Goal: Communication & Community: Answer question/provide support

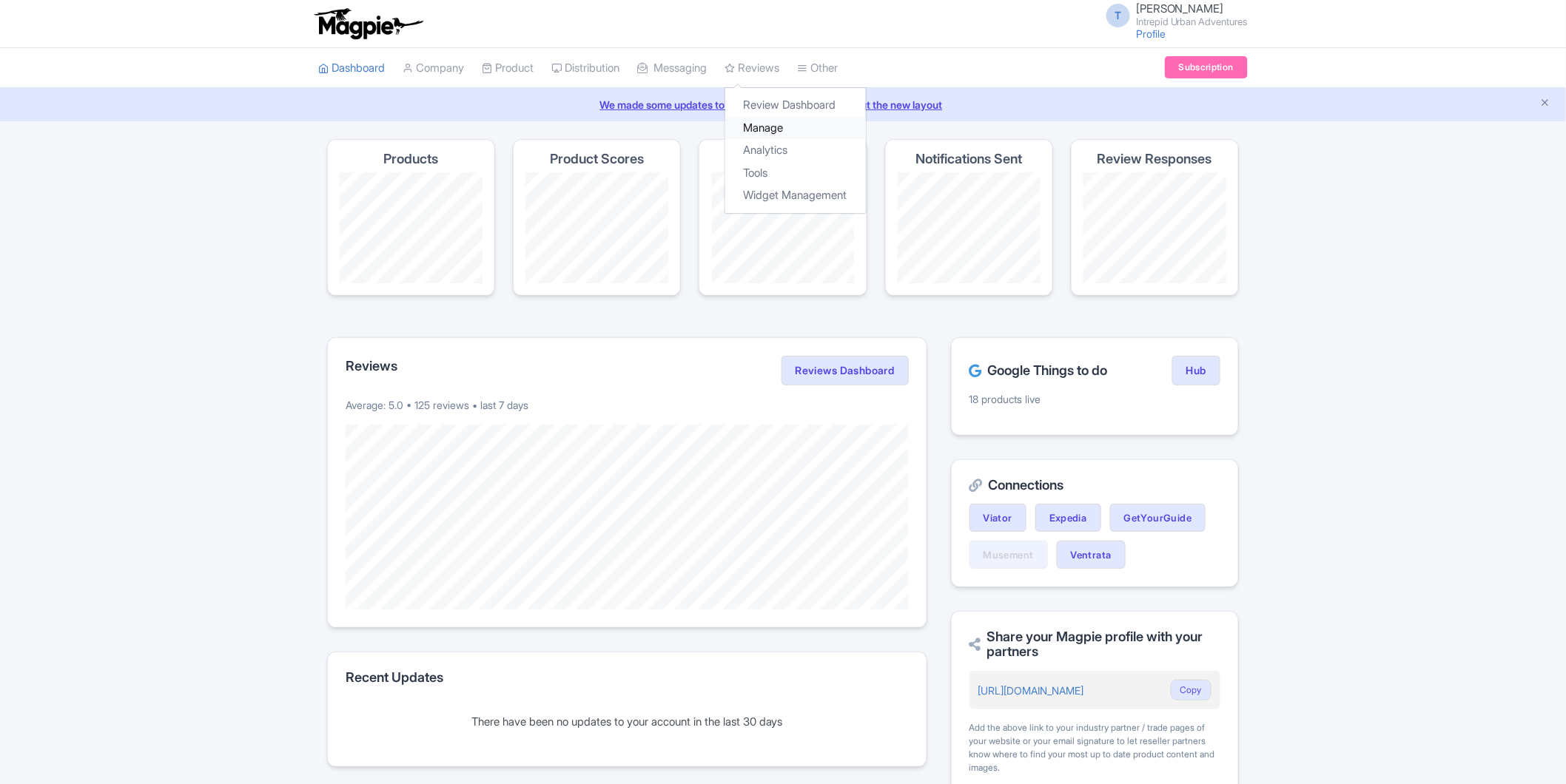
click at [778, 121] on link "Manage" at bounding box center [795, 128] width 141 height 23
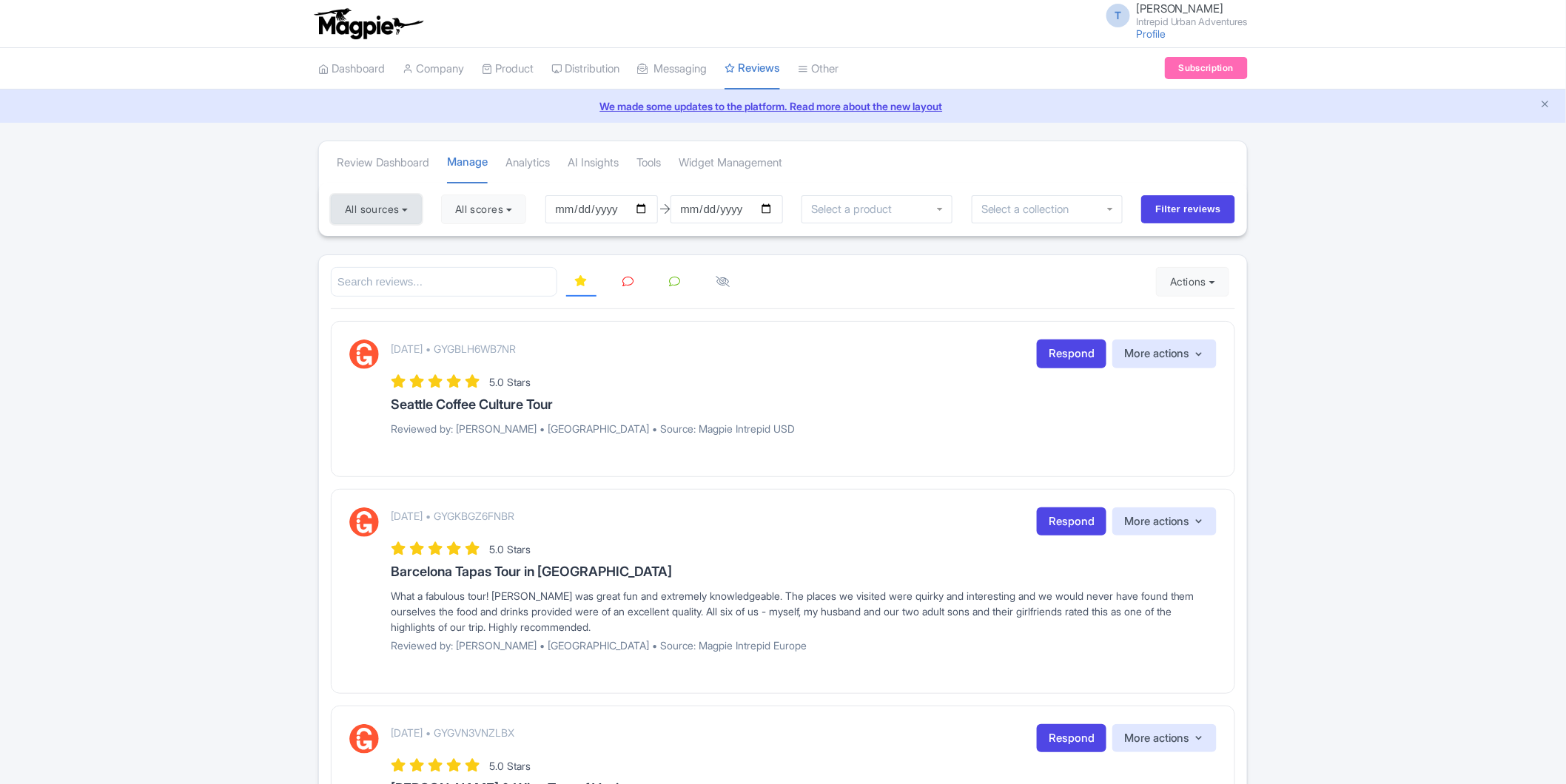
click at [401, 212] on button "All sources" at bounding box center [376, 209] width 91 height 29
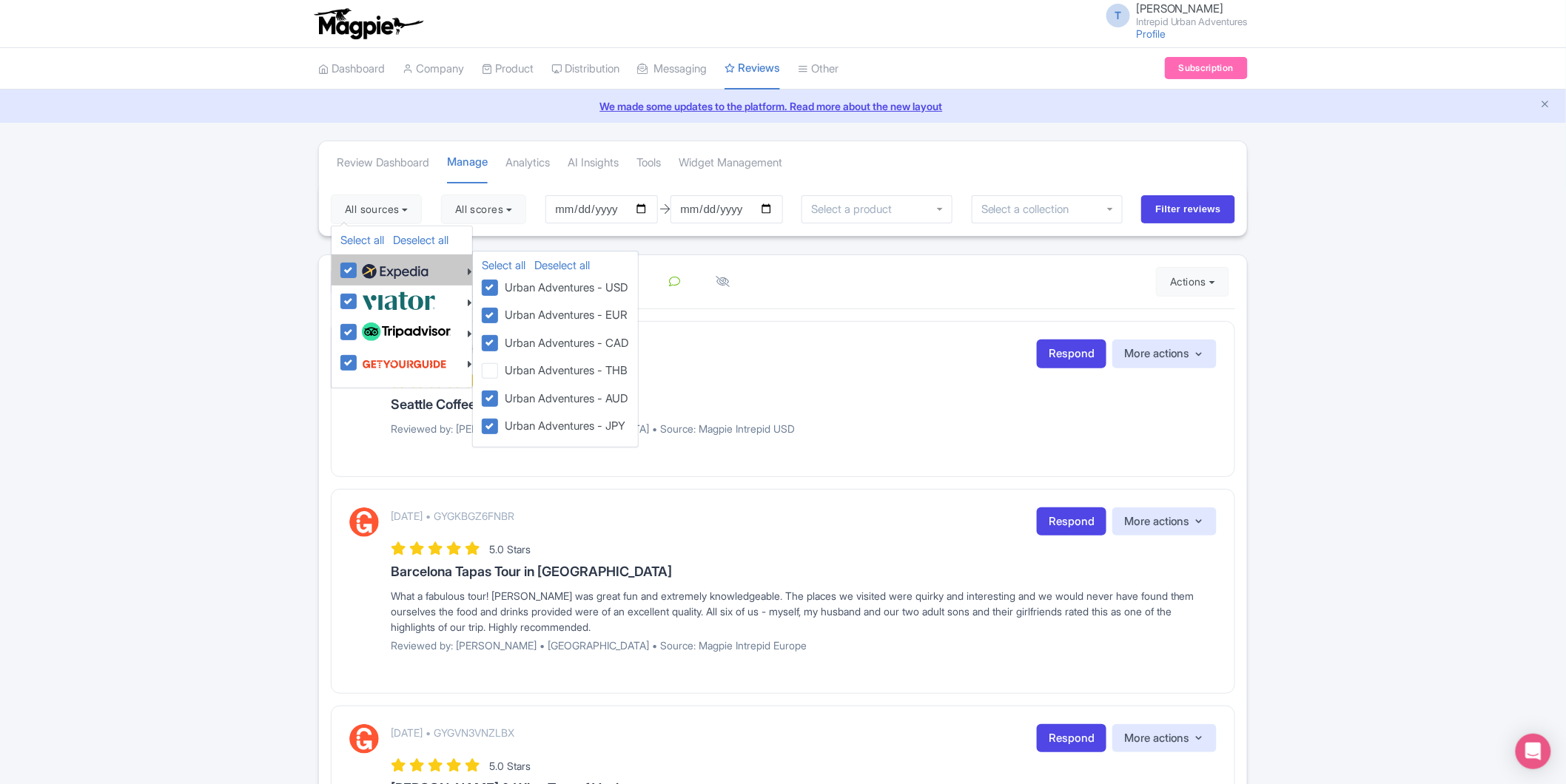
click at [358, 274] on label at bounding box center [394, 270] width 71 height 25
click at [358, 268] on input "checkbox" at bounding box center [363, 262] width 9 height 9
checkbox input "false"
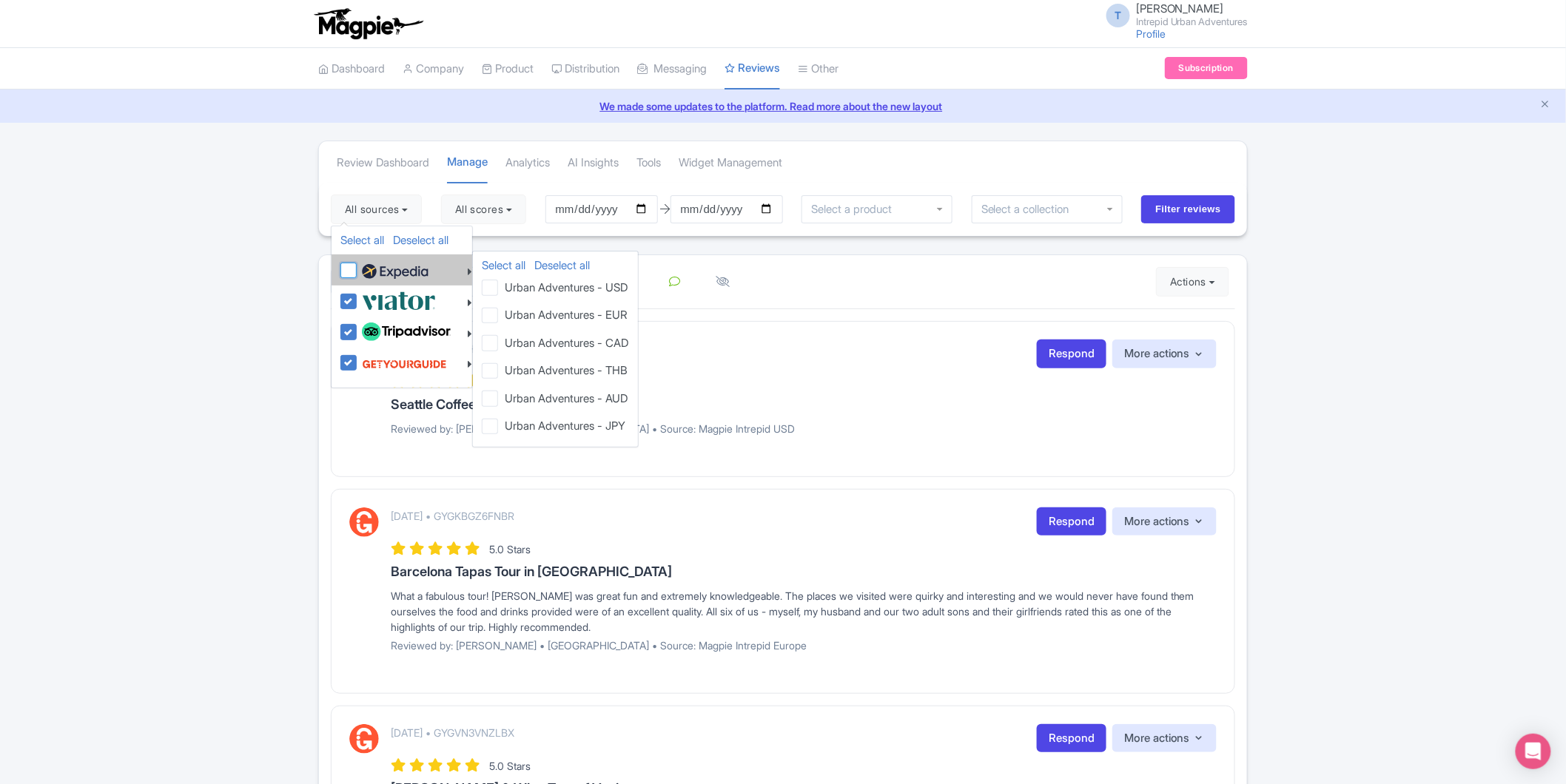
checkbox input "false"
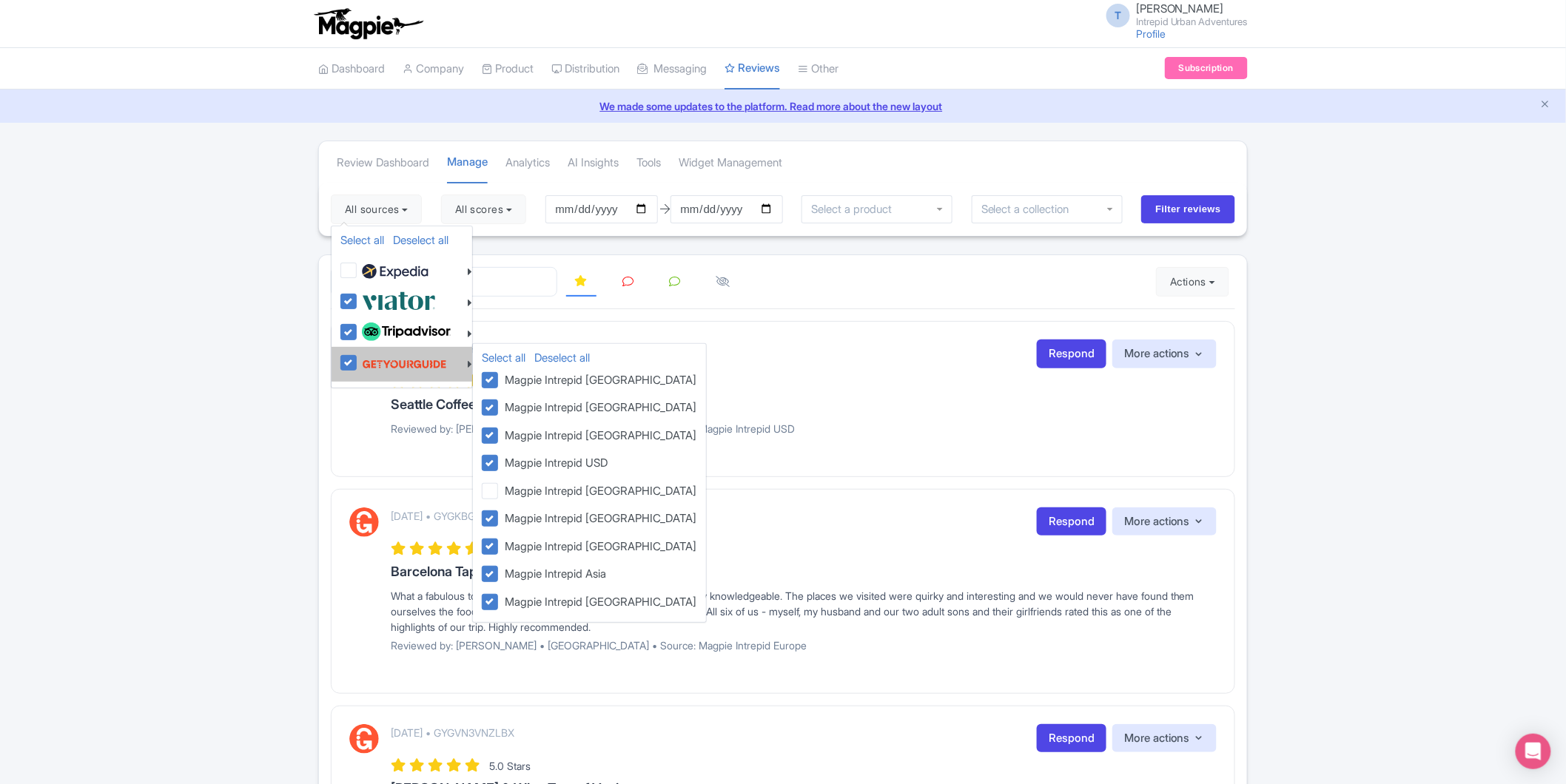
click at [358, 364] on label at bounding box center [403, 363] width 89 height 28
click at [358, 360] on input "checkbox" at bounding box center [363, 354] width 9 height 9
checkbox input "false"
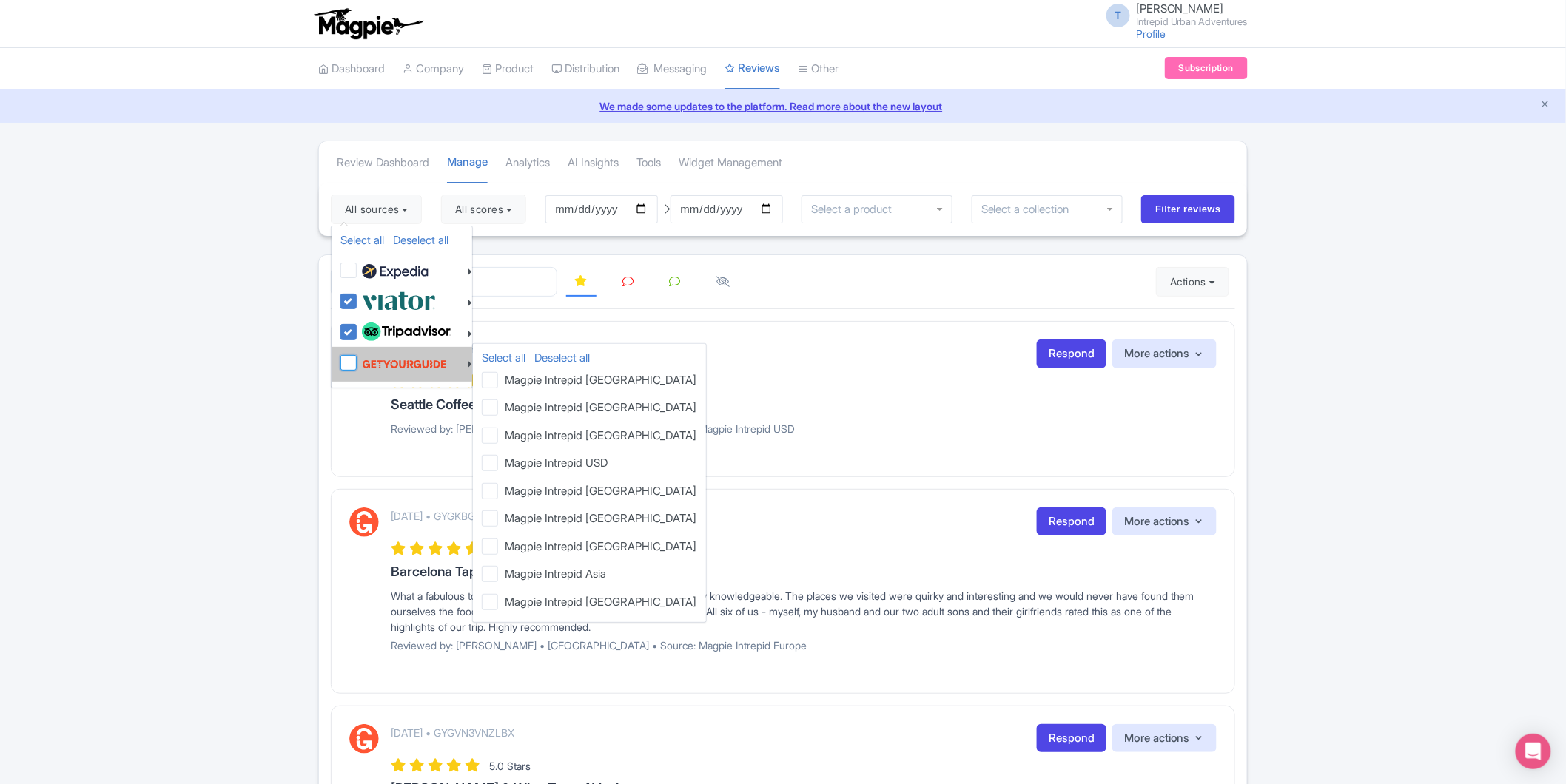
checkbox input "false"
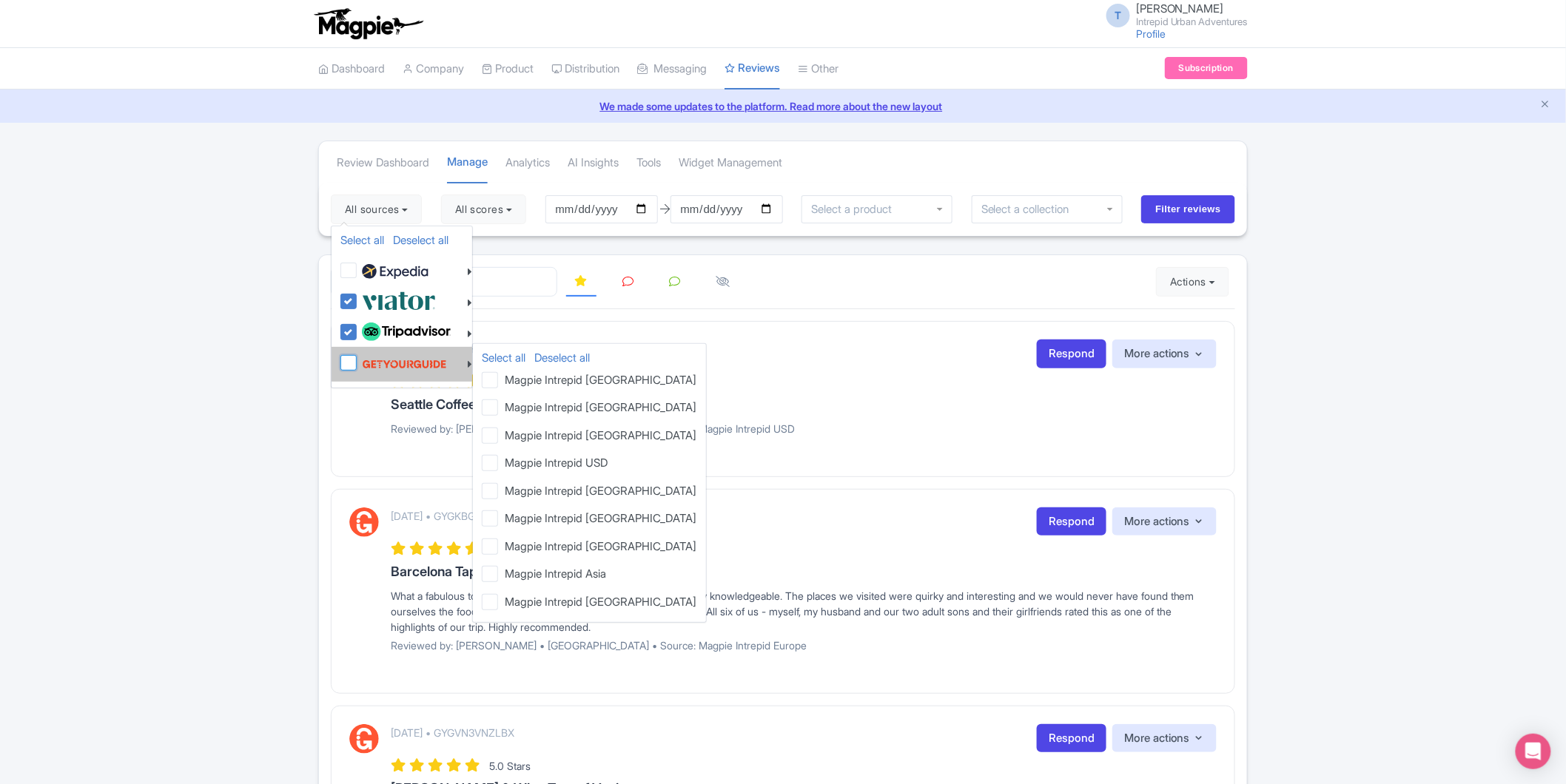
checkbox input "false"
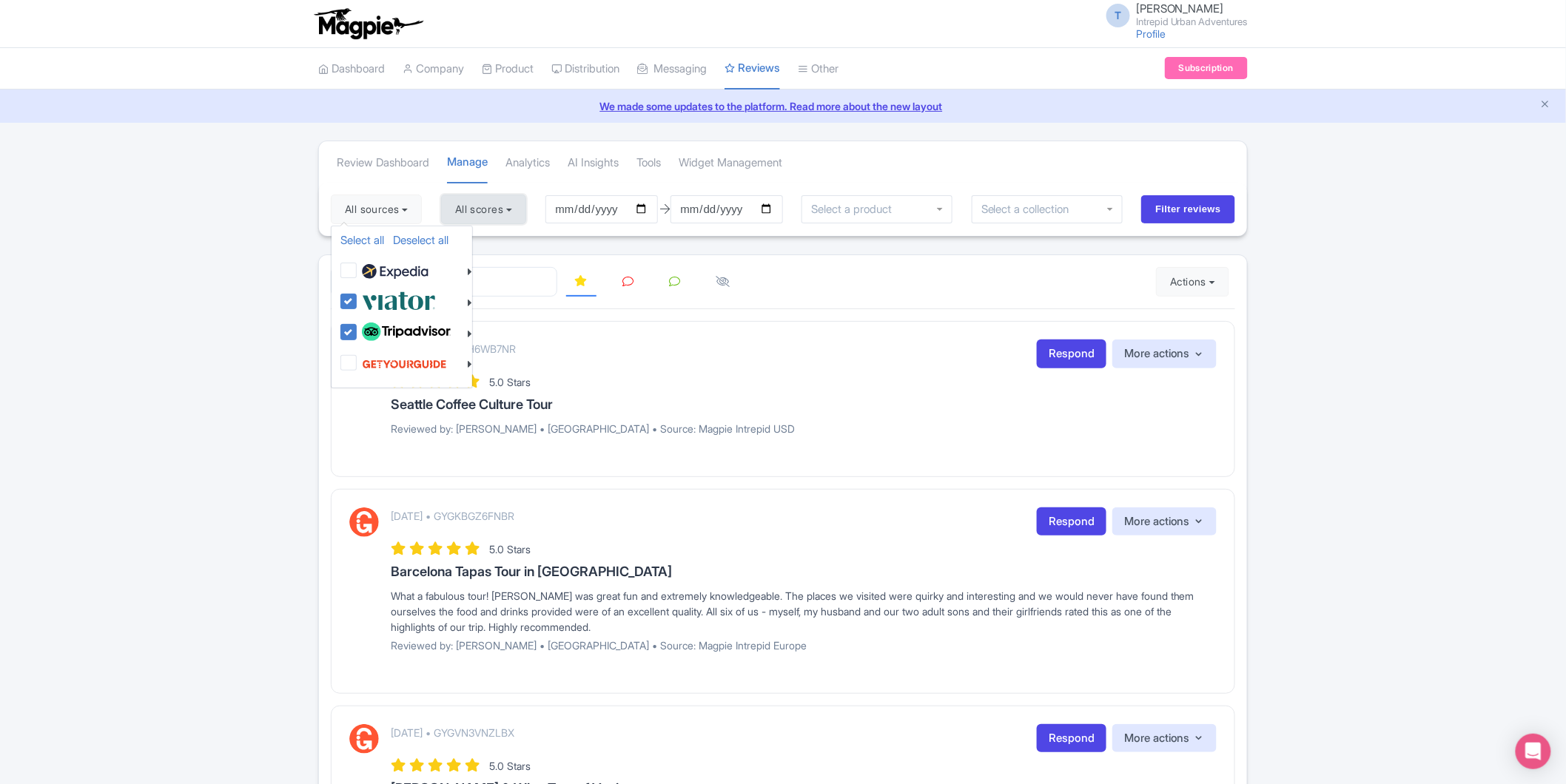
click at [486, 198] on button "All scores" at bounding box center [483, 209] width 85 height 29
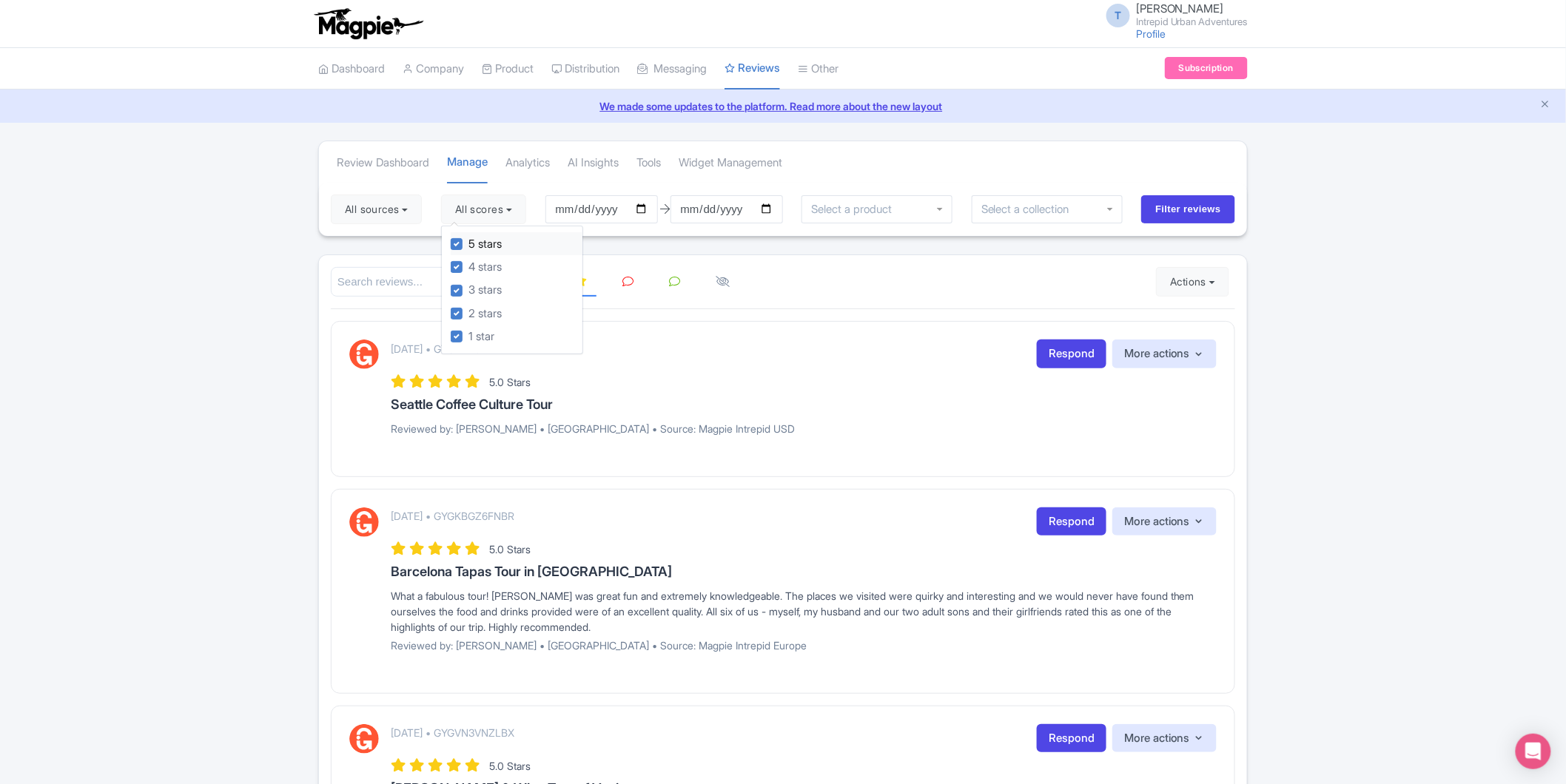
click at [469, 241] on label "5 stars" at bounding box center [486, 245] width 34 height 17
click at [469, 241] on input "5 stars" at bounding box center [473, 240] width 9 height 9
checkbox input "false"
click at [469, 268] on label "4 stars" at bounding box center [486, 268] width 34 height 17
click at [469, 268] on input "4 stars" at bounding box center [473, 262] width 9 height 9
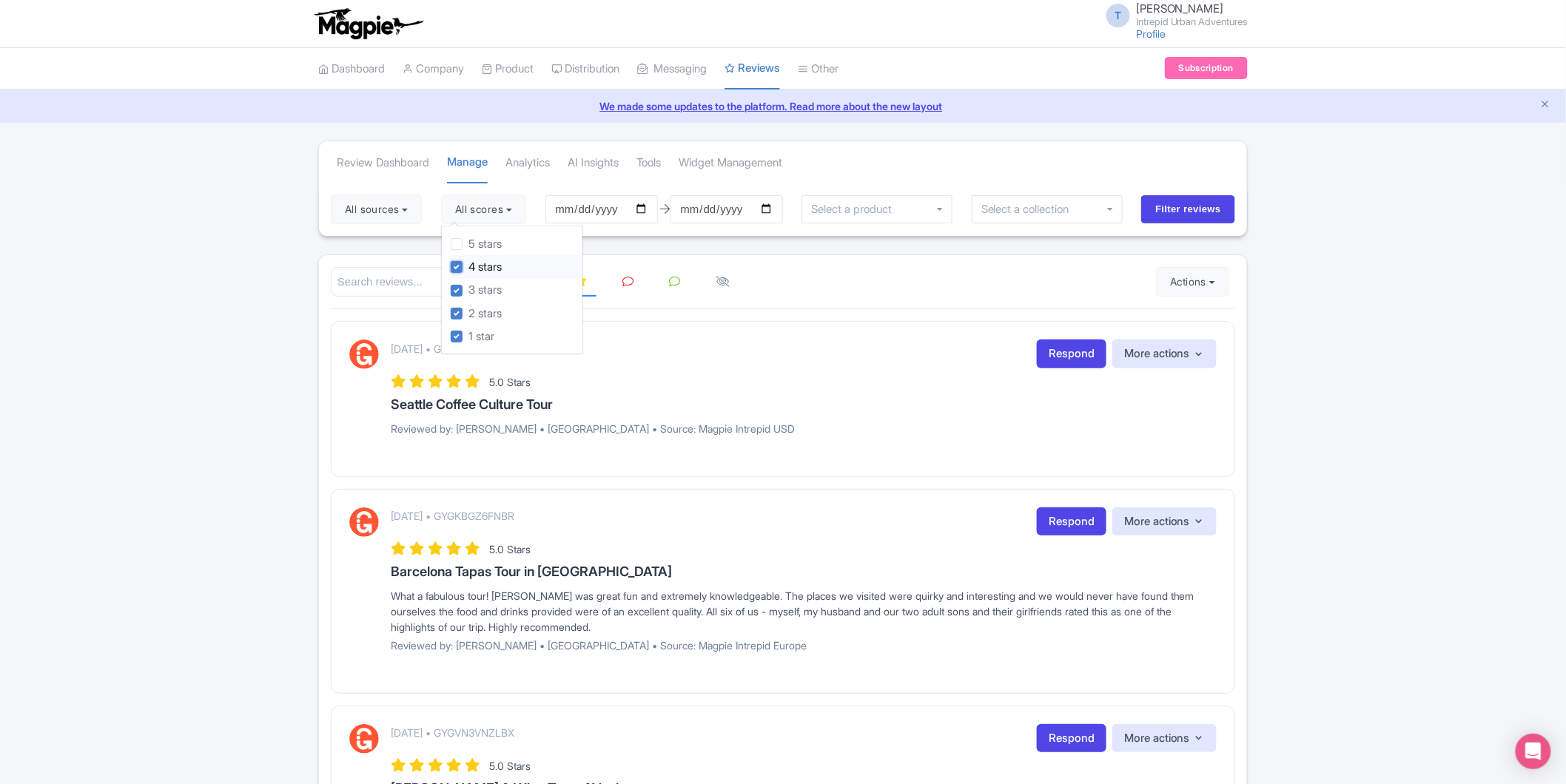
checkbox input "false"
drag, startPoint x: 1190, startPoint y: 217, endPoint x: 1066, endPoint y: 275, distance: 136.9
click at [1190, 217] on input "Filter reviews" at bounding box center [1188, 209] width 94 height 28
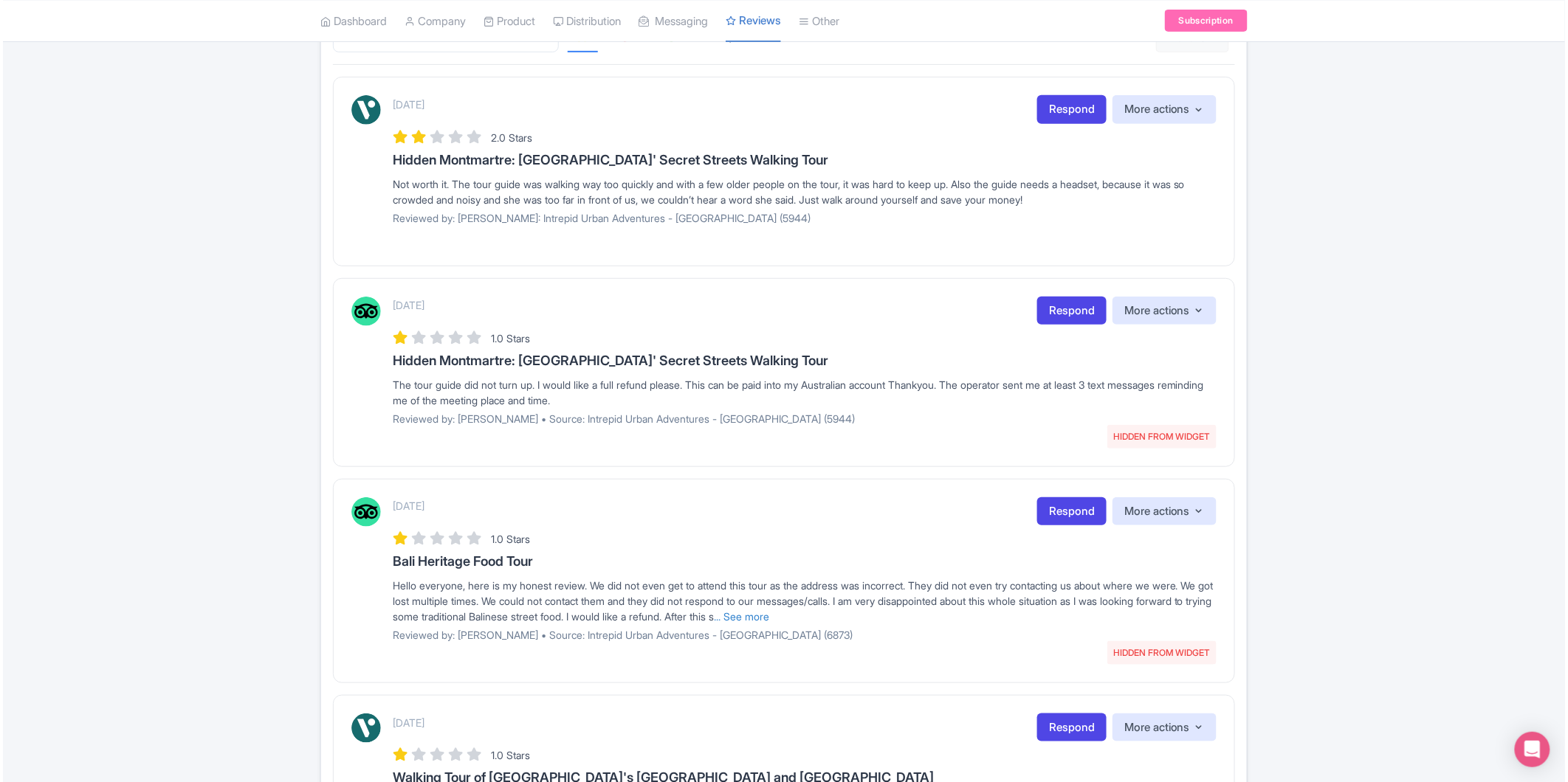
scroll to position [409, 0]
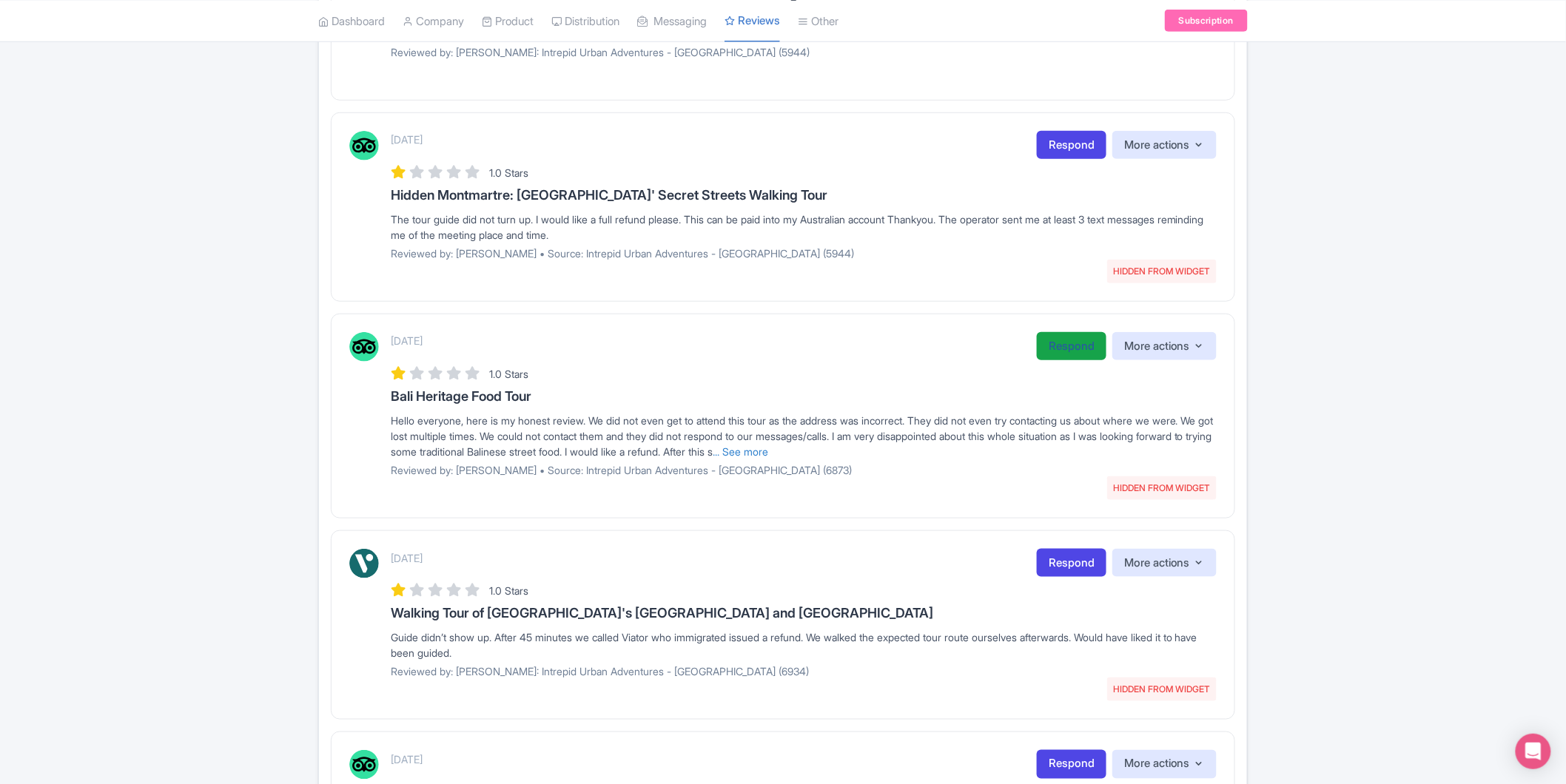
click at [1074, 349] on link "Respond" at bounding box center [1071, 347] width 70 height 29
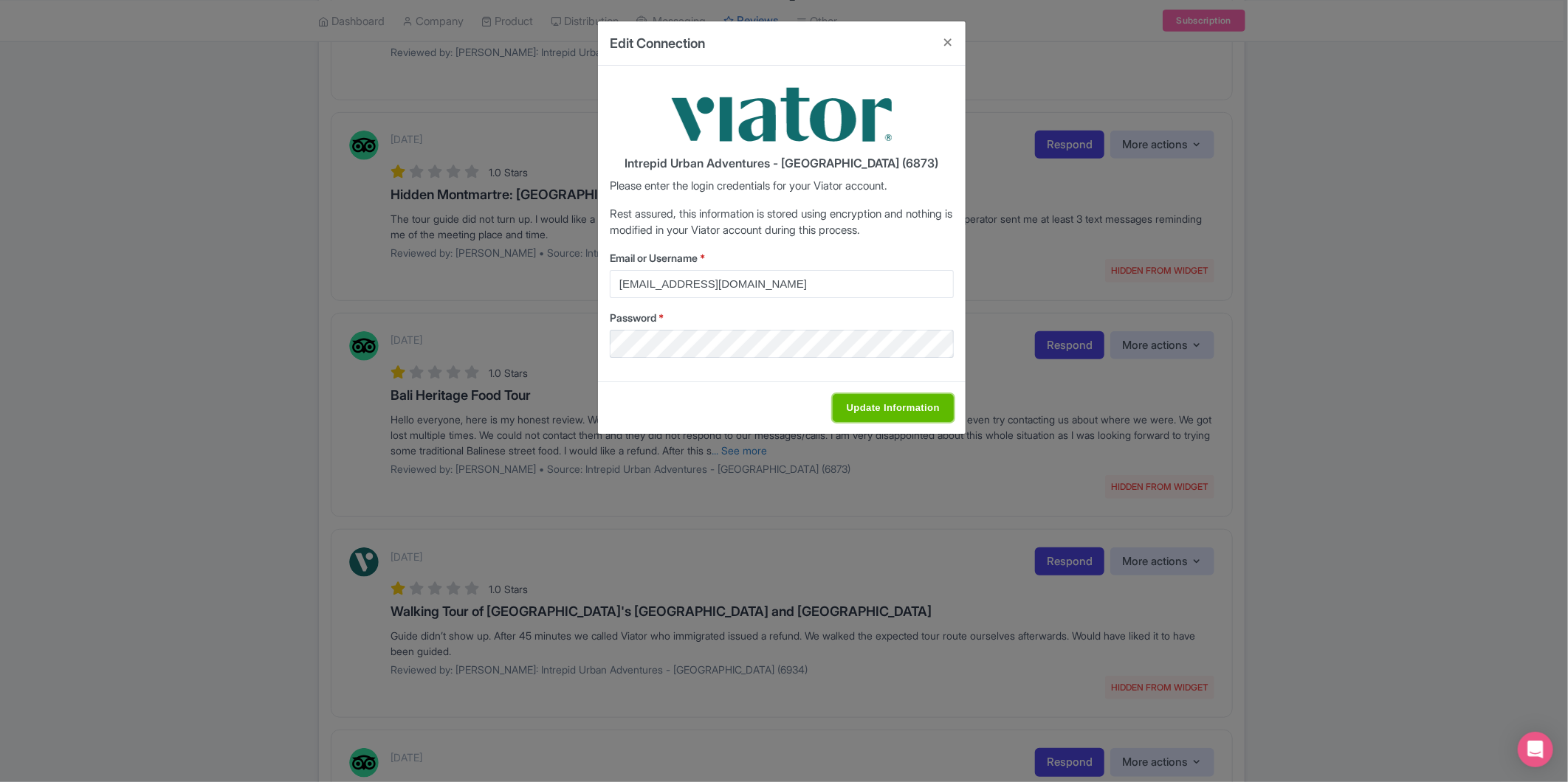
click at [894, 403] on input "Update Information" at bounding box center [893, 408] width 121 height 28
type input "Saving..."
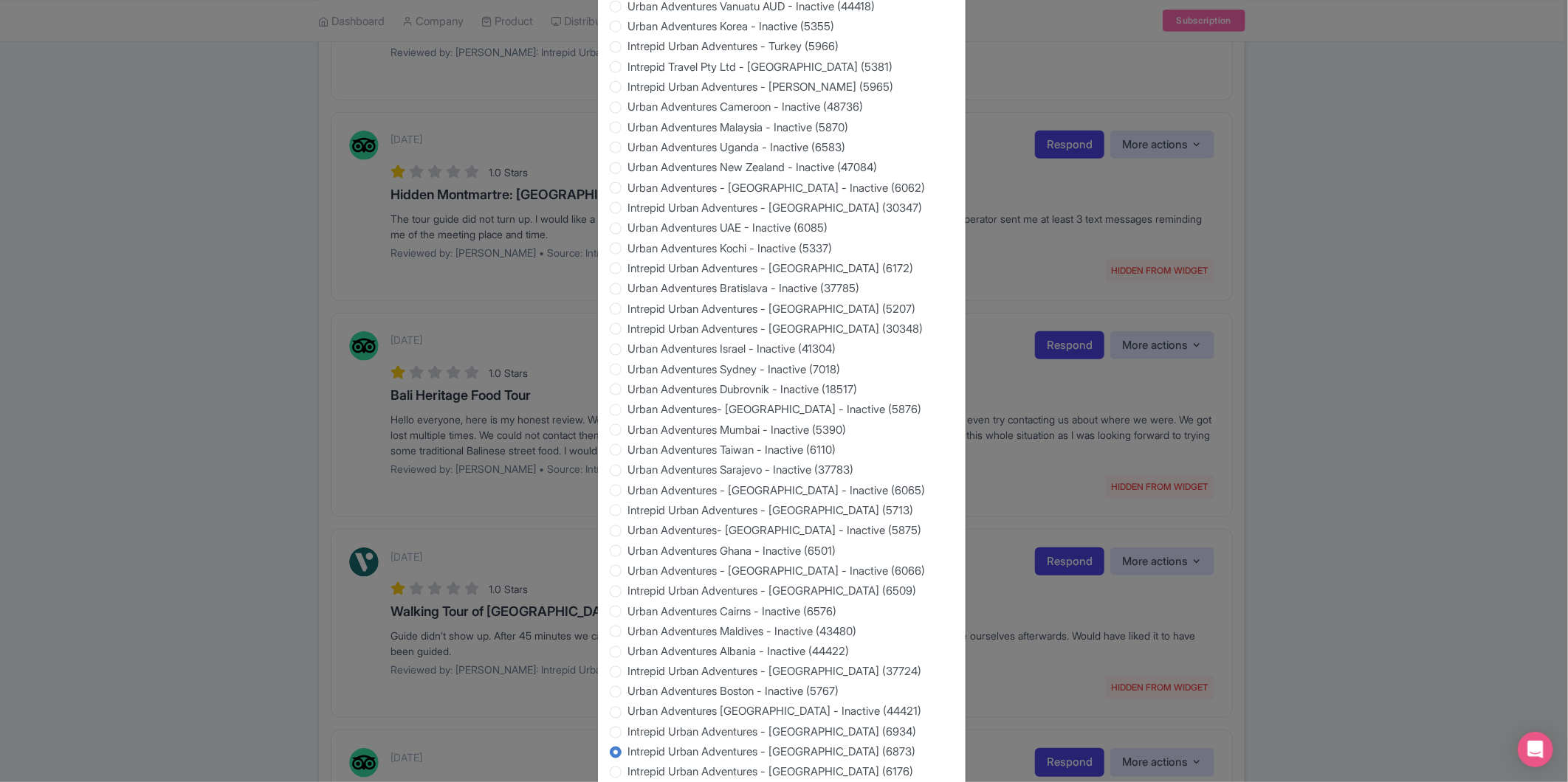
scroll to position [1170, 0]
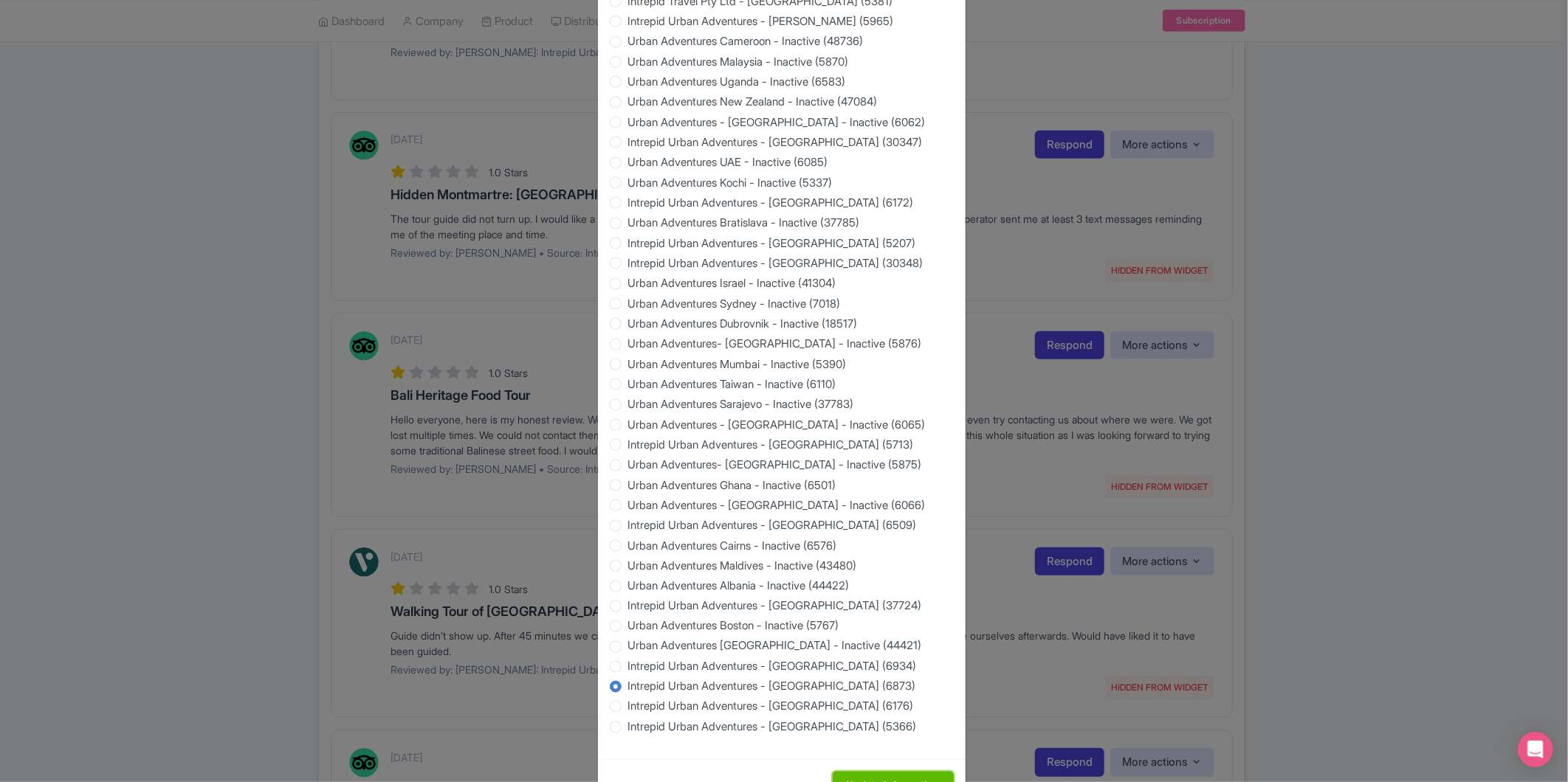
click at [871, 772] on input "Update Information" at bounding box center [893, 785] width 121 height 28
type input "Saving..."
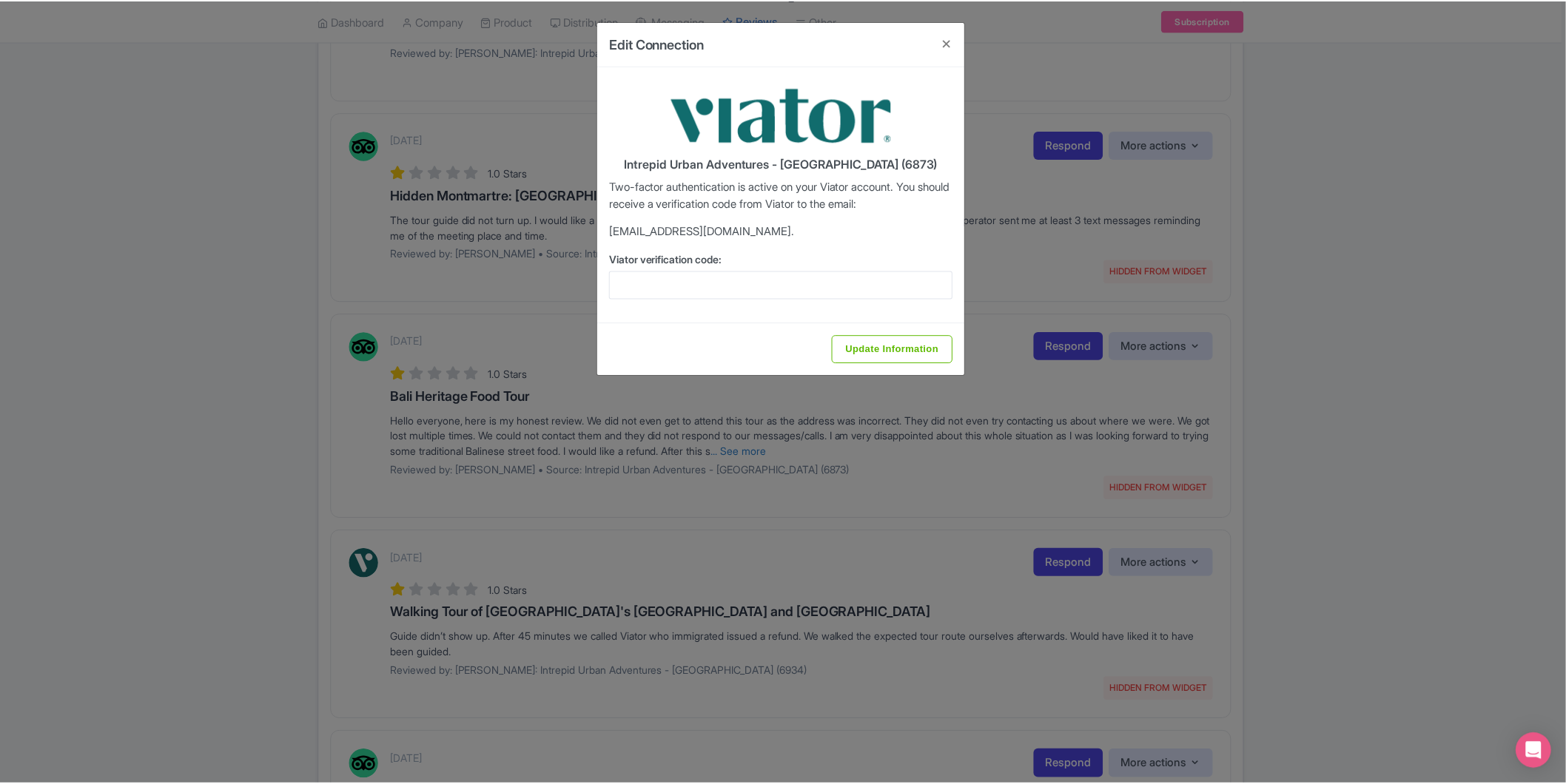
scroll to position [0, 0]
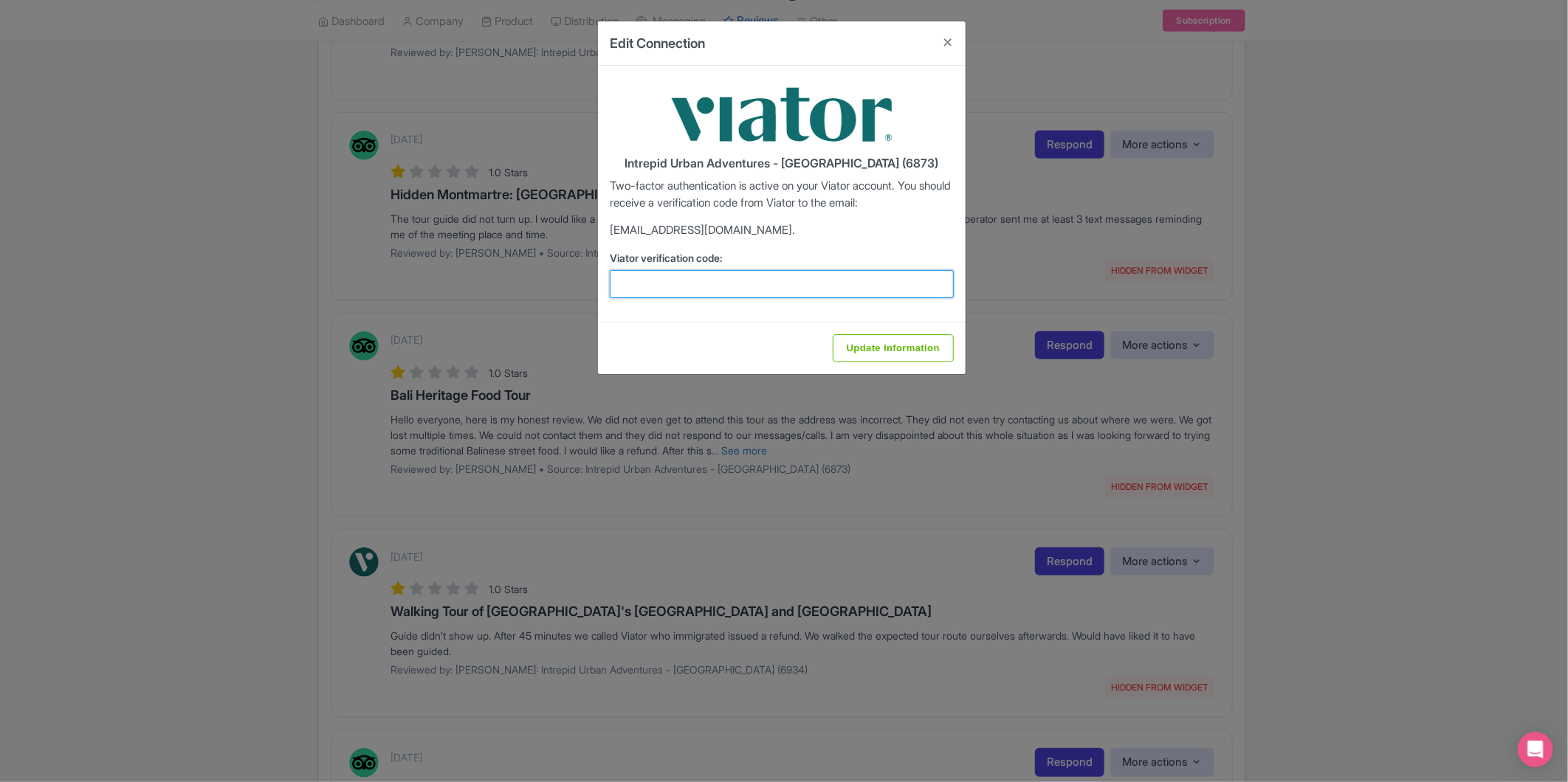
click at [720, 279] on input "Viator verification code:" at bounding box center [782, 284] width 344 height 28
paste input "556240"
type input "556240"
click at [864, 328] on div "Update Information" at bounding box center [782, 348] width 368 height 52
click at [865, 347] on input "Update Information" at bounding box center [893, 347] width 121 height 28
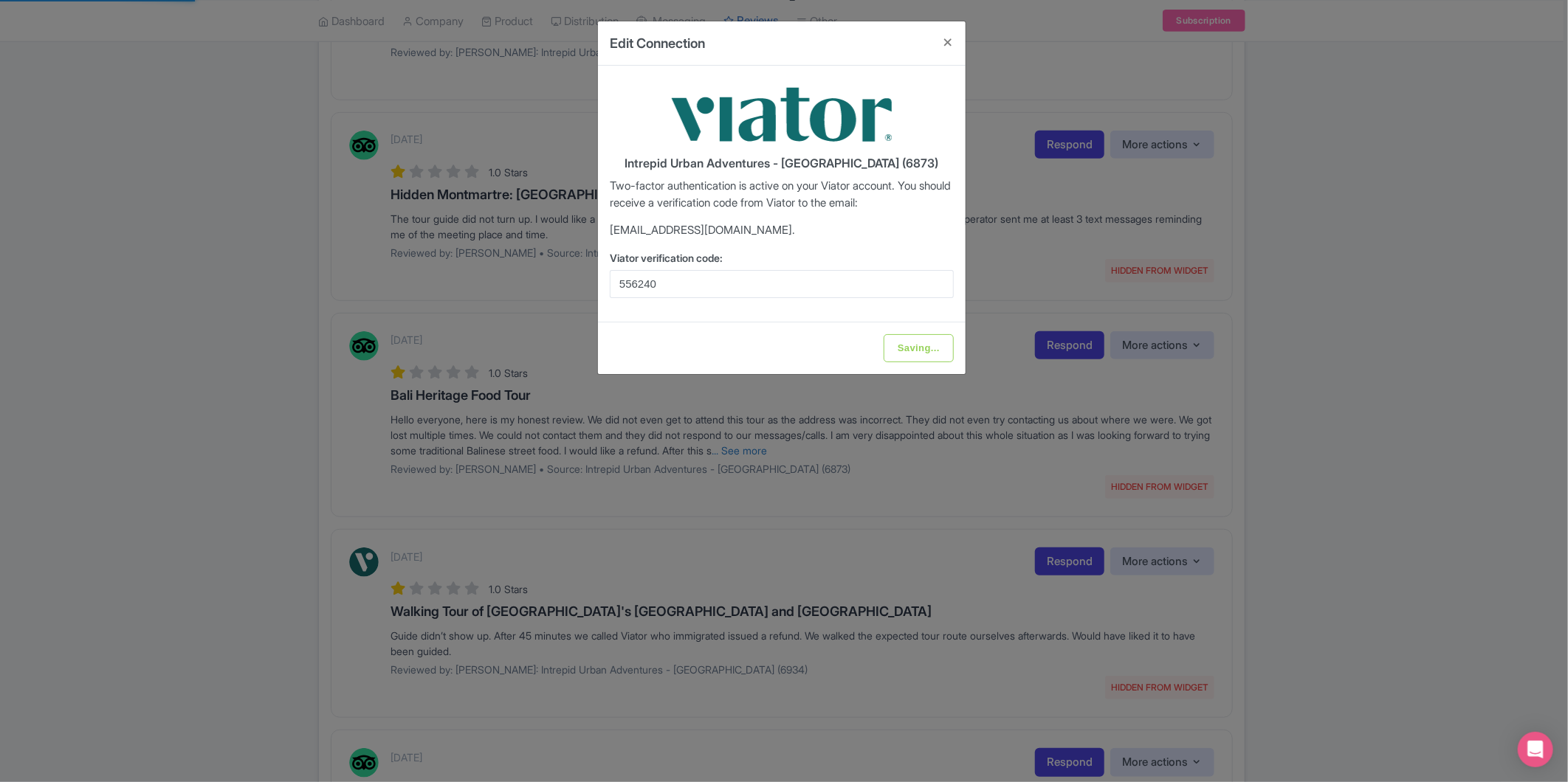
type input "Update Information"
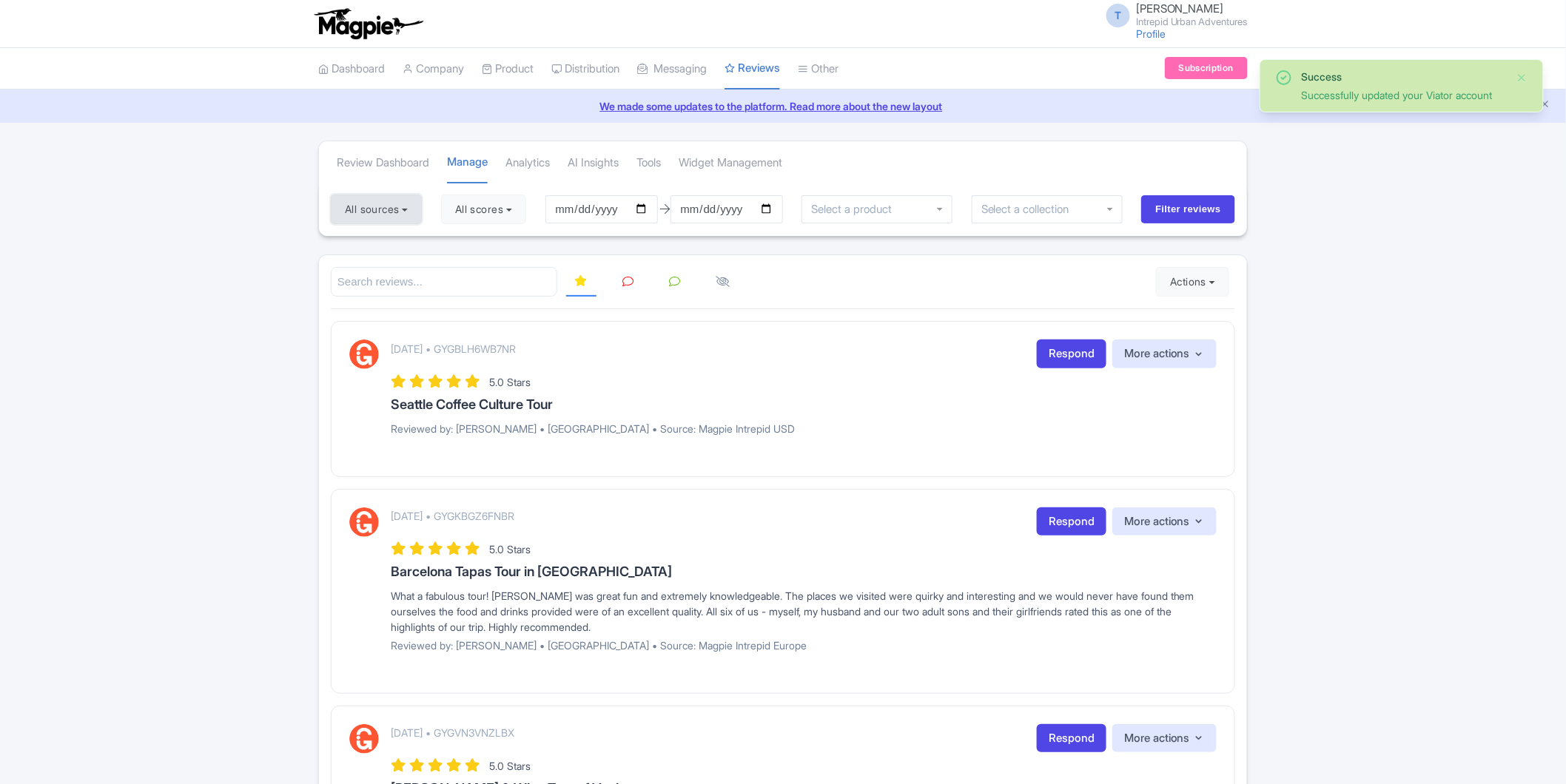
click at [401, 210] on button "All sources" at bounding box center [376, 209] width 91 height 29
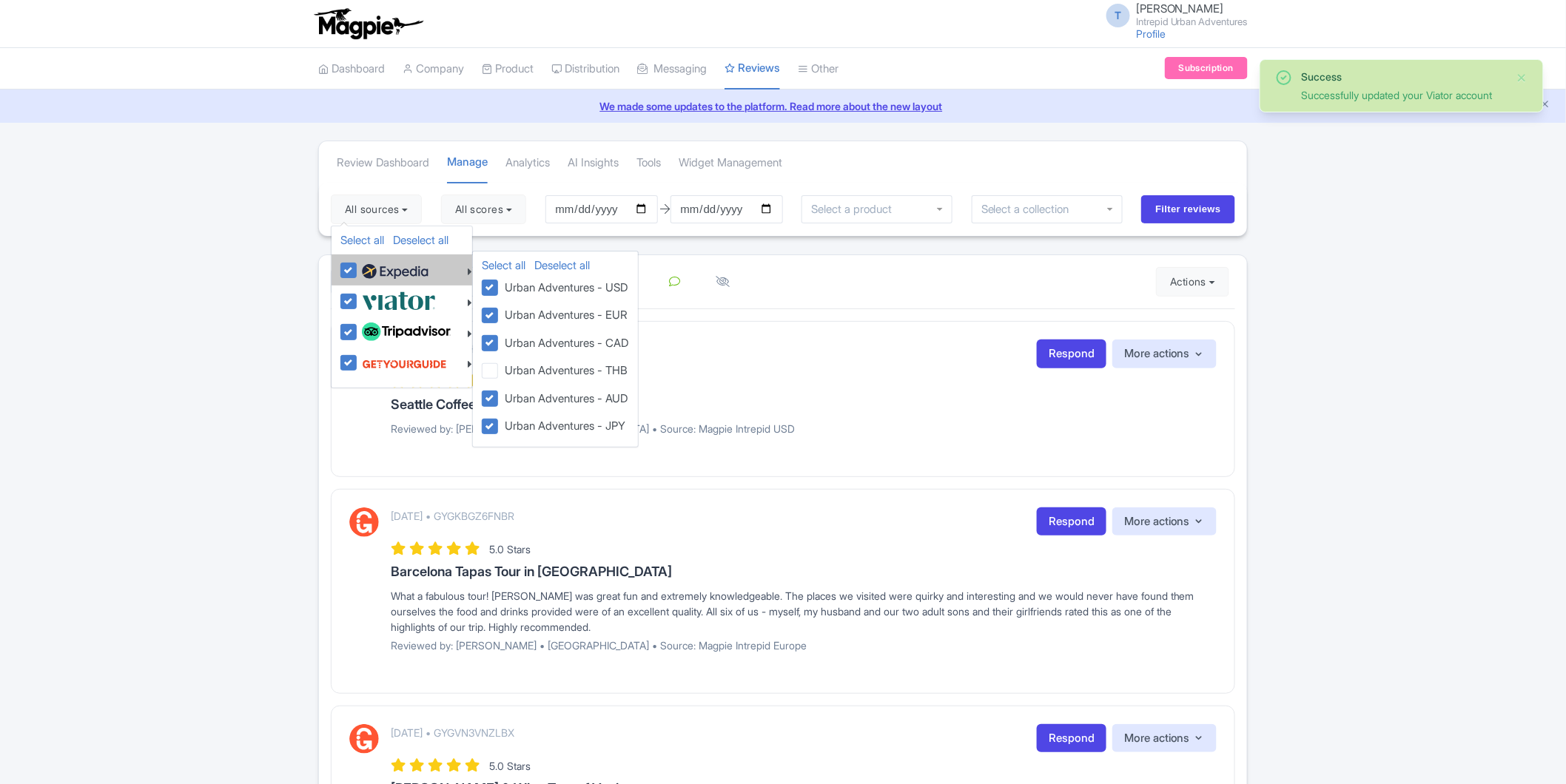
click at [358, 267] on label at bounding box center [394, 270] width 71 height 25
click at [358, 267] on input "checkbox" at bounding box center [363, 262] width 9 height 9
checkbox input "false"
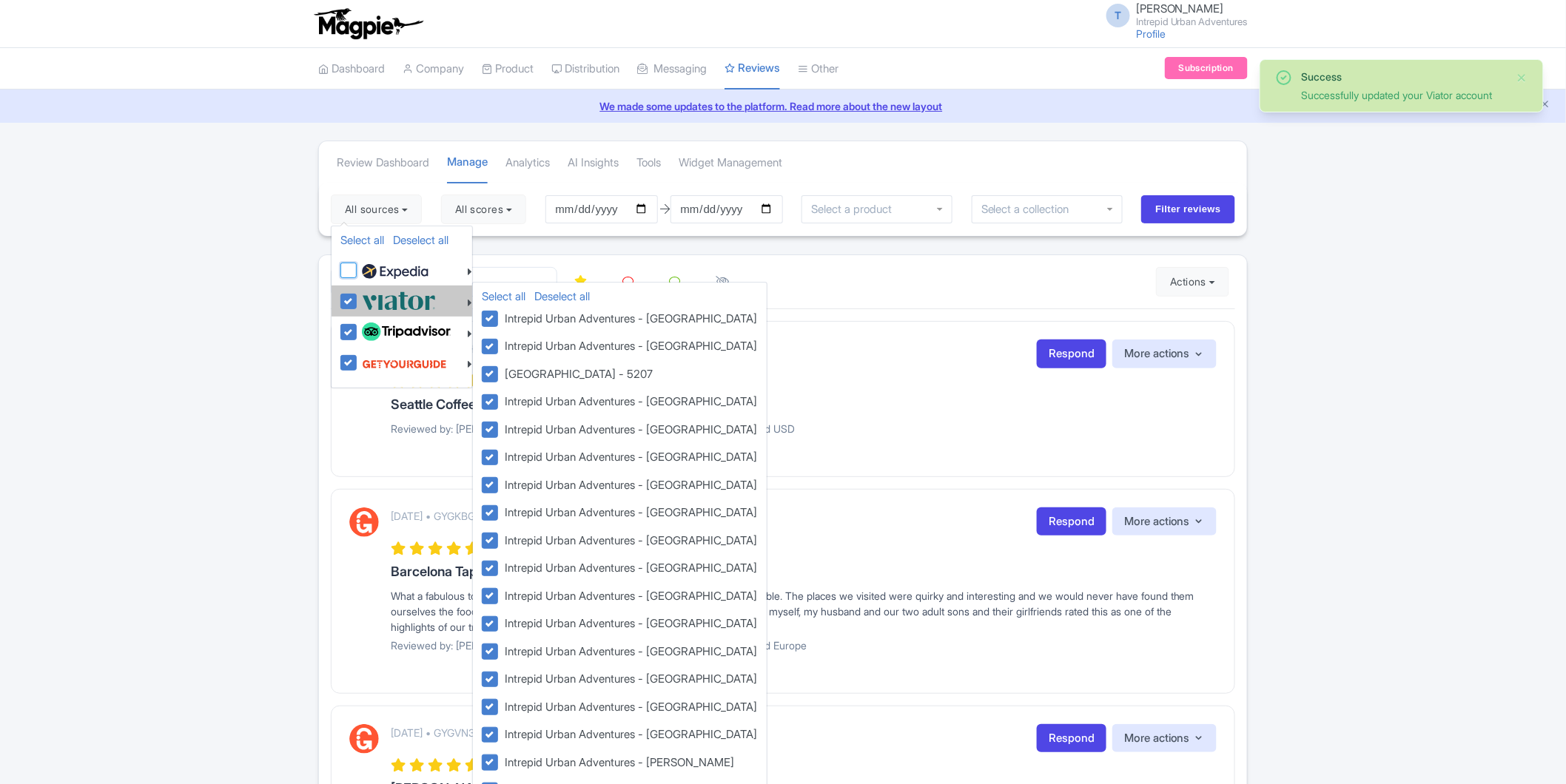
checkbox input "false"
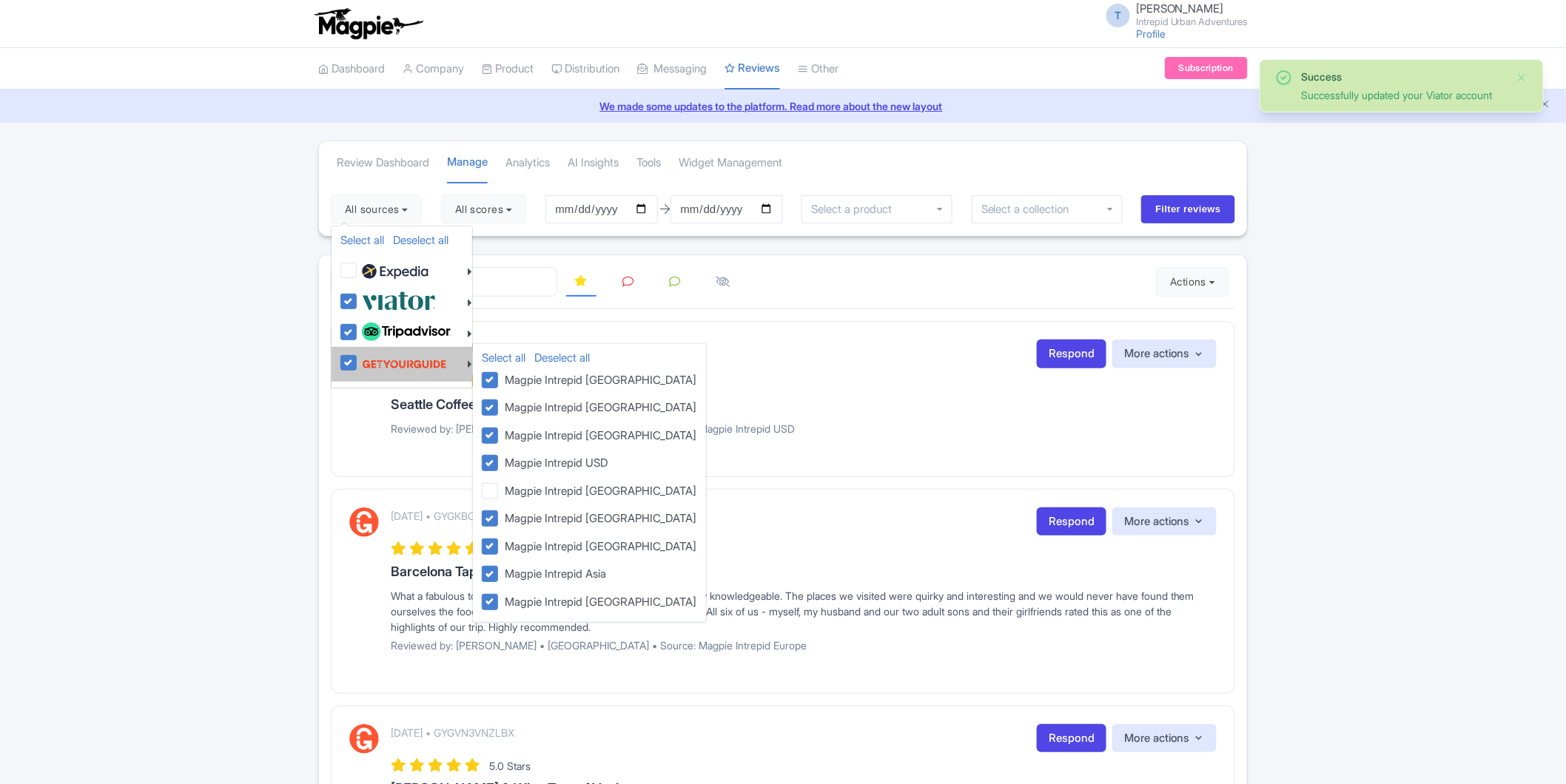
click at [358, 356] on label at bounding box center [403, 363] width 89 height 28
click at [358, 356] on input "checkbox" at bounding box center [363, 354] width 9 height 9
checkbox input "false"
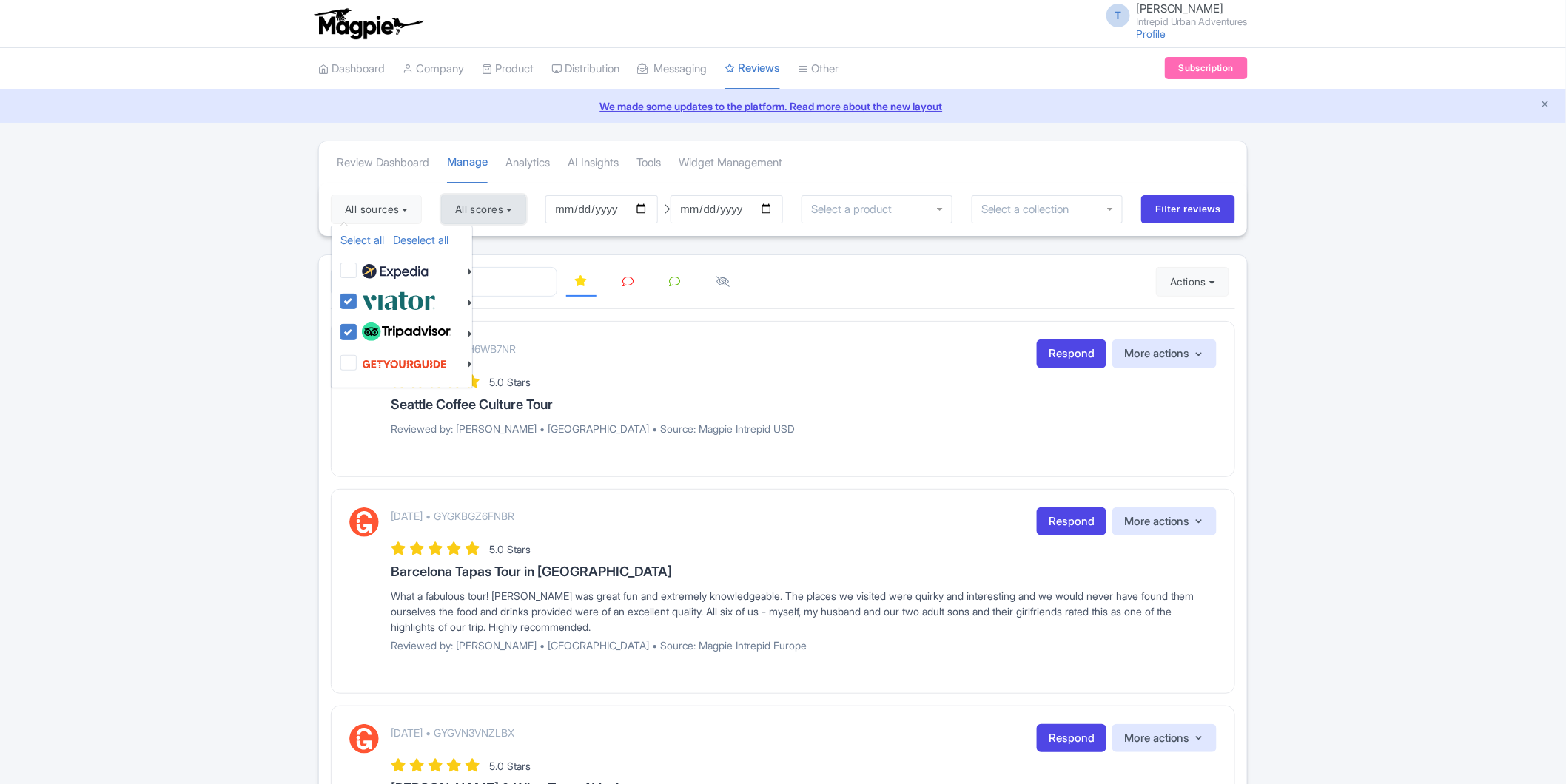
click at [526, 209] on button "All scores" at bounding box center [483, 209] width 85 height 29
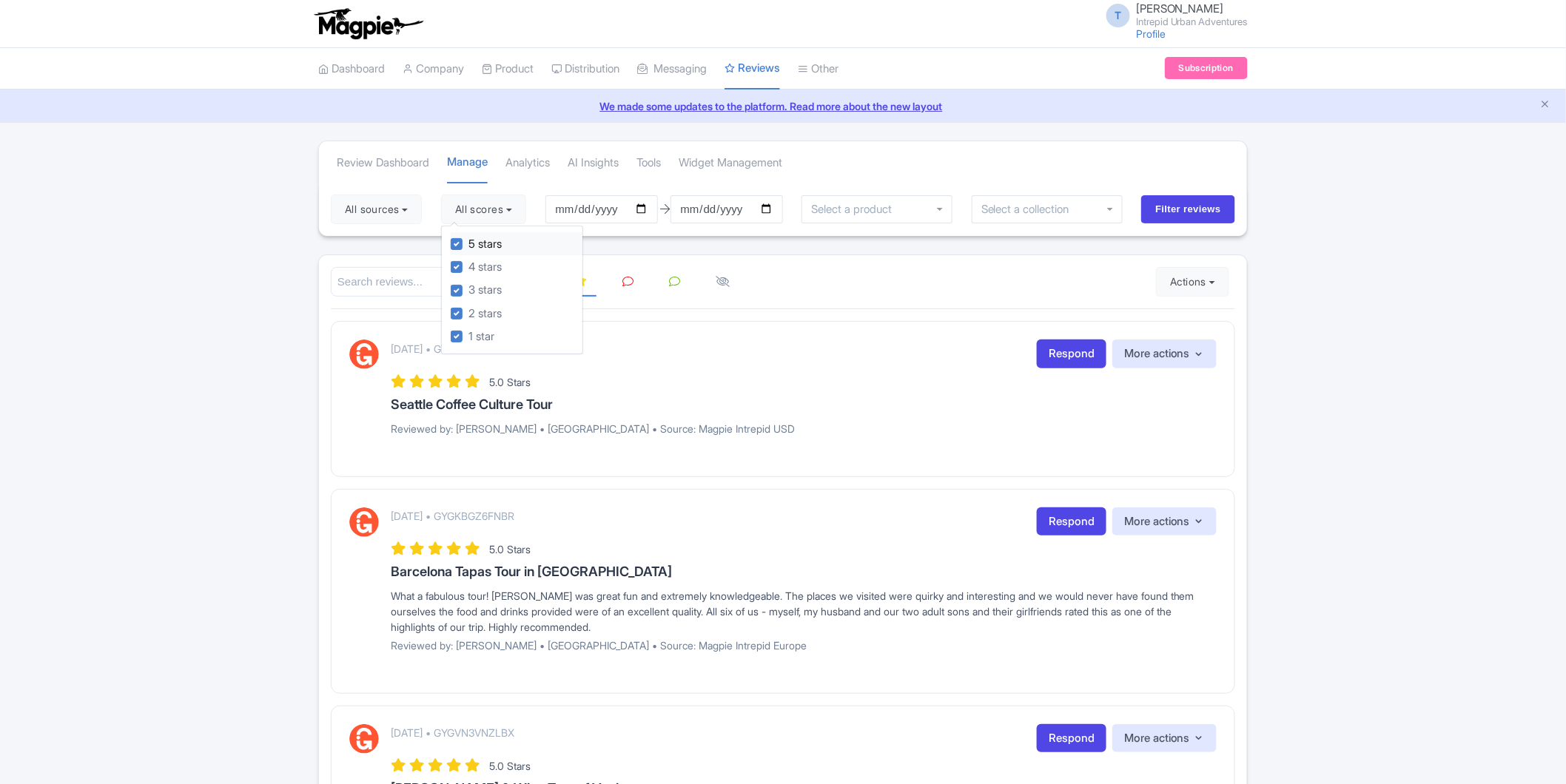
click at [489, 247] on label "5 stars" at bounding box center [486, 245] width 34 height 17
click at [478, 245] on input "5 stars" at bounding box center [473, 240] width 9 height 9
checkbox input "false"
click at [486, 268] on label "4 stars" at bounding box center [486, 268] width 34 height 17
click at [478, 268] on input "4 stars" at bounding box center [473, 262] width 9 height 9
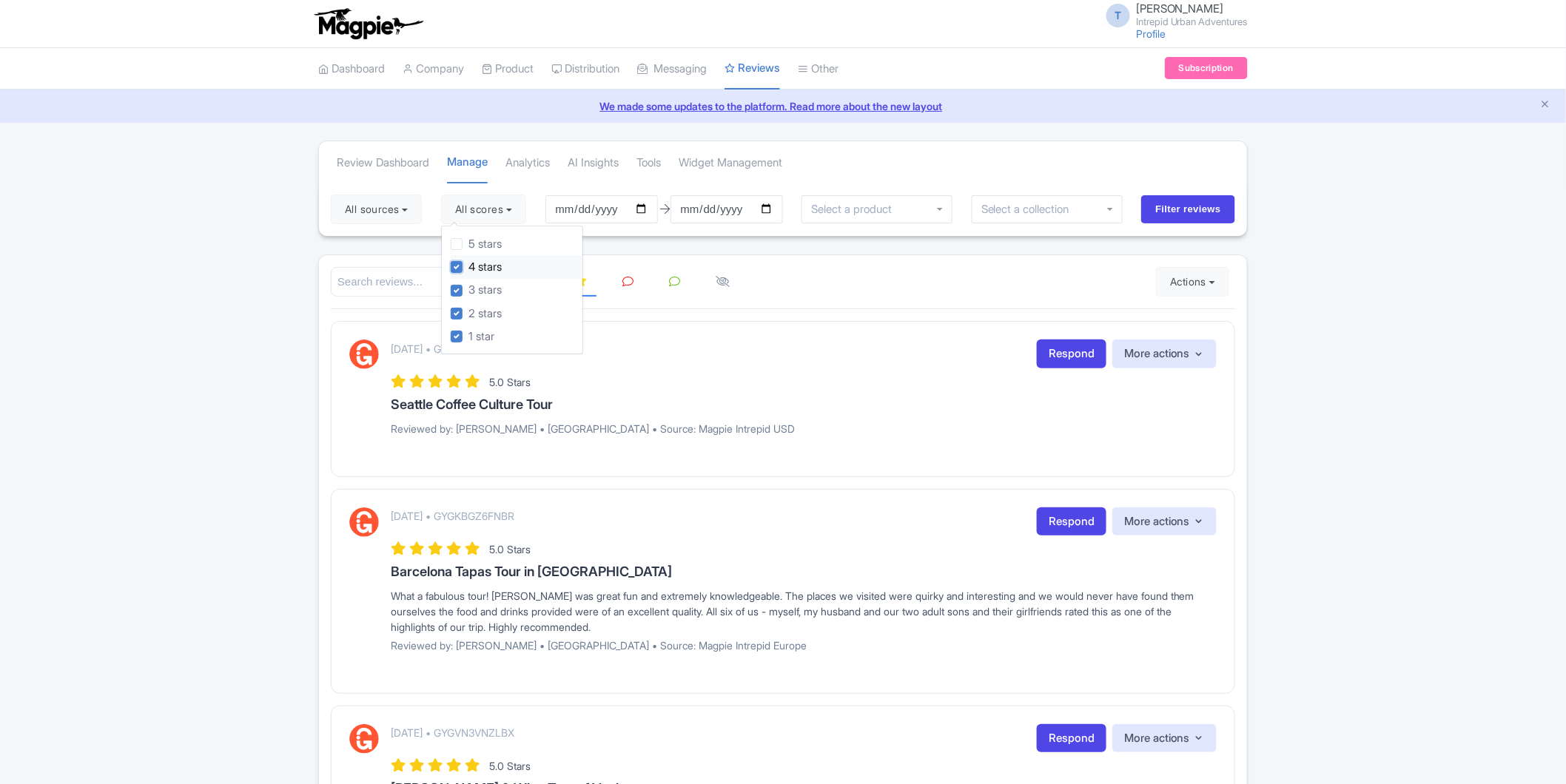
checkbox input "false"
click at [1202, 198] on input "Filter reviews" at bounding box center [1188, 209] width 94 height 28
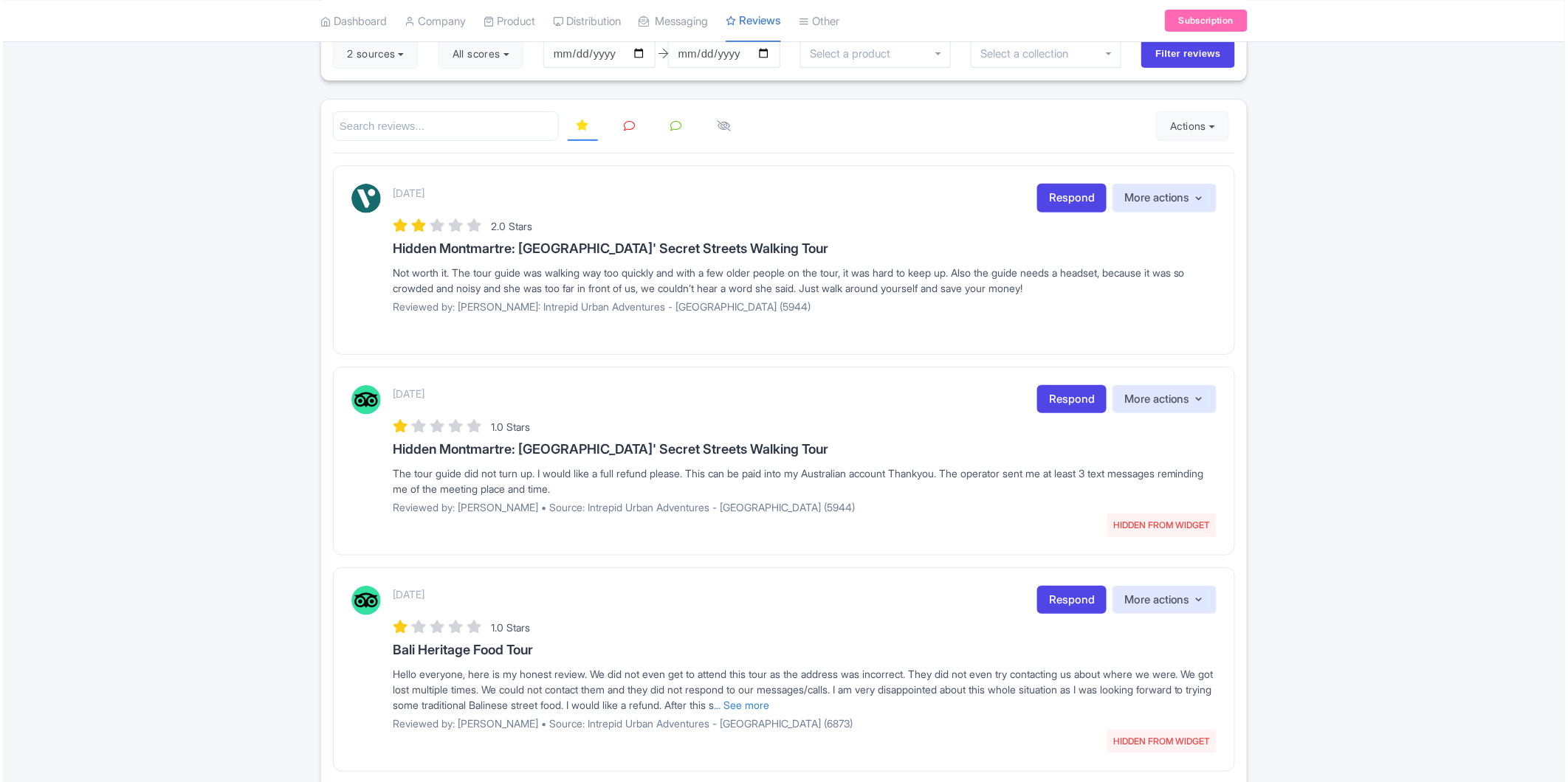
scroll to position [492, 0]
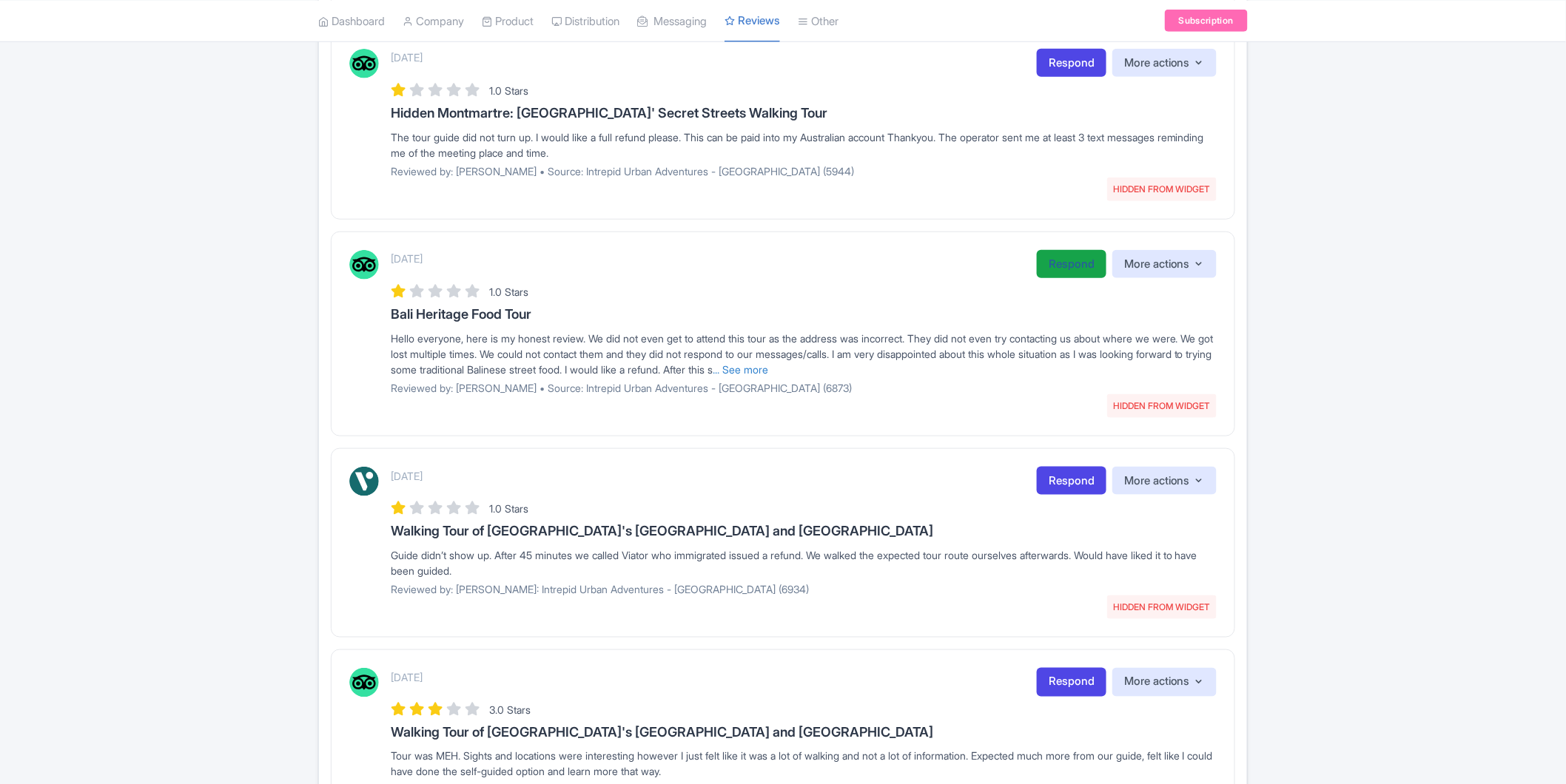
click at [1077, 268] on link "Respond" at bounding box center [1071, 264] width 70 height 29
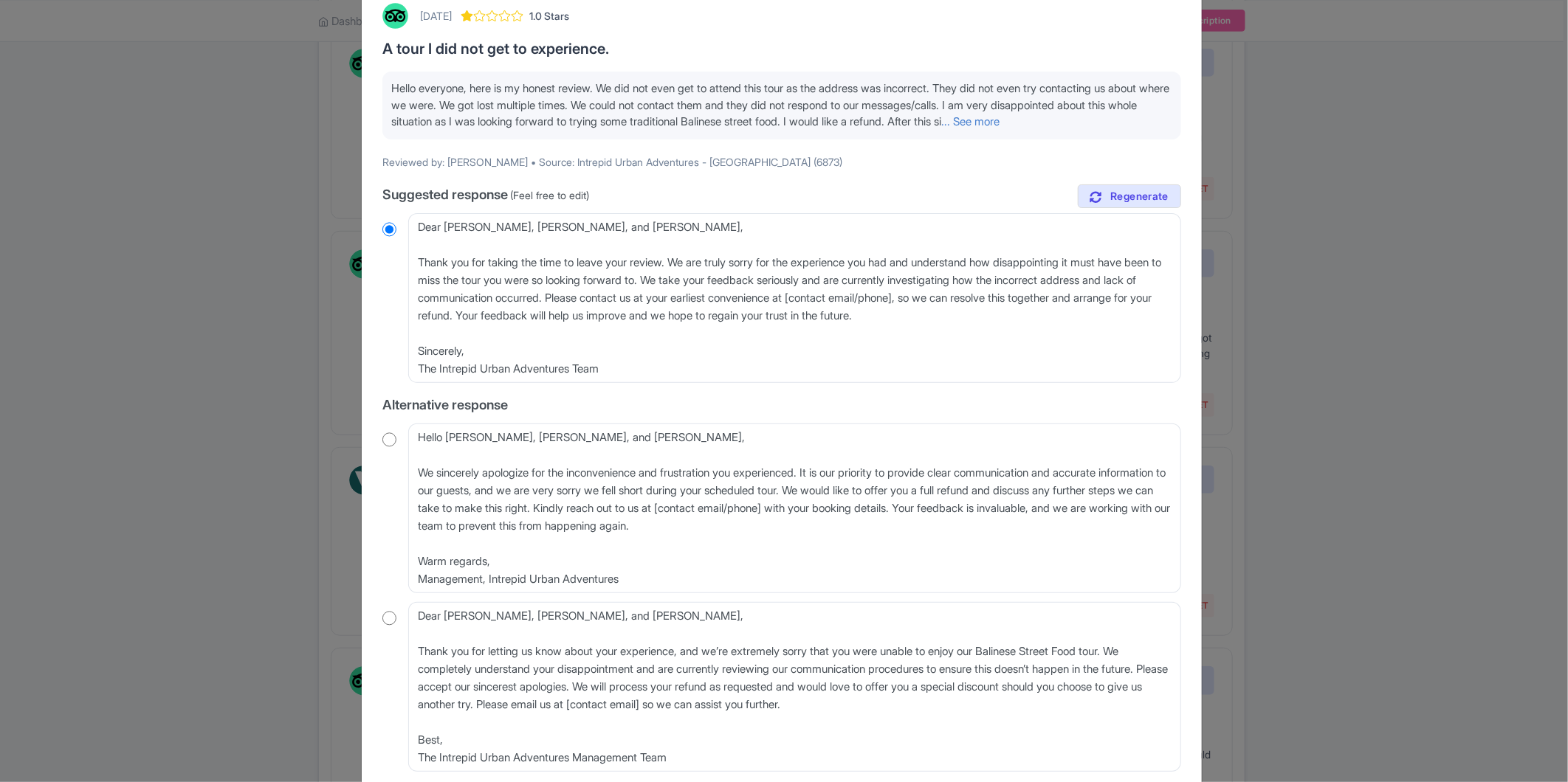
scroll to position [0, 0]
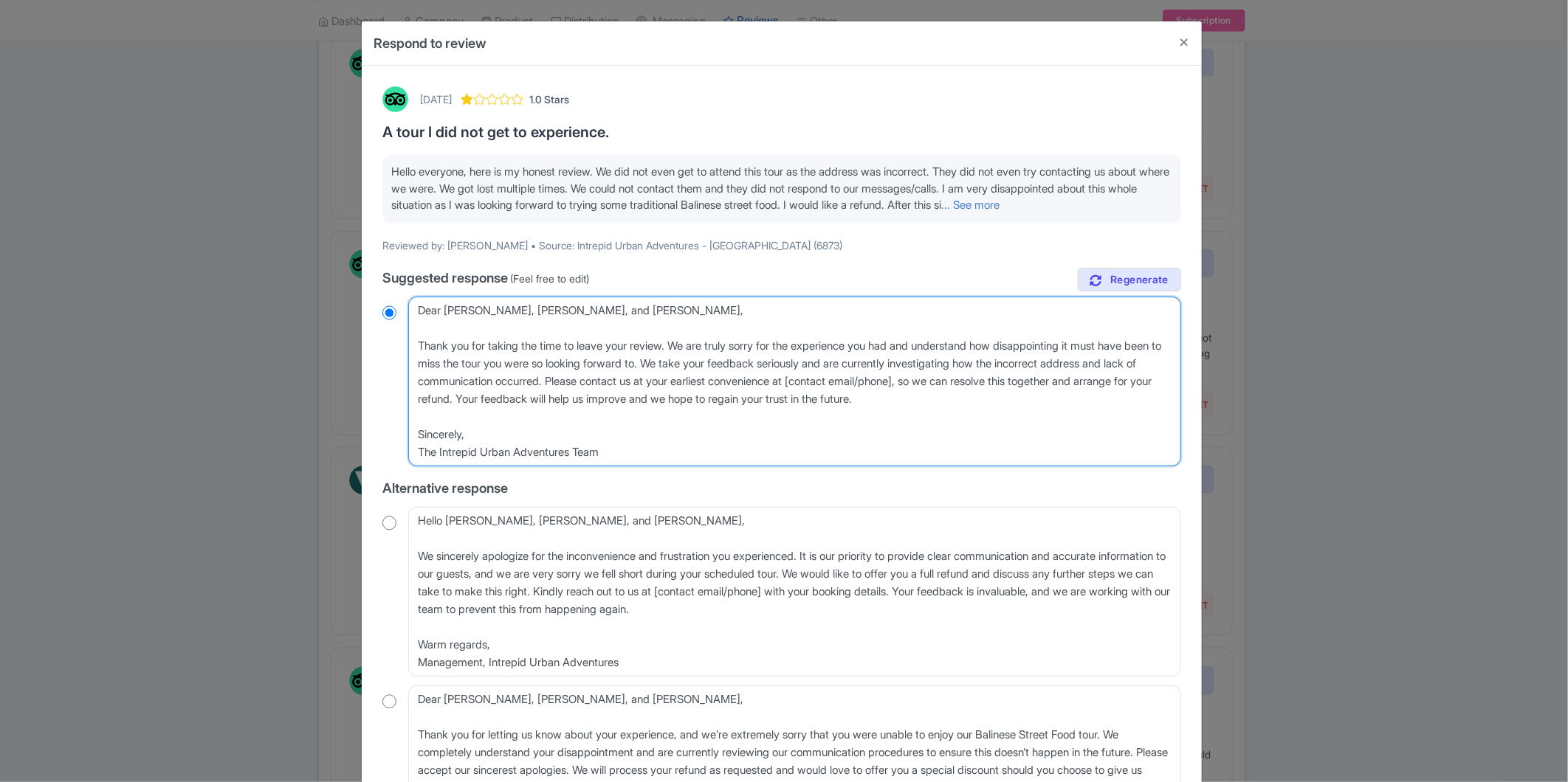
click at [550, 401] on textarea "Dear Ruby, Lydia, and Sophie, Thank you for taking the time to leave your revie…" at bounding box center [794, 382] width 773 height 169
drag, startPoint x: 630, startPoint y: 451, endPoint x: 406, endPoint y: 303, distance: 268.5
click at [405, 303] on div "Dear Ruby, Lydia, and Sophie, Thank you for taking the time to leave your revie…" at bounding box center [782, 382] width 799 height 169
click at [499, 365] on textarea "Dear Ruby, Lydia, and Sophie, Thank you for taking the time to leave your revie…" at bounding box center [794, 382] width 773 height 169
drag, startPoint x: 1006, startPoint y: 402, endPoint x: 389, endPoint y: 272, distance: 630.5
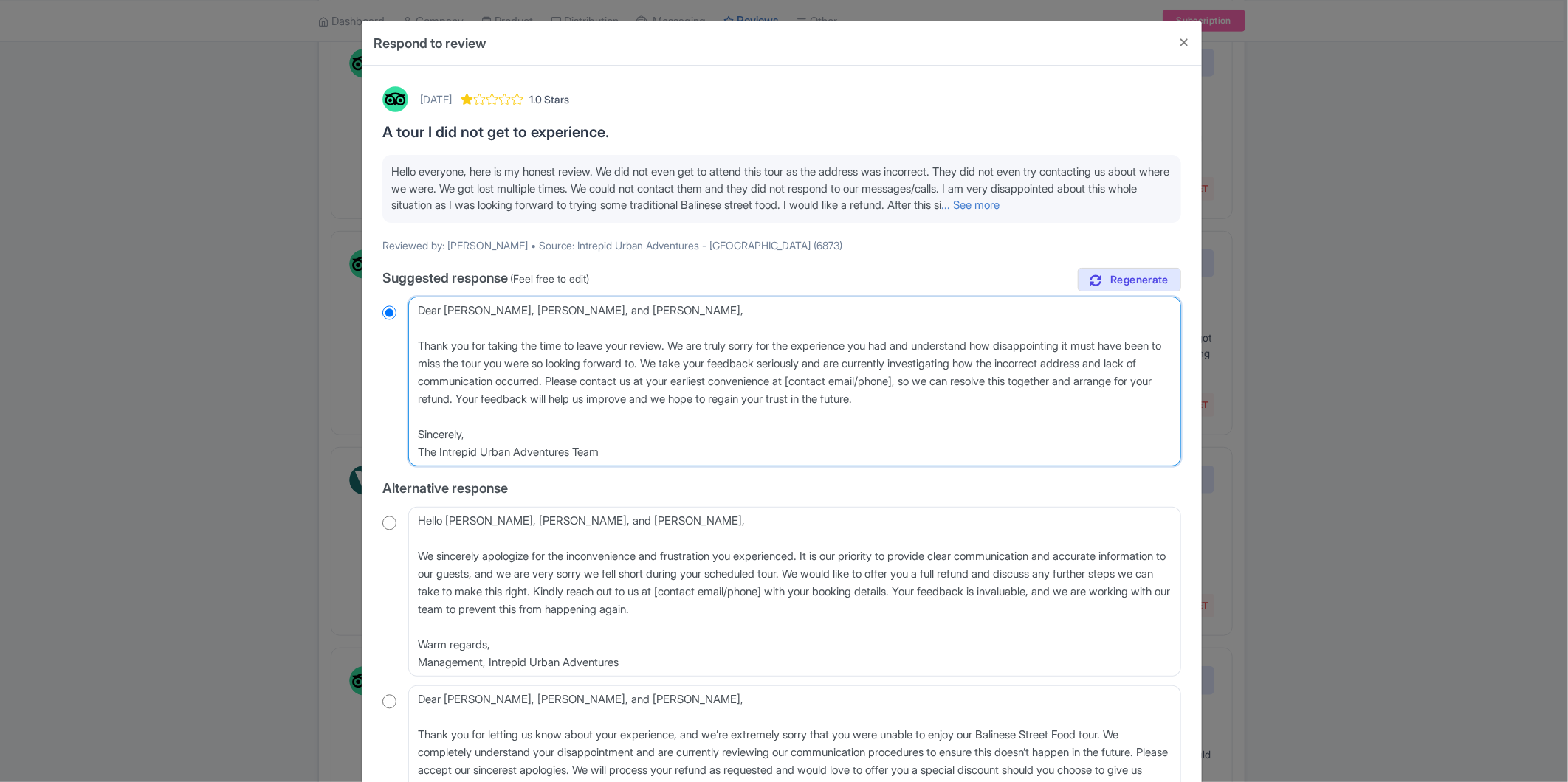
click at [389, 272] on div "true Suggested response (Feel free to edit) Dear Ruby, Lydia, and Sophie, Thank…" at bounding box center [782, 561] width 799 height 588
paste textarea "Hi Ruby, thank you for getting in touch with us about your booking in Bali. We …"
type textarea "Hi Ruby, thank you for getting in touch with us about your booking in Bali. We …"
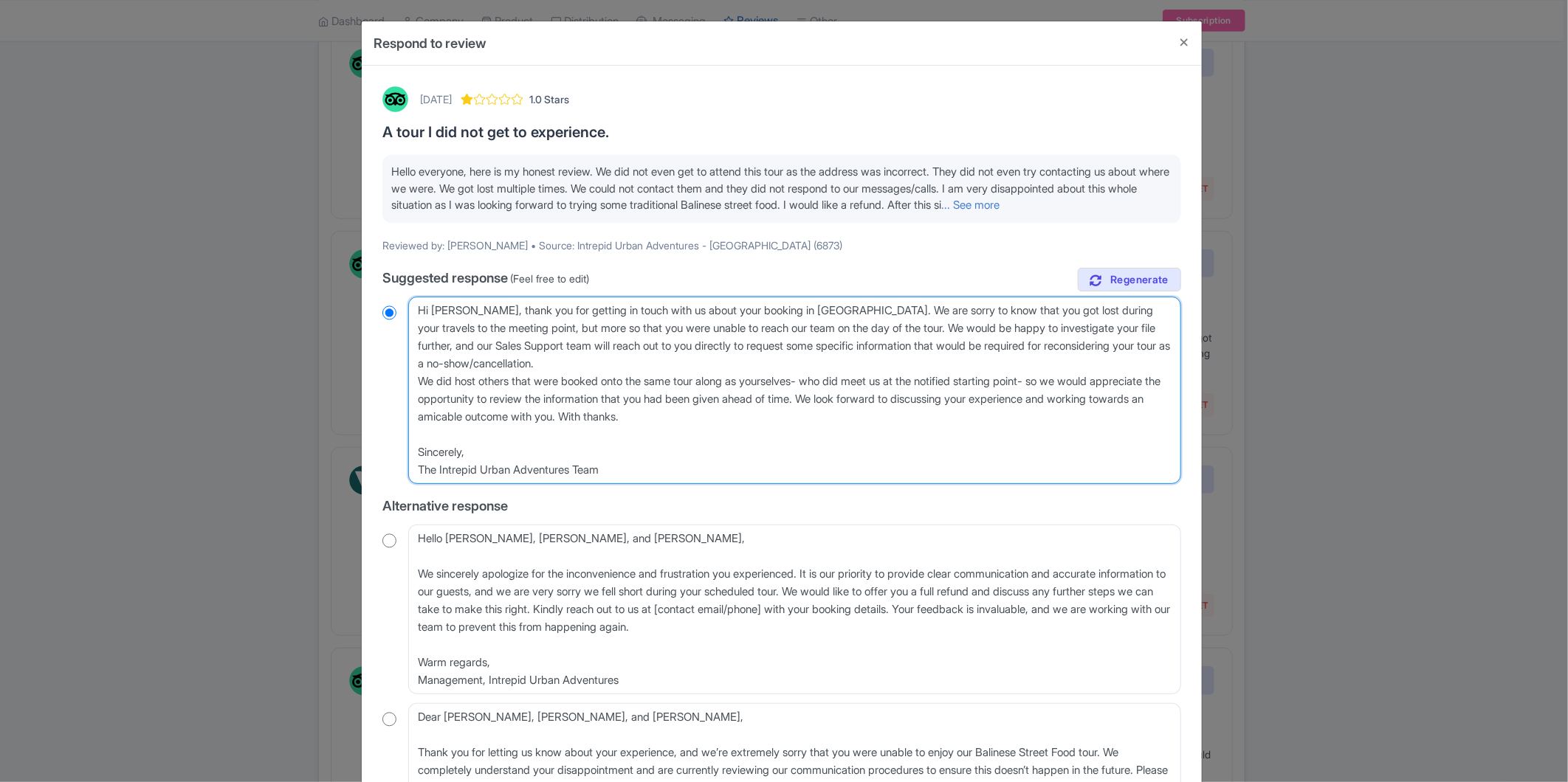
radio input "true"
click at [463, 305] on textarea "Dear Ruby, Lydia, and Sophie, Thank you for taking the time to leave your revie…" at bounding box center [794, 390] width 773 height 187
type textarea "Hi Ruby, thank you for getting in touch with us about your booking in Bali. We …"
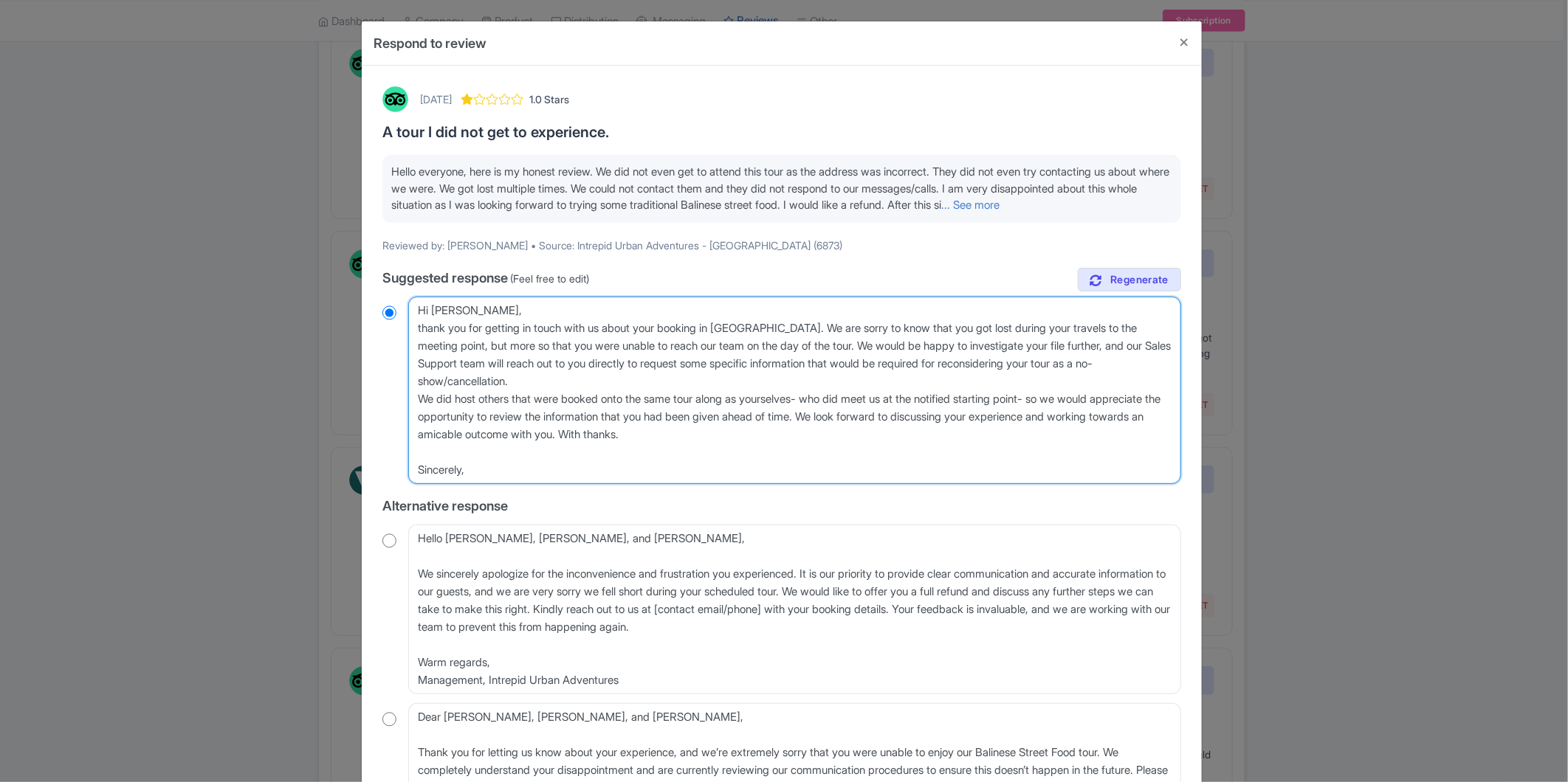
radio input "true"
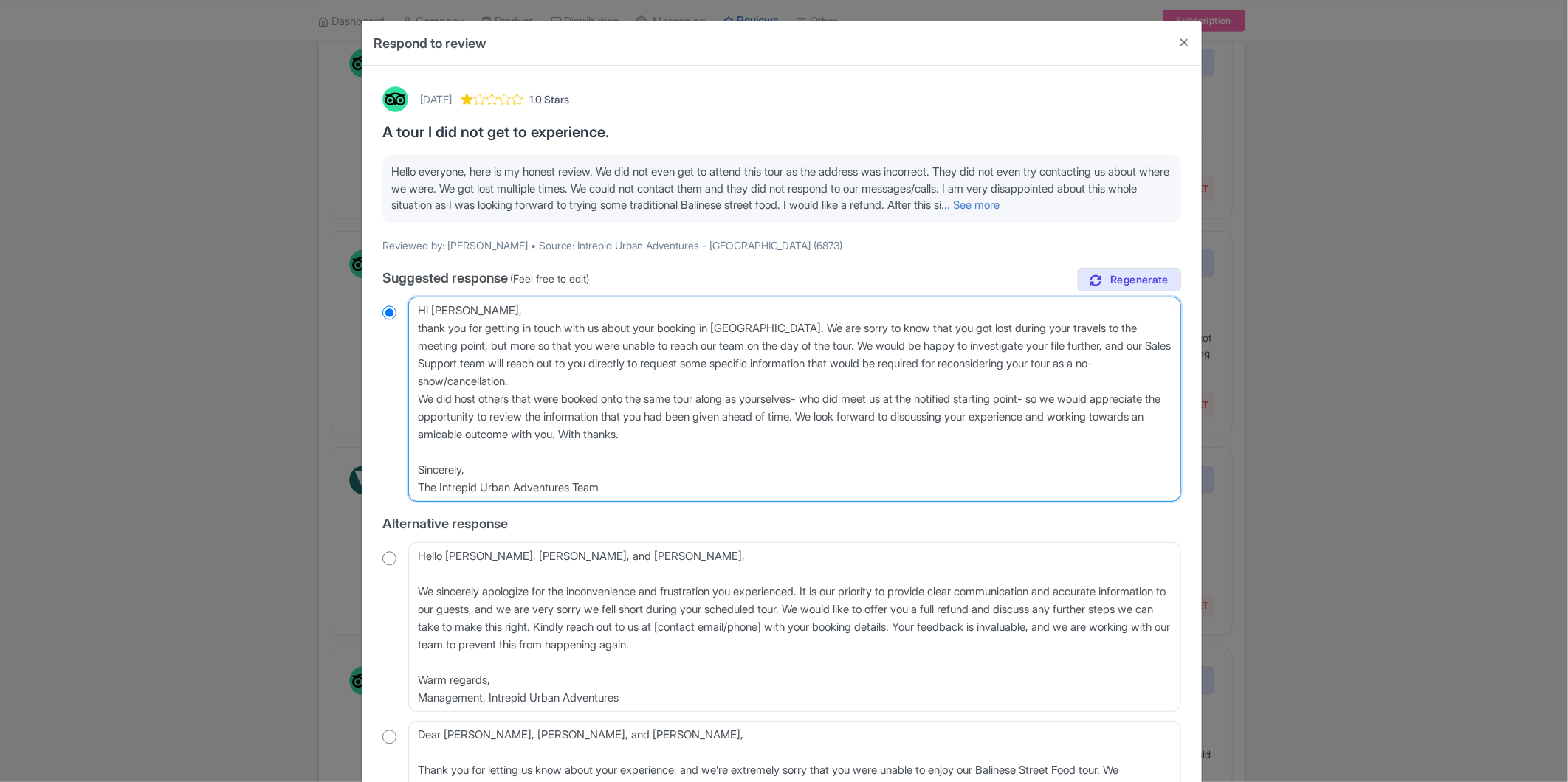
type textarea "Hi Ruby, thank you for getting in touch with us about your booking in Bali. We …"
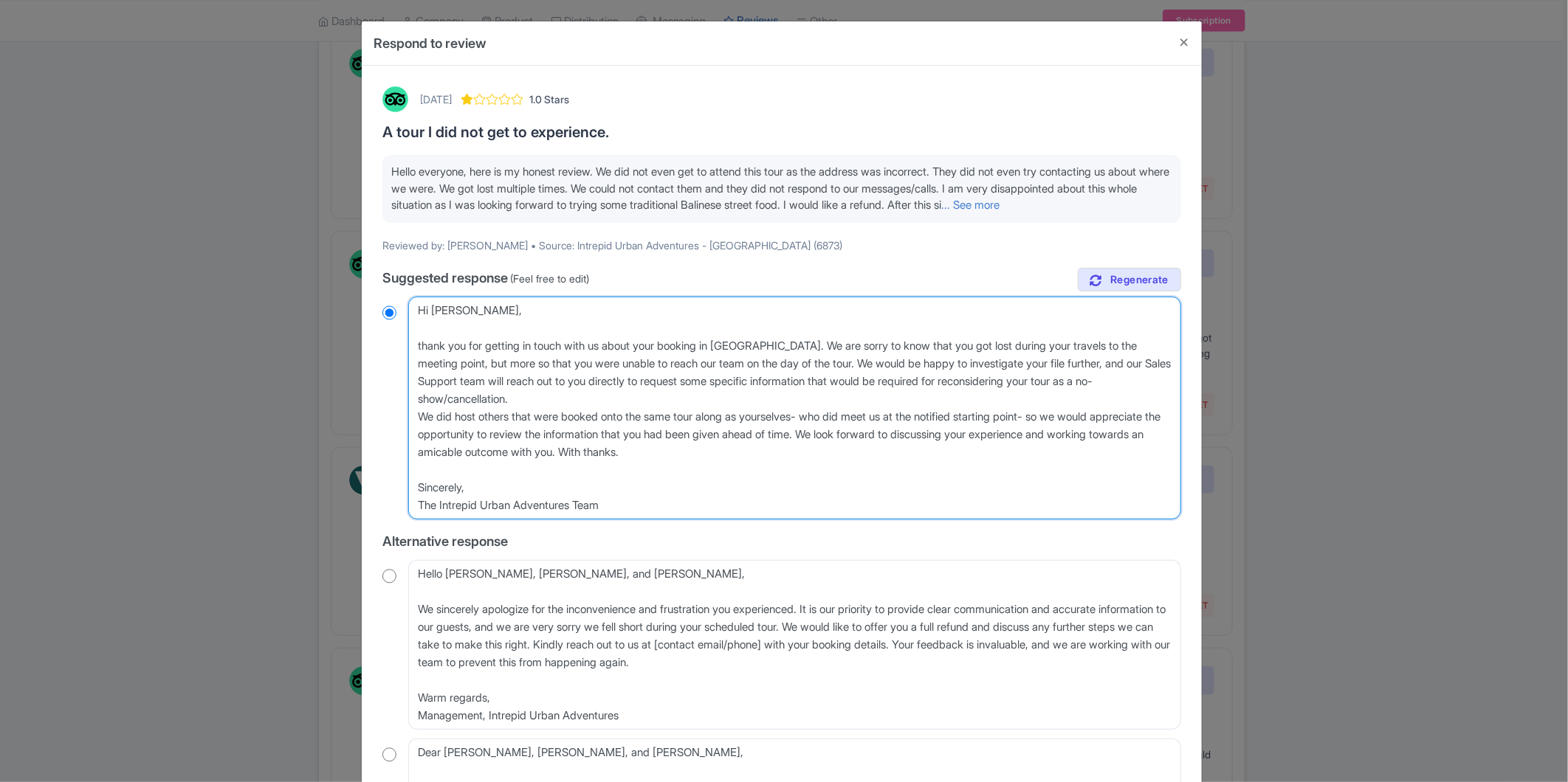
radio input "true"
type textarea "Hi Ruby, hank you for getting in touch with us about your booking in Bali. We a…"
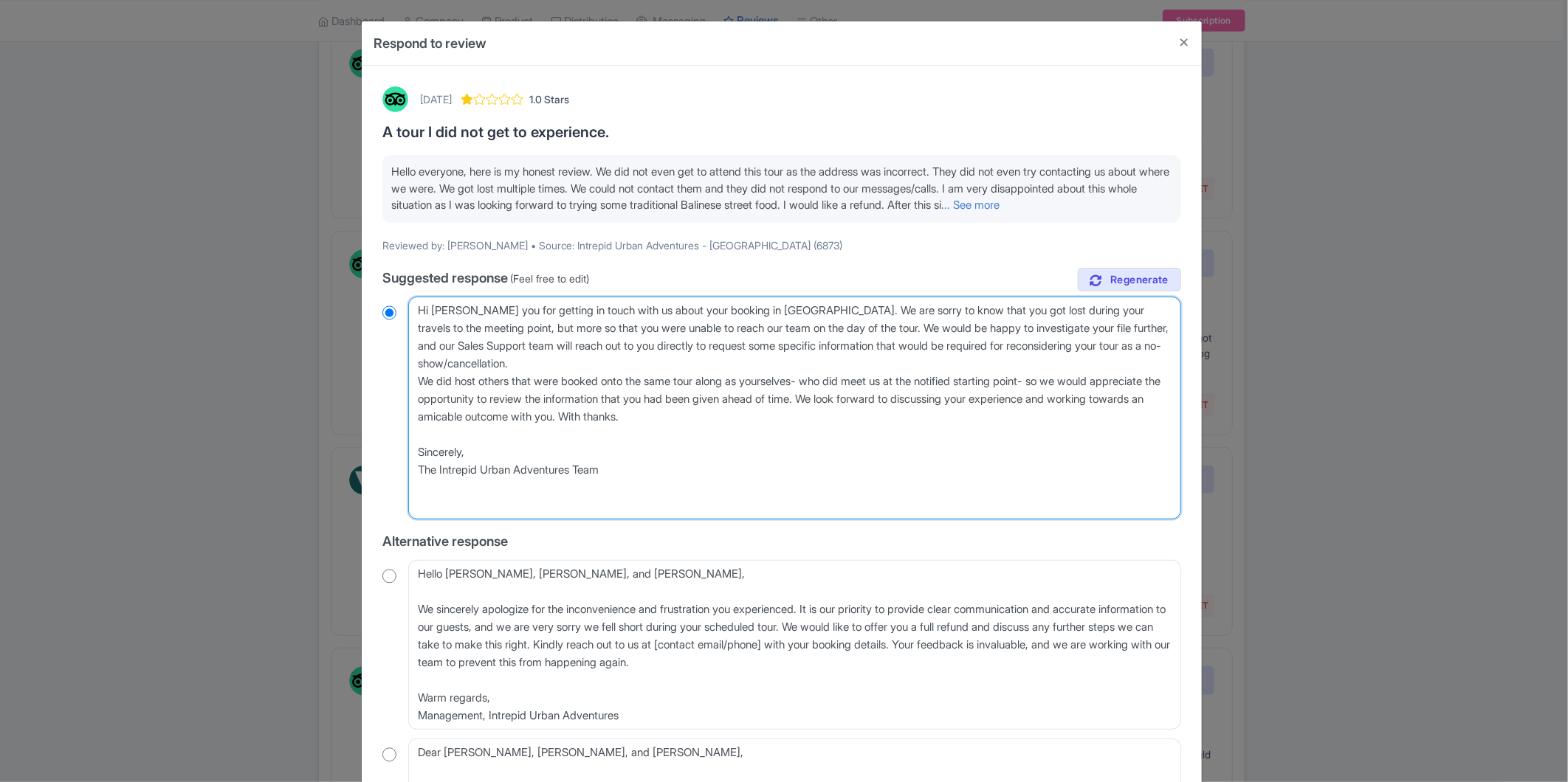
radio input "true"
type textarea "Hi Ruby, Thank you for getting in touch with us about your booking in Bali. We …"
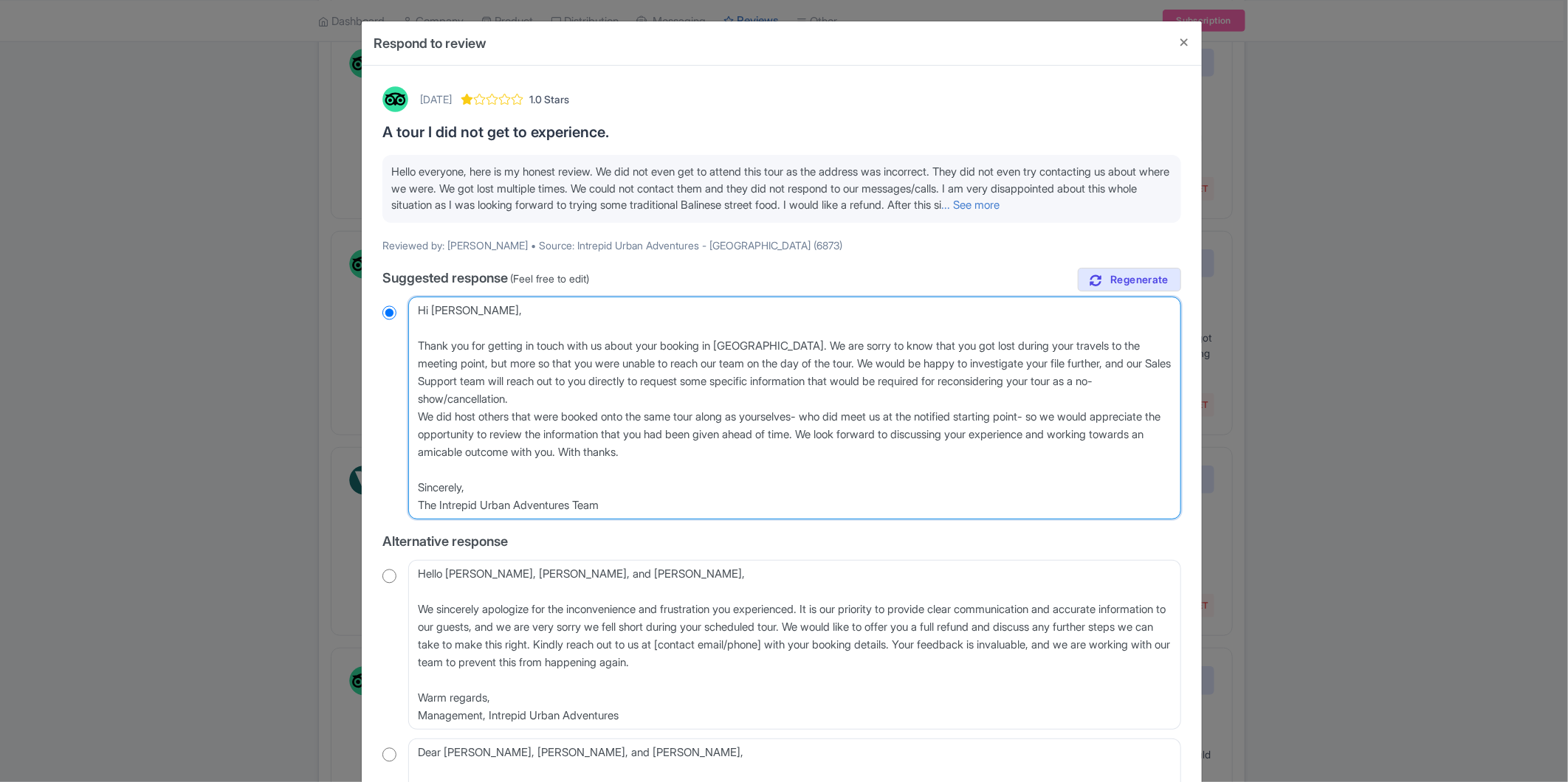
radio input "true"
click at [669, 448] on textarea "Dear Ruby, Lydia, and Sophie, Thank you for taking the time to leave your revie…" at bounding box center [794, 409] width 773 height 223
drag, startPoint x: 675, startPoint y: 448, endPoint x: 778, endPoint y: 451, distance: 103.0
click at [778, 451] on textarea "Dear Ruby, Lydia, and Sophie, Thank you for taking the time to leave your revie…" at bounding box center [794, 409] width 773 height 223
type textarea "Hi Ruby, Thank you for getting in touch with us about your booking in Bali. We …"
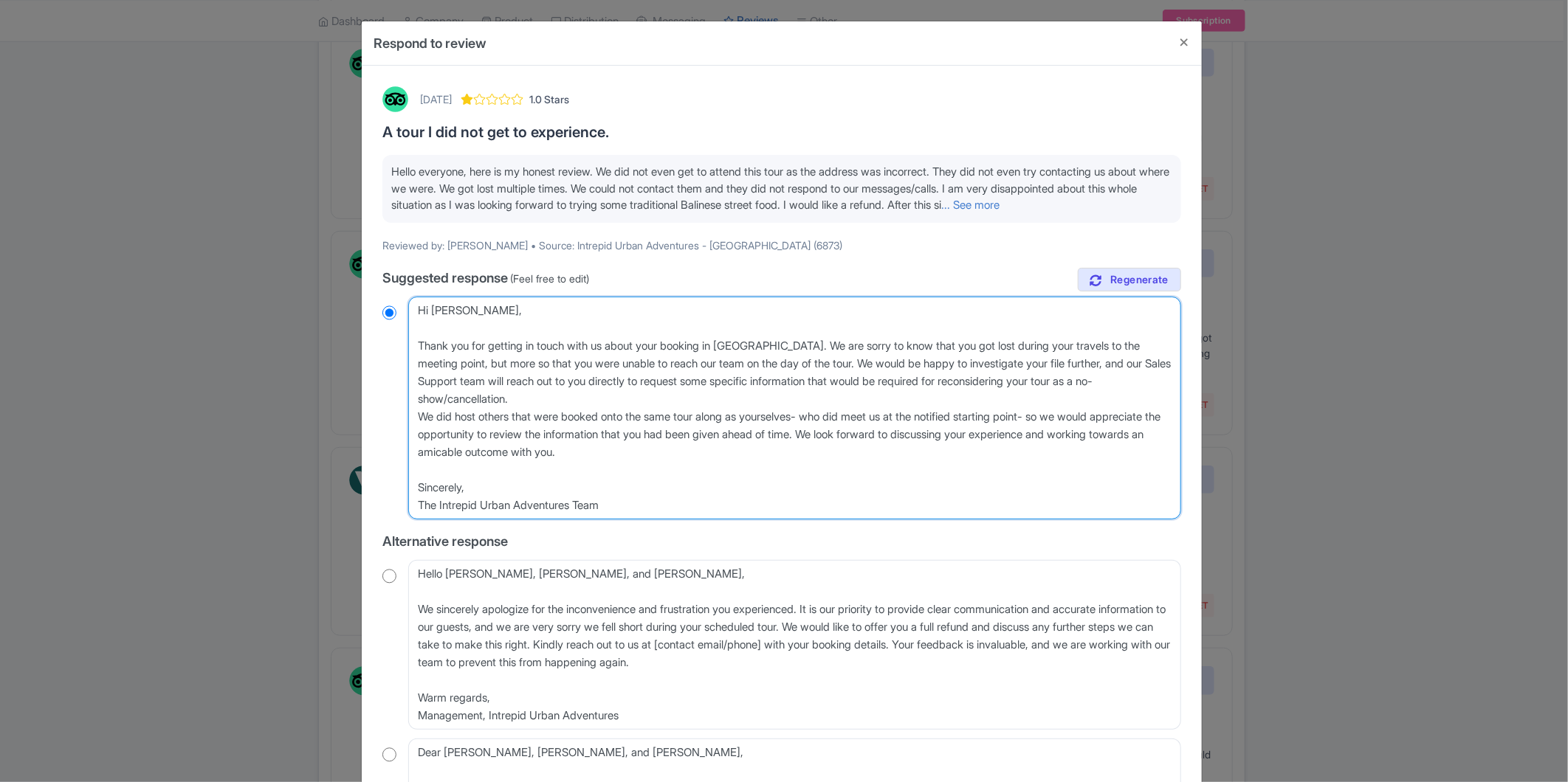
radio input "true"
drag, startPoint x: 463, startPoint y: 483, endPoint x: 358, endPoint y: 482, distance: 105.0
click at [358, 482] on div "Respond to review August 19, 2025 1.0 Stars A tour I did not get to experience.…" at bounding box center [784, 391] width 1568 height 782
paste textarea "With thanks."
type textarea "Hi Ruby, Thank you for getting in touch with us about your booking in Bali. We …"
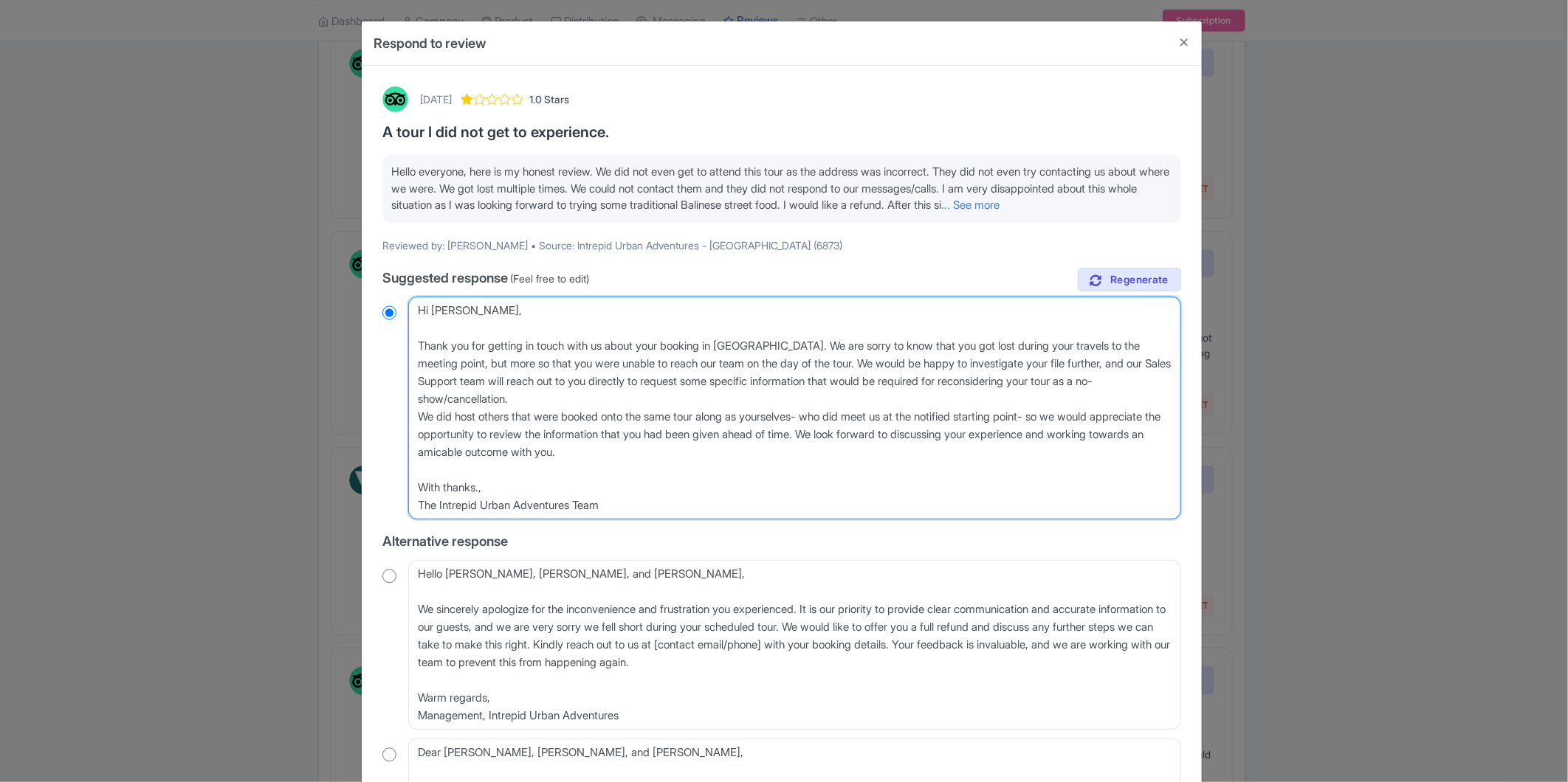
radio input "true"
type textarea "Hi [PERSON_NAME], Thank you for getting in touch with us about your booking in …"
radio input "true"
click at [647, 498] on textarea "Dear Ruby, Lydia, and Sophie, Thank you for taking the time to leave your revie…" at bounding box center [794, 409] width 773 height 223
drag, startPoint x: 439, startPoint y: 502, endPoint x: 317, endPoint y: 481, distance: 123.8
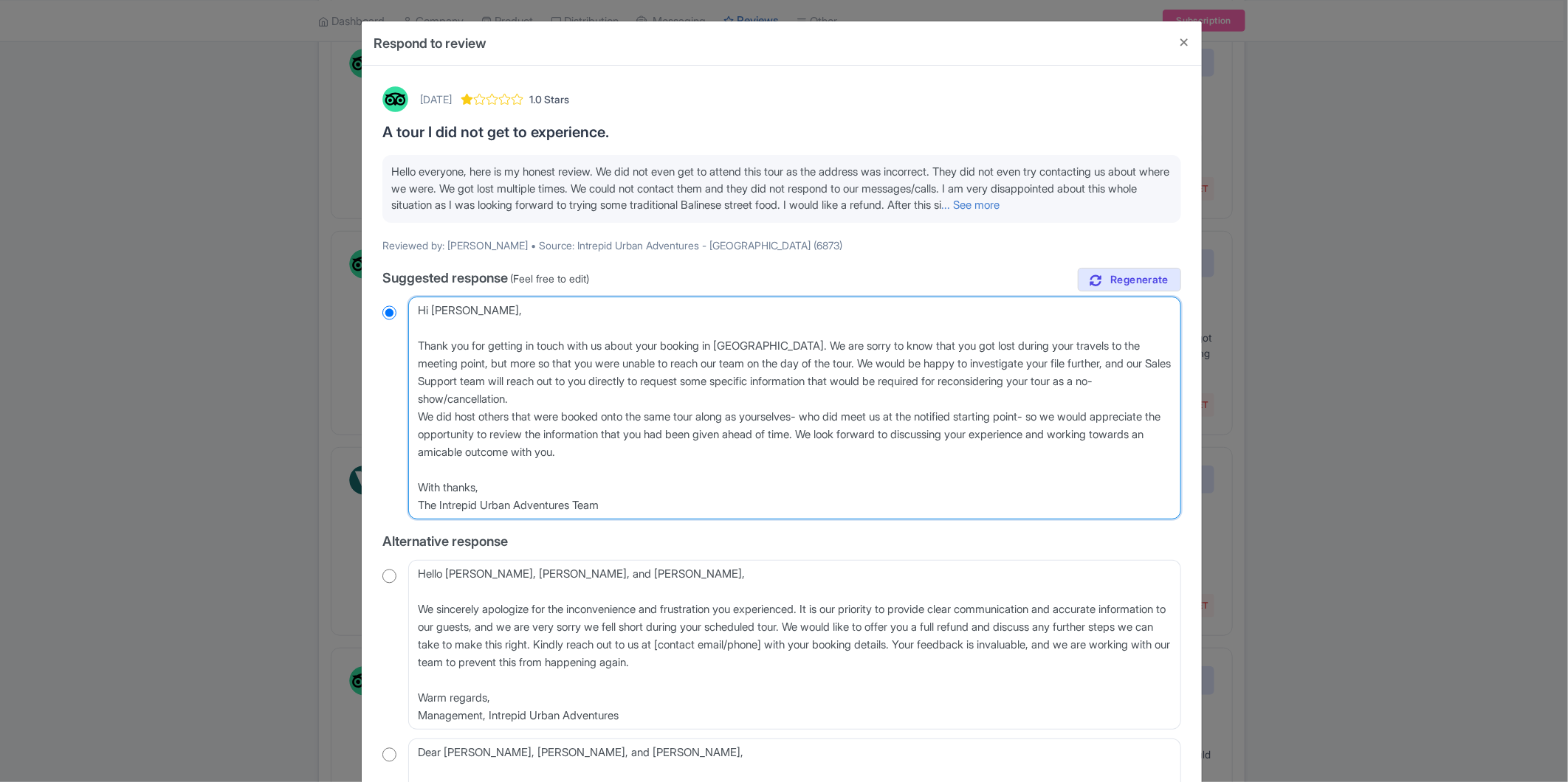
click at [332, 497] on div "Respond to review August 19, 2025 1.0 Stars A tour I did not get to experience.…" at bounding box center [784, 391] width 1568 height 782
click at [647, 463] on textarea "Dear Ruby, Lydia, and Sophie, Thank you for taking the time to leave your revie…" at bounding box center [794, 409] width 773 height 223
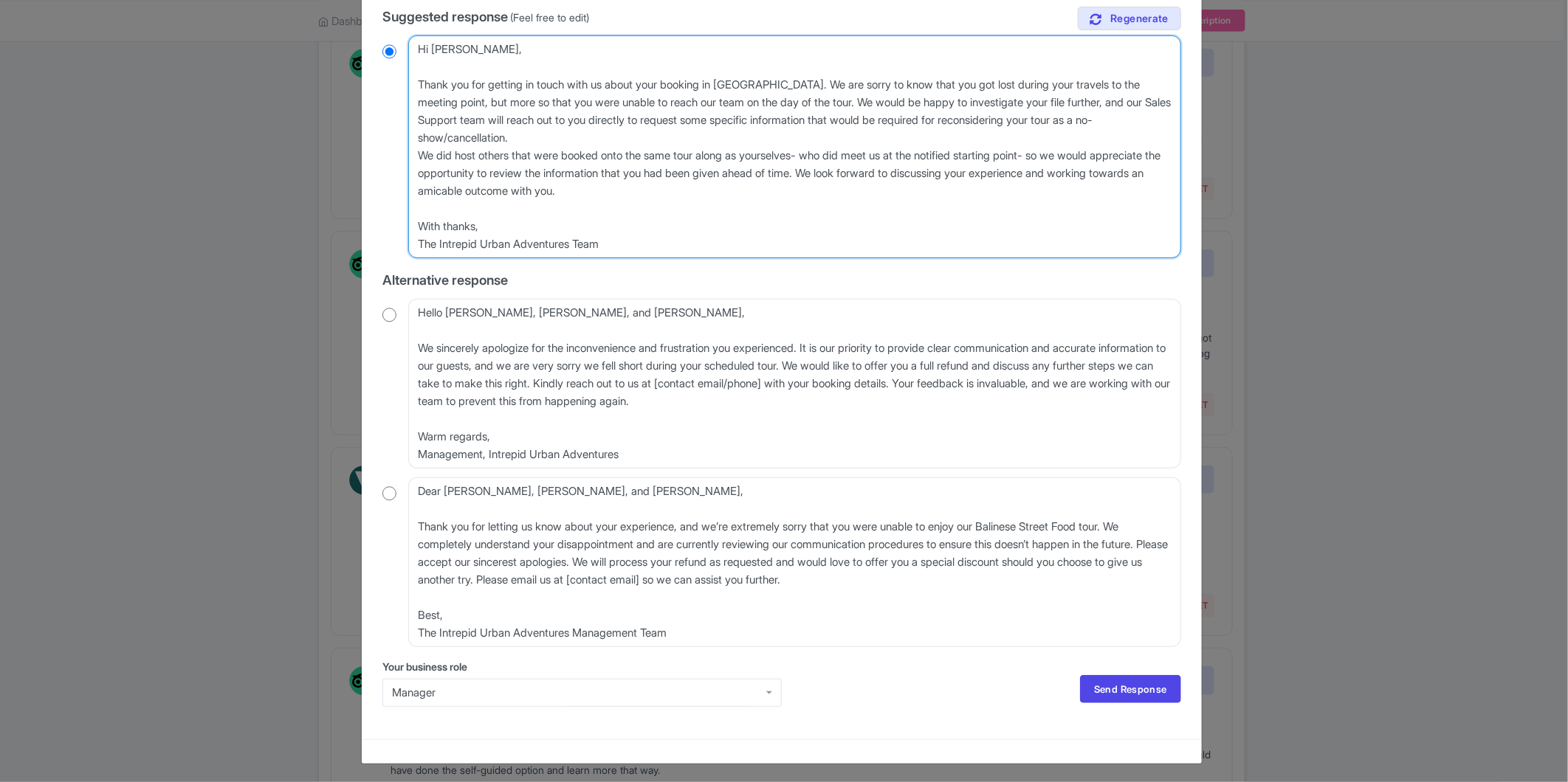
scroll to position [264, 0]
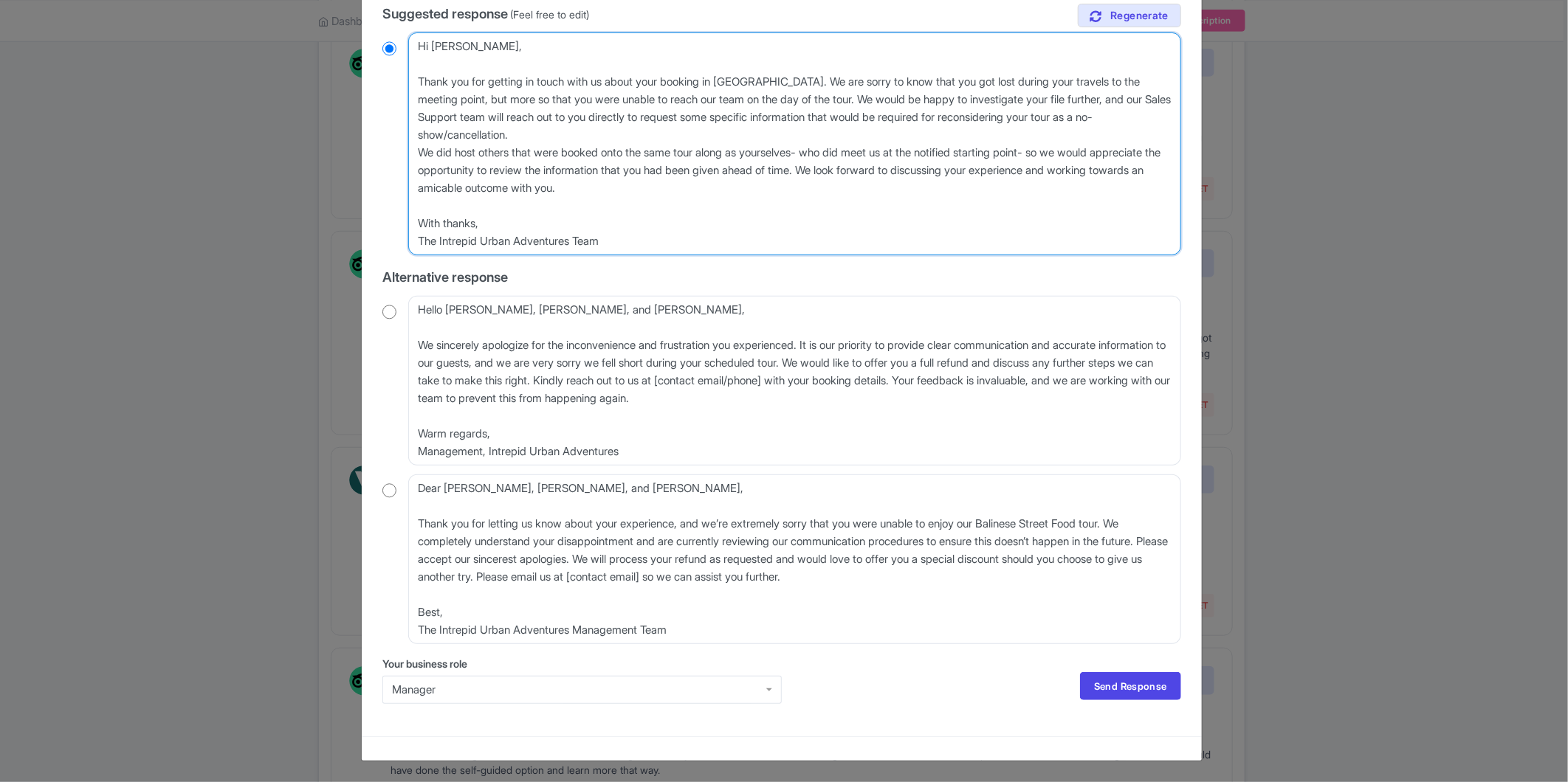
type textarea "Hi [PERSON_NAME], Thank you for getting in touch with us about your booking in …"
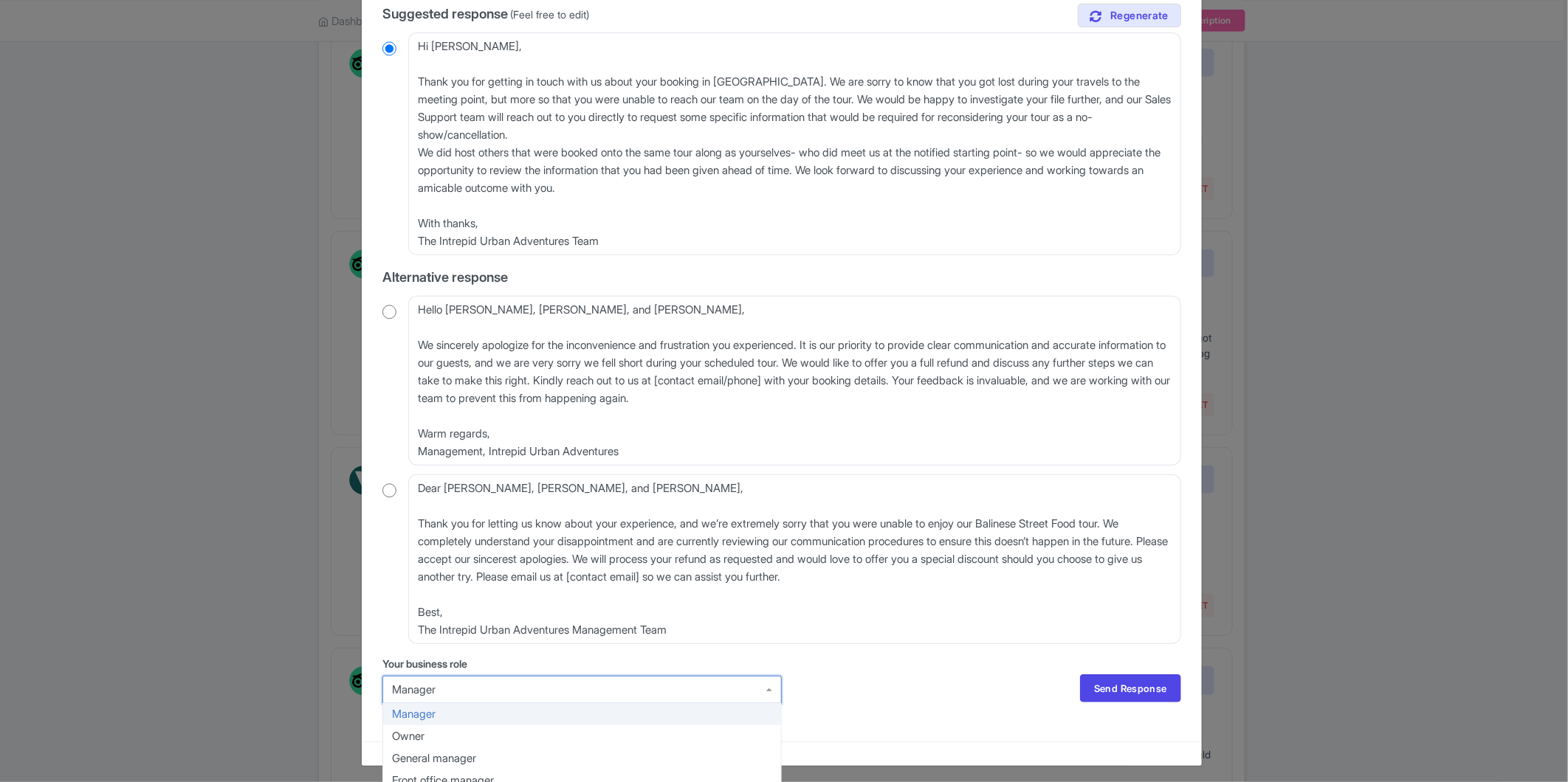
click at [449, 684] on div "Manager" at bounding box center [582, 691] width 380 height 13
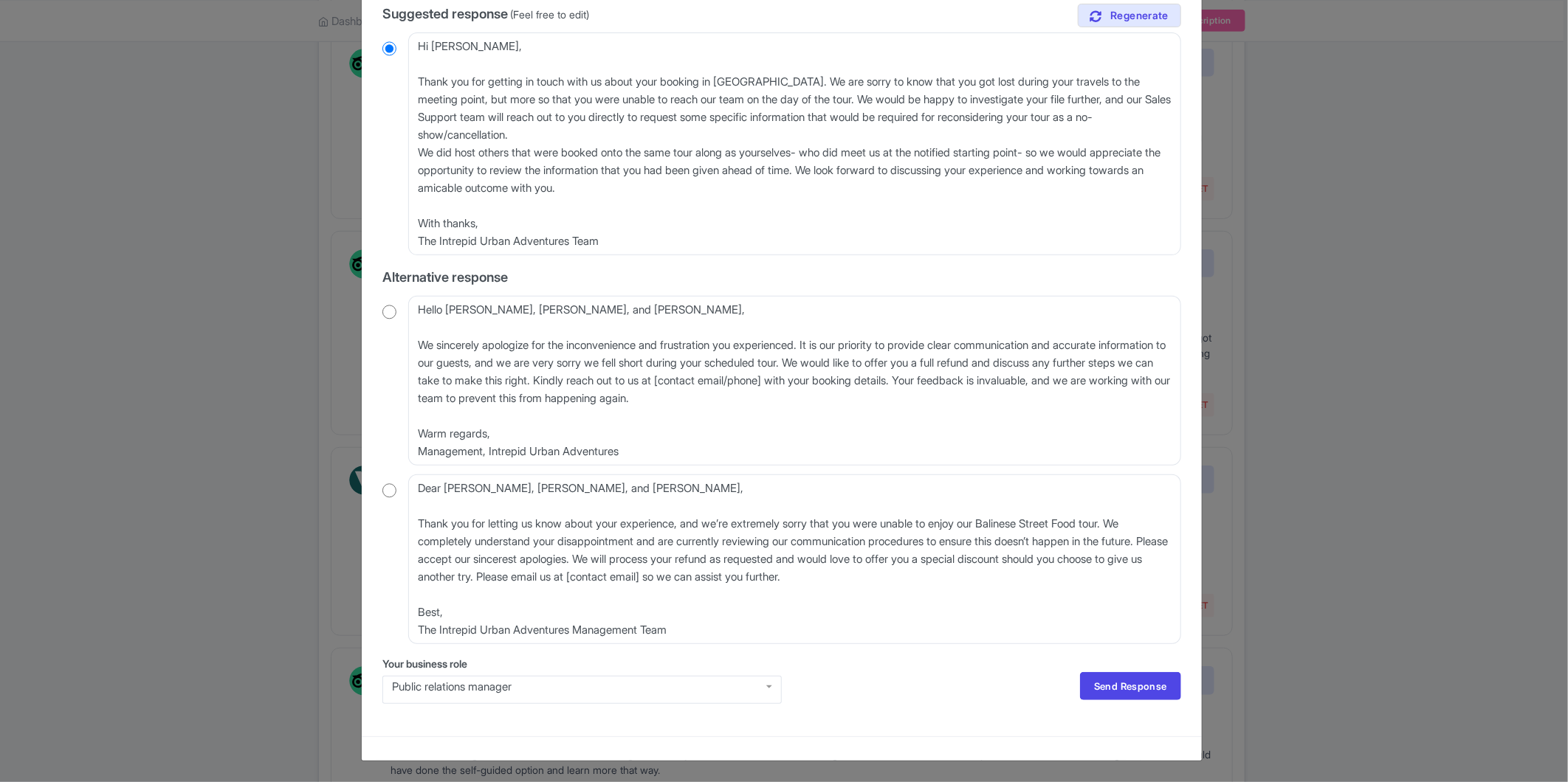
click at [532, 686] on div "Public relations manager" at bounding box center [582, 687] width 380 height 13
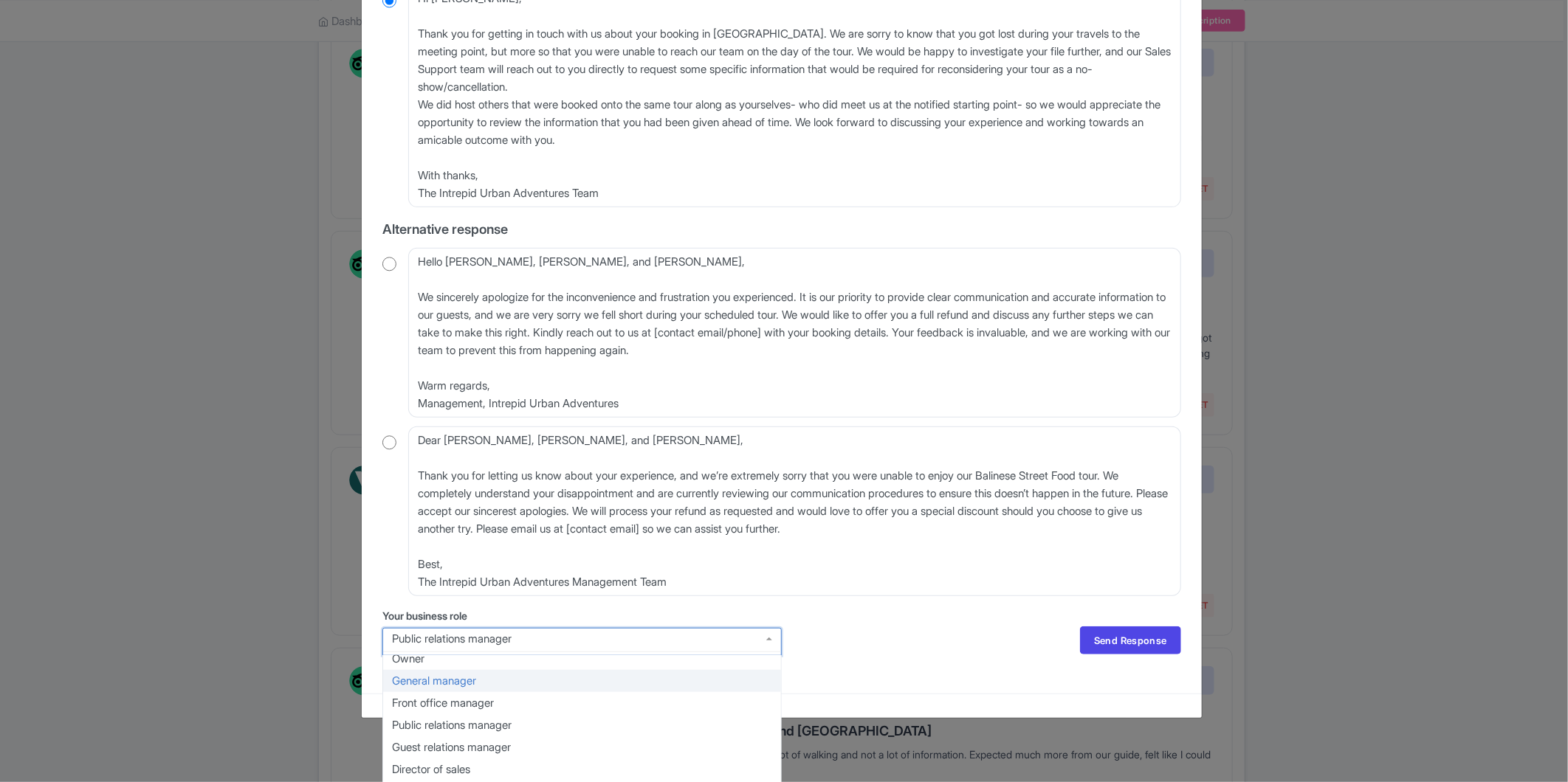
scroll to position [334, 0]
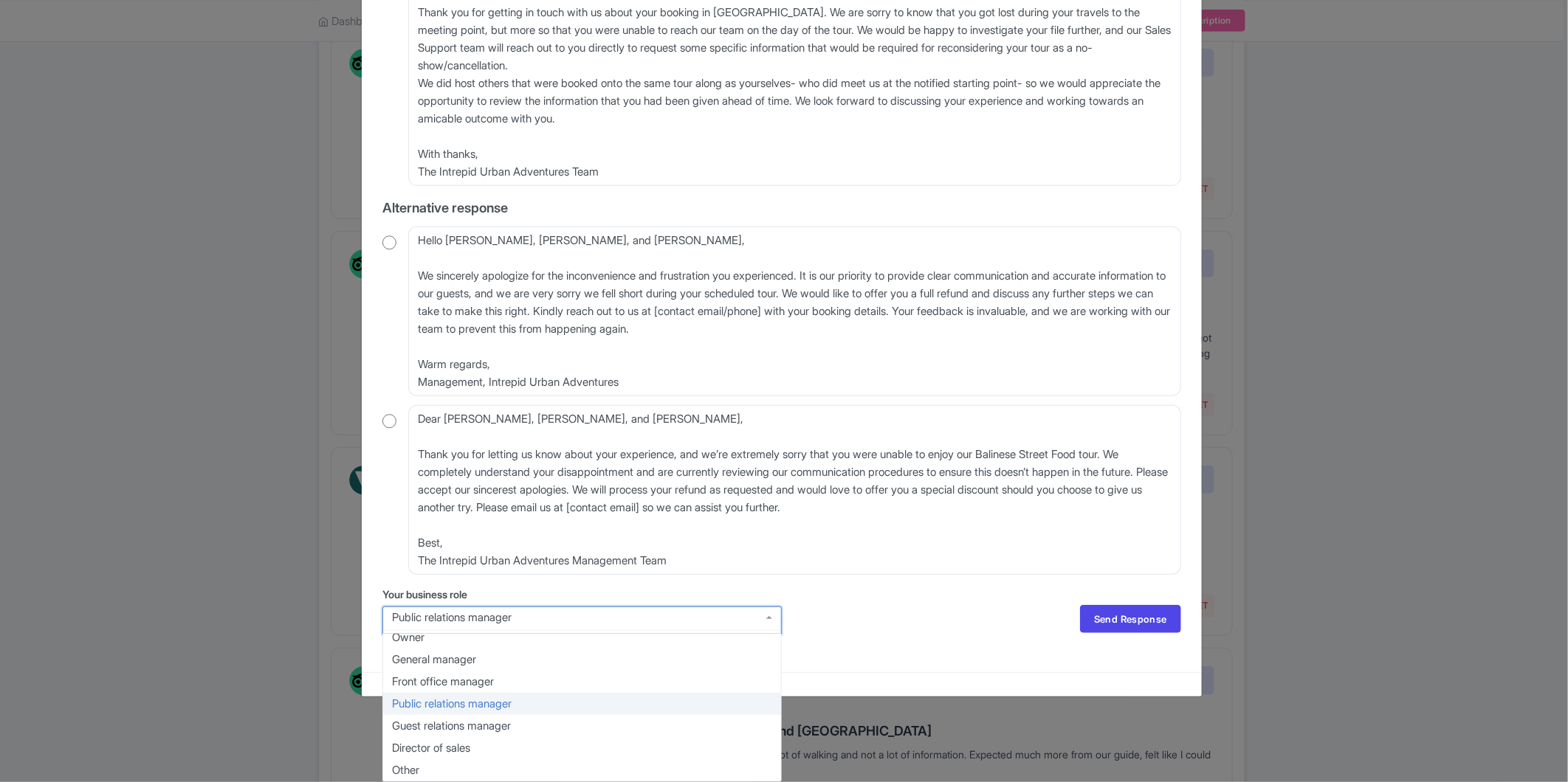
click at [1009, 589] on div "August 19, 2025 1.0 Stars A tour I did not get to experience. Hello everyone, h…" at bounding box center [781, 202] width 817 height 917
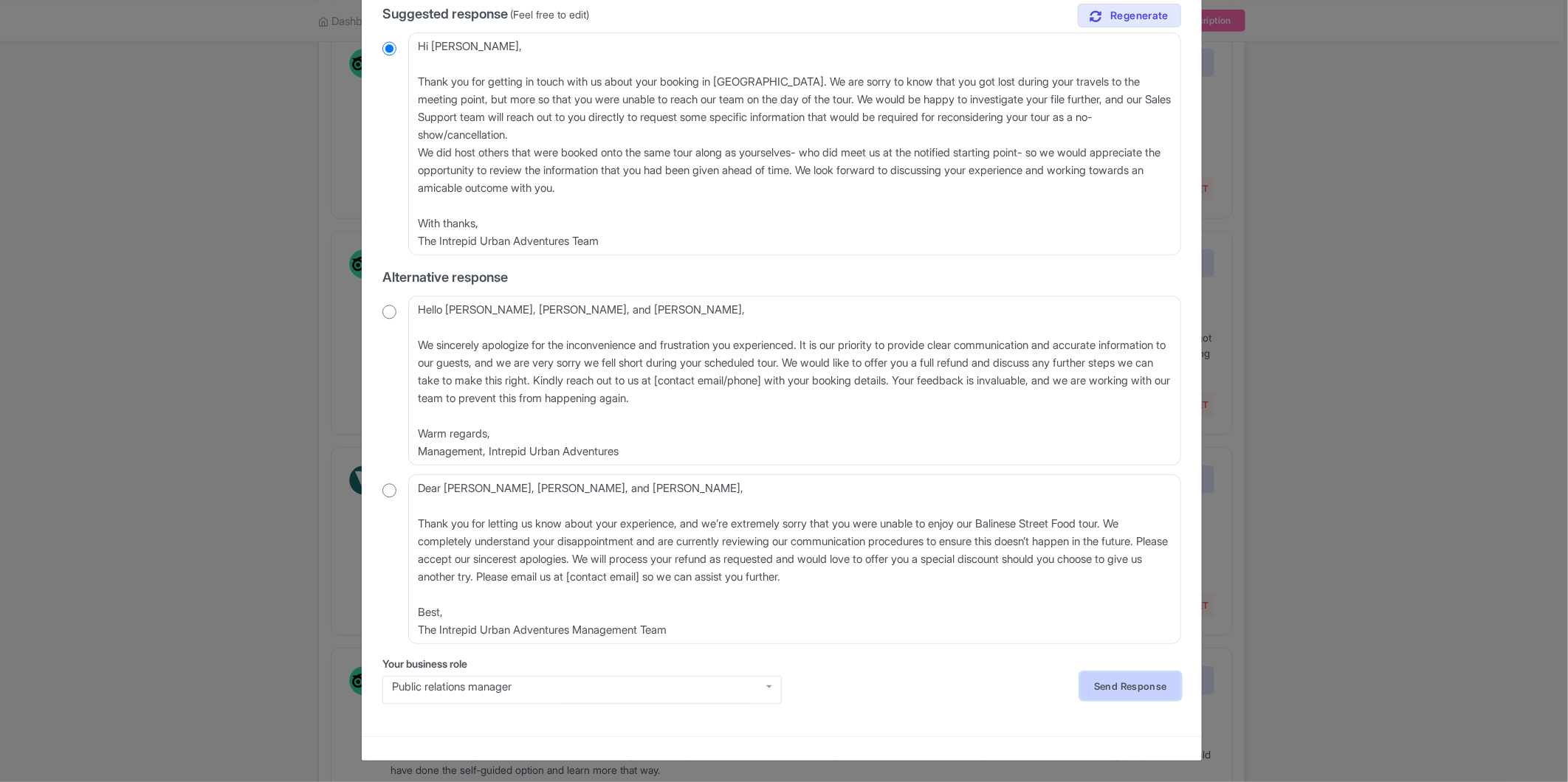
click at [1138, 690] on link "Send Response" at bounding box center [1131, 686] width 102 height 28
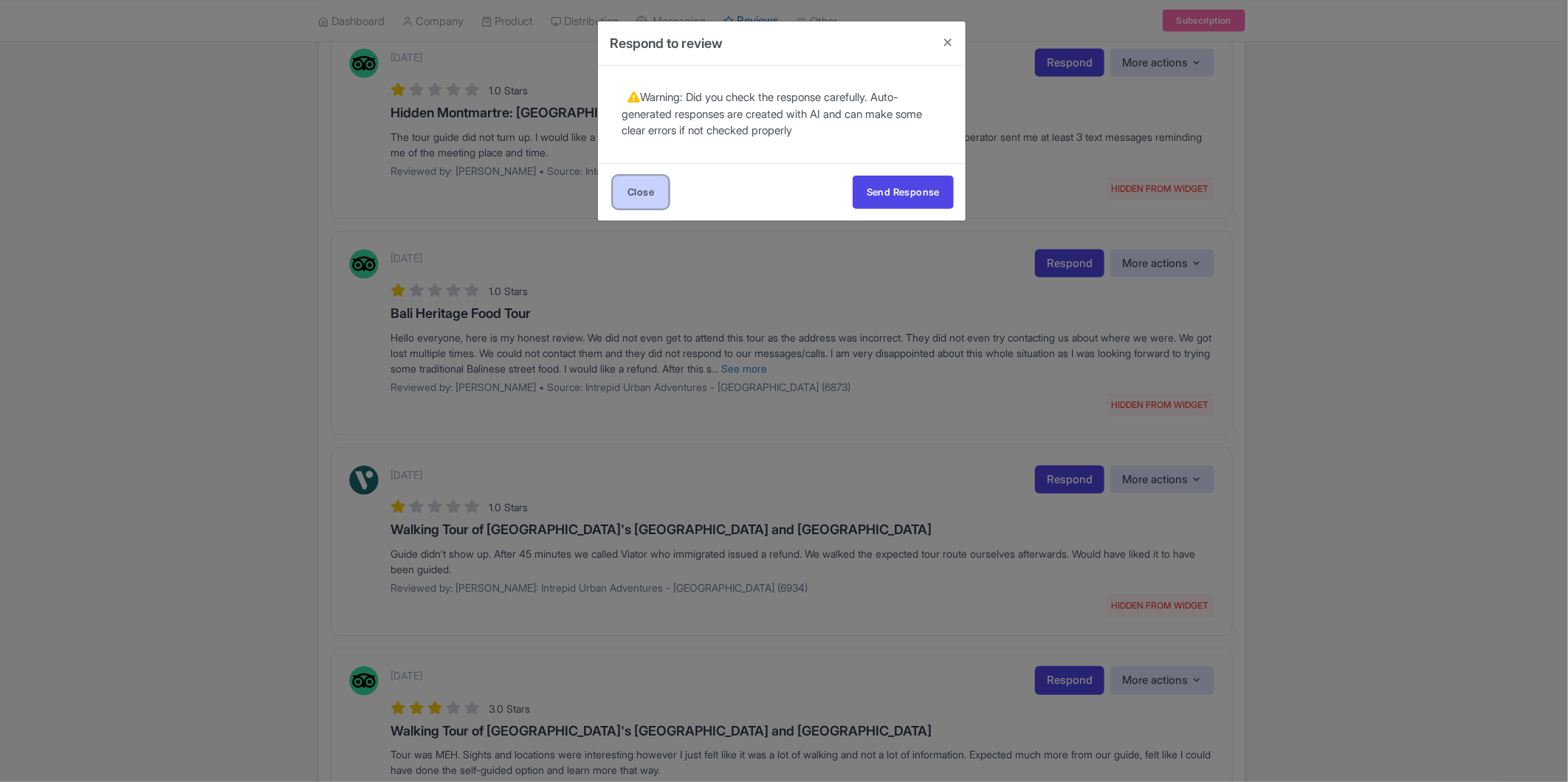
click at [651, 189] on link "Close" at bounding box center [640, 192] width 56 height 34
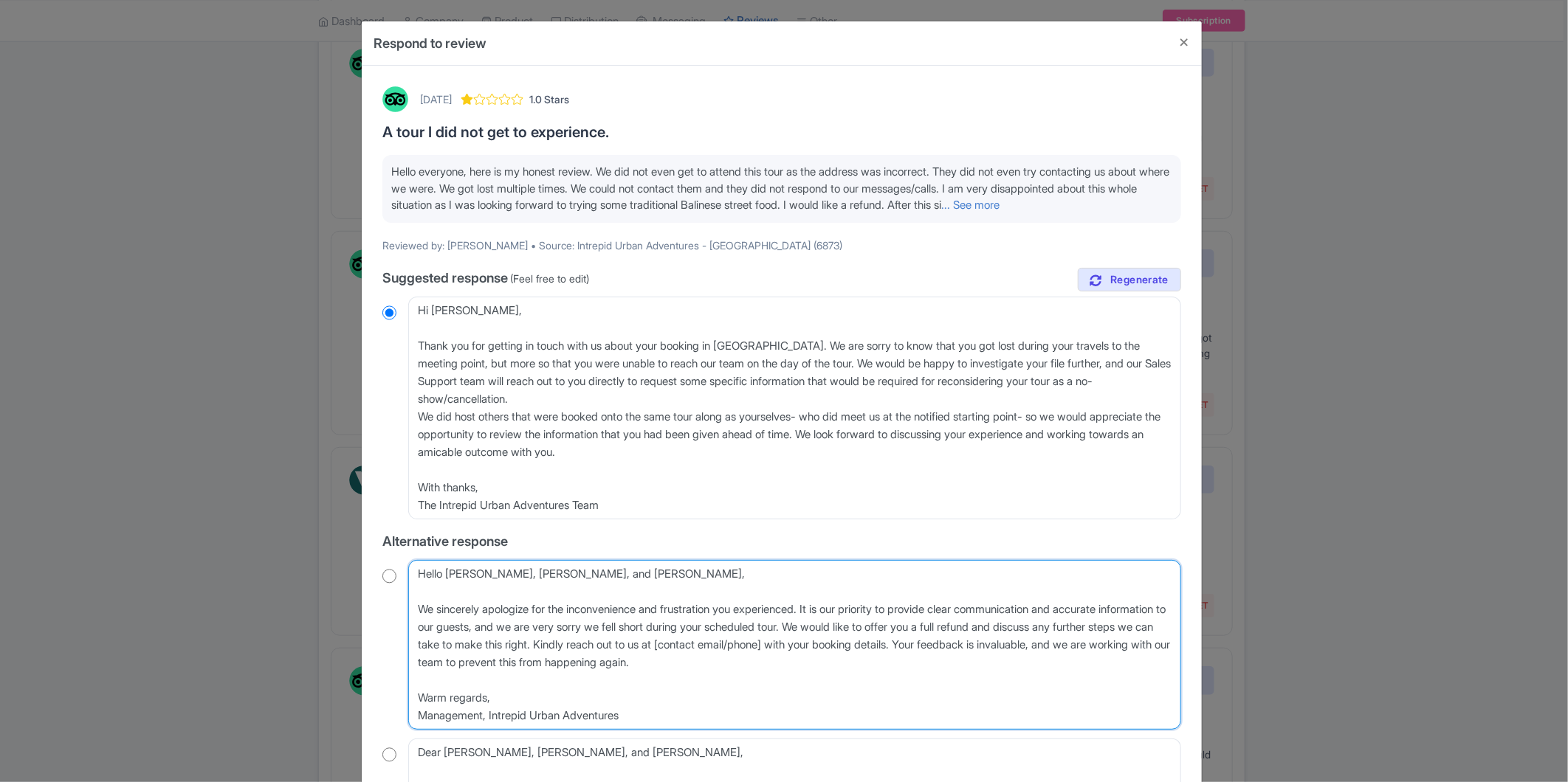
click at [494, 672] on textarea "Hello Ruby, Lydia, and Sophie, We sincerely apologize for the inconvenience and…" at bounding box center [794, 645] width 773 height 169
drag, startPoint x: 504, startPoint y: 647, endPoint x: 545, endPoint y: 661, distance: 43.3
click at [545, 661] on textarea "Hello Ruby, Lydia, and Sophie, We sincerely apologize for the inconvenience and…" at bounding box center [794, 645] width 773 height 169
click at [614, 668] on textarea "Hello Ruby, Lydia, and Sophie, We sincerely apologize for the inconvenience and…" at bounding box center [794, 645] width 773 height 169
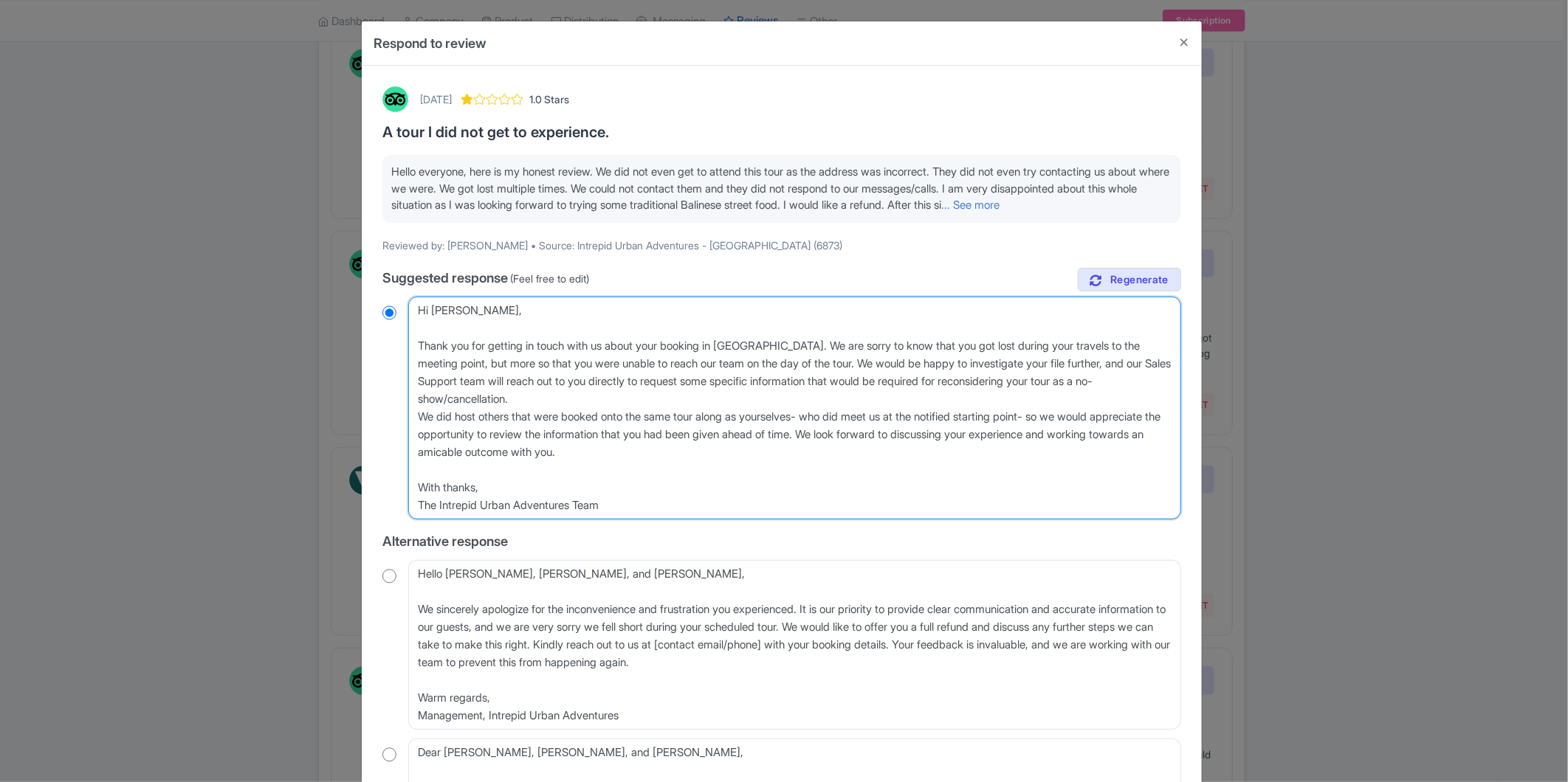
click at [562, 409] on textarea "Dear Ruby, Lydia, and Sophie, Thank you for taking the time to leave your revie…" at bounding box center [794, 409] width 773 height 223
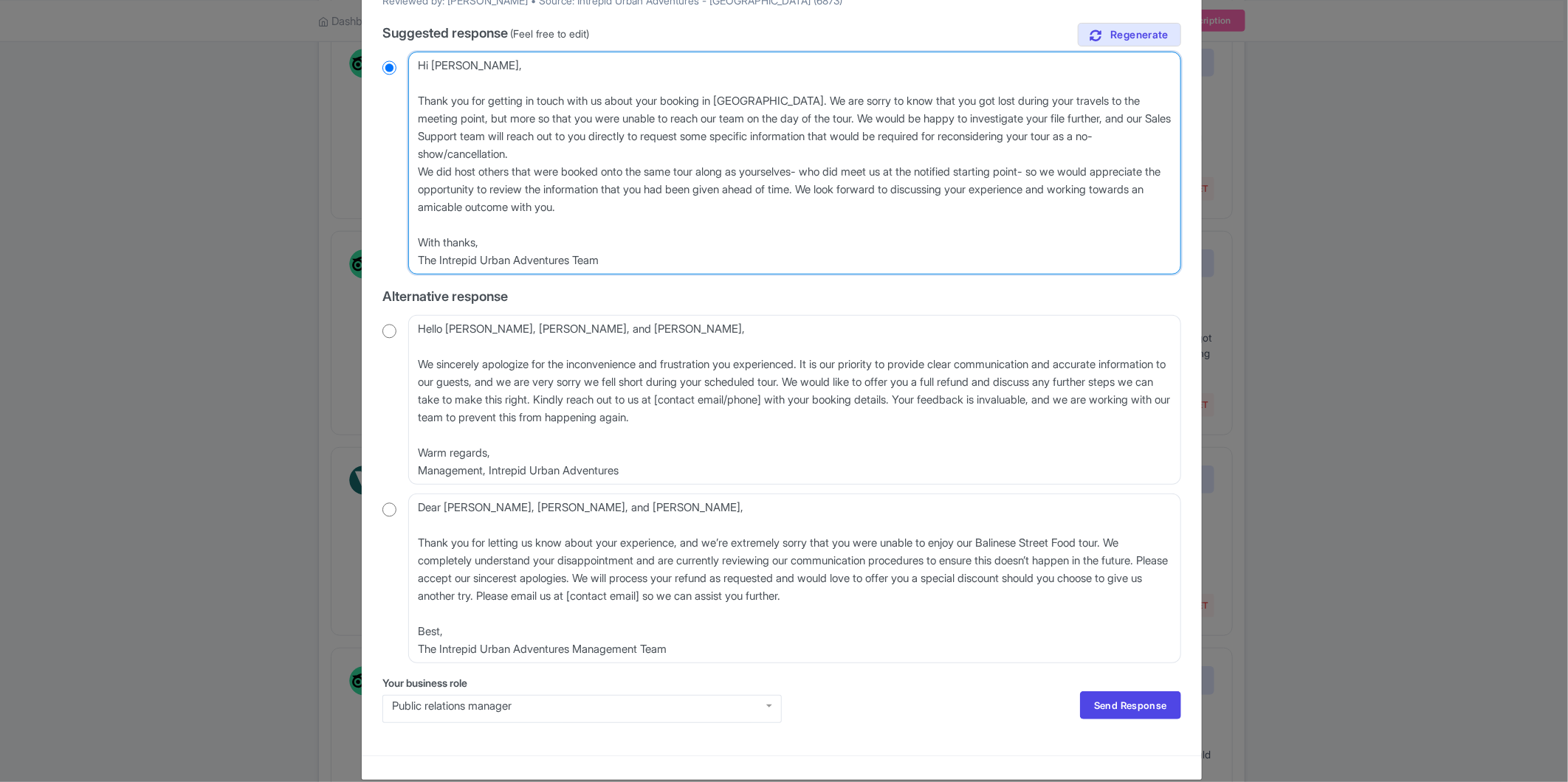
scroll to position [264, 0]
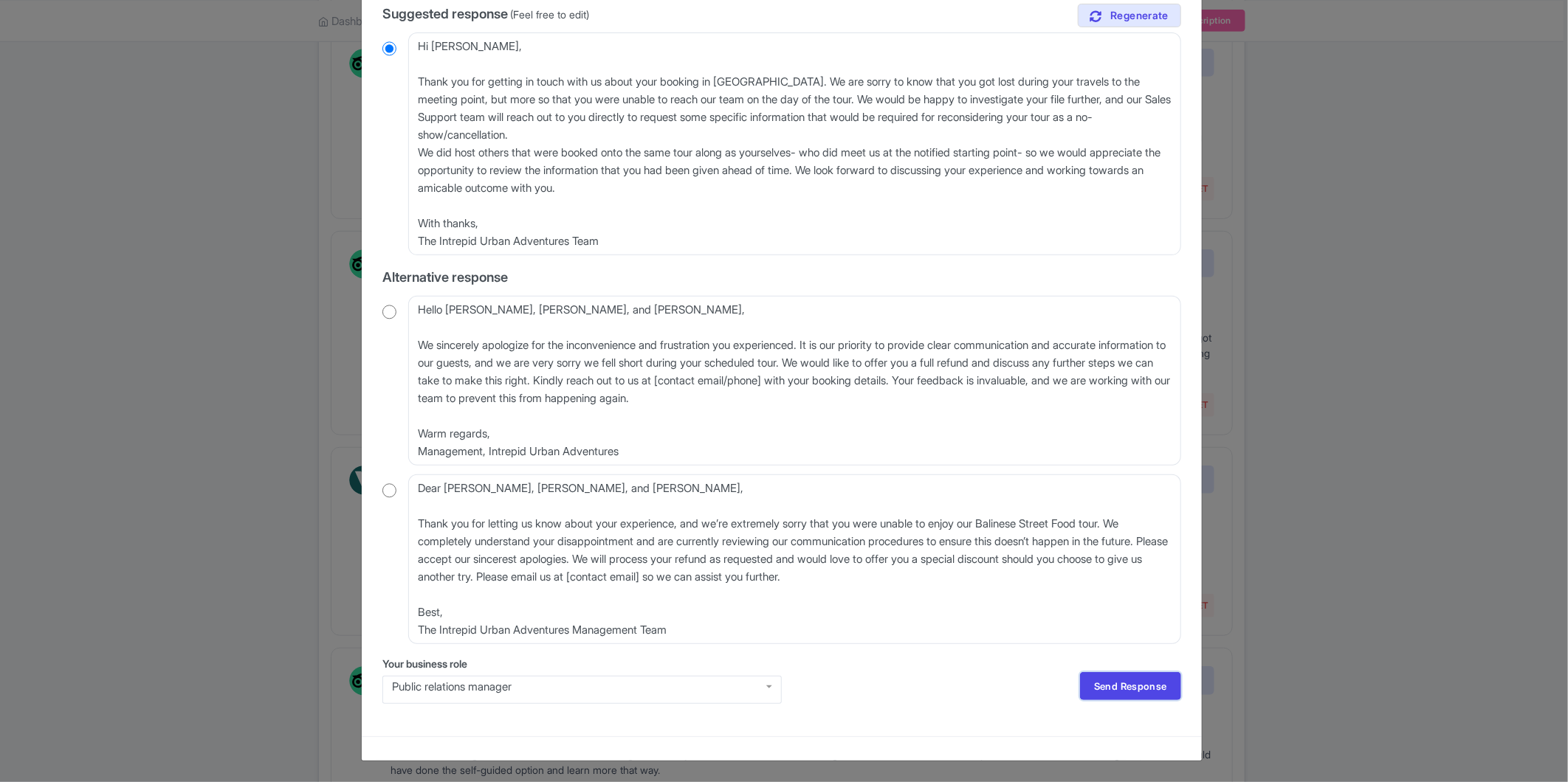
click at [1113, 687] on link "Send Response" at bounding box center [1131, 686] width 102 height 28
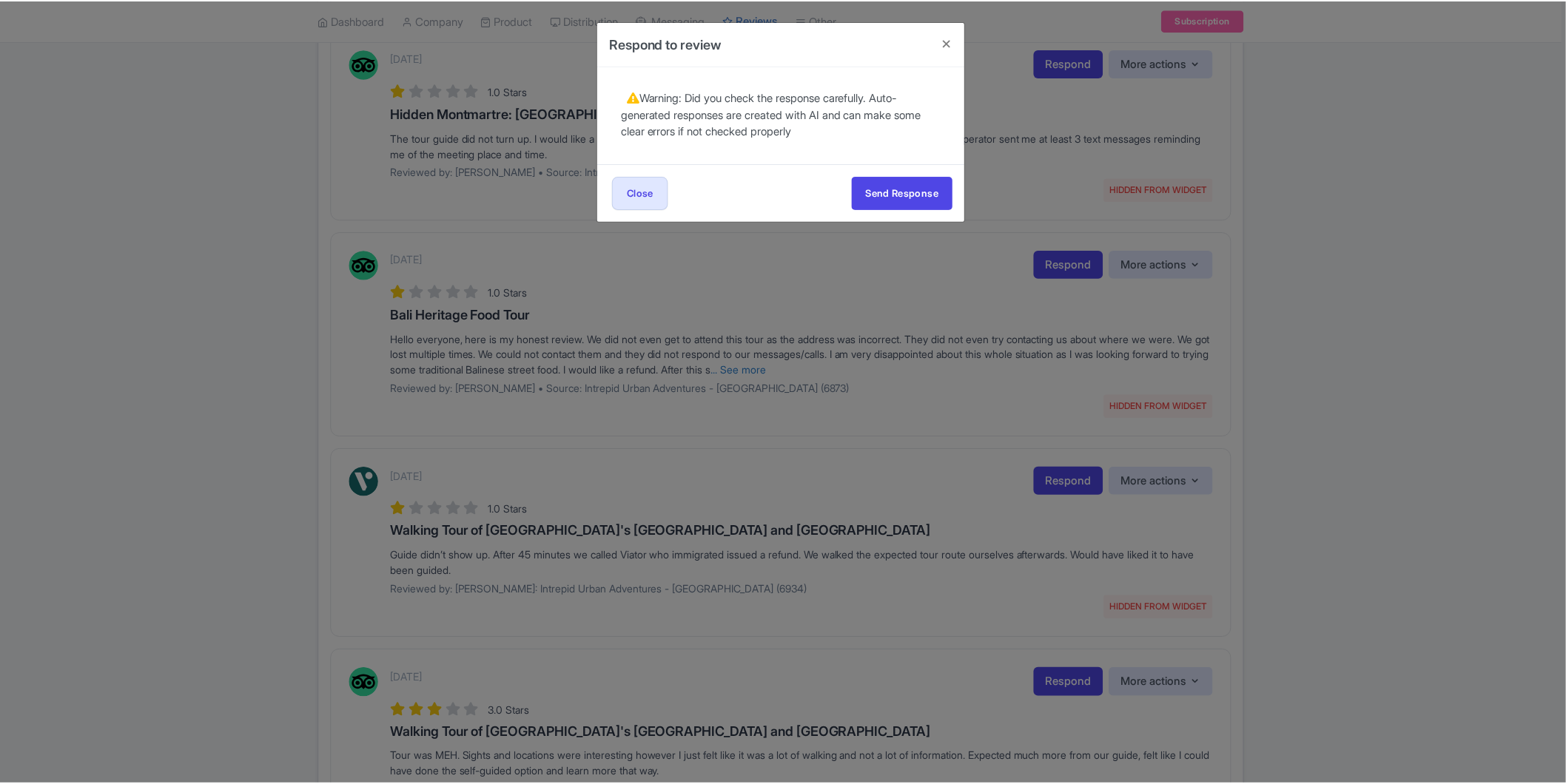
scroll to position [0, 0]
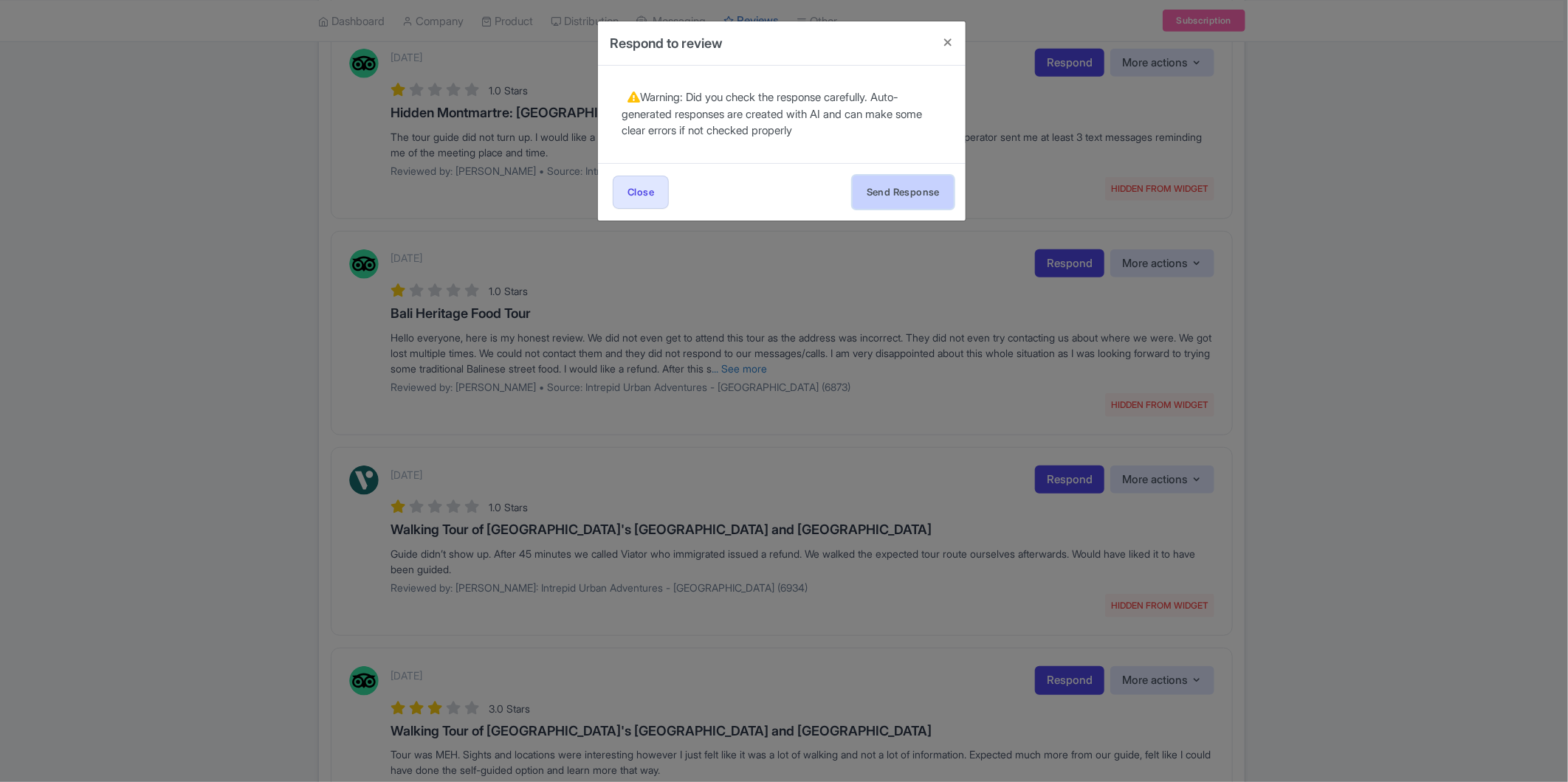
click at [875, 194] on button "Send Response" at bounding box center [903, 192] width 102 height 34
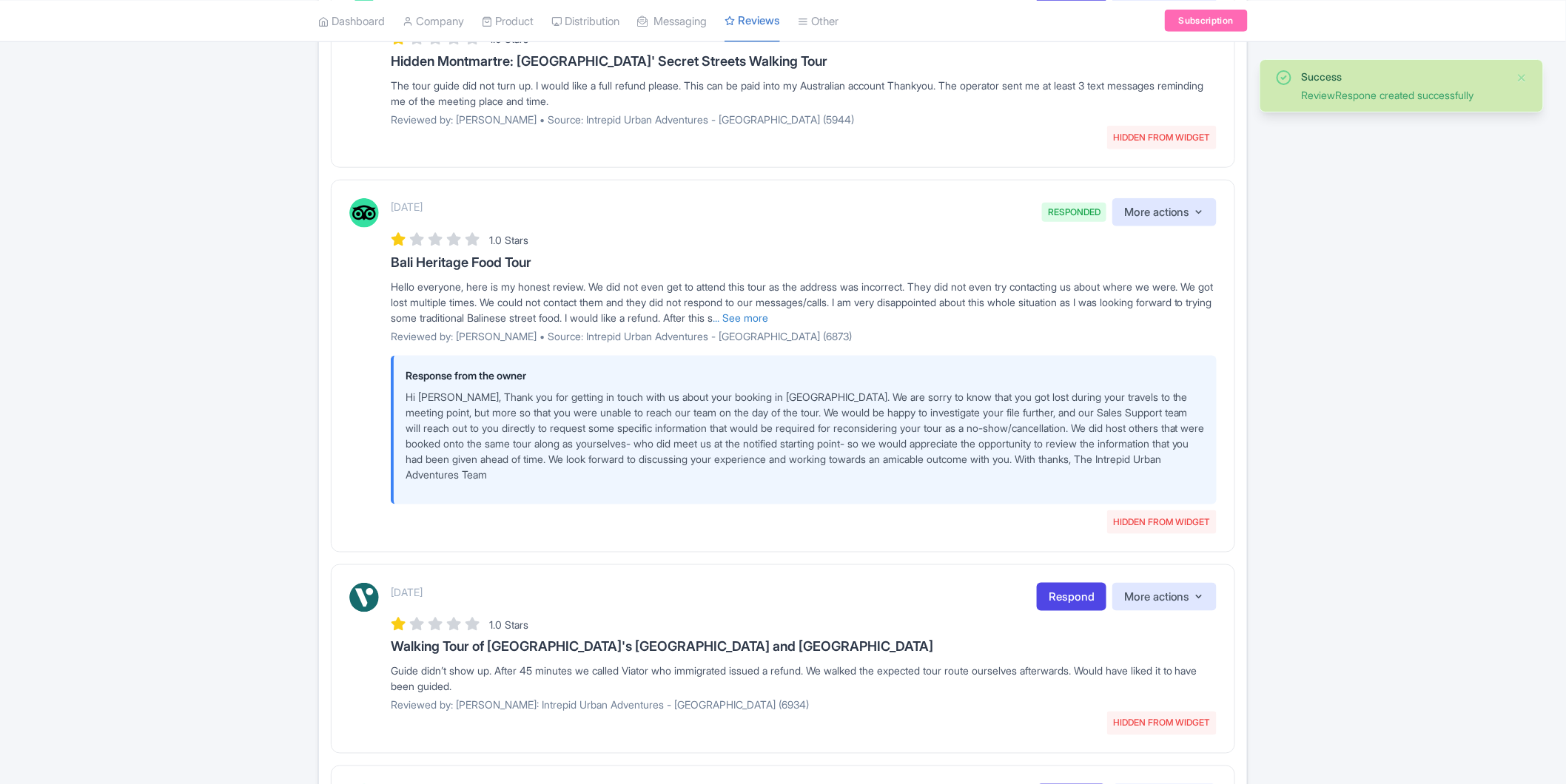
scroll to position [575, 0]
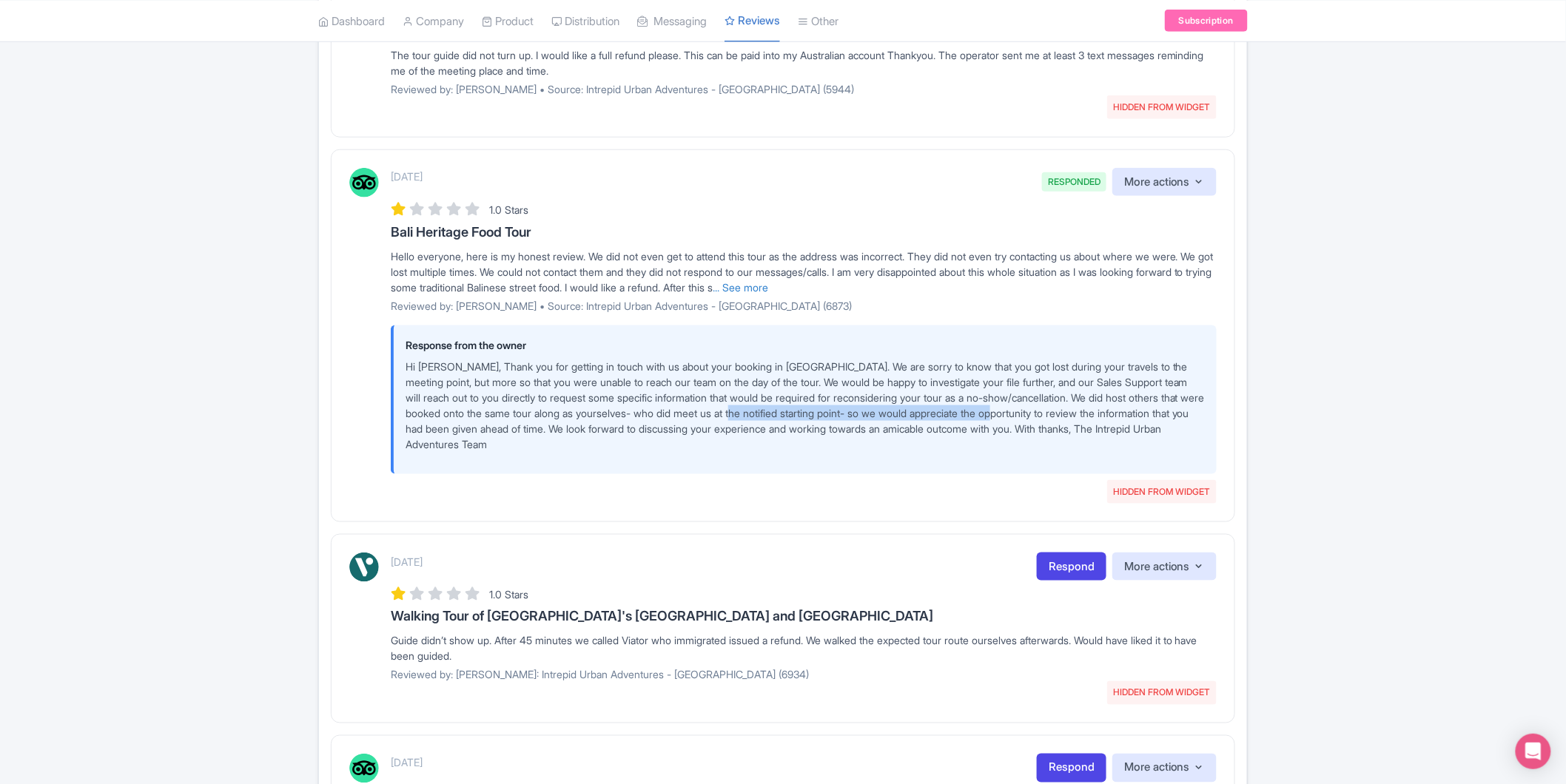
drag, startPoint x: 846, startPoint y: 411, endPoint x: 1141, endPoint y: 419, distance: 295.1
click at [1126, 418] on p "Hi [PERSON_NAME], Thank you for getting in touch with us about your booking in …" at bounding box center [805, 405] width 799 height 93
click at [1170, 420] on p "Hi [PERSON_NAME], Thank you for getting in touch with us about your booking in …" at bounding box center [805, 405] width 799 height 93
drag, startPoint x: 462, startPoint y: 430, endPoint x: 600, endPoint y: 427, distance: 138.0
click at [598, 429] on p "Hi [PERSON_NAME], Thank you for getting in touch with us about your booking in …" at bounding box center [805, 405] width 799 height 93
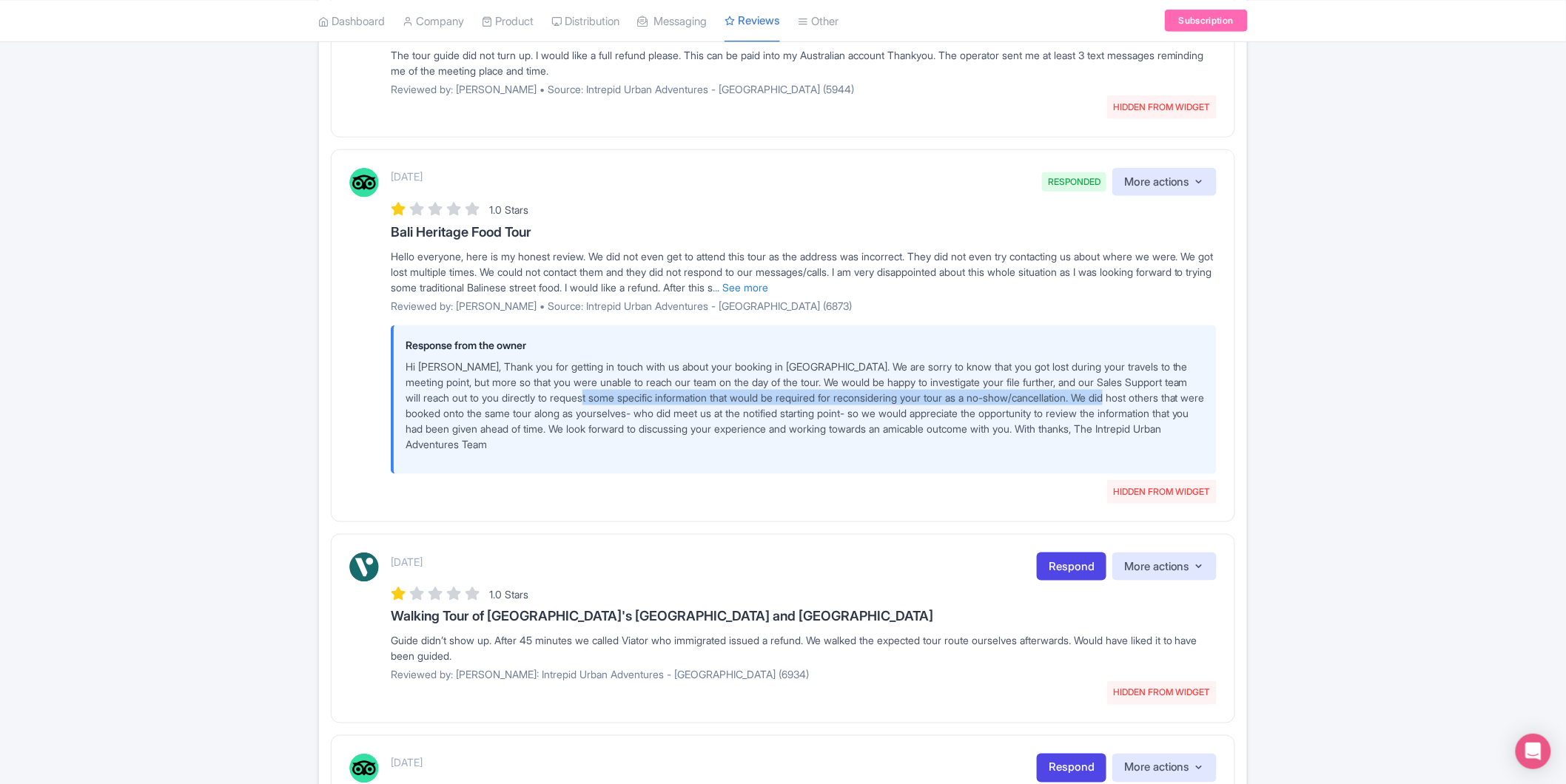
drag, startPoint x: 618, startPoint y: 400, endPoint x: 1190, endPoint y: 394, distance: 572.0
click at [1190, 394] on p "Hi [PERSON_NAME], Thank you for getting in touch with us about your booking in …" at bounding box center [805, 405] width 799 height 93
click at [1153, 409] on p "Hi [PERSON_NAME], Thank you for getting in touch with us about your booking in …" at bounding box center [805, 405] width 799 height 93
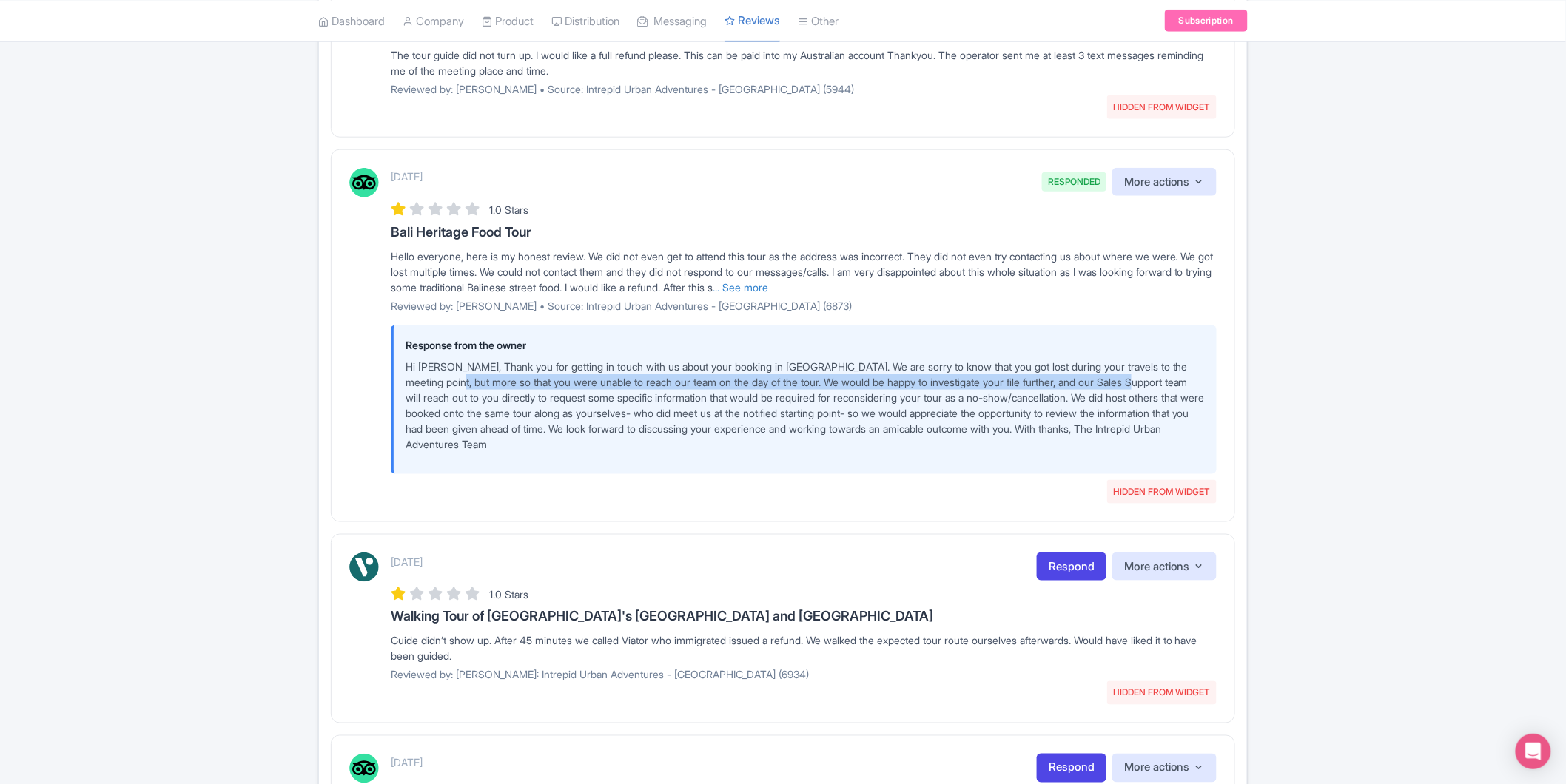
drag, startPoint x: 454, startPoint y: 375, endPoint x: 1158, endPoint y: 379, distance: 704.0
click at [1158, 379] on p "Hi [PERSON_NAME], Thank you for getting in touch with us about your booking in …" at bounding box center [805, 405] width 799 height 93
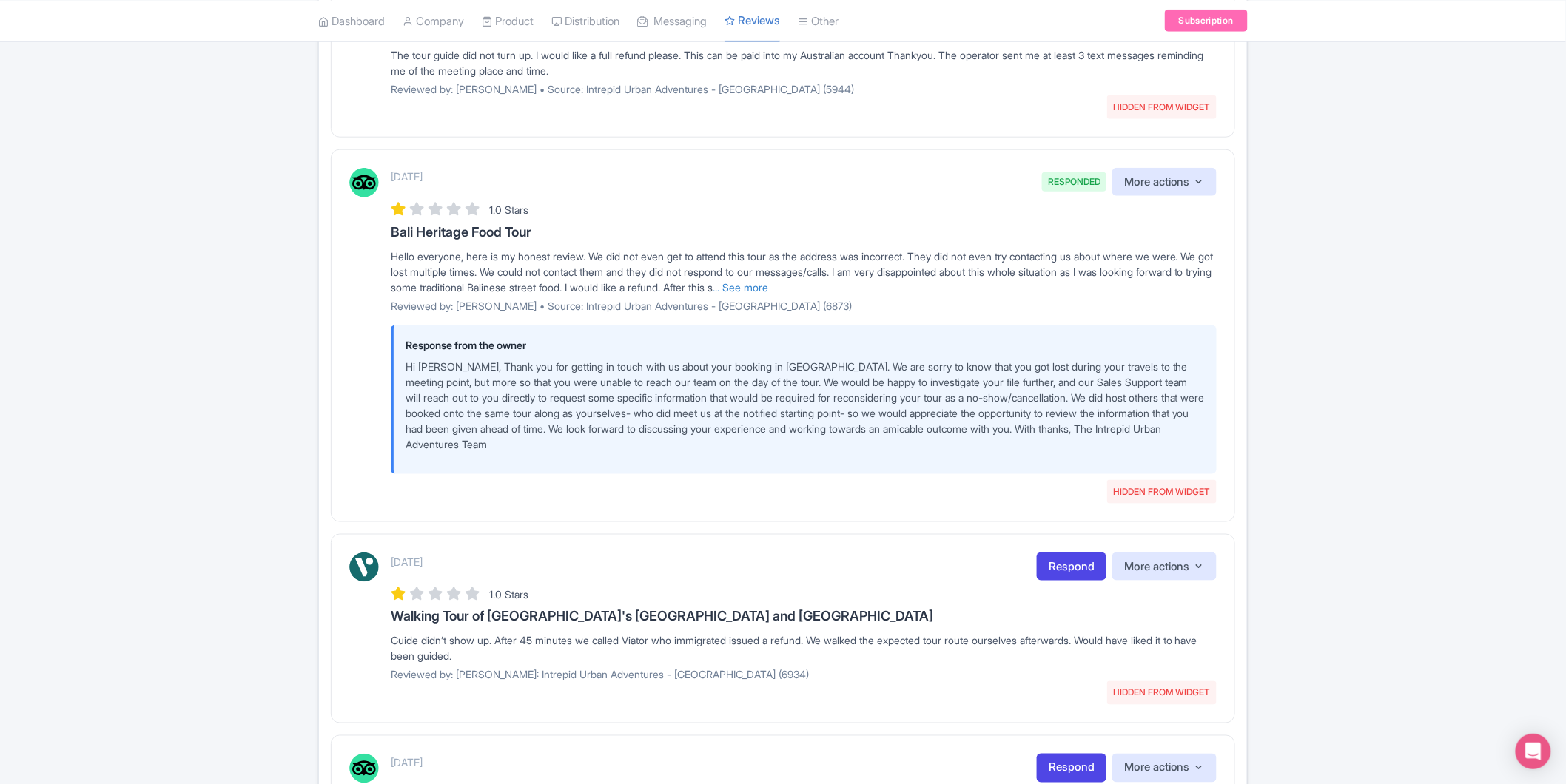
click at [1081, 405] on p "Hi [PERSON_NAME], Thank you for getting in touch with us about your booking in …" at bounding box center [805, 405] width 799 height 93
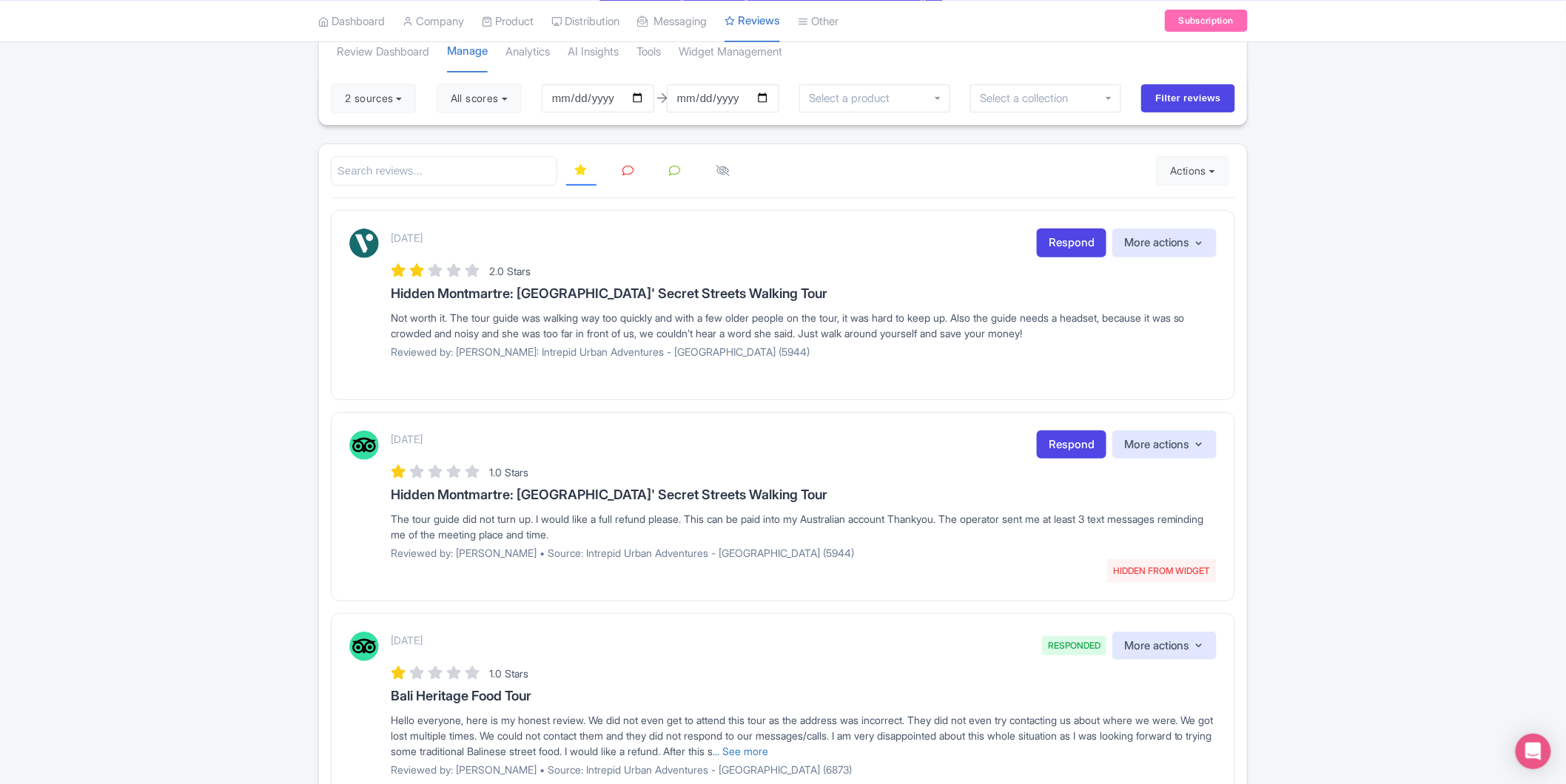
scroll to position [82, 0]
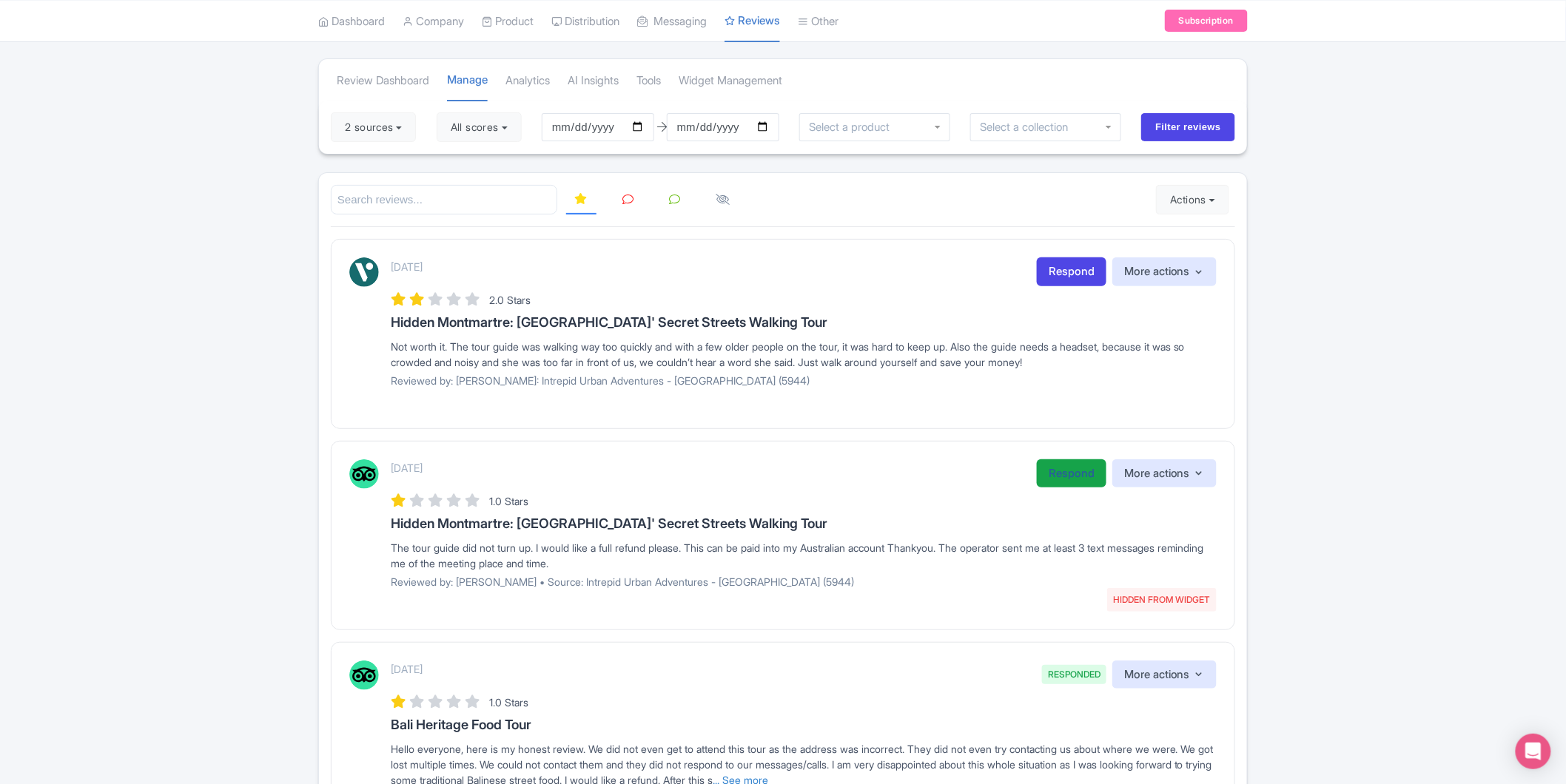
click at [1057, 477] on link "Respond" at bounding box center [1071, 474] width 70 height 29
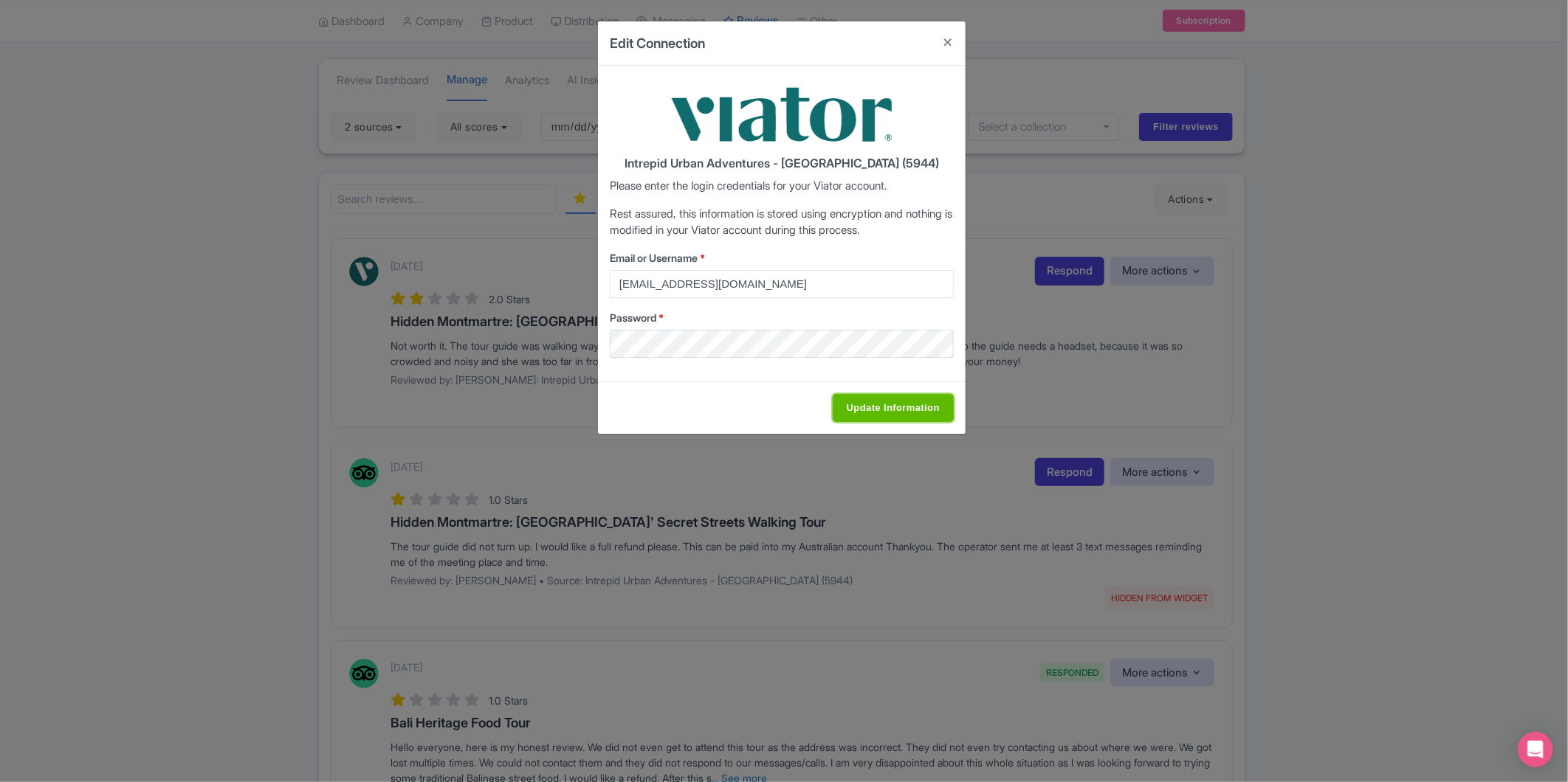
click at [894, 406] on input "Update Information" at bounding box center [893, 408] width 121 height 28
type input "Saving..."
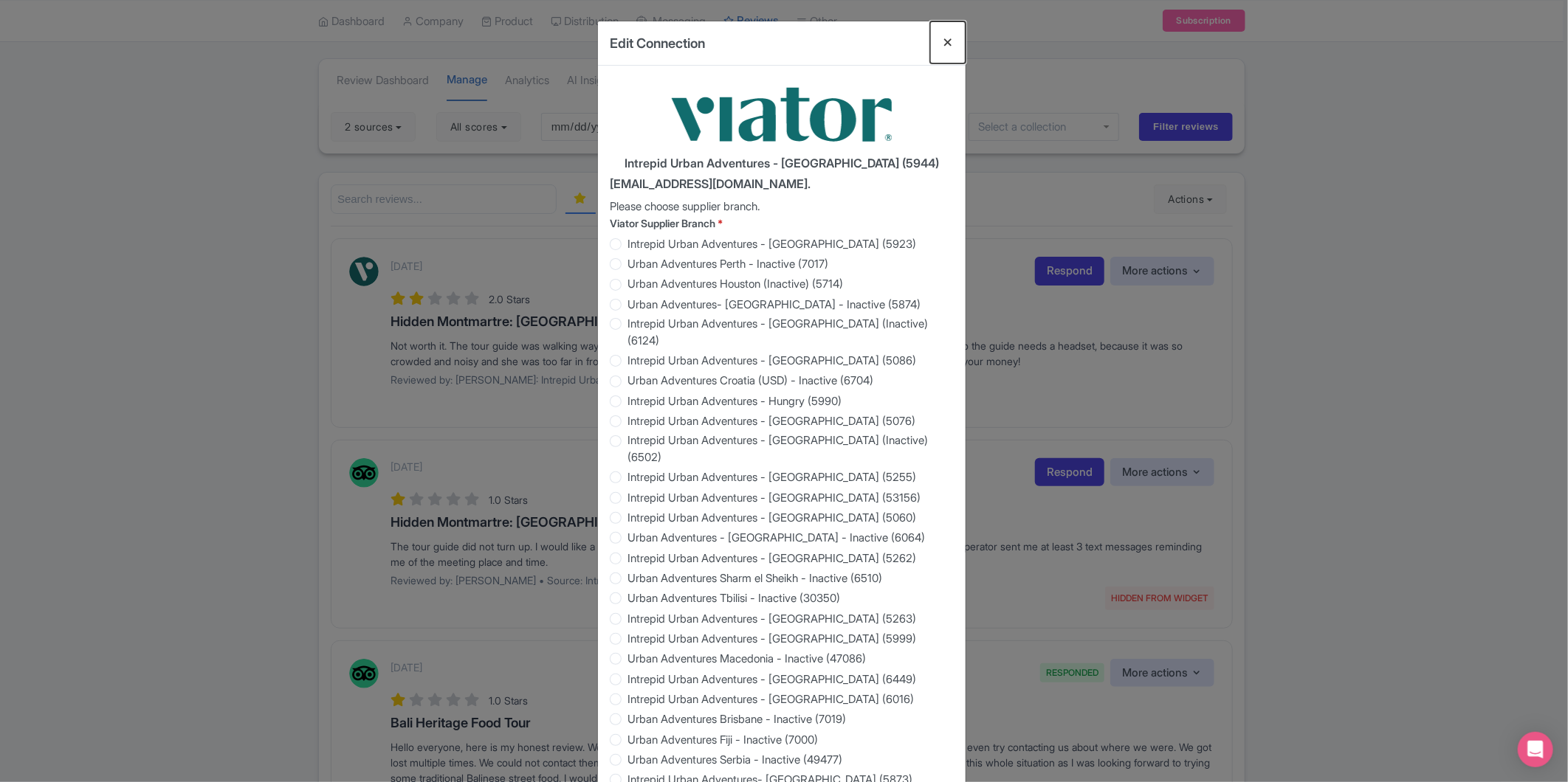
click at [949, 42] on button "Close" at bounding box center [948, 43] width 35 height 42
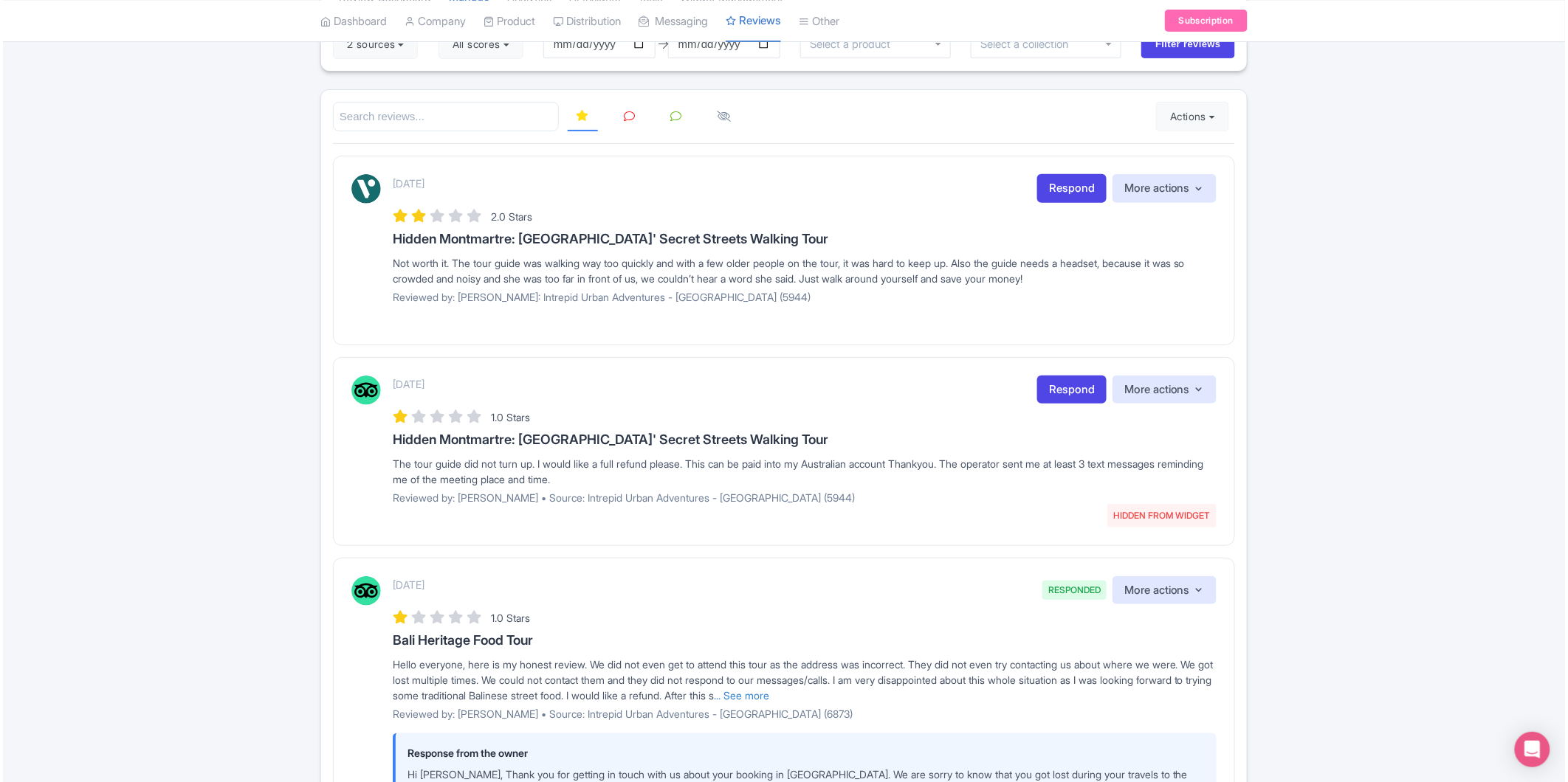
scroll to position [164, 0]
click at [1059, 395] on link "Respond" at bounding box center [1069, 391] width 70 height 29
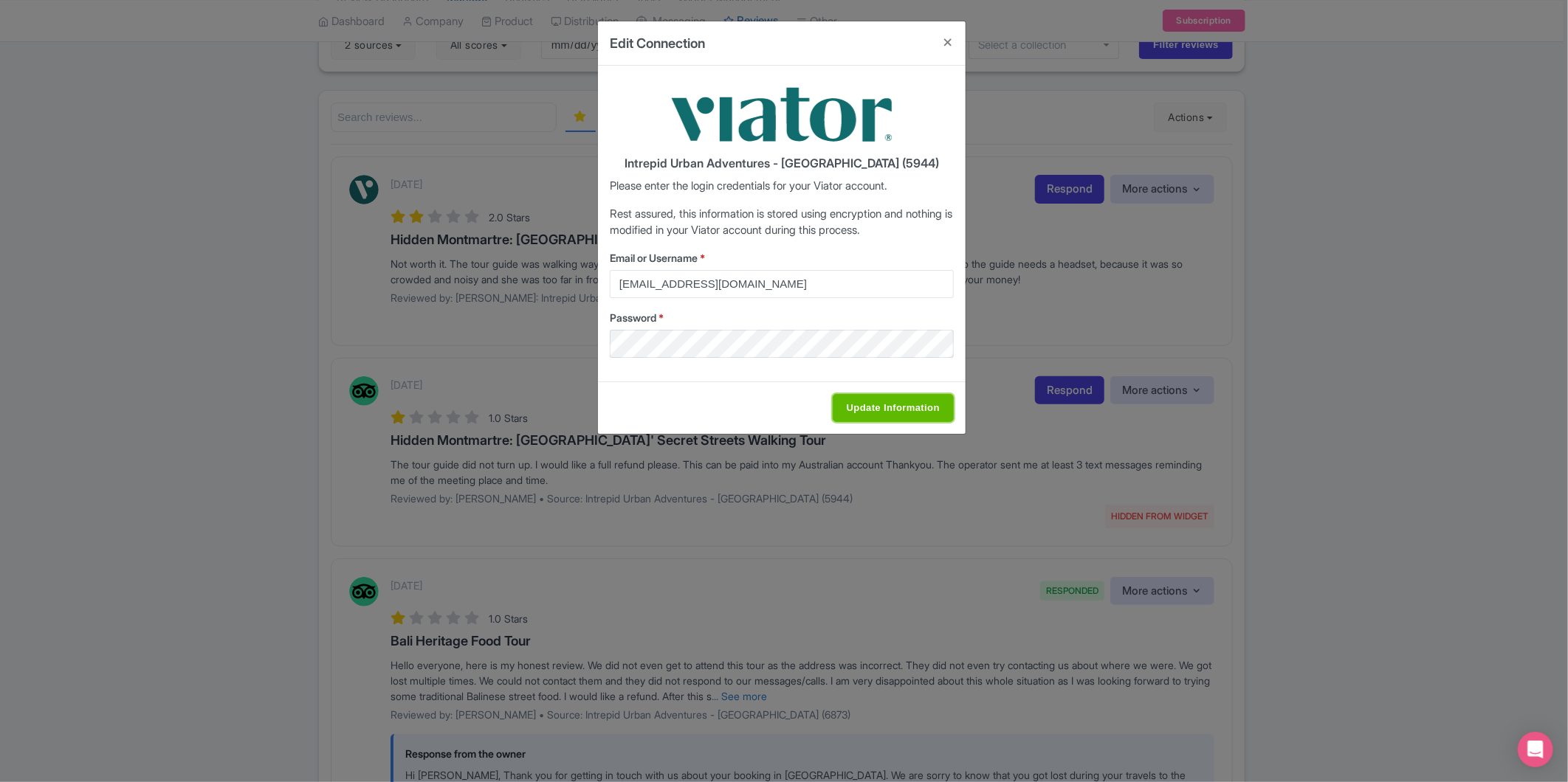
click at [891, 409] on input "Update Information" at bounding box center [893, 408] width 121 height 28
type input "Saving..."
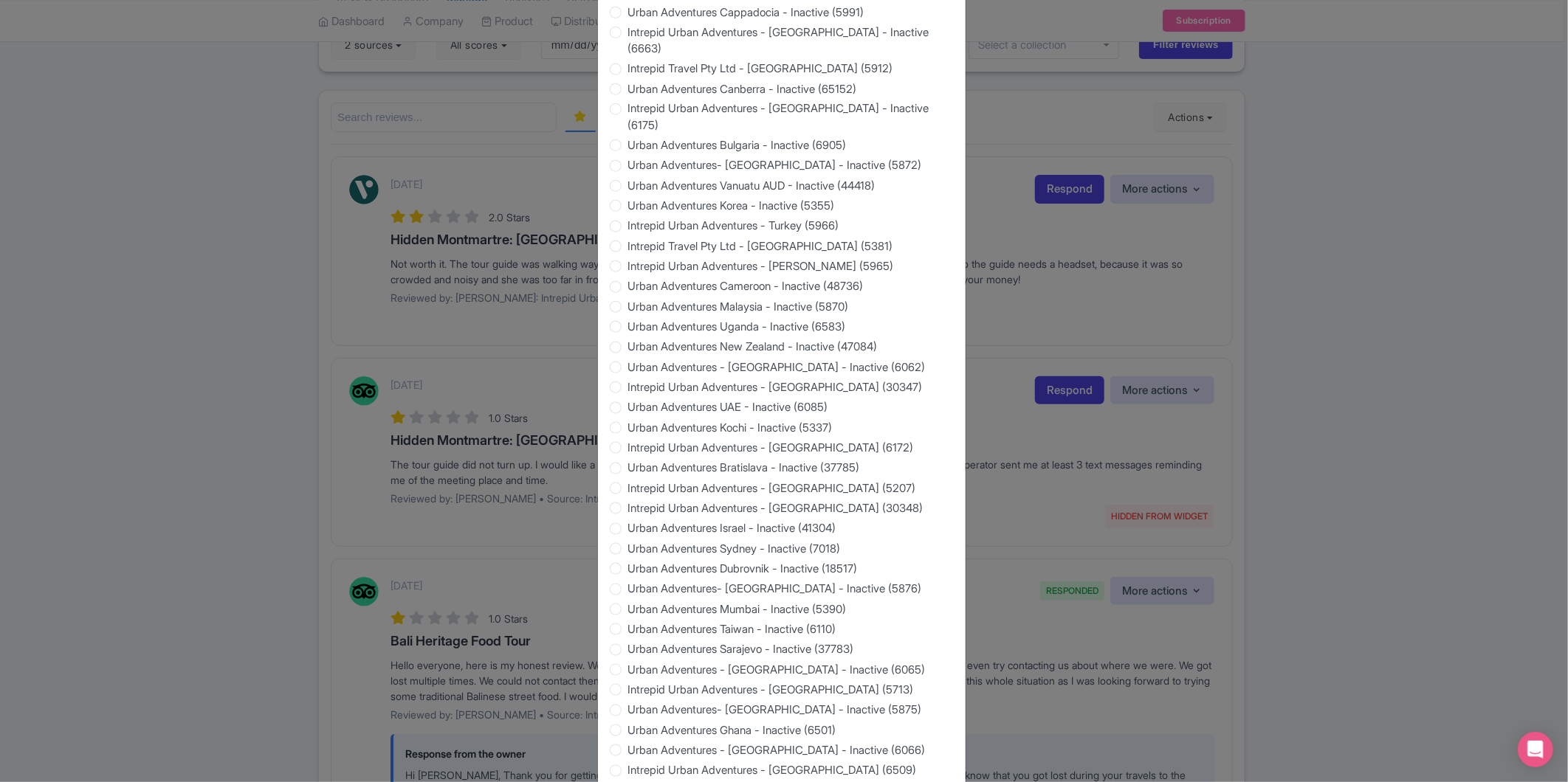
scroll to position [1170, 0]
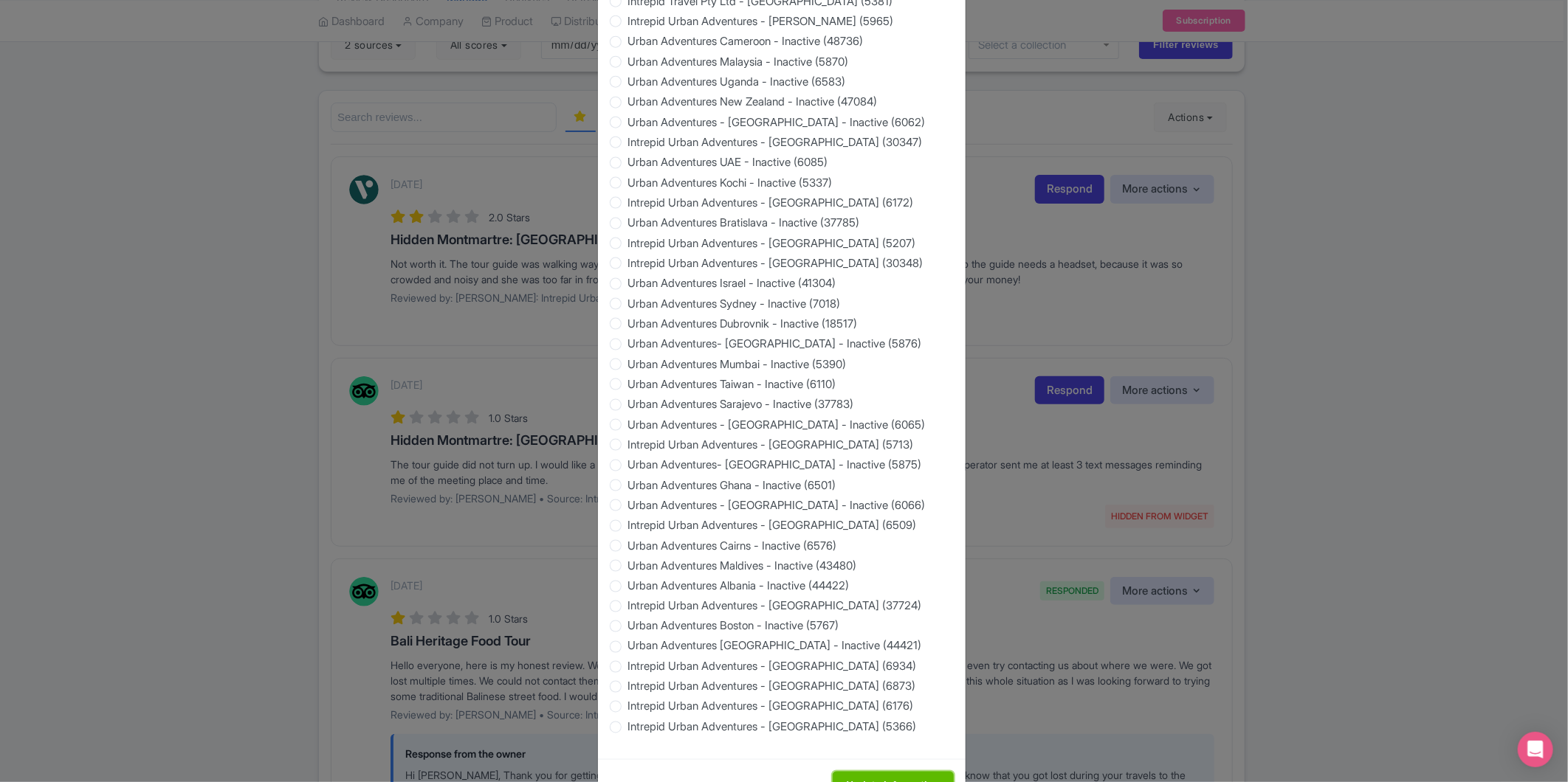
click at [896, 772] on input "Update Information" at bounding box center [893, 785] width 121 height 28
type input "Saving..."
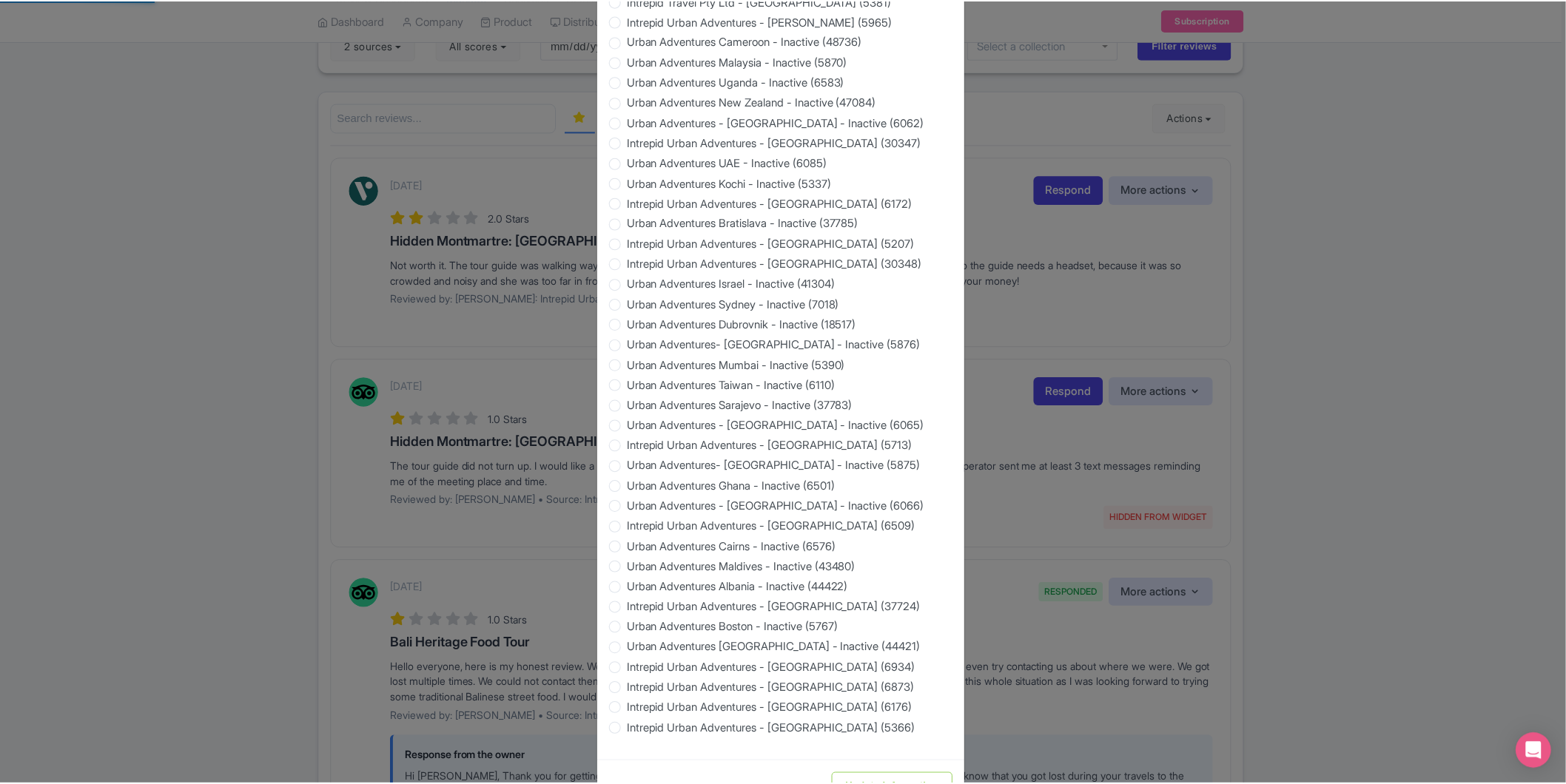
scroll to position [0, 0]
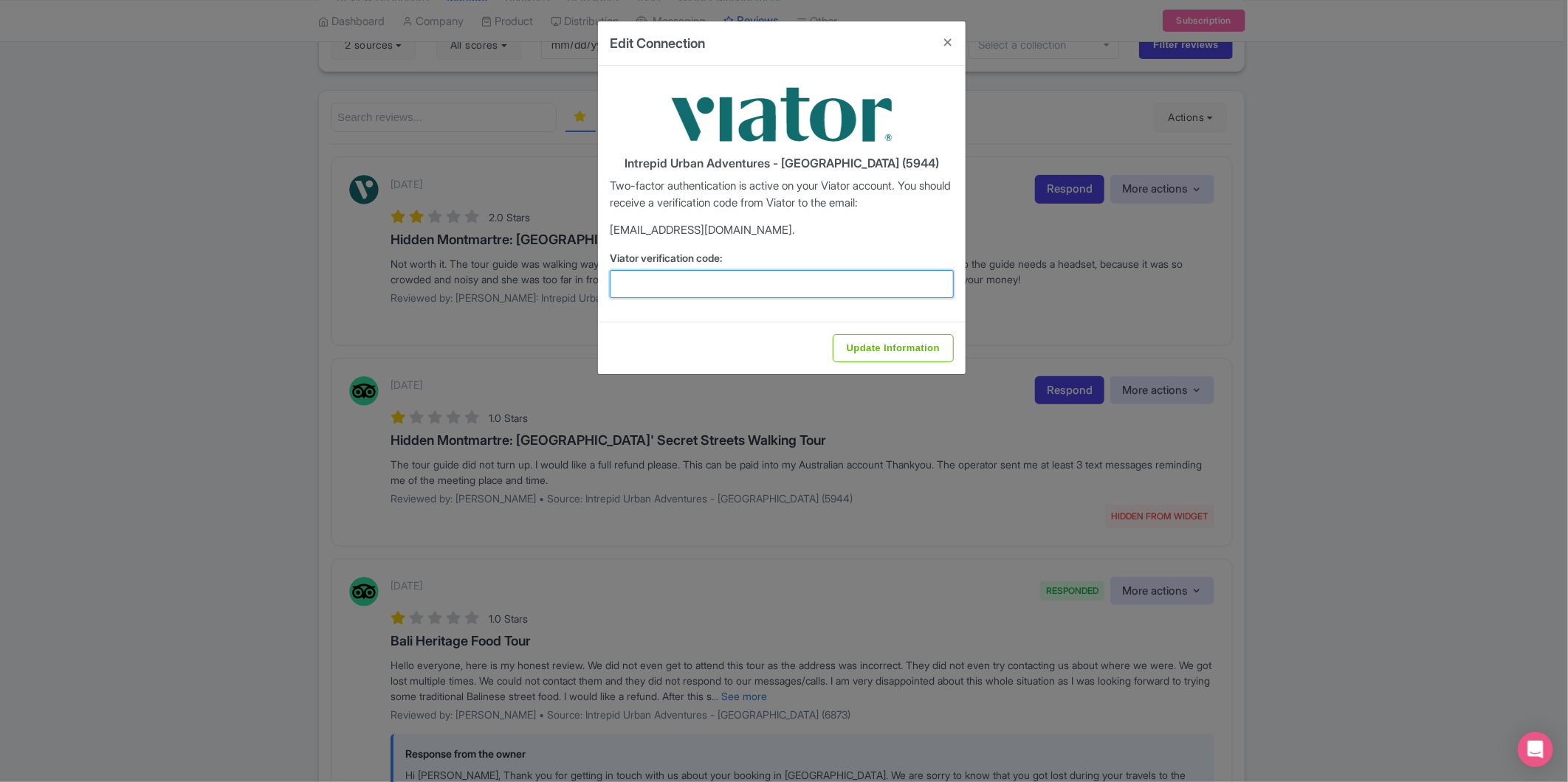
click at [768, 289] on input "Viator verification code:" at bounding box center [782, 284] width 344 height 28
paste input "665105"
type input "665105"
click at [887, 347] on input "Update Information" at bounding box center [893, 347] width 121 height 28
type input "Update Information"
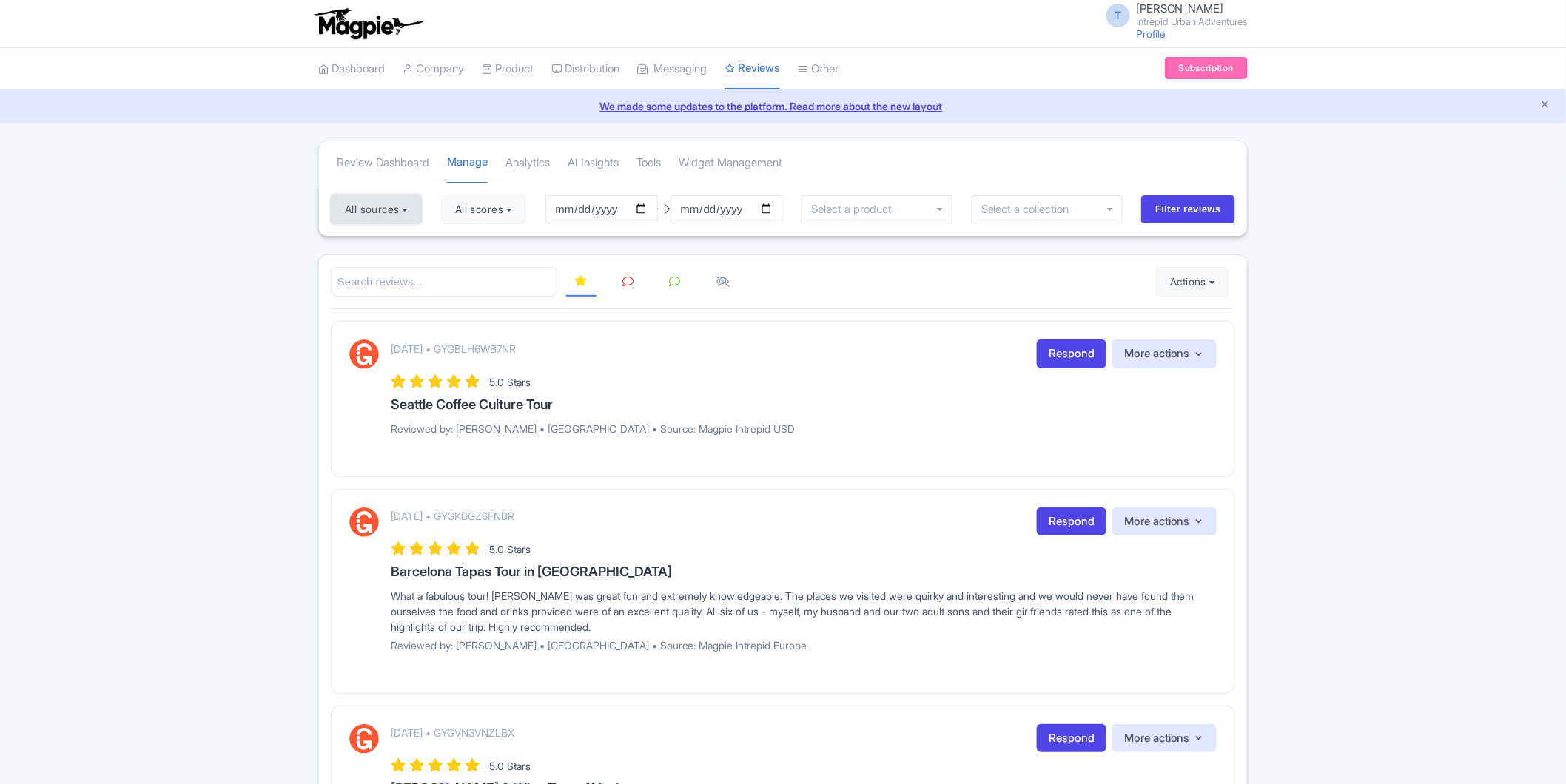
click at [411, 209] on button "All sources" at bounding box center [376, 209] width 91 height 29
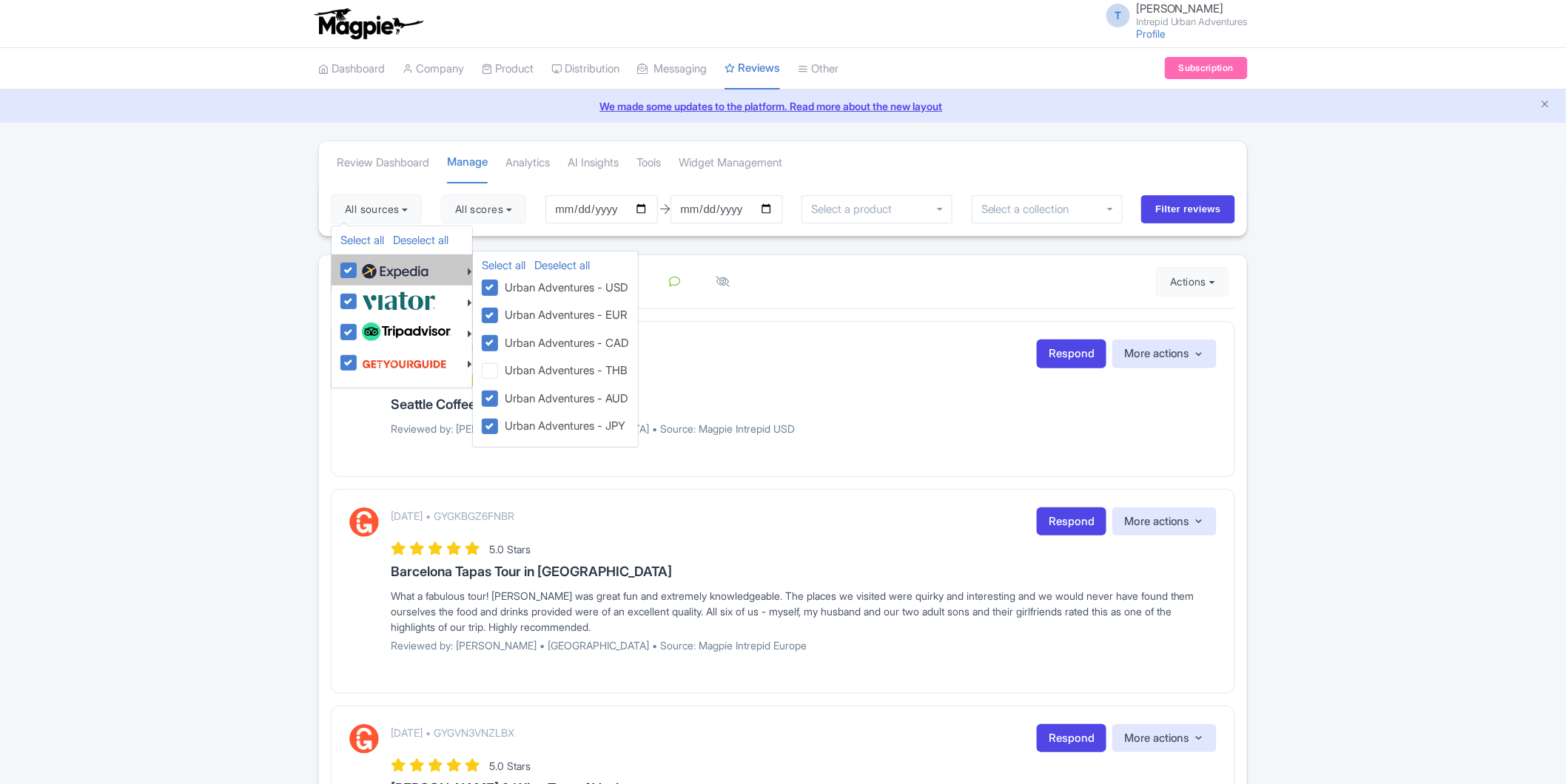
click at [358, 268] on label at bounding box center [394, 270] width 71 height 25
click at [358, 268] on input "checkbox" at bounding box center [363, 262] width 9 height 9
checkbox input "false"
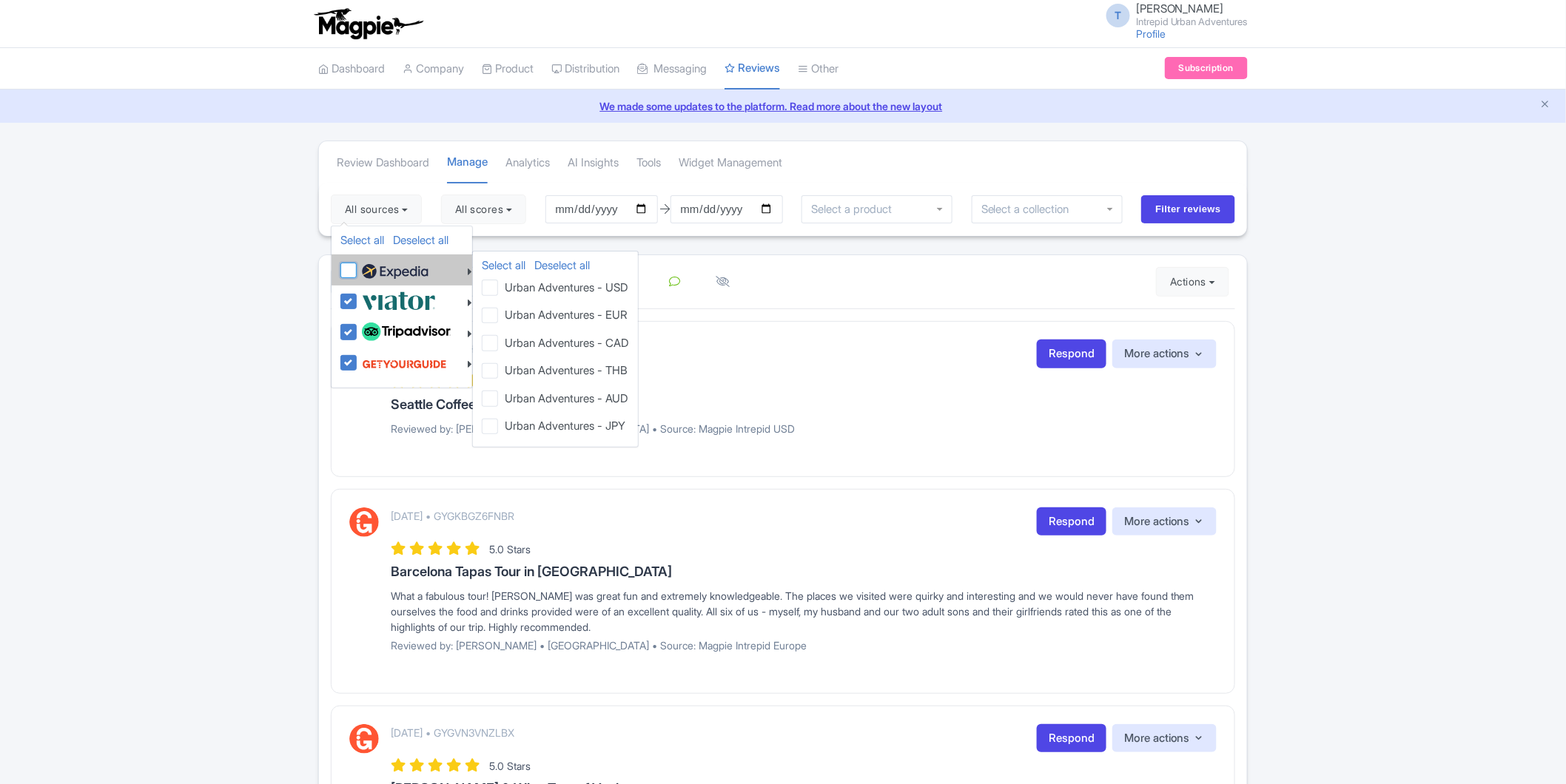
checkbox input "false"
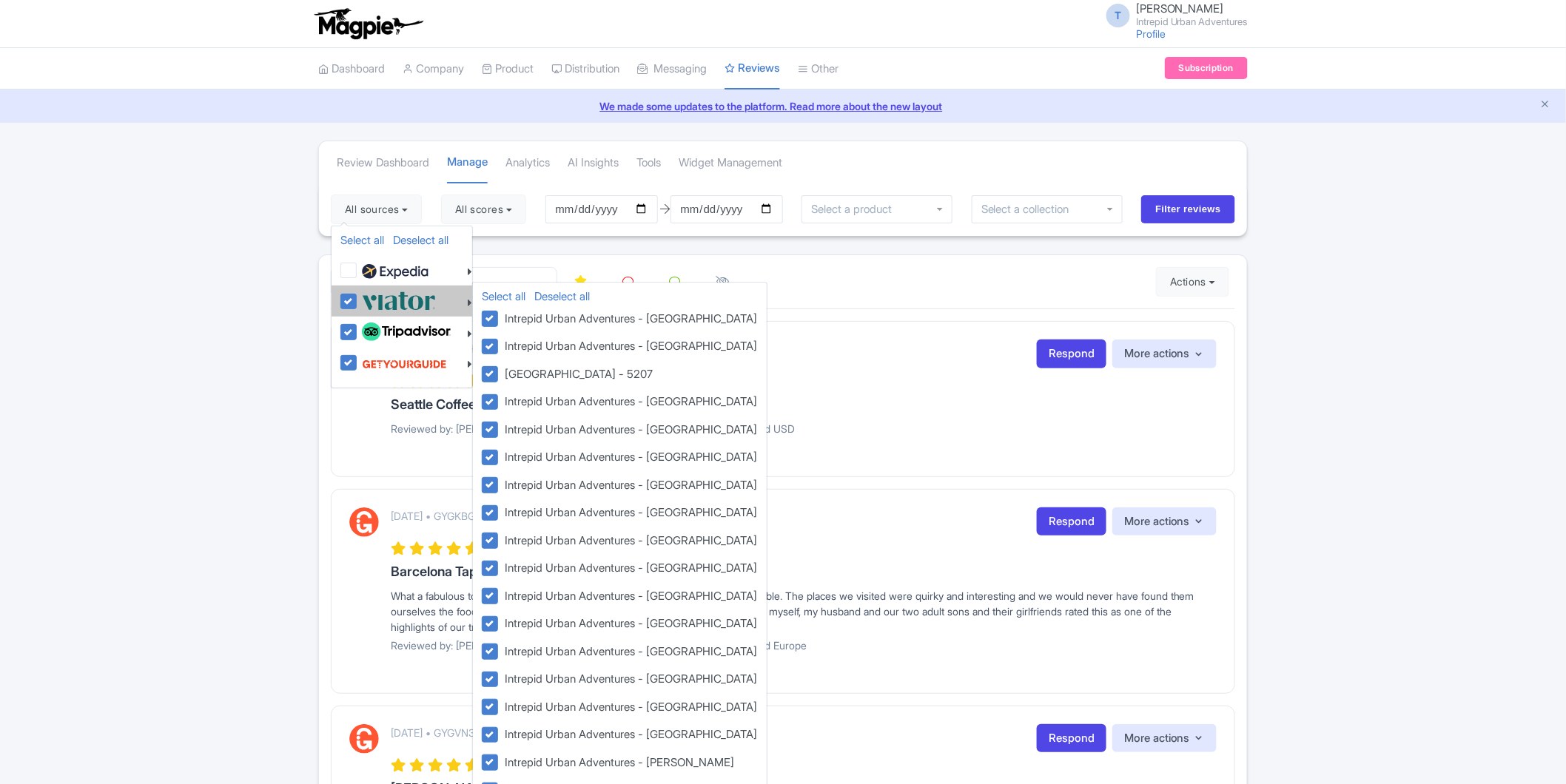
click at [358, 305] on label at bounding box center [397, 300] width 77 height 24
click at [358, 299] on input "checkbox" at bounding box center [363, 293] width 9 height 9
checkbox input "false"
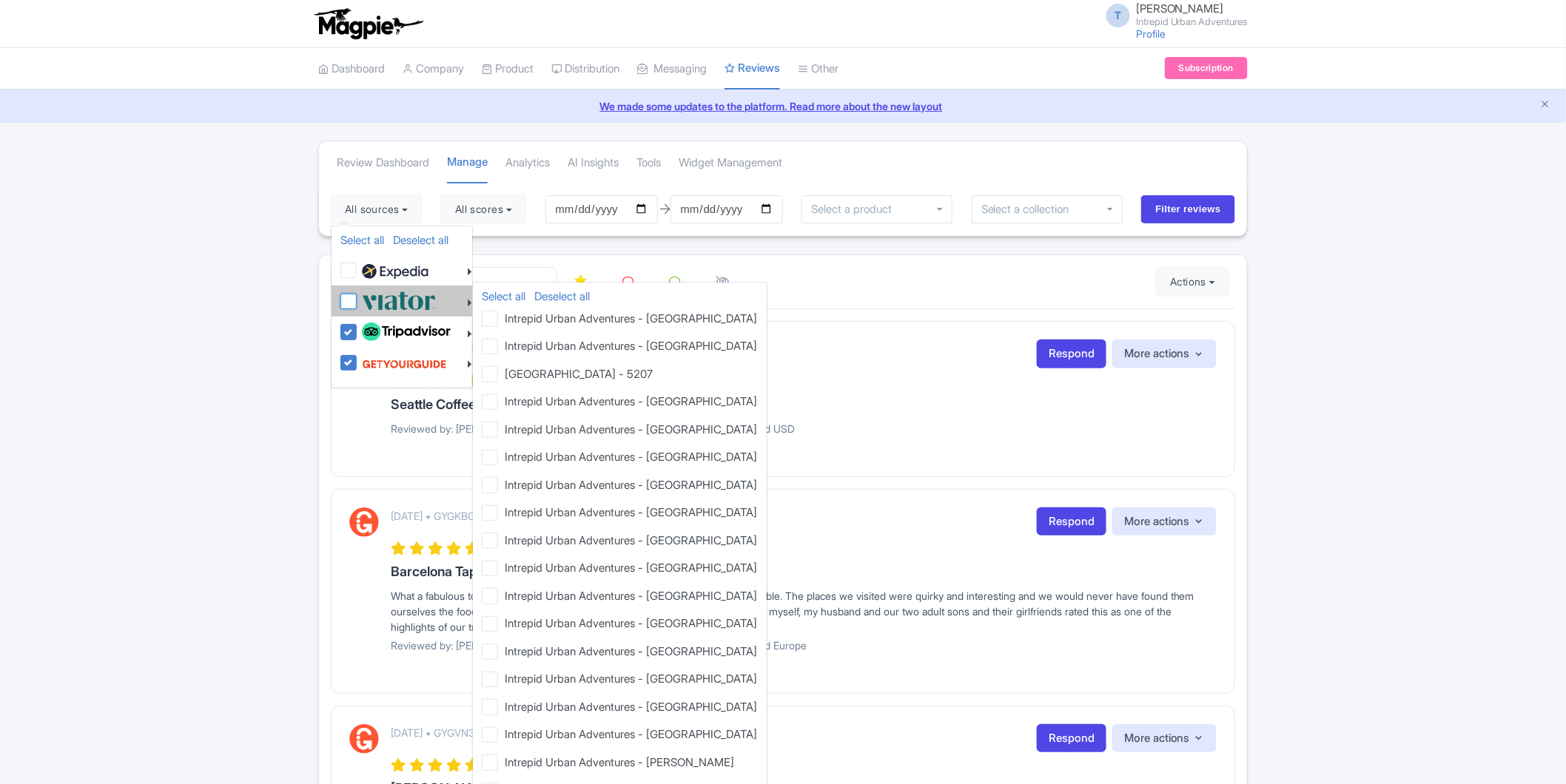
checkbox input "false"
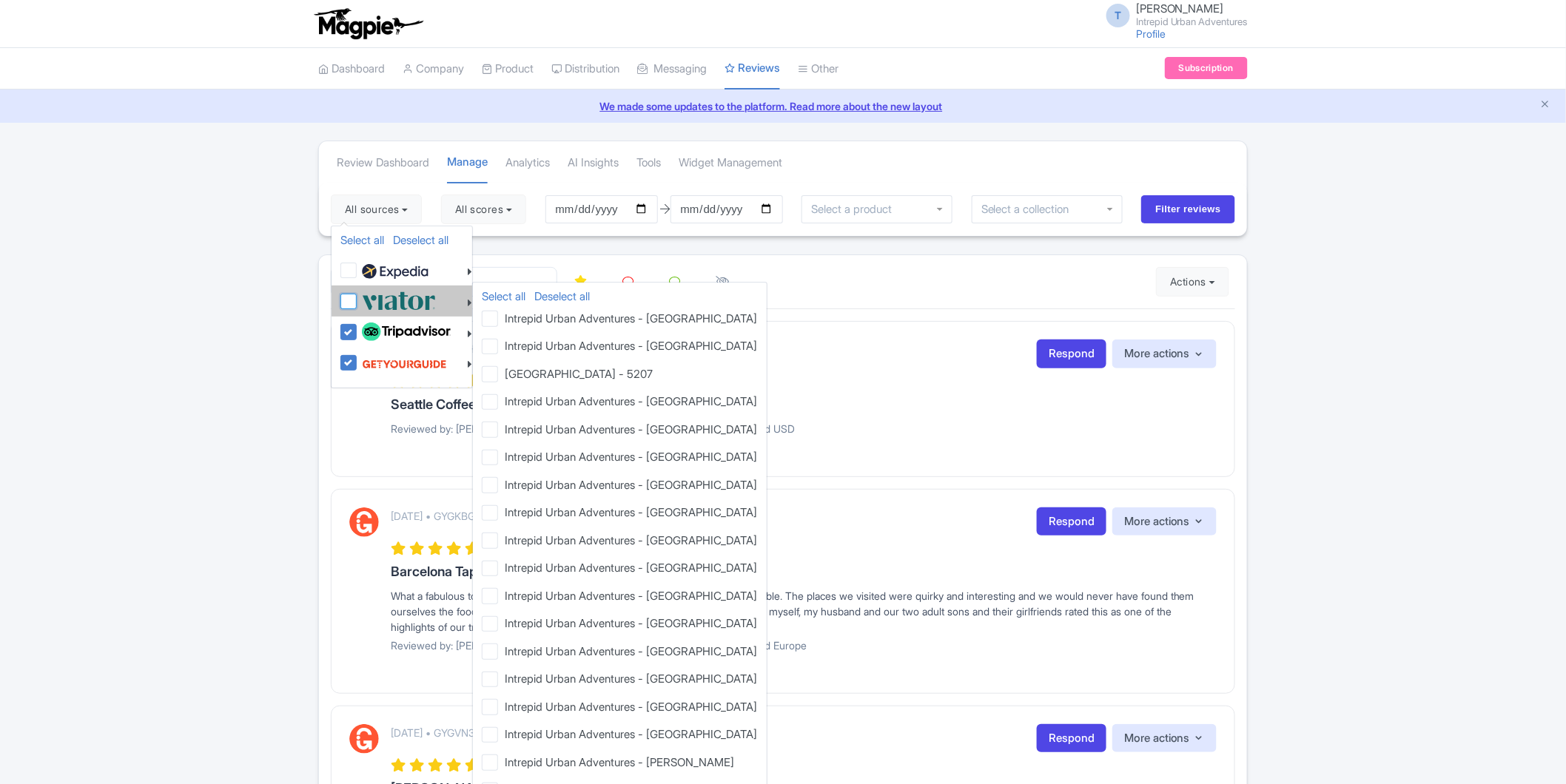
checkbox input "false"
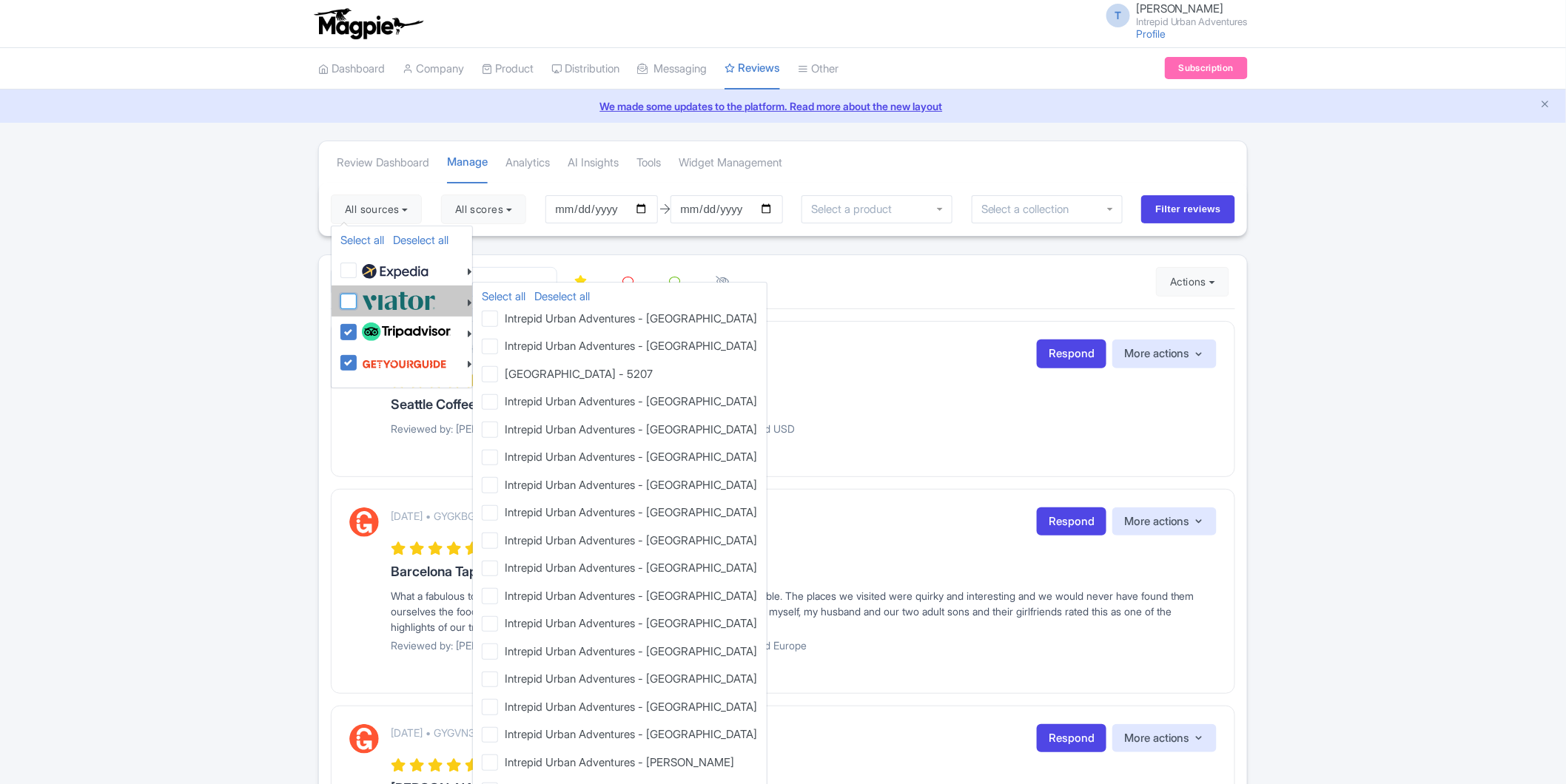
checkbox input "false"
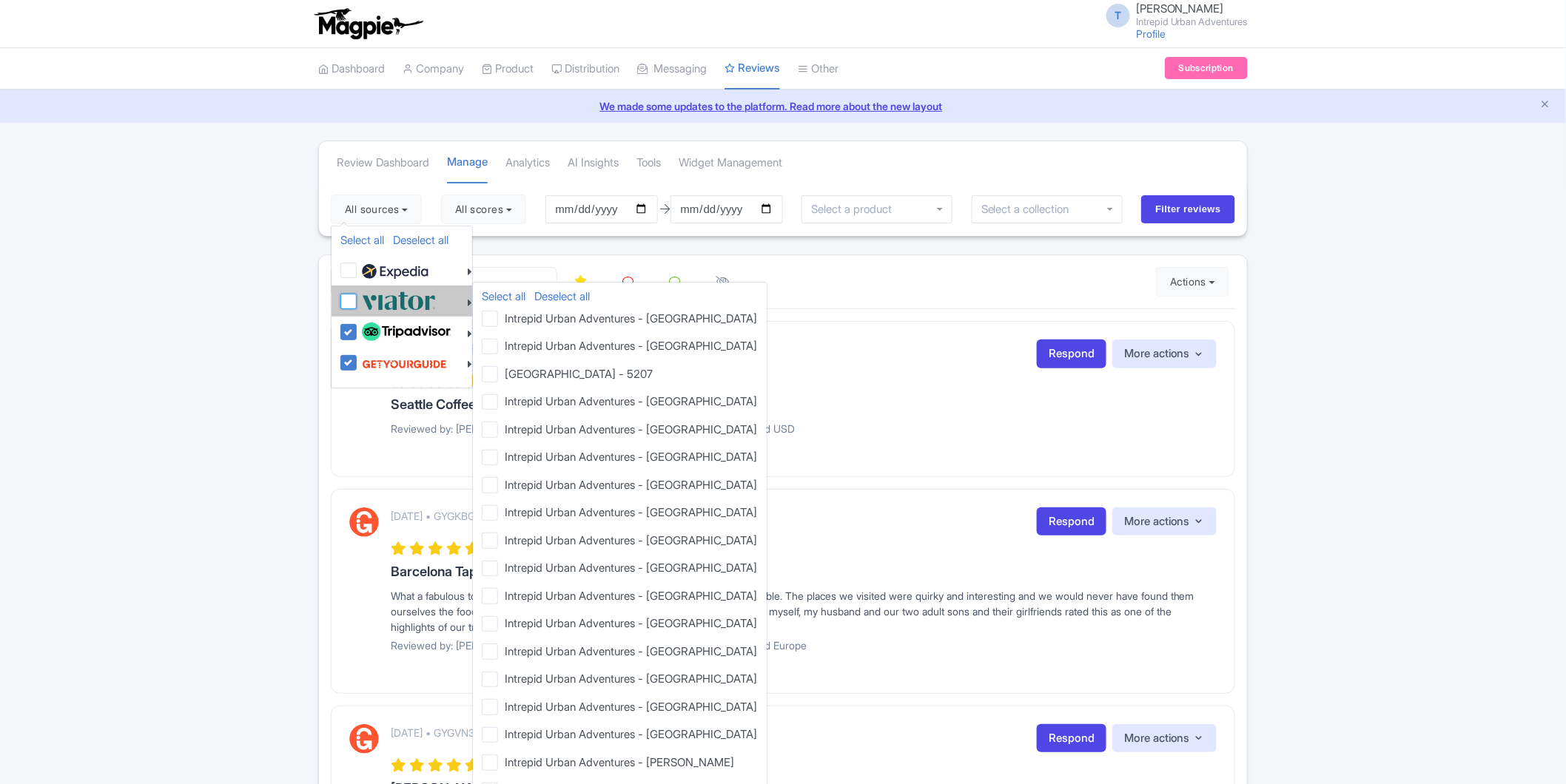
checkbox input "false"
click at [358, 294] on label at bounding box center [397, 300] width 77 height 24
click at [358, 294] on input "checkbox" at bounding box center [363, 293] width 9 height 9
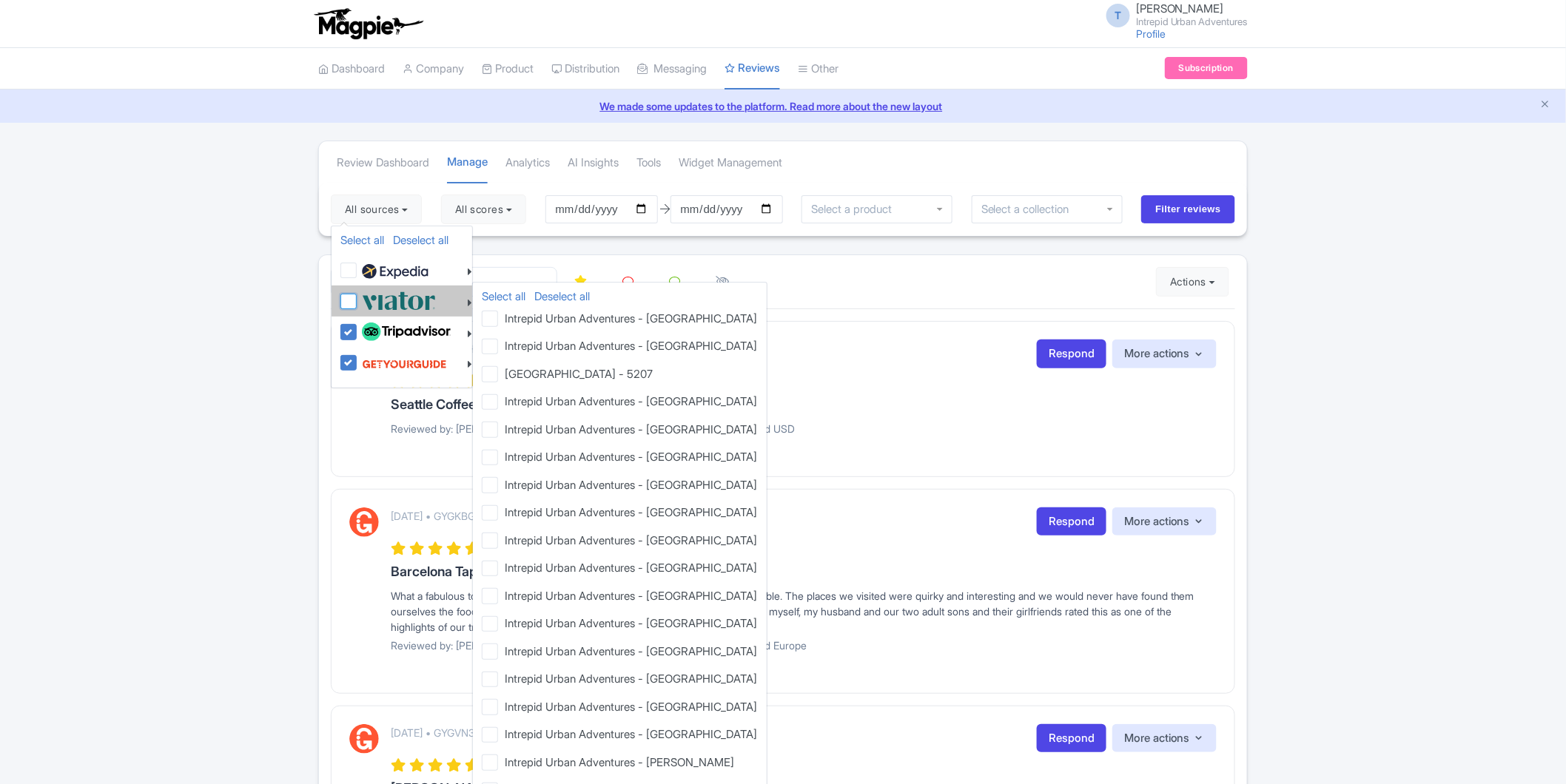
checkbox input "true"
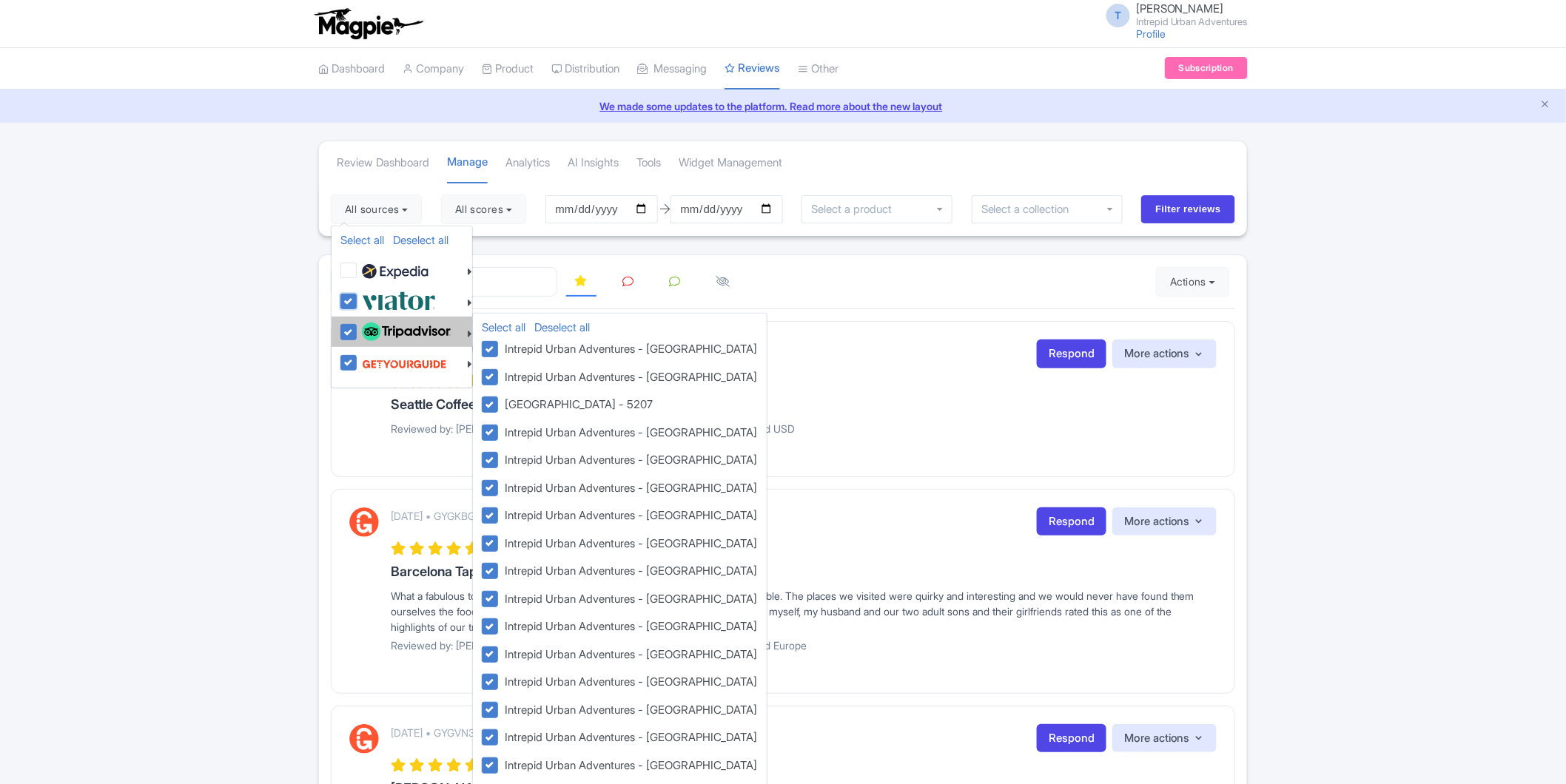
checkbox input "true"
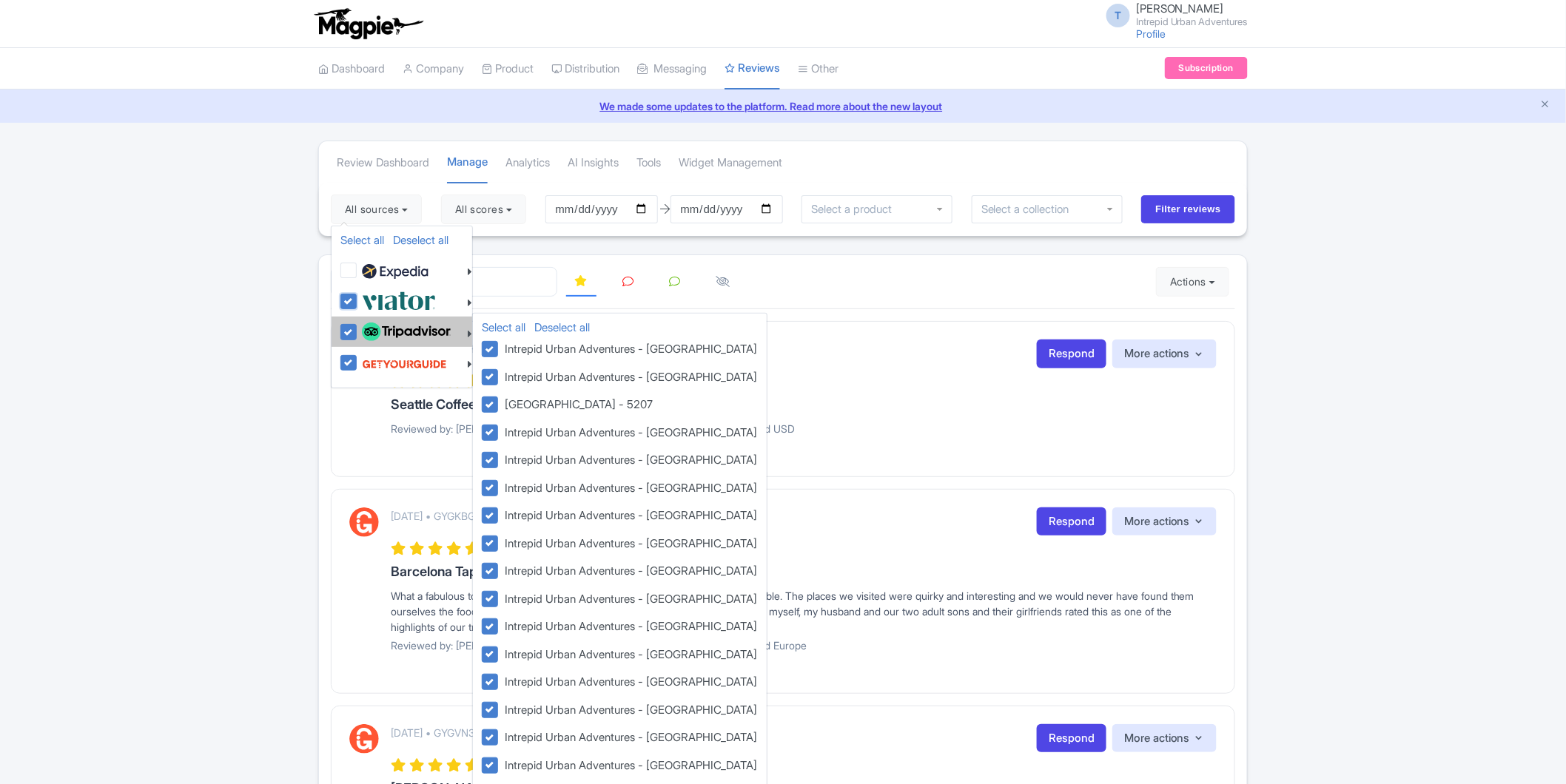
checkbox input "true"
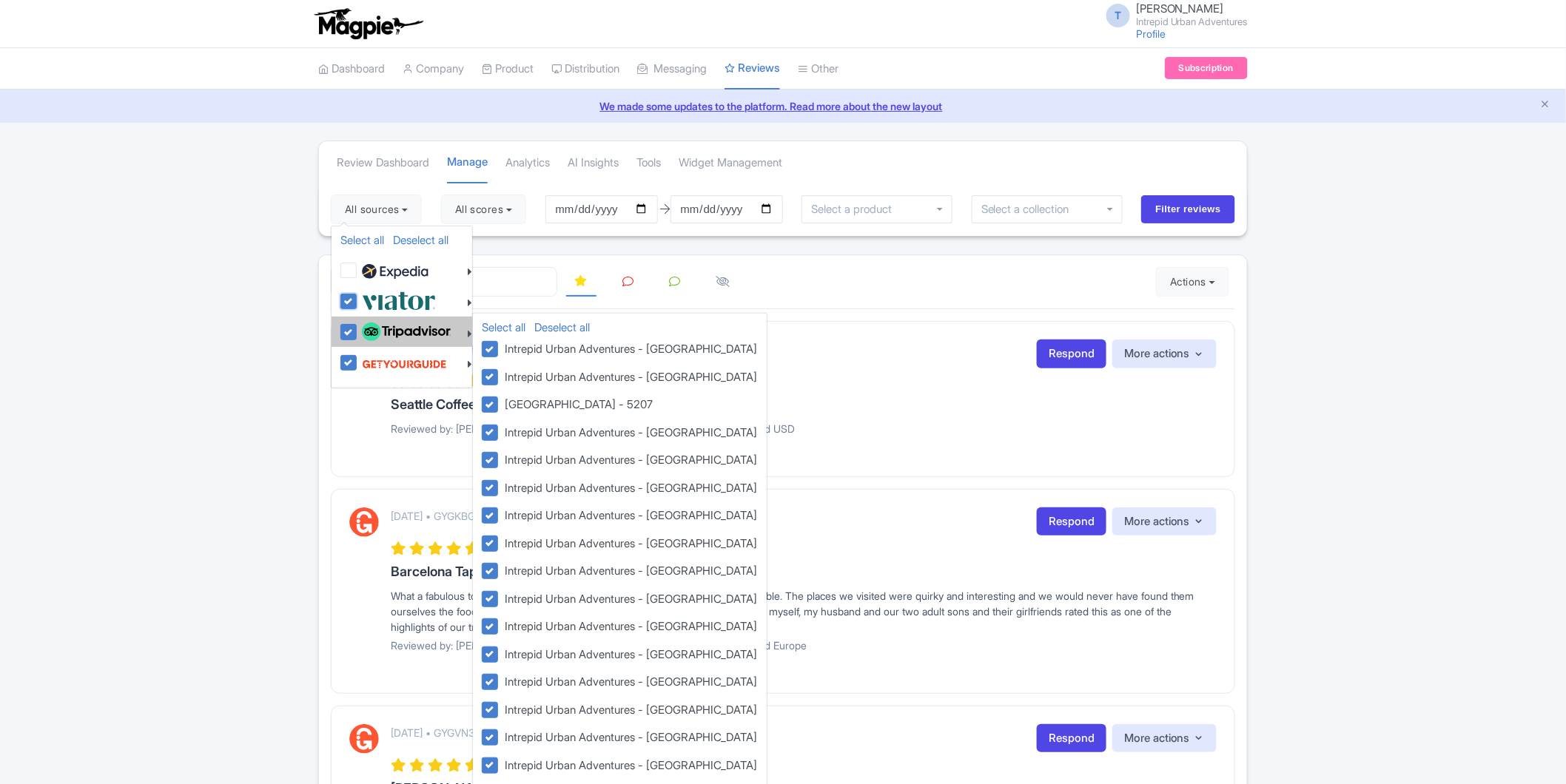
checkbox input "true"
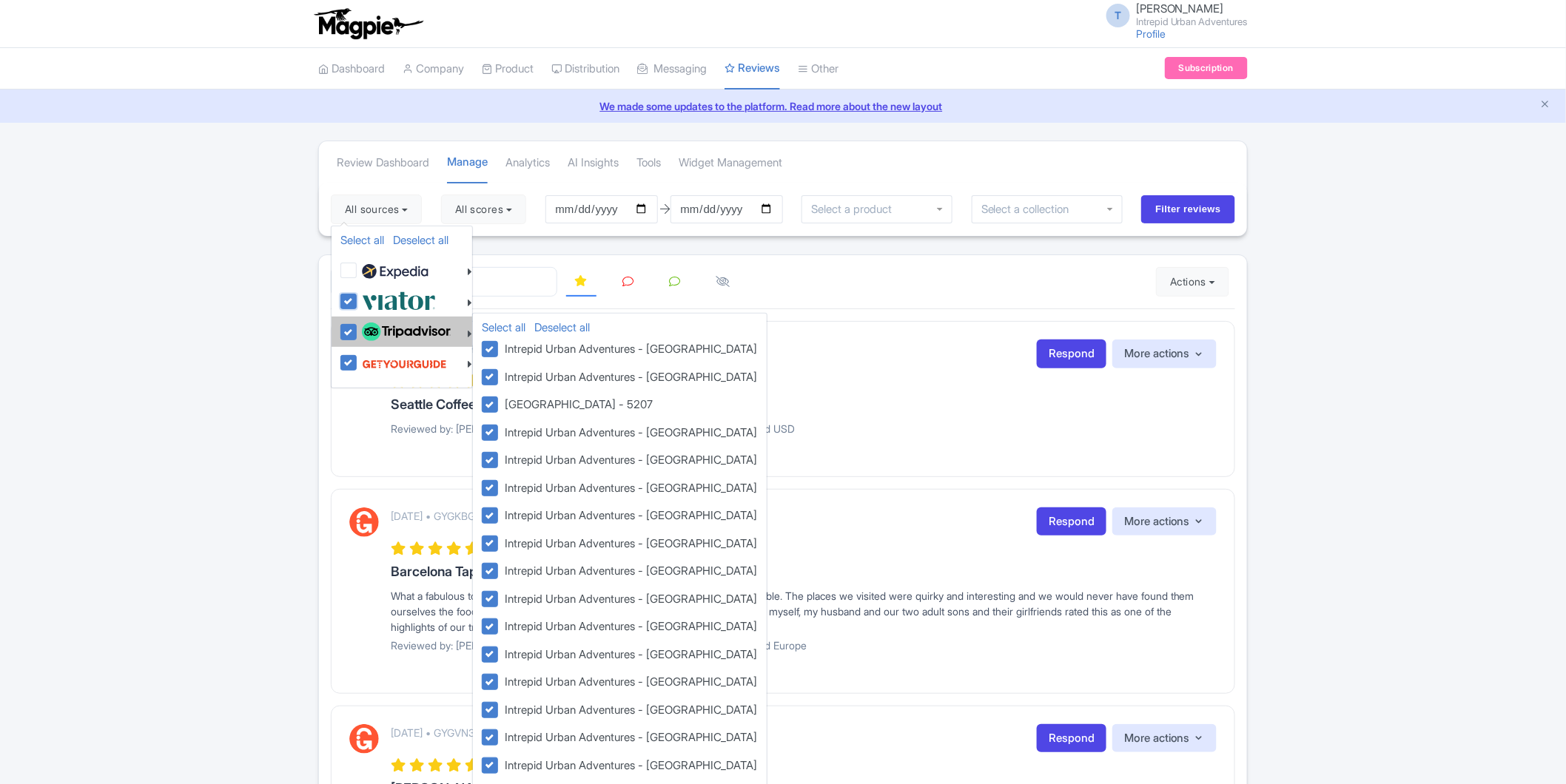
checkbox input "true"
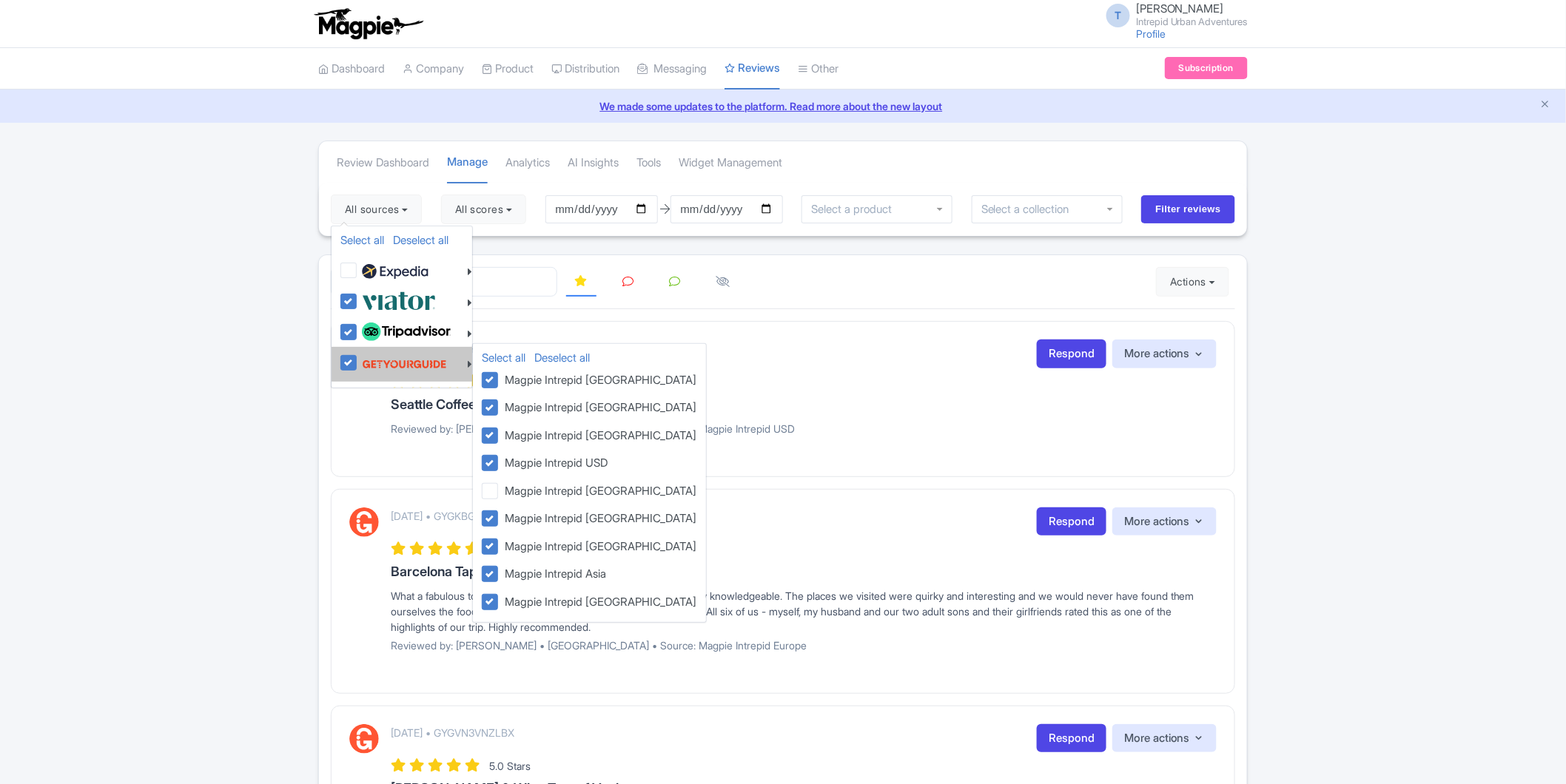
click at [358, 364] on label at bounding box center [403, 363] width 89 height 28
click at [358, 360] on input "checkbox" at bounding box center [363, 354] width 9 height 9
checkbox input "false"
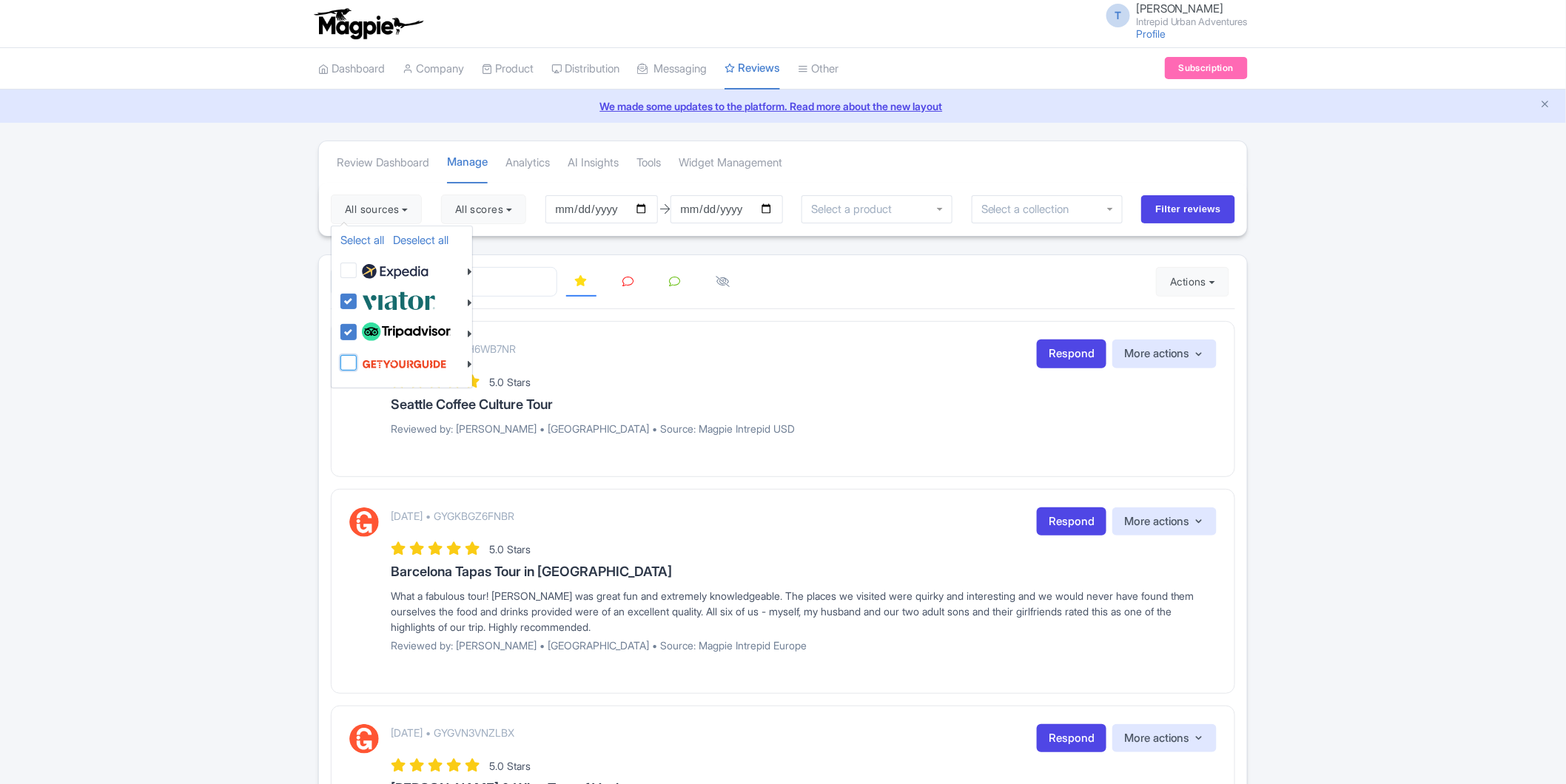
checkbox input "false"
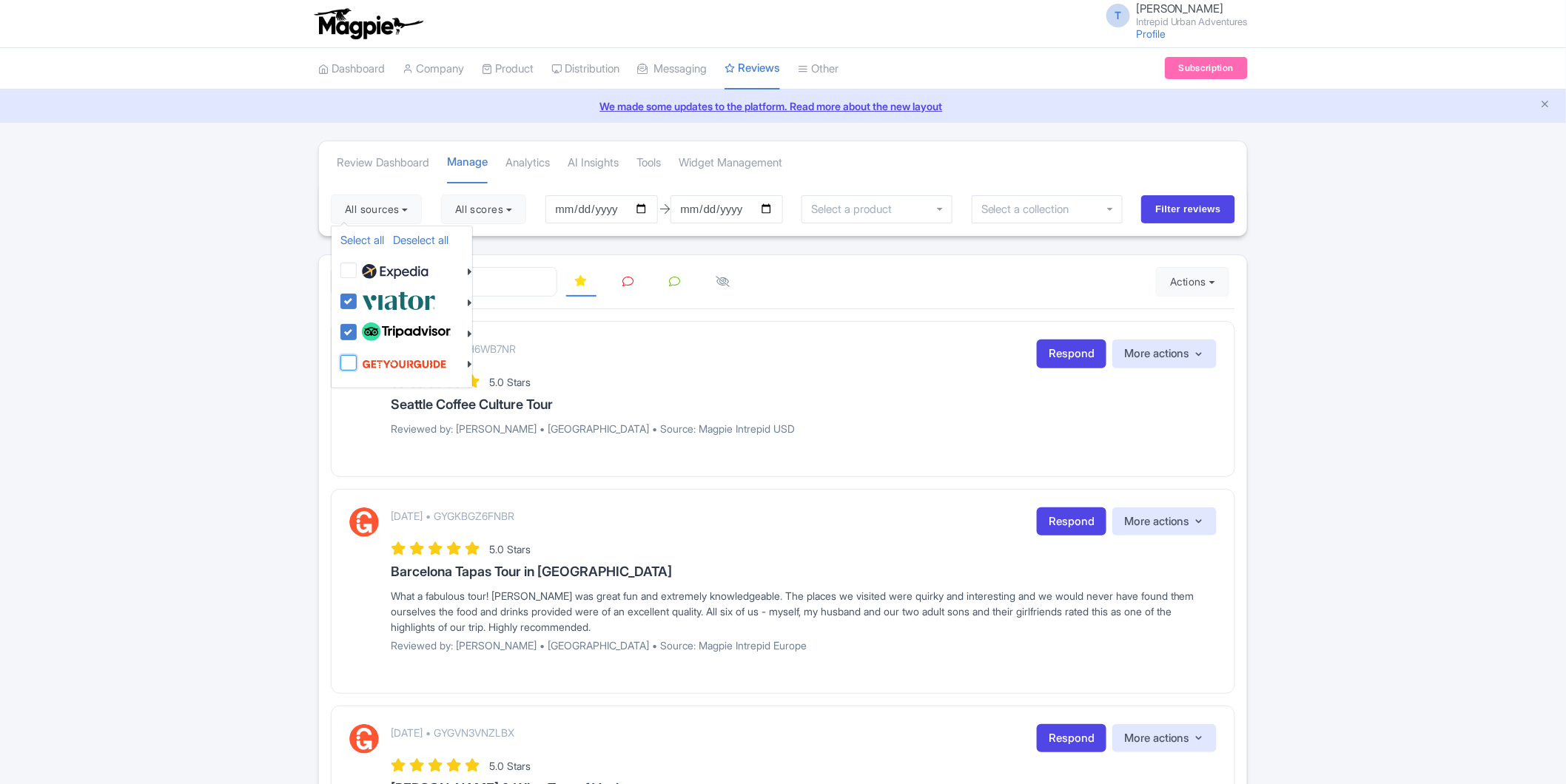
checkbox input "false"
click at [498, 204] on button "All scores" at bounding box center [483, 209] width 85 height 29
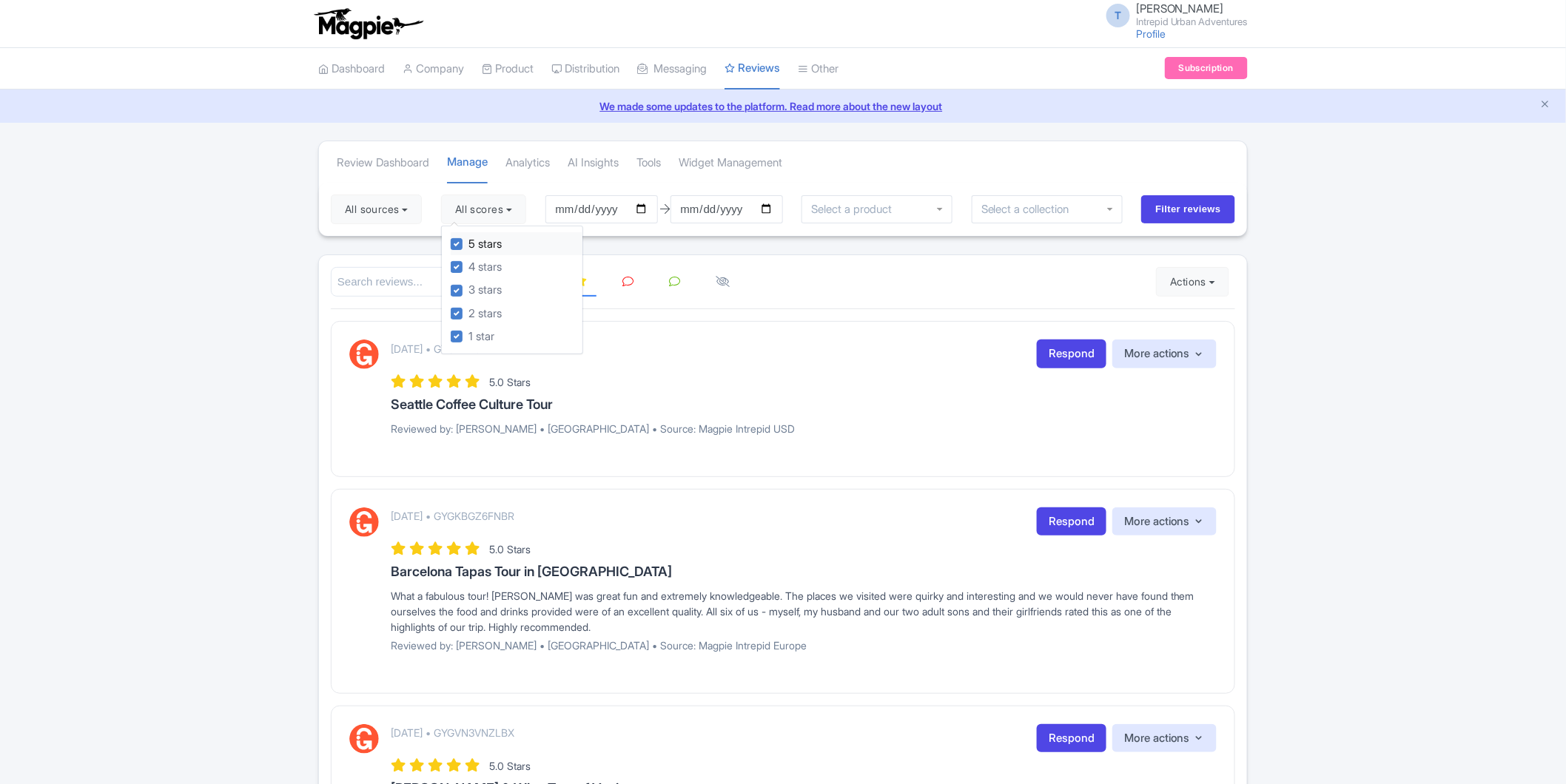
click at [469, 245] on label "5 stars" at bounding box center [486, 245] width 34 height 17
click at [469, 245] on input "5 stars" at bounding box center [473, 240] width 9 height 9
checkbox input "false"
drag, startPoint x: 459, startPoint y: 263, endPoint x: 760, endPoint y: 252, distance: 301.2
click at [469, 263] on label "4 stars" at bounding box center [486, 268] width 34 height 17
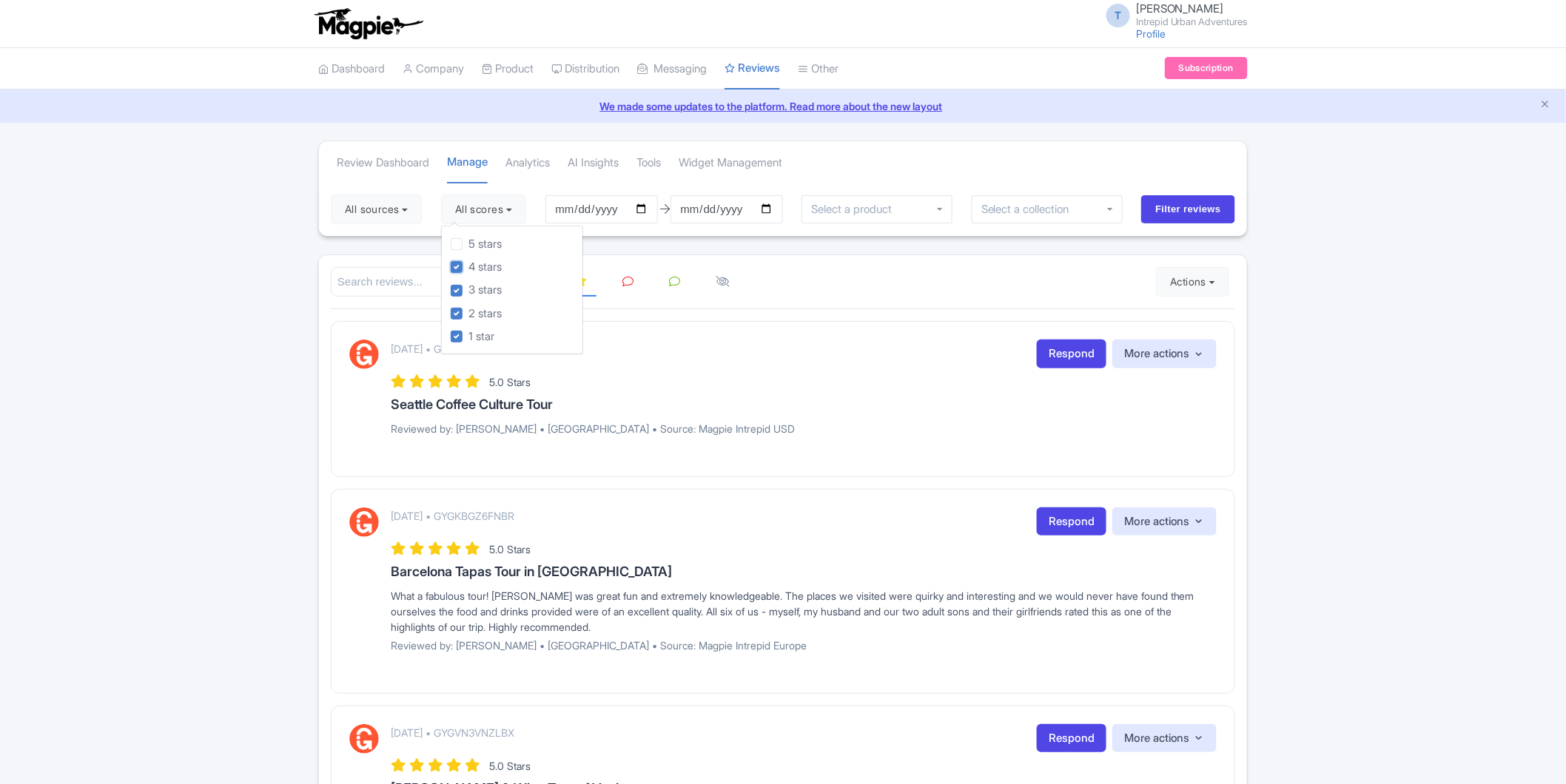
click at [469, 263] on input "4 stars" at bounding box center [473, 262] width 9 height 9
checkbox input "false"
click at [1185, 203] on input "Filter reviews" at bounding box center [1188, 209] width 94 height 28
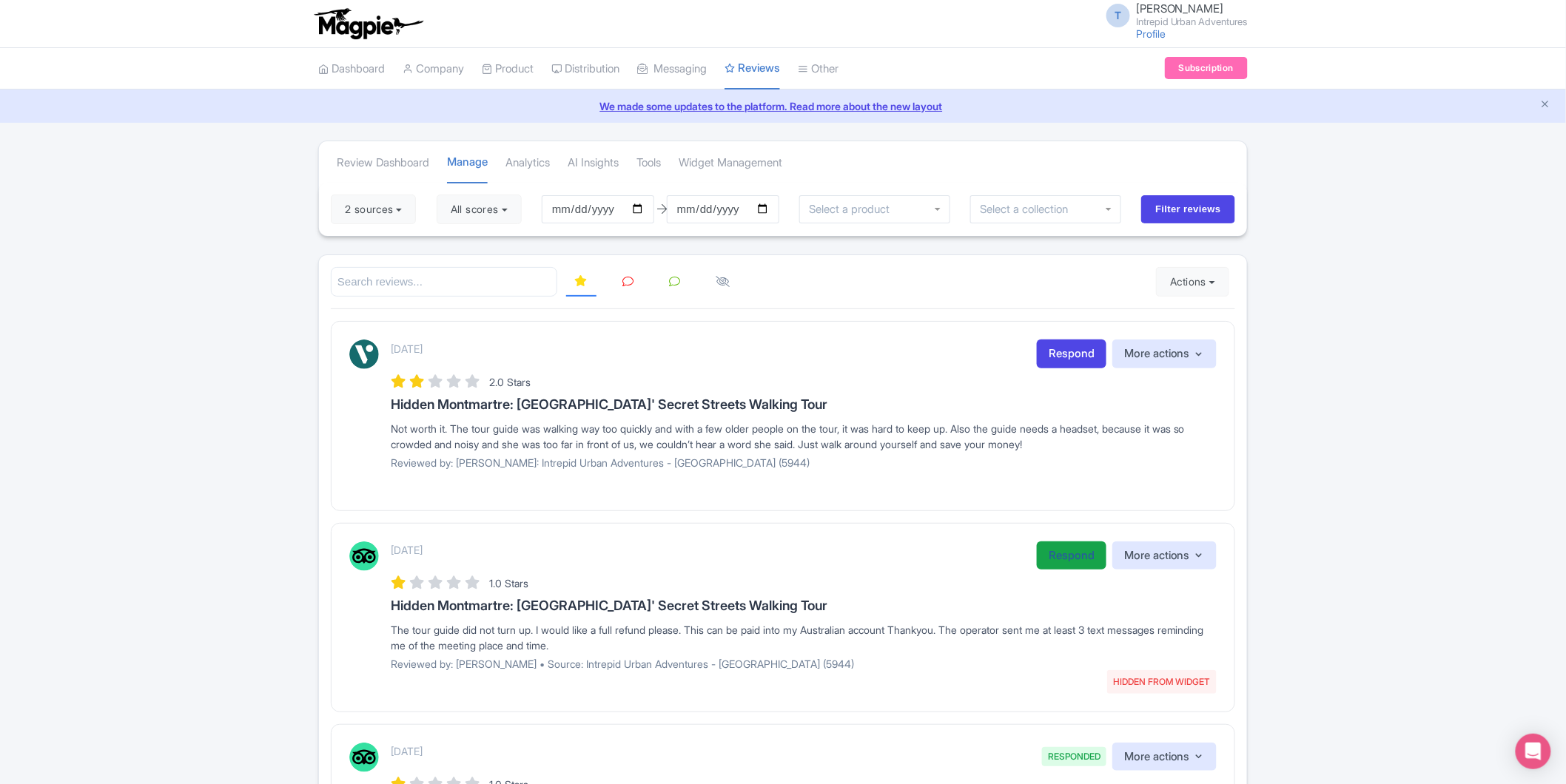
click at [1069, 561] on link "Respond" at bounding box center [1071, 556] width 70 height 29
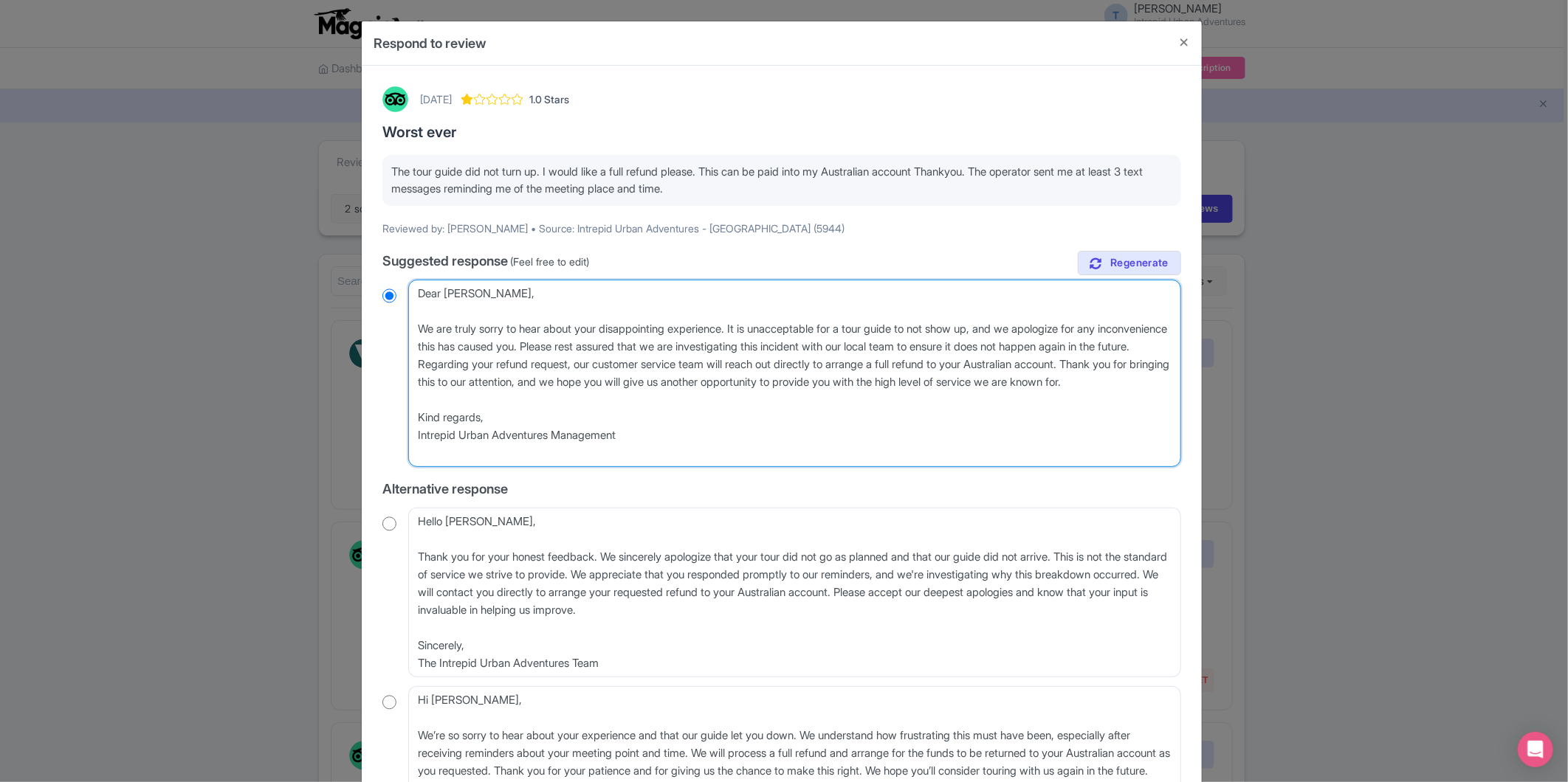
paste textarea "Dear [PERSON_NAME], Thank you for sharing your feedback. We were surprised to r…"
type textarea "Dear [PERSON_NAME], Dear [PERSON_NAME], Thank you for sharing your feedback. We…"
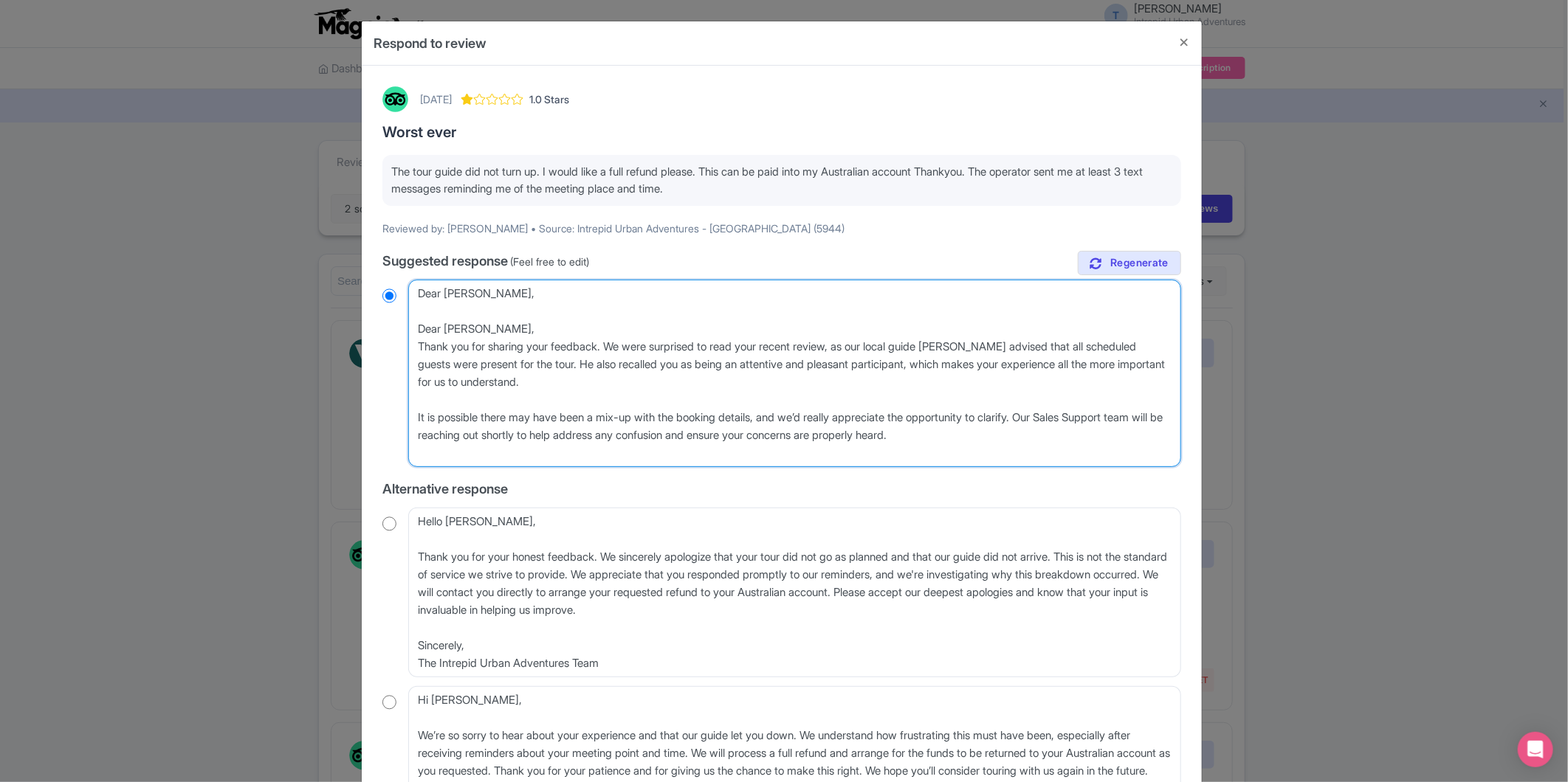
drag, startPoint x: 592, startPoint y: 401, endPoint x: 334, endPoint y: 336, distance: 266.1
click at [334, 336] on div "Respond to review [DATE] 1.0 Stars Worst ever The tour guide did not turn up. I…" at bounding box center [784, 391] width 1568 height 782
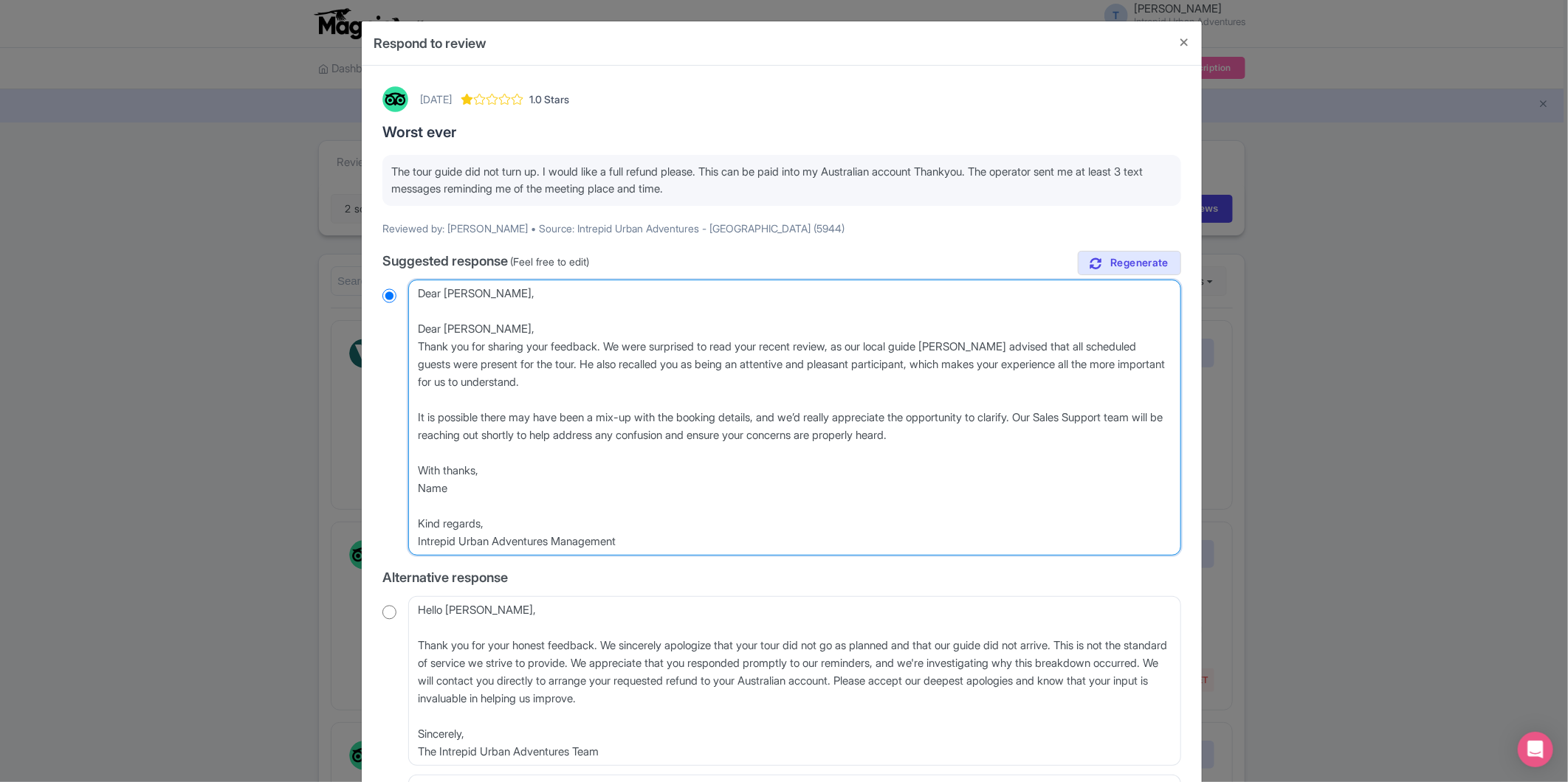
radio input "true"
drag, startPoint x: 504, startPoint y: 329, endPoint x: 358, endPoint y: 328, distance: 146.0
click at [363, 328] on div "[DATE] 1.0 Stars Worst ever The tour guide did not turn up. I would like a full…" at bounding box center [781, 551] width 840 height 972
type textarea "Dear [PERSON_NAME], Thank you for sharing your feedback. We were surprised to r…"
radio input "true"
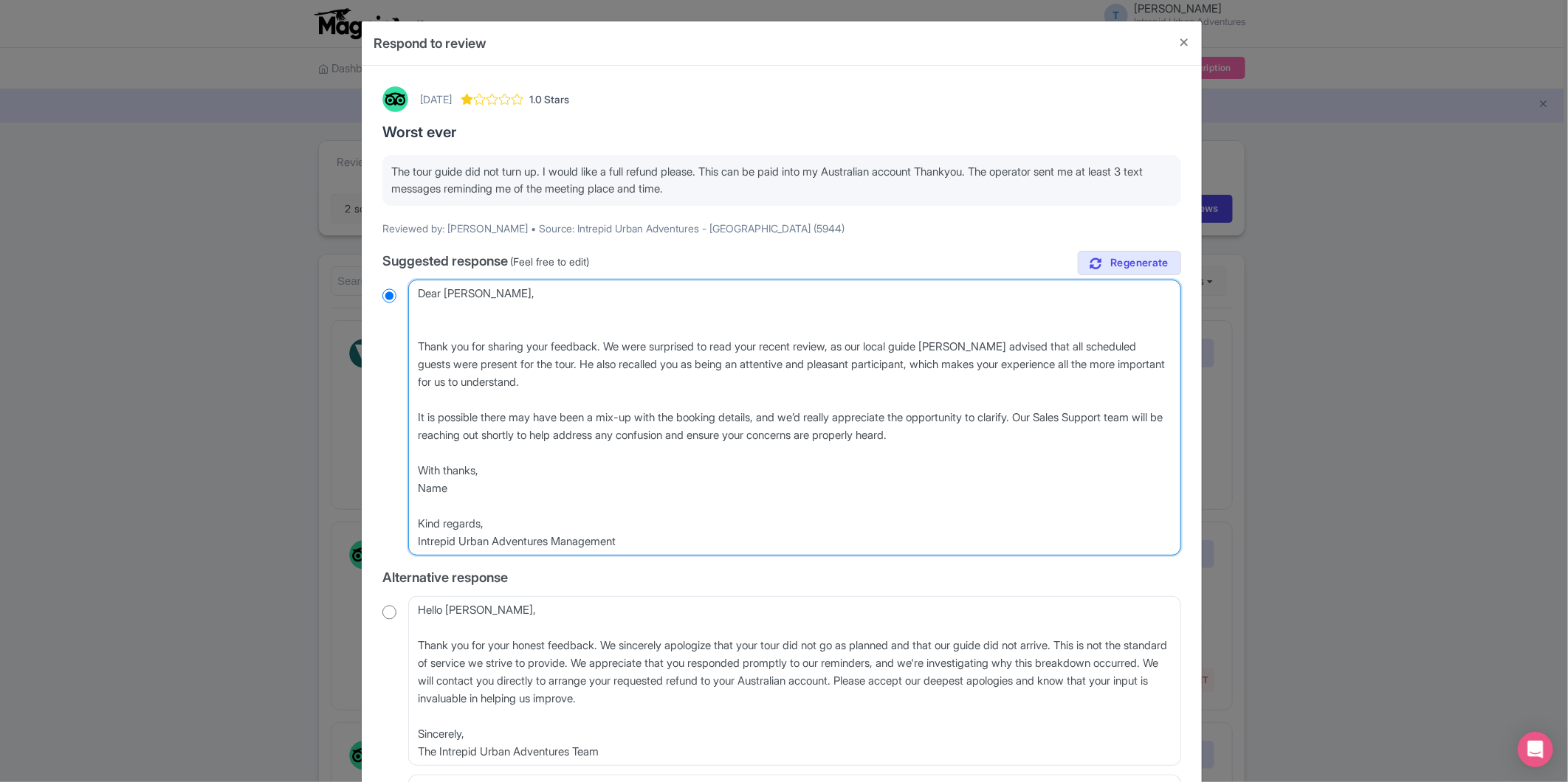
type textarea "Dear [PERSON_NAME], Thank you for sharing your feedback. We were surprised to r…"
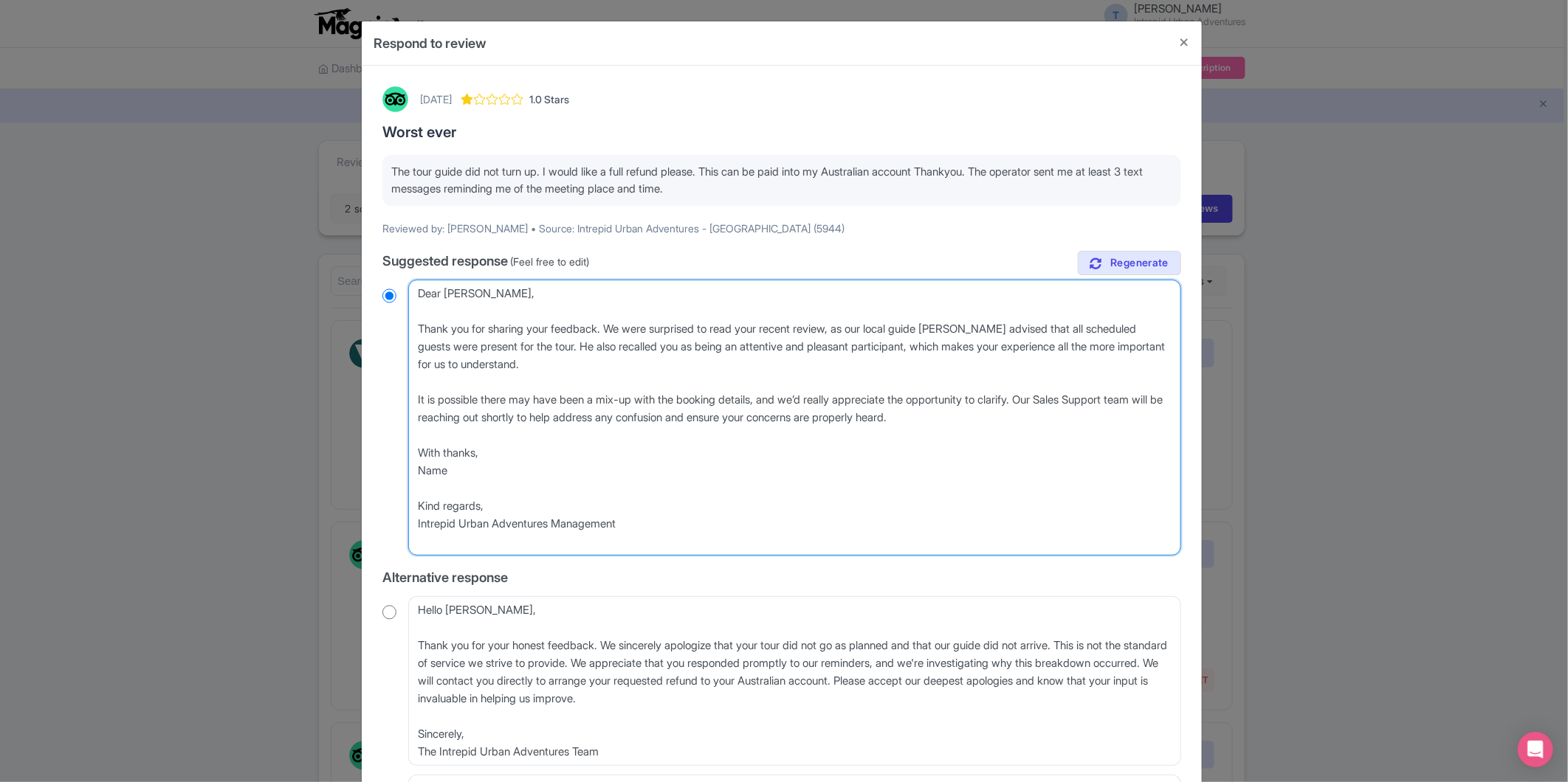
radio input "true"
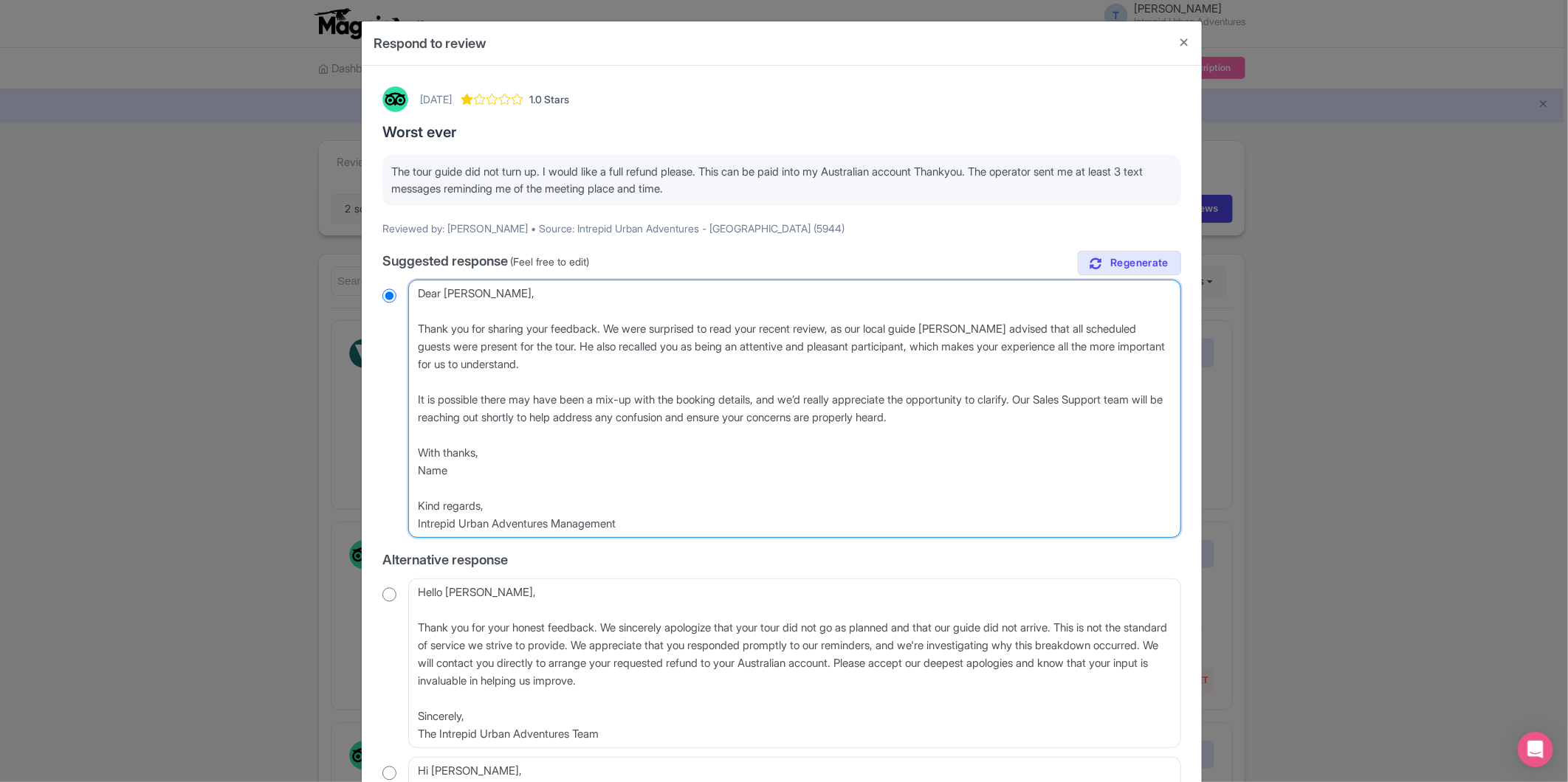
type textarea "Dear [PERSON_NAME], Thank you for sharing your feedback. We were surprised to r…"
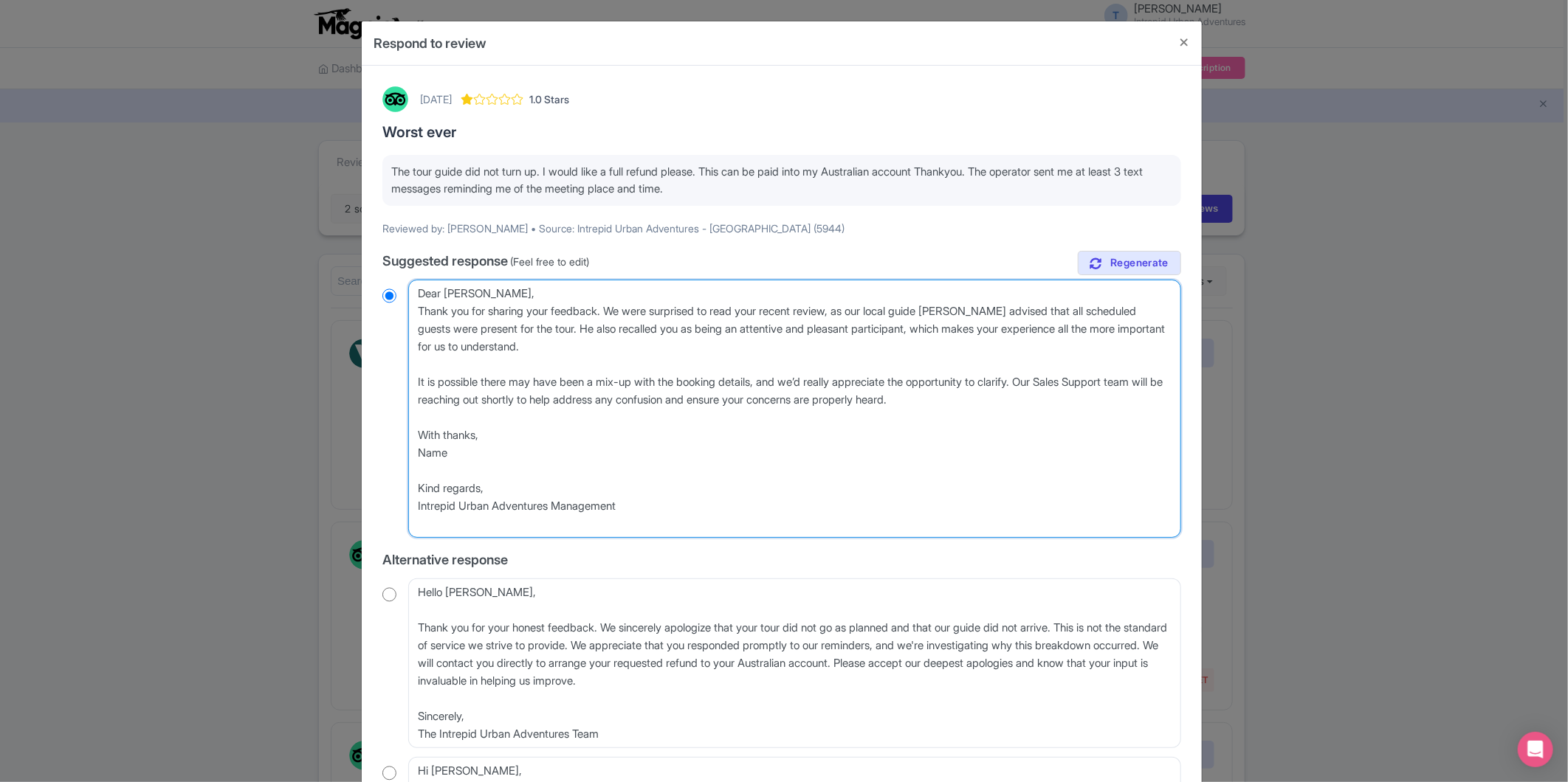
radio input "true"
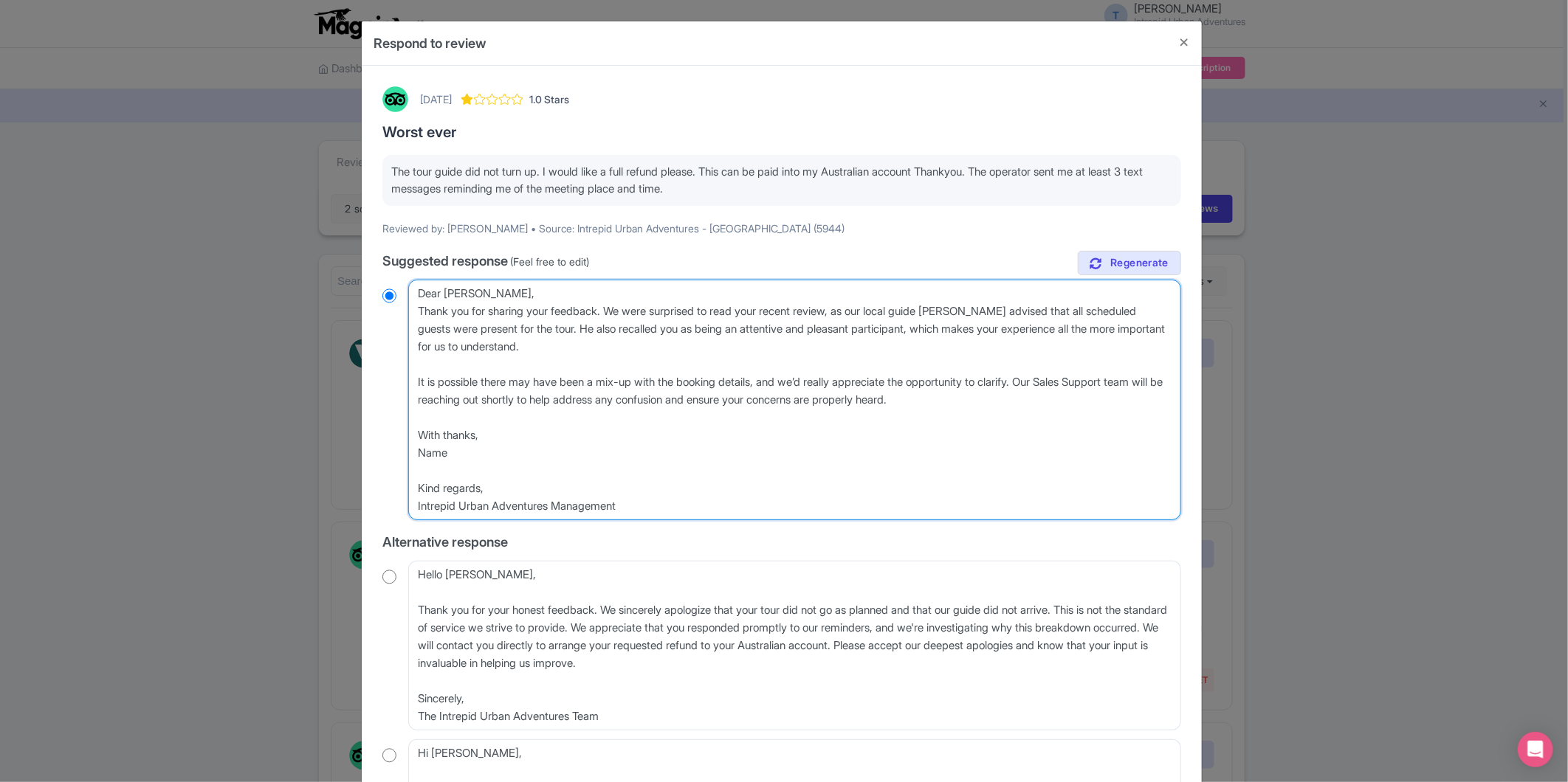
type textarea "Dear [PERSON_NAME], Thank you for sharing your feedback. We were surprised to r…"
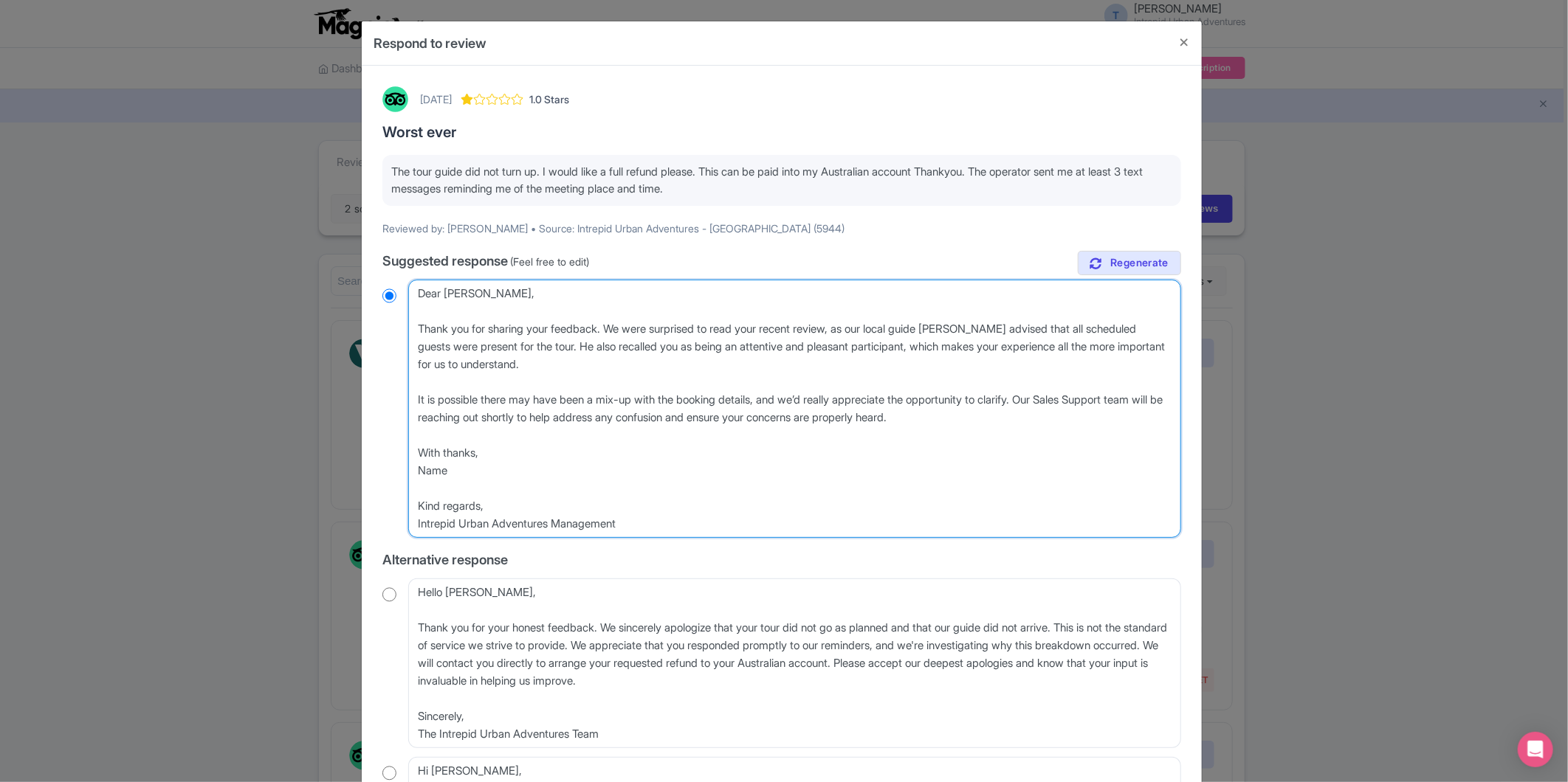
radio input "true"
drag, startPoint x: 500, startPoint y: 504, endPoint x: 386, endPoint y: 472, distance: 118.4
click at [386, 472] on div "Dear Lyn, We are truly sorry to hear about your disappointing experience. It is…" at bounding box center [782, 409] width 799 height 258
type textarea "Dear Lyn, Thank you for sharing your feedback. We were surprised to read your r…"
radio input "true"
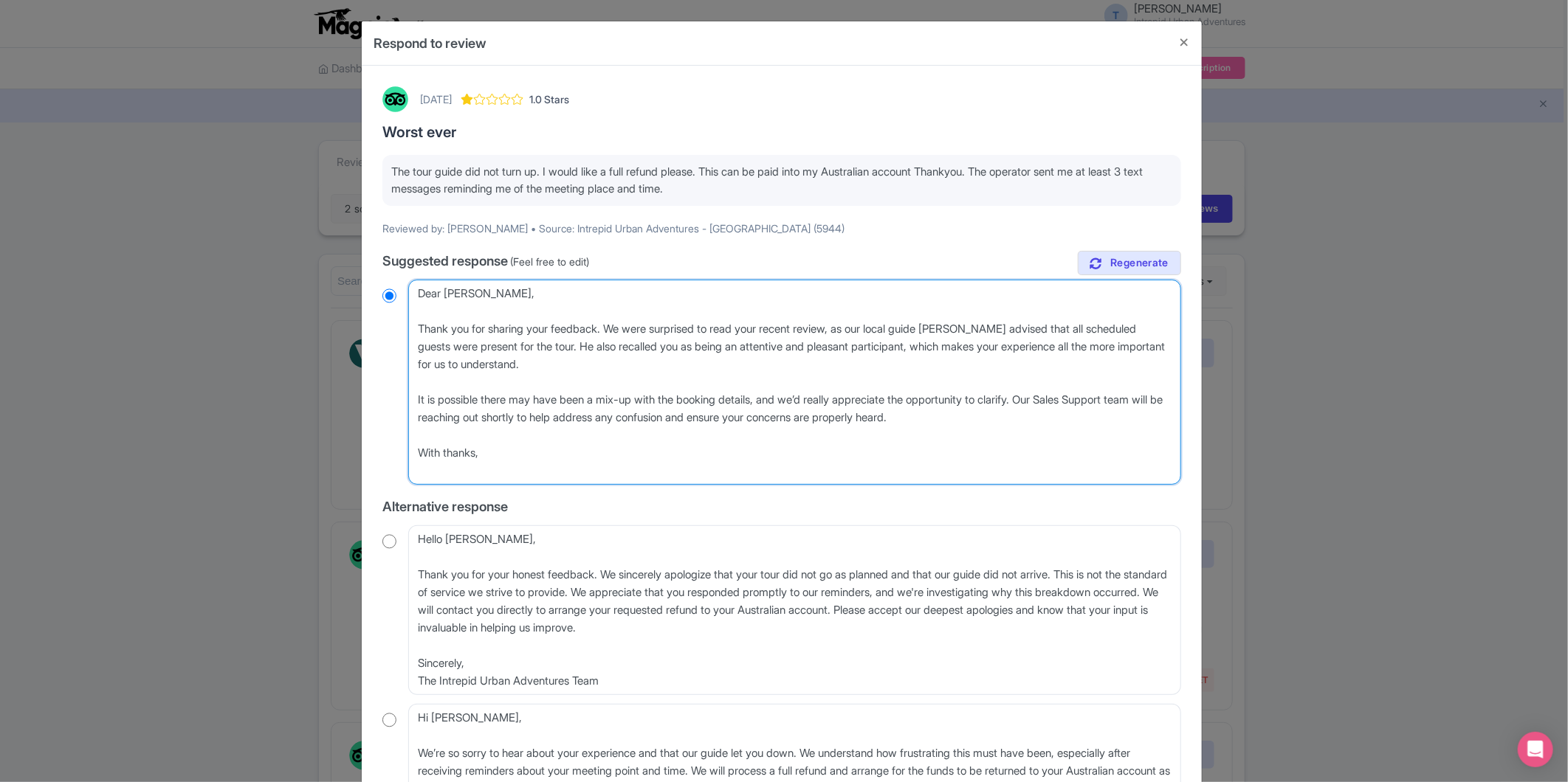
type textarea "Dear Lyn, Thank you for sharing your feedback. We were surprised to read your r…"
radio input "true"
drag, startPoint x: 458, startPoint y: 469, endPoint x: 408, endPoint y: 469, distance: 50.0
click at [408, 469] on textarea "Dear Lyn, We are truly sorry to hear about your disappointing experience. It is…" at bounding box center [794, 382] width 773 height 206
click at [568, 474] on textarea "Dear Lyn, We are truly sorry to hear about your disappointing experience. It is…" at bounding box center [794, 382] width 773 height 206
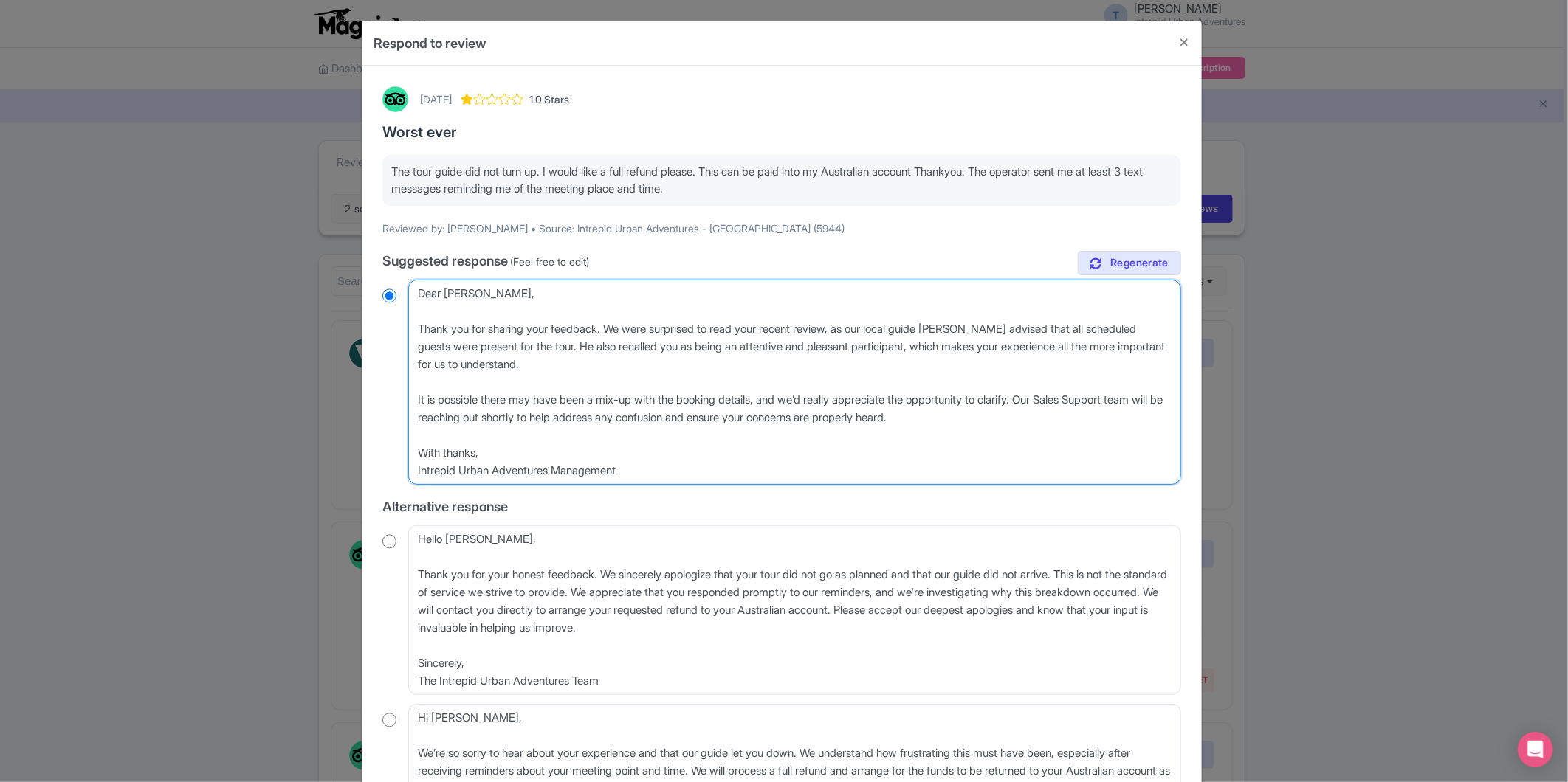
click at [589, 473] on textarea "Dear Lyn, We are truly sorry to hear about your disappointing experience. It is…" at bounding box center [794, 382] width 773 height 206
type textarea "Dear Lyn, Thank you for sharing your feedback. We were surprised to read your r…"
radio input "true"
type textarea "Dear Lyn, Thank you for sharing your feedback. We were surprised to read your r…"
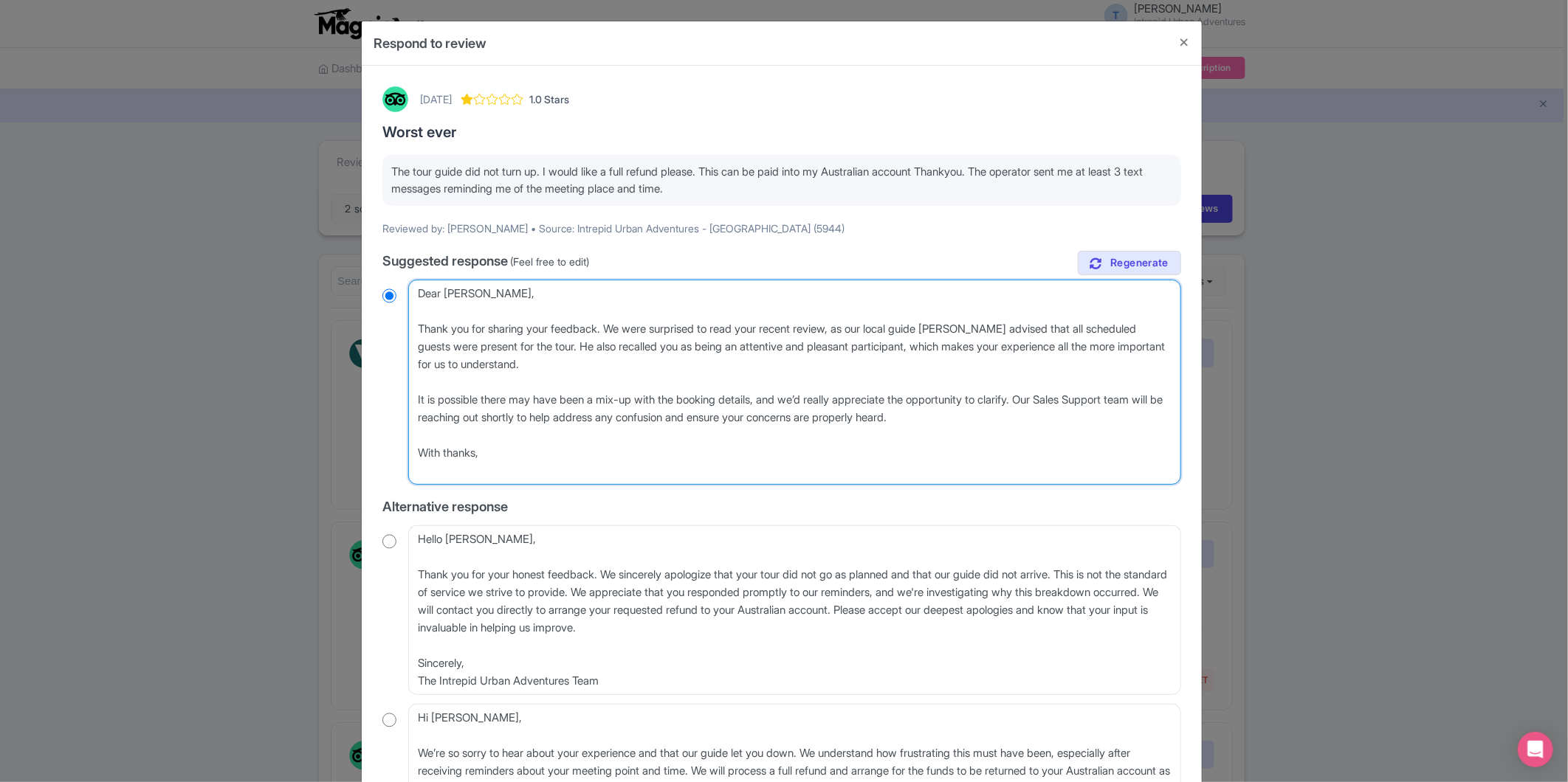
drag, startPoint x: 634, startPoint y: 478, endPoint x: 400, endPoint y: 474, distance: 234.0
click at [400, 474] on div "Dear Lyn, We are truly sorry to hear about your disappointing experience. It is…" at bounding box center [782, 382] width 799 height 206
radio input "true"
type textarea "Dear Lyn, Thank you for sharing your feedback. We were surprised to read your r…"
radio input "true"
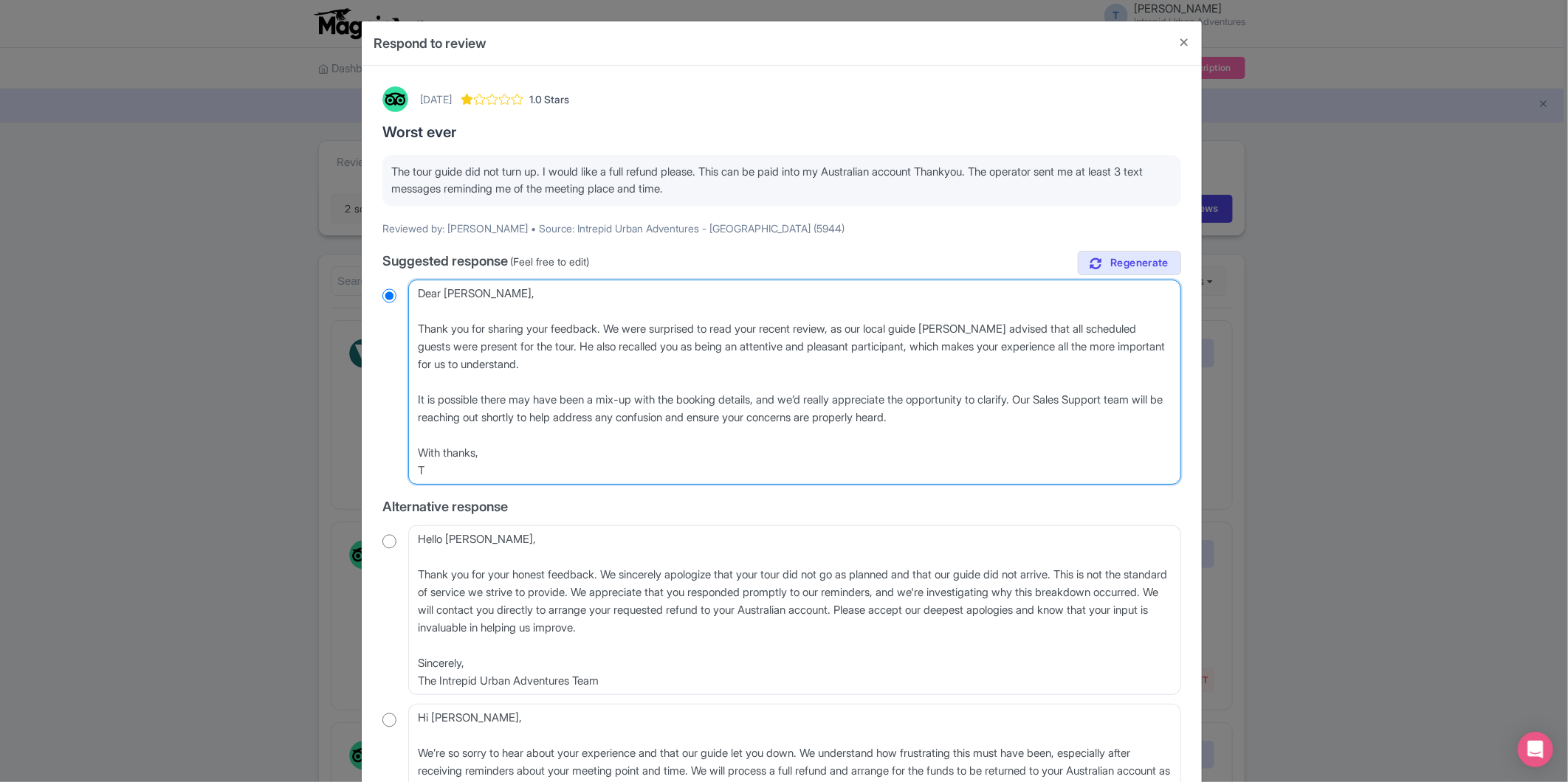
type textarea "Dear [PERSON_NAME], Thank you for sharing your feedback. We were surprised to r…"
radio input "true"
click at [565, 446] on textarea "Dear Lyn, We are truly sorry to hear about your disappointing experience. It is…" at bounding box center [794, 382] width 773 height 206
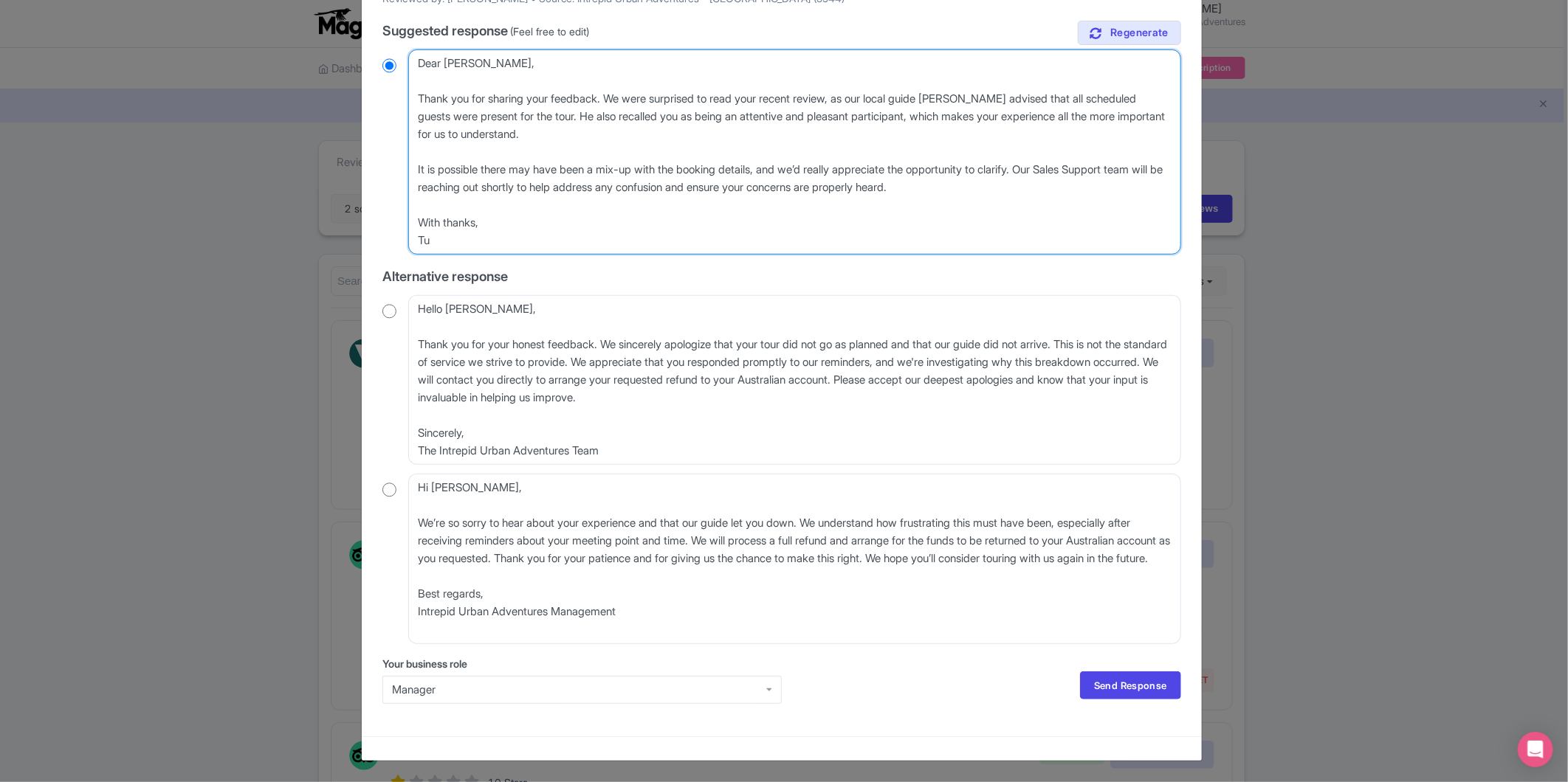
type textarea "Dear [PERSON_NAME], Thank you for sharing your feedback. We were surprised to r…"
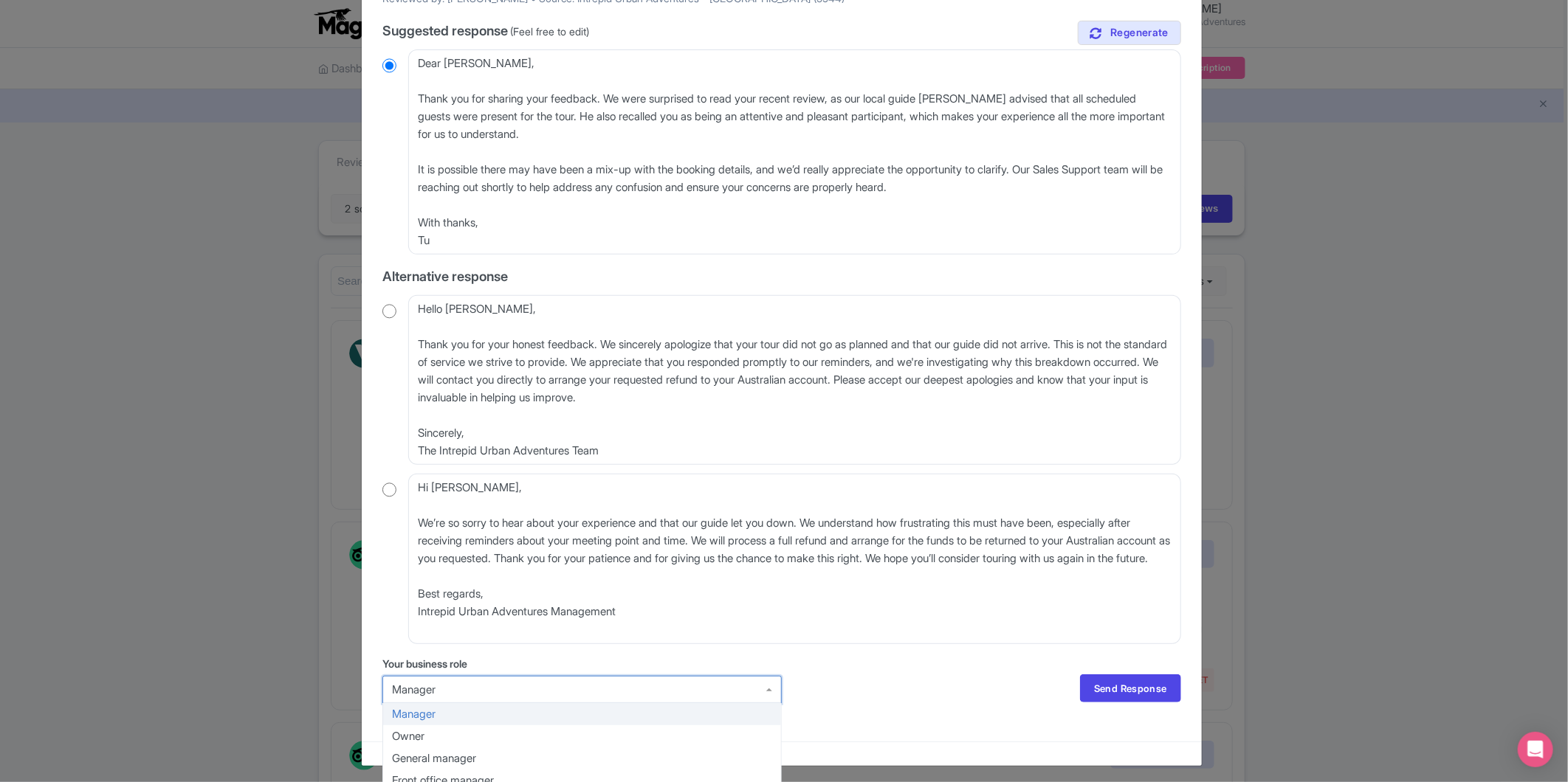
click at [432, 700] on div "Manager" at bounding box center [583, 690] width 400 height 28
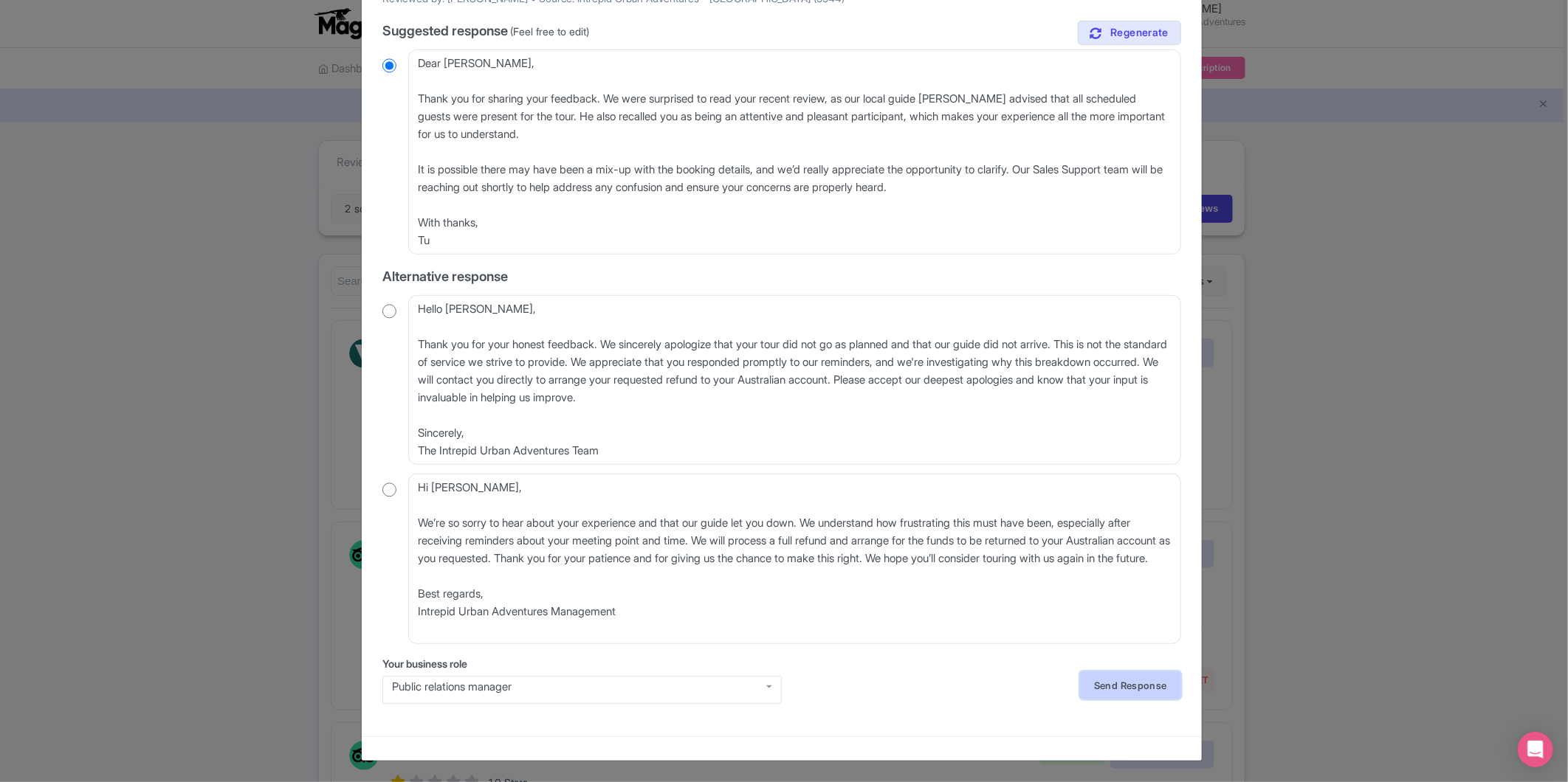
click at [1124, 690] on link "Send Response" at bounding box center [1131, 685] width 102 height 28
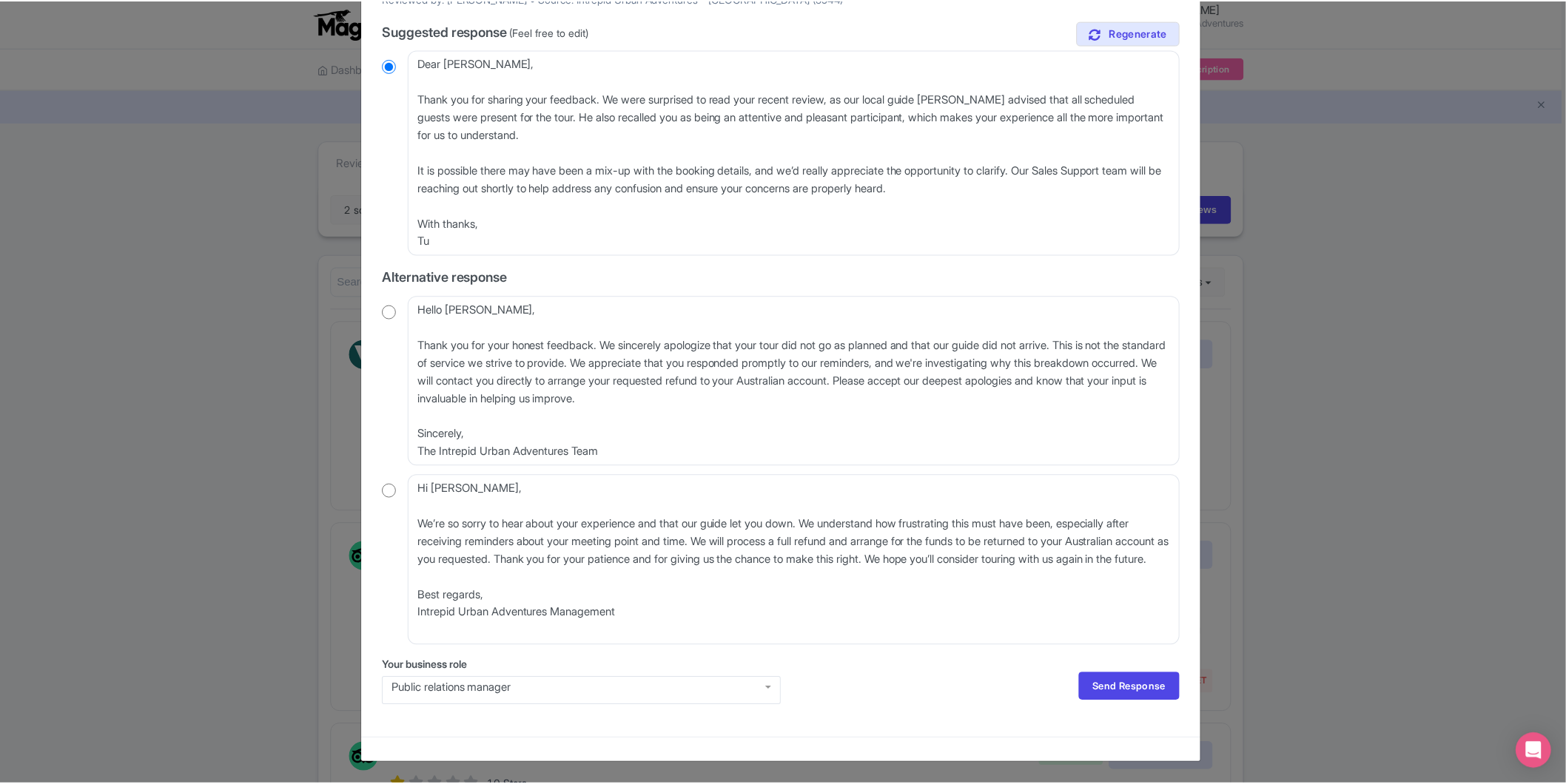
scroll to position [0, 0]
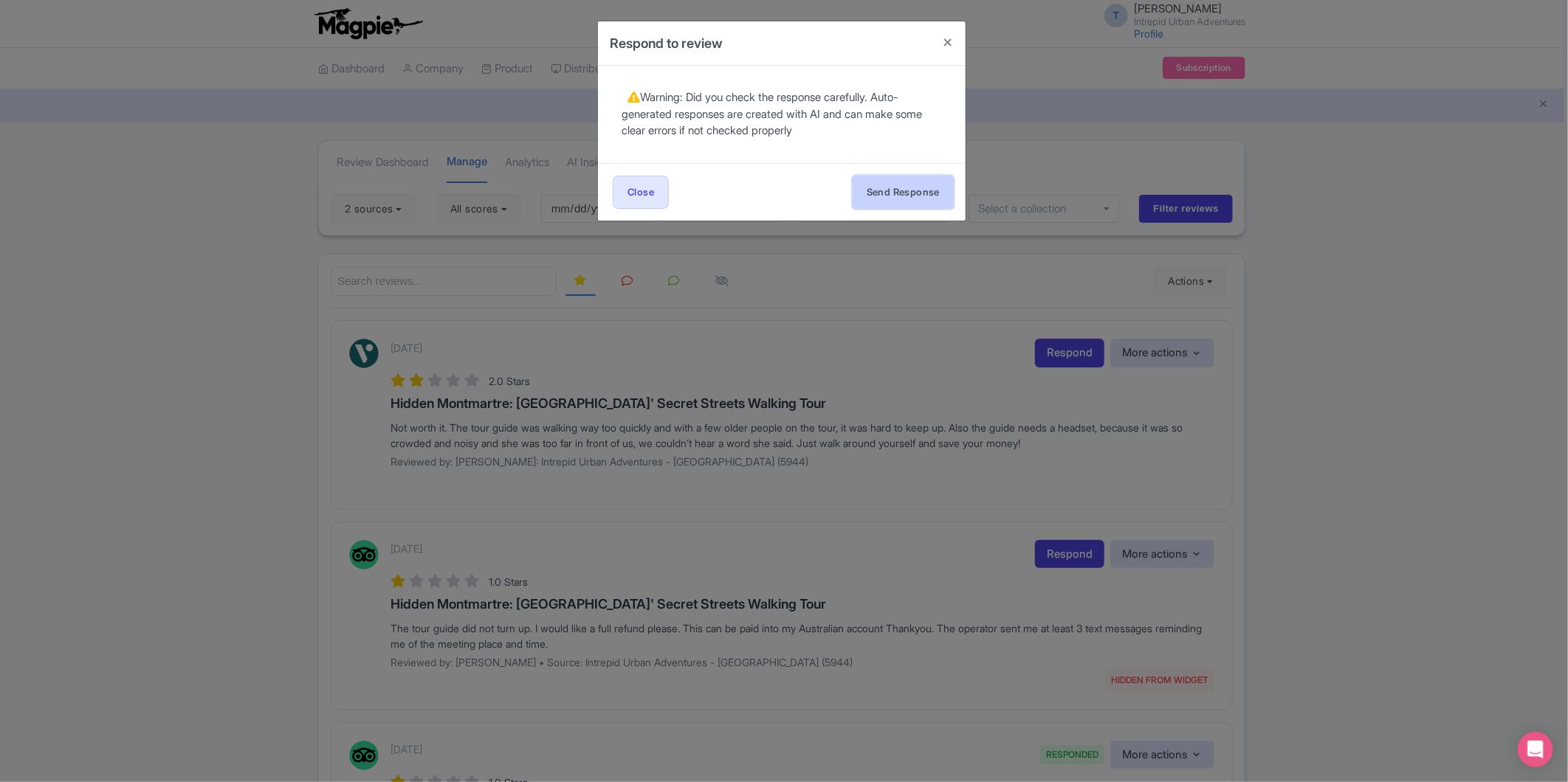
click at [889, 200] on button "Send Response" at bounding box center [903, 192] width 102 height 34
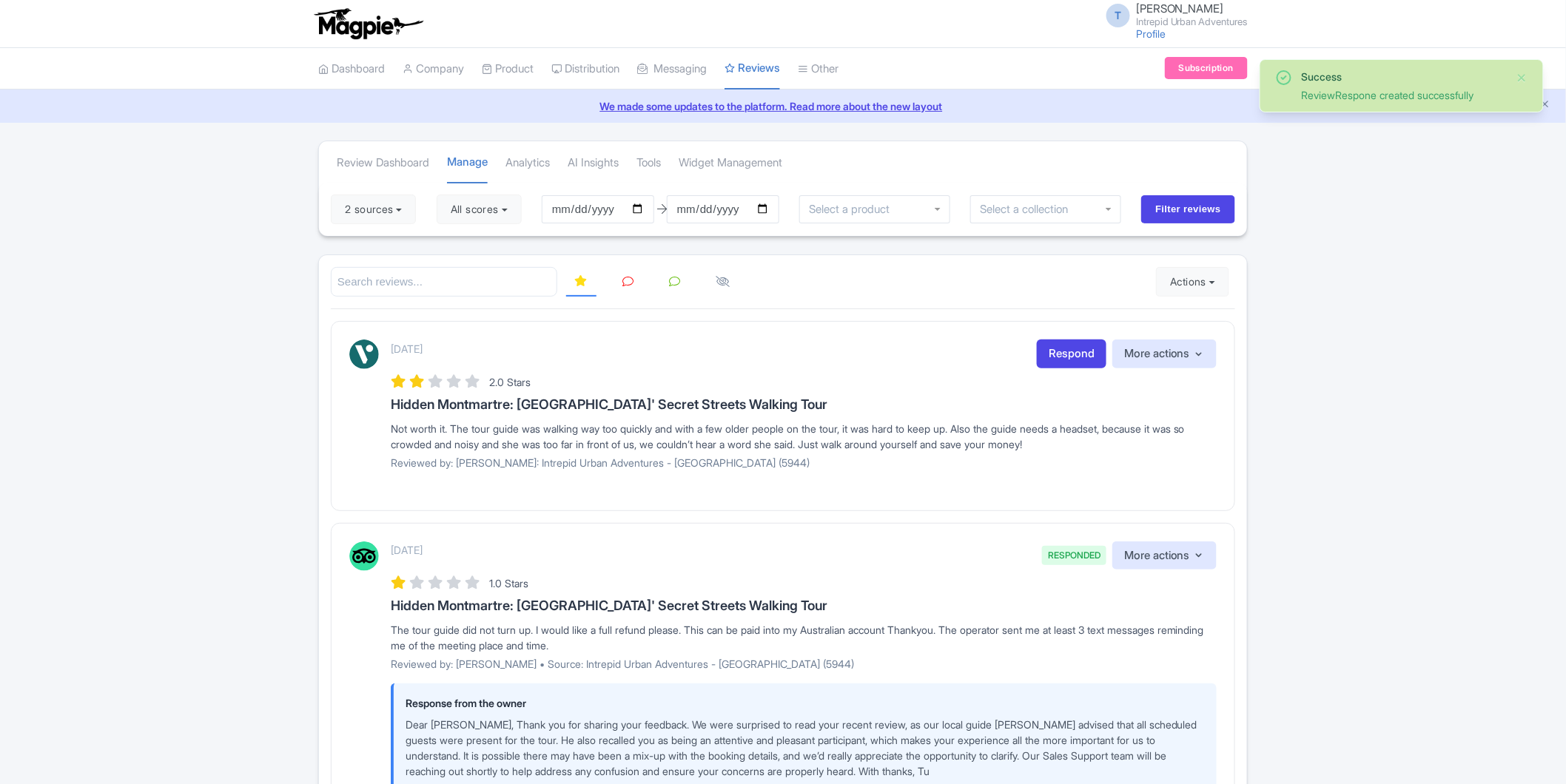
scroll to position [82, 0]
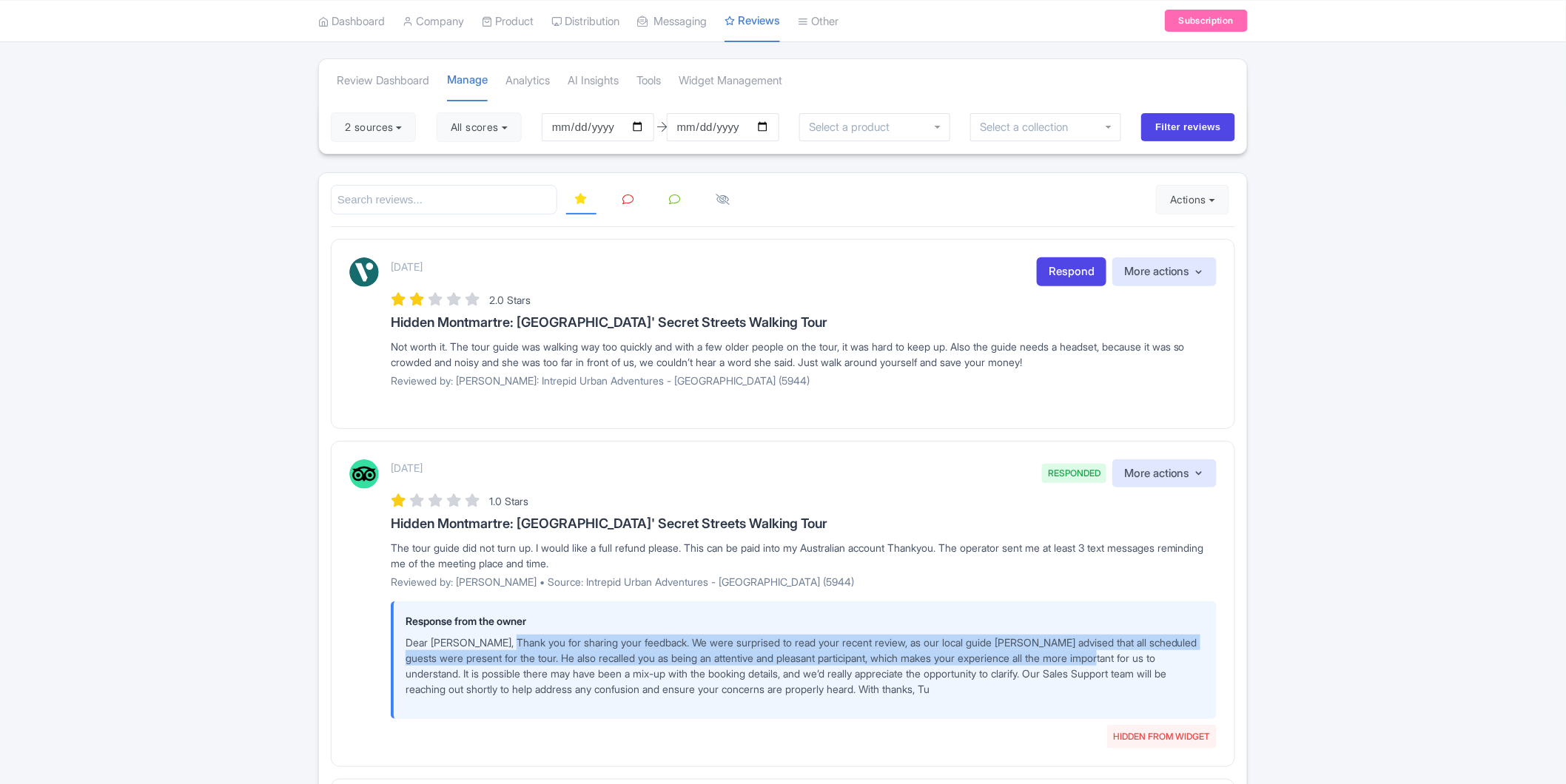
drag, startPoint x: 551, startPoint y: 642, endPoint x: 1170, endPoint y: 663, distance: 619.4
click at [1170, 663] on p "Dear [PERSON_NAME], Thank you for sharing your feedback. We were surprised to r…" at bounding box center [805, 666] width 799 height 62
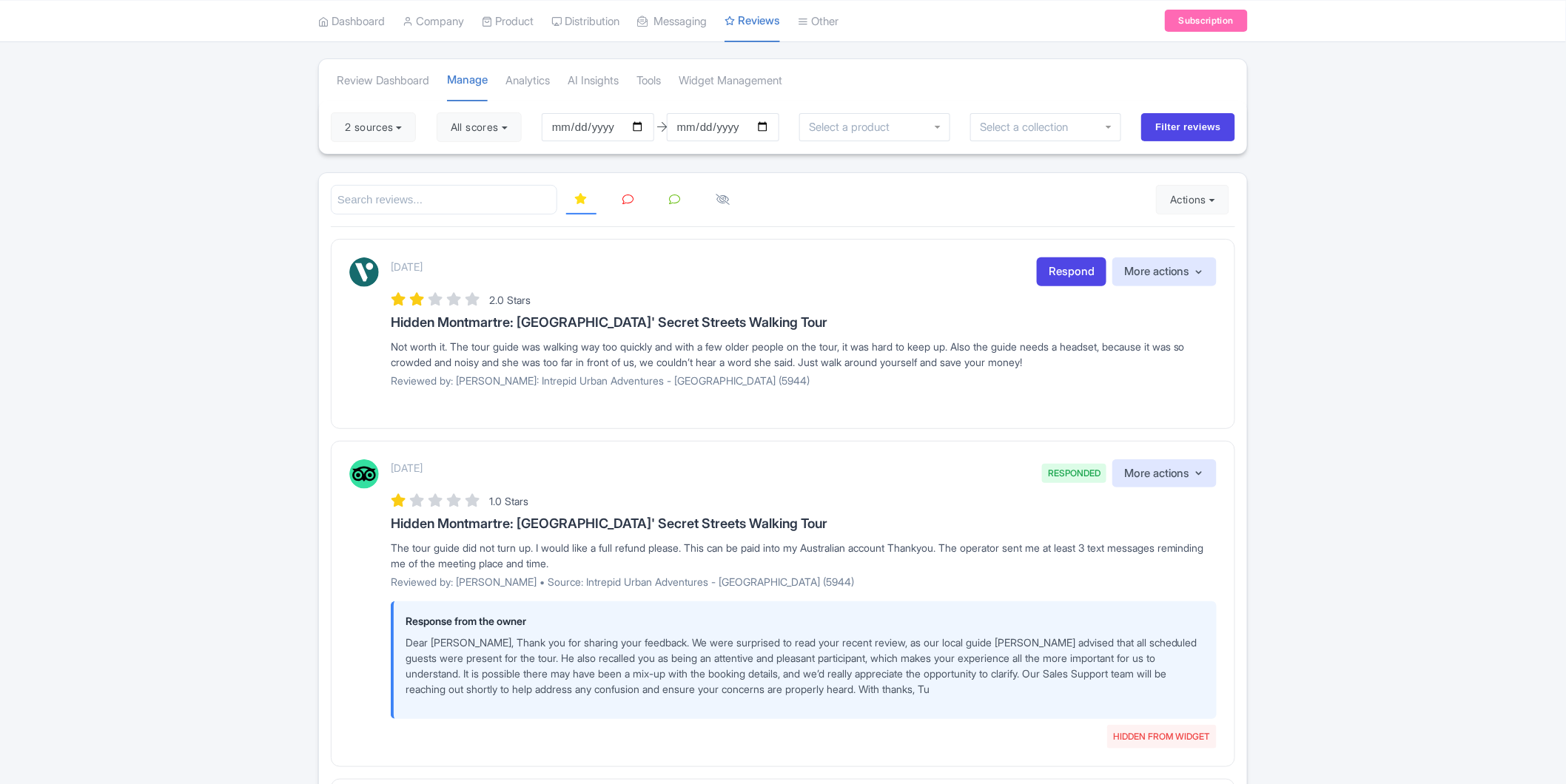
click at [1123, 676] on p "Dear [PERSON_NAME], Thank you for sharing your feedback. We were surprised to r…" at bounding box center [805, 666] width 799 height 62
drag, startPoint x: 411, startPoint y: 692, endPoint x: 926, endPoint y: 692, distance: 515.0
click at [926, 692] on p "Dear [PERSON_NAME], Thank you for sharing your feedback. We were surprised to r…" at bounding box center [805, 666] width 799 height 62
click at [934, 688] on p "Dear [PERSON_NAME], Thank you for sharing your feedback. We were surprised to r…" at bounding box center [805, 666] width 799 height 62
drag, startPoint x: 837, startPoint y: 657, endPoint x: 1226, endPoint y: 665, distance: 389.1
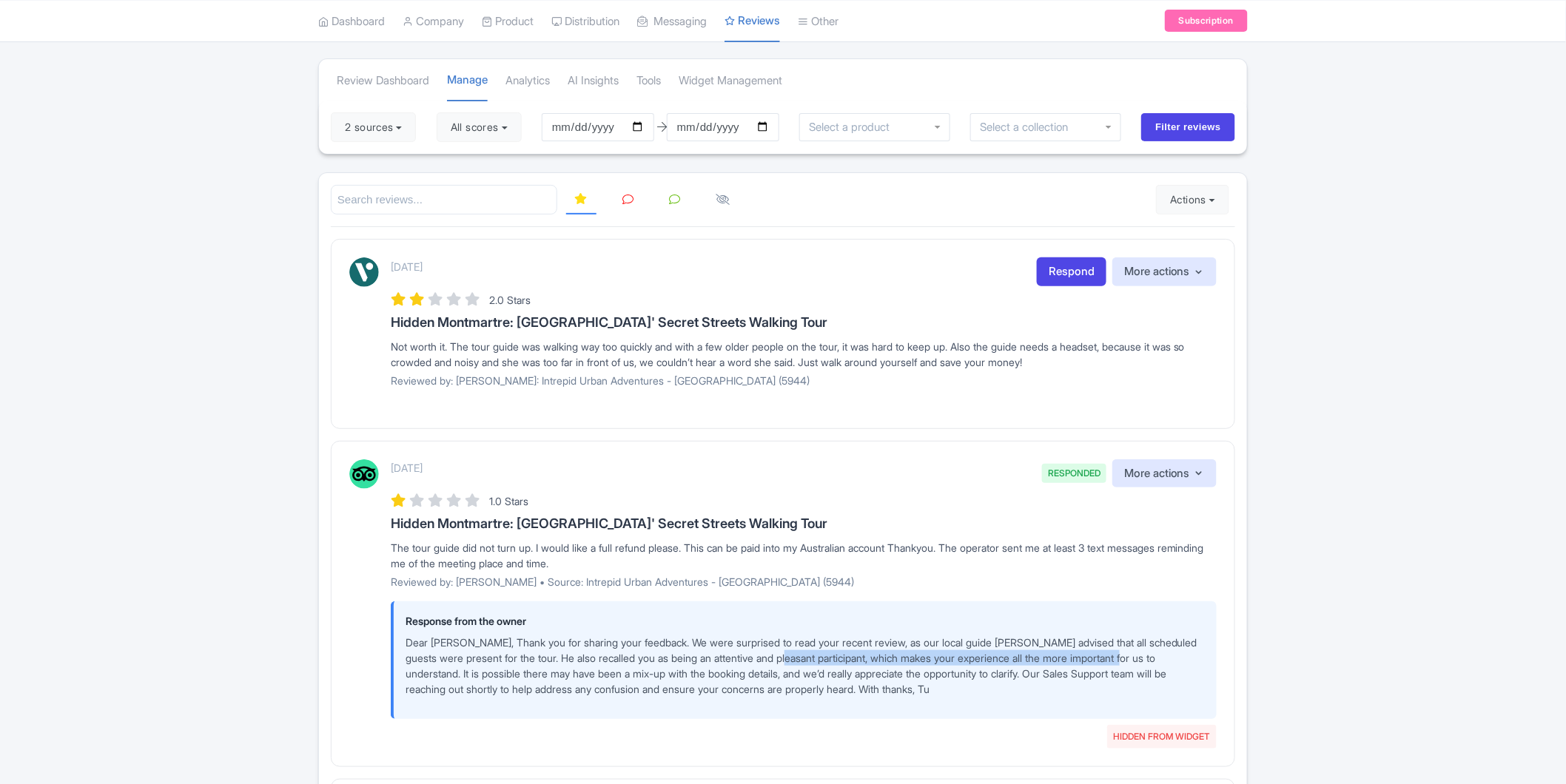
click at [1226, 665] on div "[DATE] RESPONDED HIDDEN FROM WIDGET More actions Hide from this page Unhide fro…" at bounding box center [783, 604] width 905 height 326
click at [550, 684] on p "Dear [PERSON_NAME], Thank you for sharing your feedback. We were surprised to r…" at bounding box center [805, 666] width 799 height 62
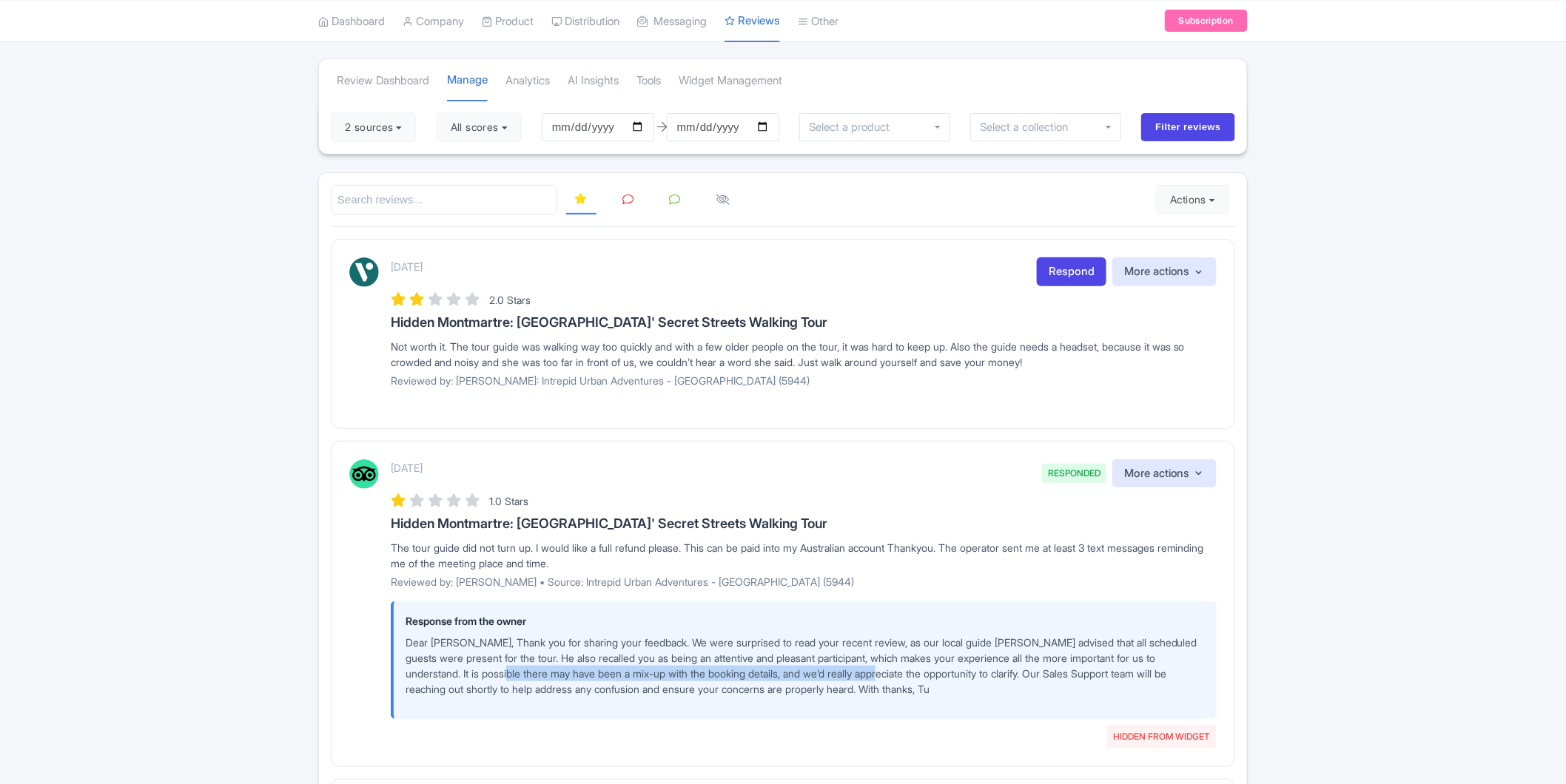
drag, startPoint x: 586, startPoint y: 675, endPoint x: 955, endPoint y: 677, distance: 369.0
click at [941, 677] on p "Dear [PERSON_NAME], Thank you for sharing your feedback. We were surprised to r…" at bounding box center [805, 666] width 799 height 62
click at [1017, 677] on p "Dear [PERSON_NAME], Thank you for sharing your feedback. We were surprised to r…" at bounding box center [805, 666] width 799 height 62
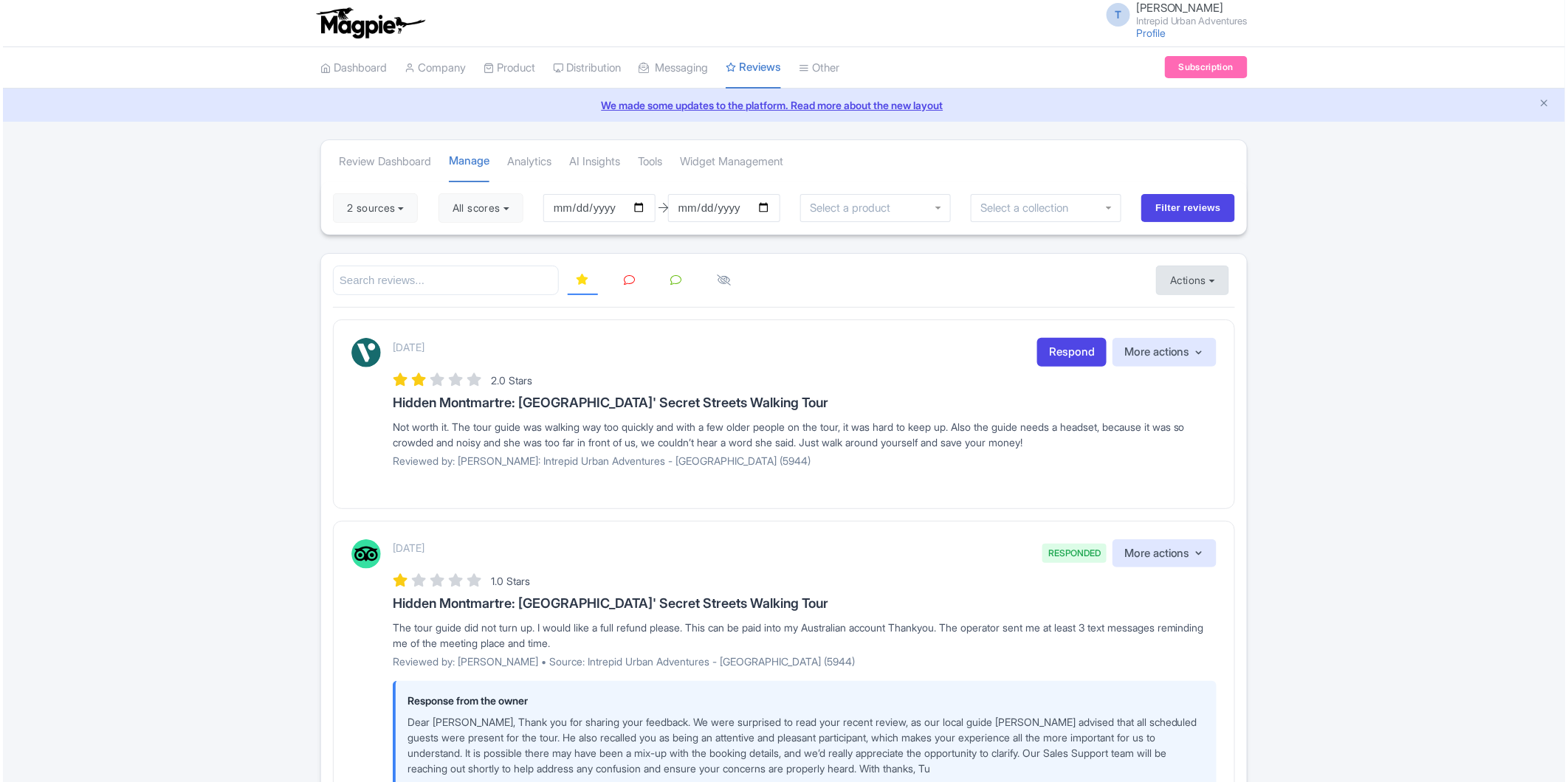
scroll to position [0, 0]
click at [1073, 347] on link "Respond" at bounding box center [1069, 353] width 70 height 29
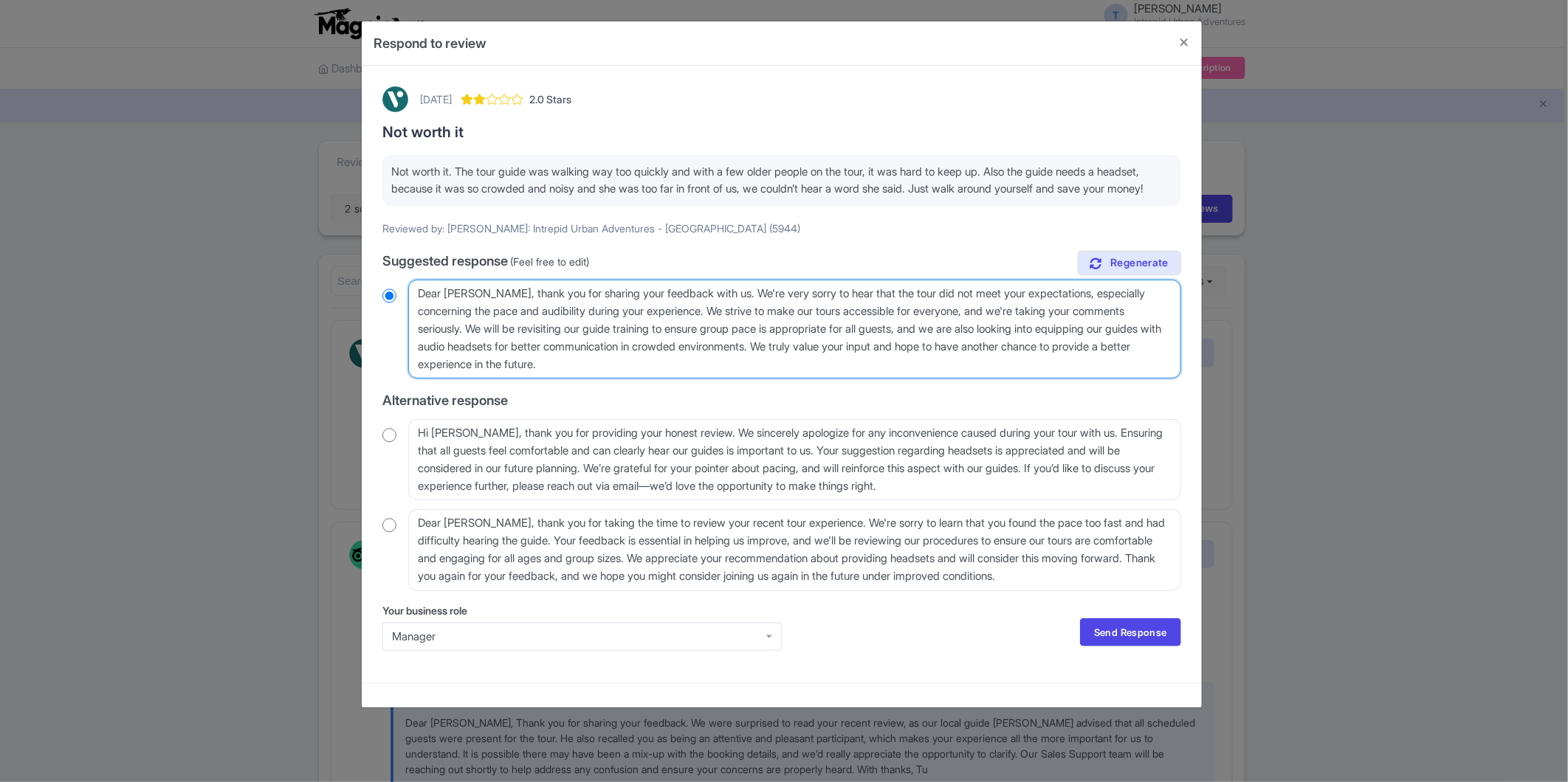
drag, startPoint x: 753, startPoint y: 380, endPoint x: 292, endPoint y: 253, distance: 478.2
click at [292, 253] on div "Respond to review August 21, 2025 2.0 Stars Not worth it Not worth it. The tour…" at bounding box center [784, 391] width 1568 height 782
paste textarea ", We are sorry to know of your experience during your Paris Hidden Montmartre t…"
type textarea "Dear Carol, We are sorry to know of your experience during your Paris Hidden Mo…"
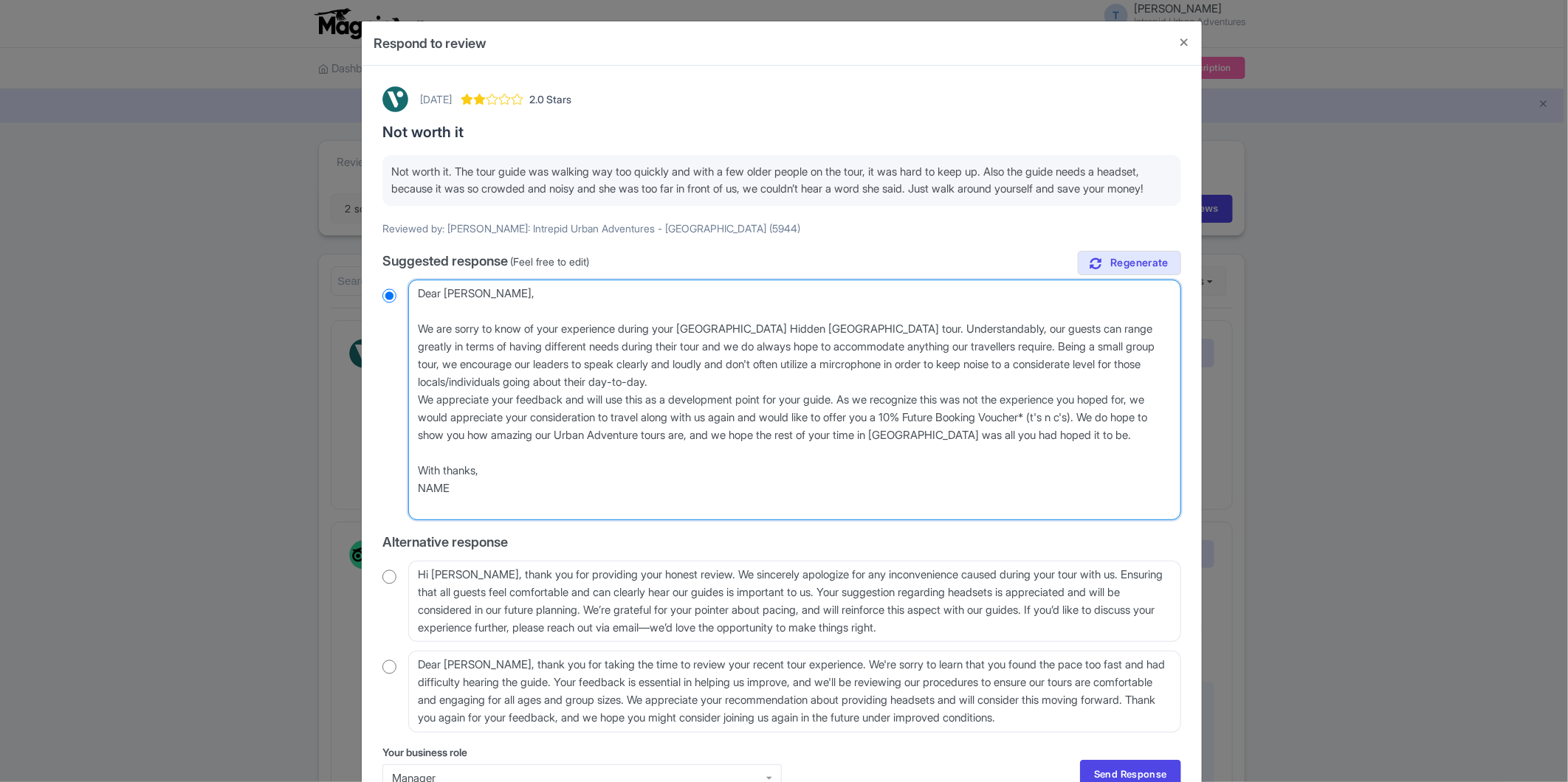
radio input "true"
drag, startPoint x: 792, startPoint y: 430, endPoint x: 1154, endPoint y: 432, distance: 362.0
click at [1154, 432] on textarea "Dear Carol_T, thank you for sharing your feedback with us. We're very sorry to …" at bounding box center [794, 399] width 773 height 241
type textarea "Dear Carol, We are sorry to know of your experience during your Paris Hidden Mo…"
click at [860, 436] on textarea "Dear Carol_T, thank you for sharing your feedback with us. We're very sorry to …" at bounding box center [794, 399] width 773 height 241
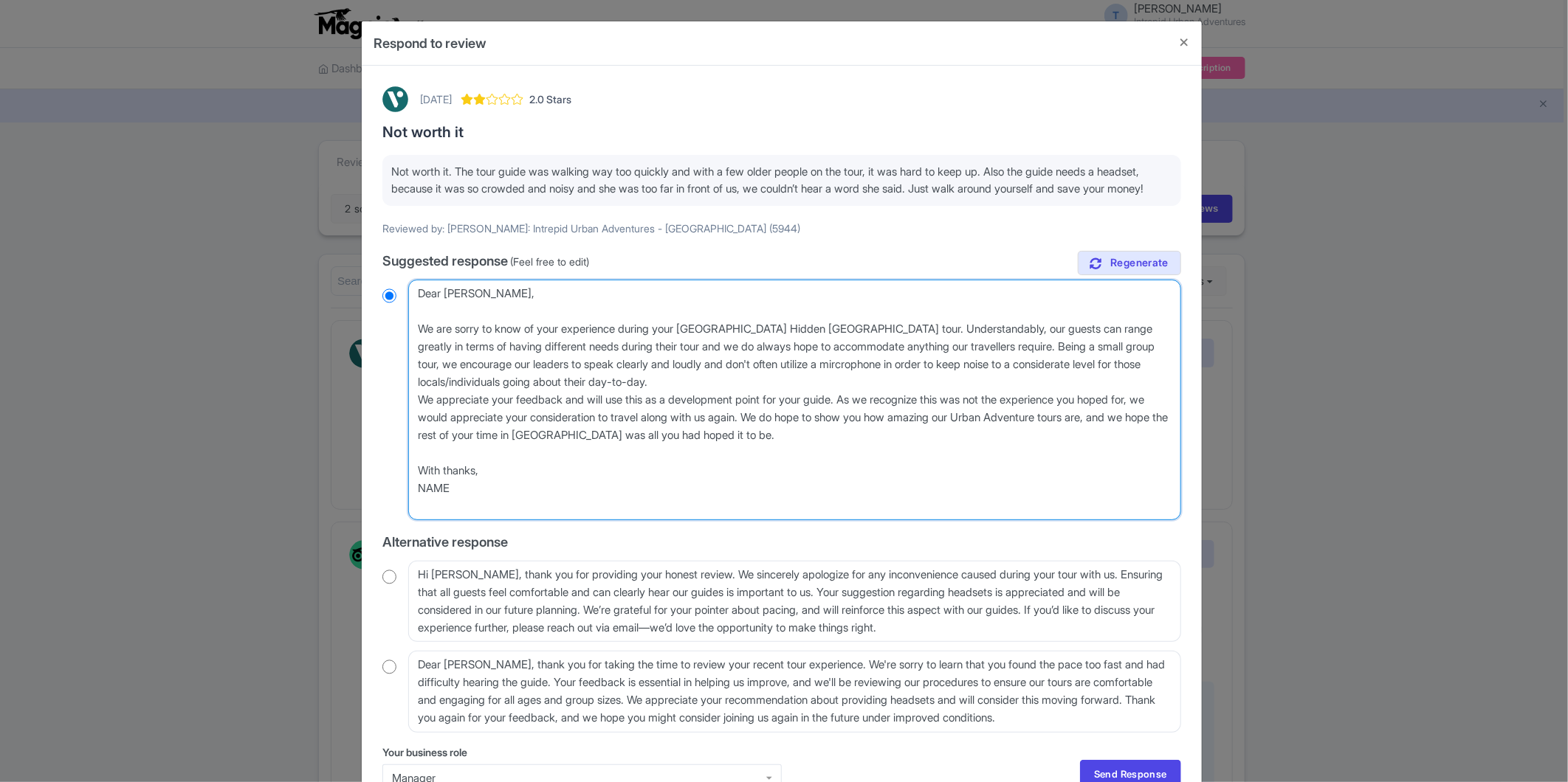
click at [980, 432] on textarea "Dear Carol_T, thank you for sharing your feedback with us. We're very sorry to …" at bounding box center [794, 399] width 773 height 241
click at [1117, 437] on textarea "Dear Carol_T, thank you for sharing your feedback with us. We're very sorry to …" at bounding box center [794, 399] width 773 height 241
click at [478, 459] on textarea "Dear Carol_T, thank you for sharing your feedback with us. We're very sorry to …" at bounding box center [794, 399] width 773 height 241
click at [621, 456] on textarea "Dear Carol_T, thank you for sharing your feedback with us. We're very sorry to …" at bounding box center [794, 399] width 773 height 241
click at [809, 451] on textarea "Dear Carol_T, thank you for sharing your feedback with us. We're very sorry to …" at bounding box center [794, 399] width 773 height 241
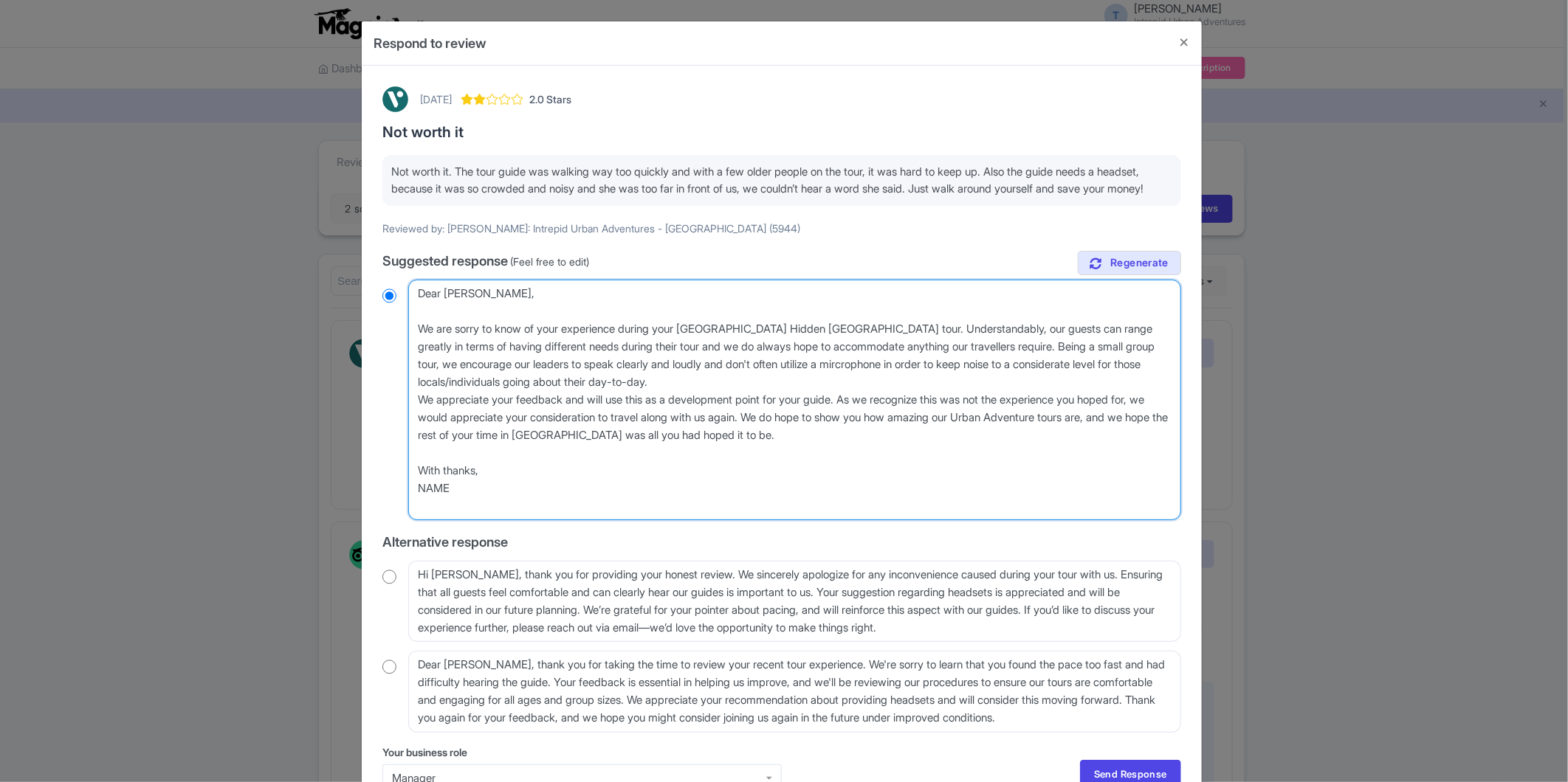
drag, startPoint x: 481, startPoint y: 503, endPoint x: 358, endPoint y: 495, distance: 123.3
click at [358, 495] on div "Respond to review August 21, 2025 2.0 Stars Not worth it Not worth it. The tour…" at bounding box center [784, 391] width 1568 height 782
radio input "true"
click at [500, 503] on textarea "Dear Carol_T, thank you for sharing your feedback with us. We're very sorry to …" at bounding box center [794, 399] width 773 height 241
drag, startPoint x: 453, startPoint y: 504, endPoint x: 385, endPoint y: 504, distance: 68.0
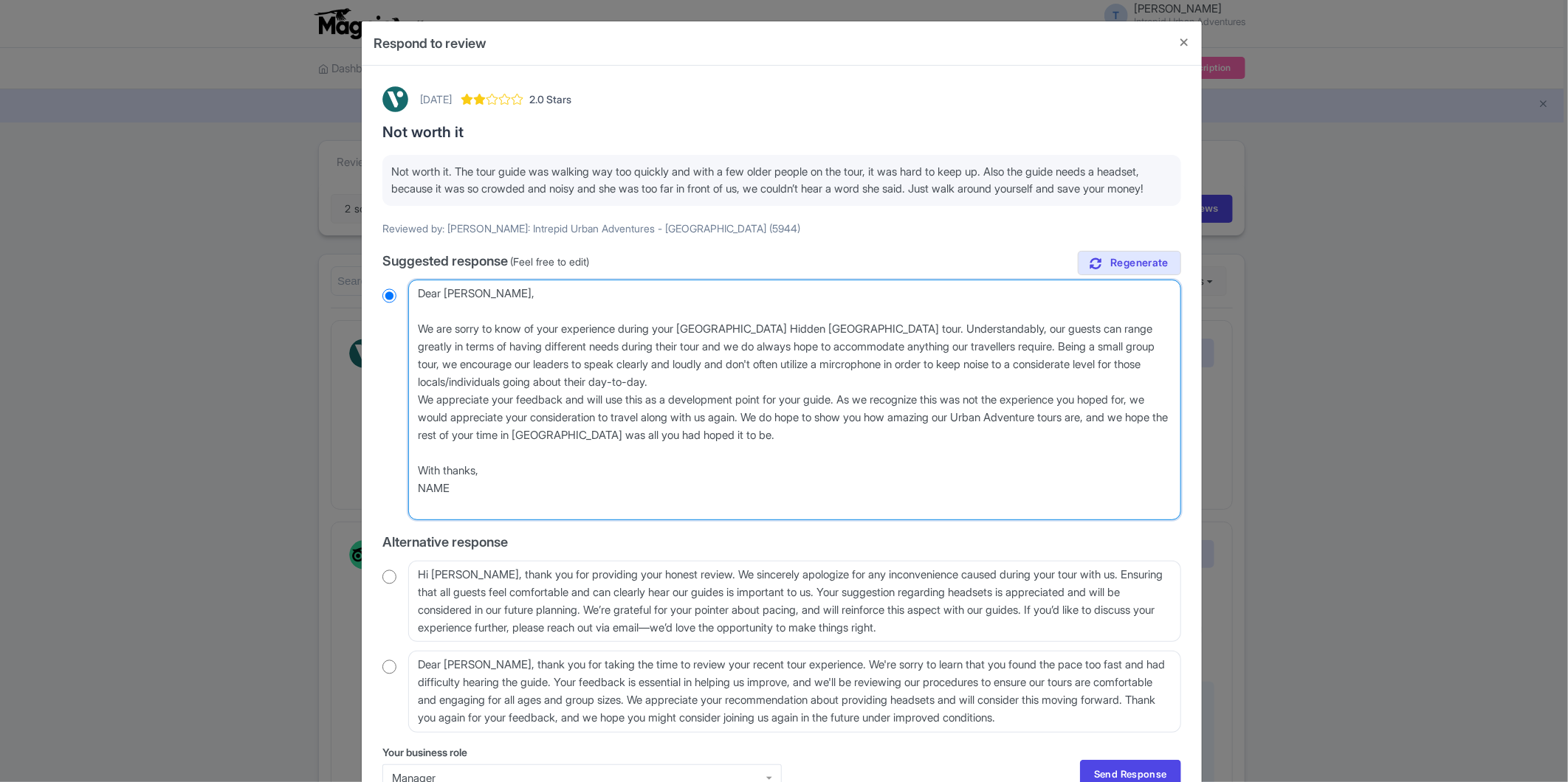
click at [385, 504] on div "Dear Carol_T, thank you for sharing your feedback with us. We're very sorry to …" at bounding box center [782, 399] width 799 height 241
type textarea "Dear Carol, We are sorry to know of your experience during your Paris Hidden Mo…"
radio input "true"
type textarea "Dear [PERSON_NAME], We are sorry to know of your experience during your [GEOGRA…"
radio input "true"
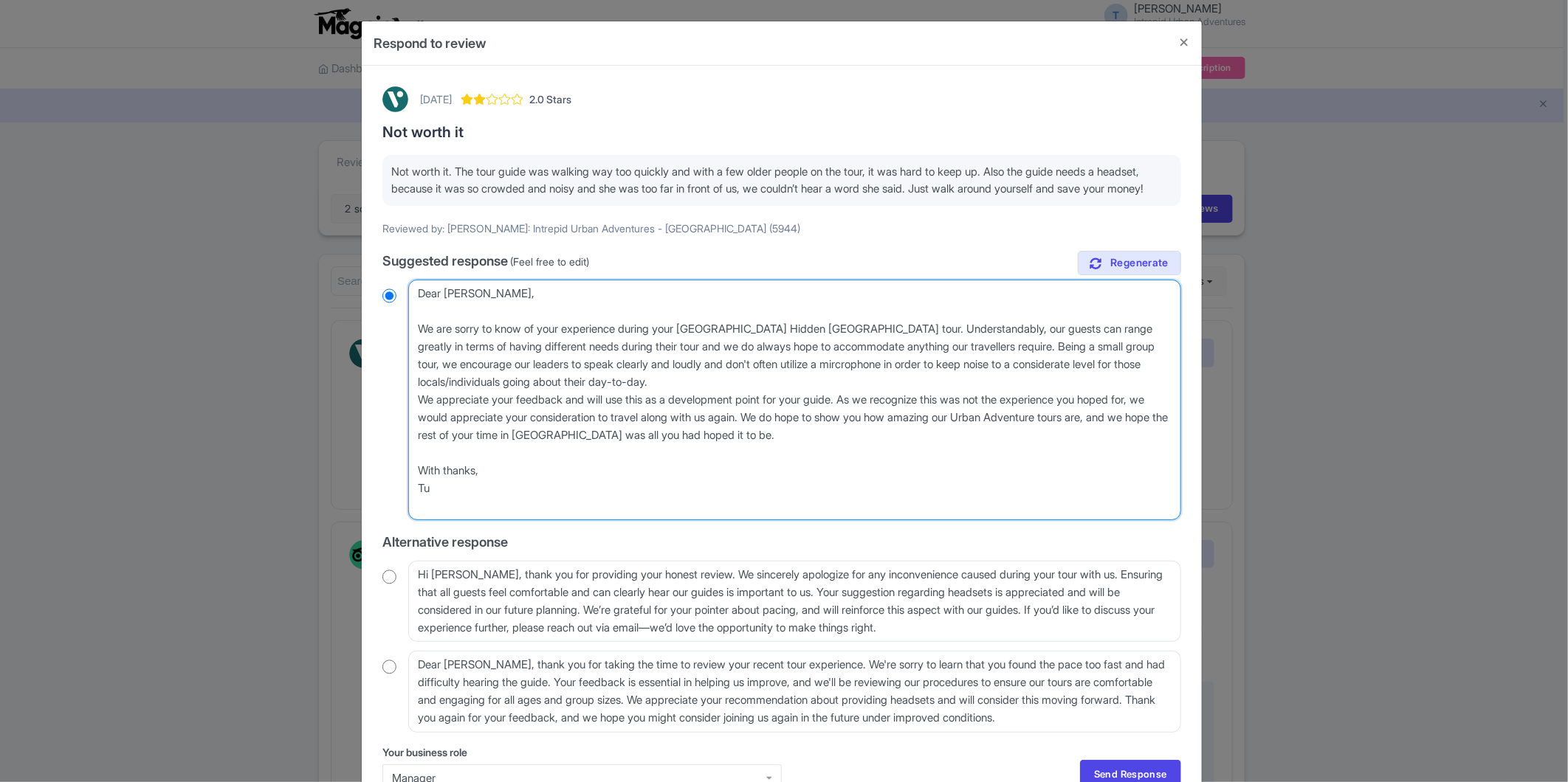
click at [481, 520] on textarea "Dear Carol_T, thank you for sharing your feedback with us. We're very sorry to …" at bounding box center [794, 399] width 773 height 241
type textarea "Dear [PERSON_NAME], We are sorry to know of your experience during your [GEOGRA…"
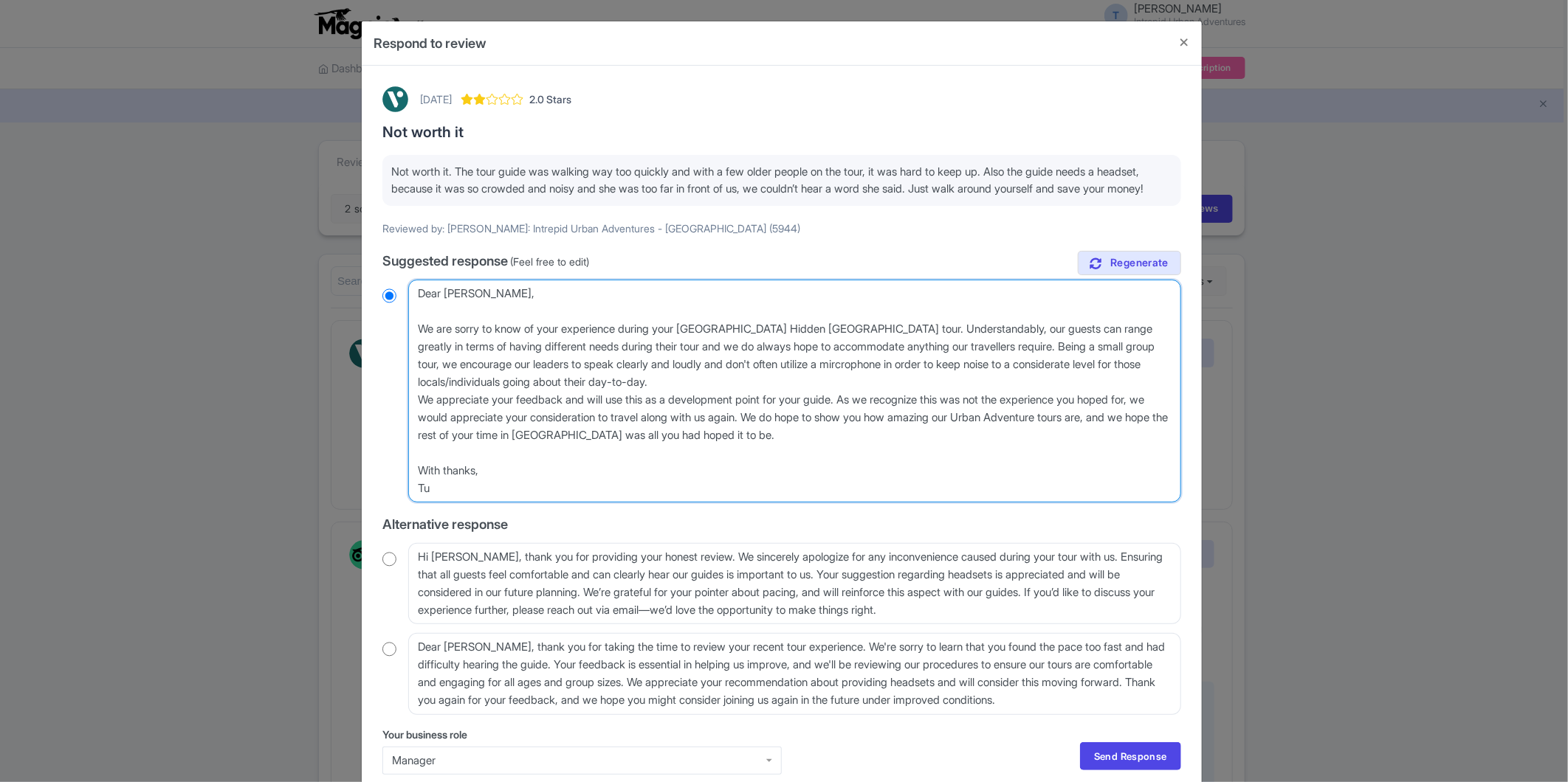
radio input "true"
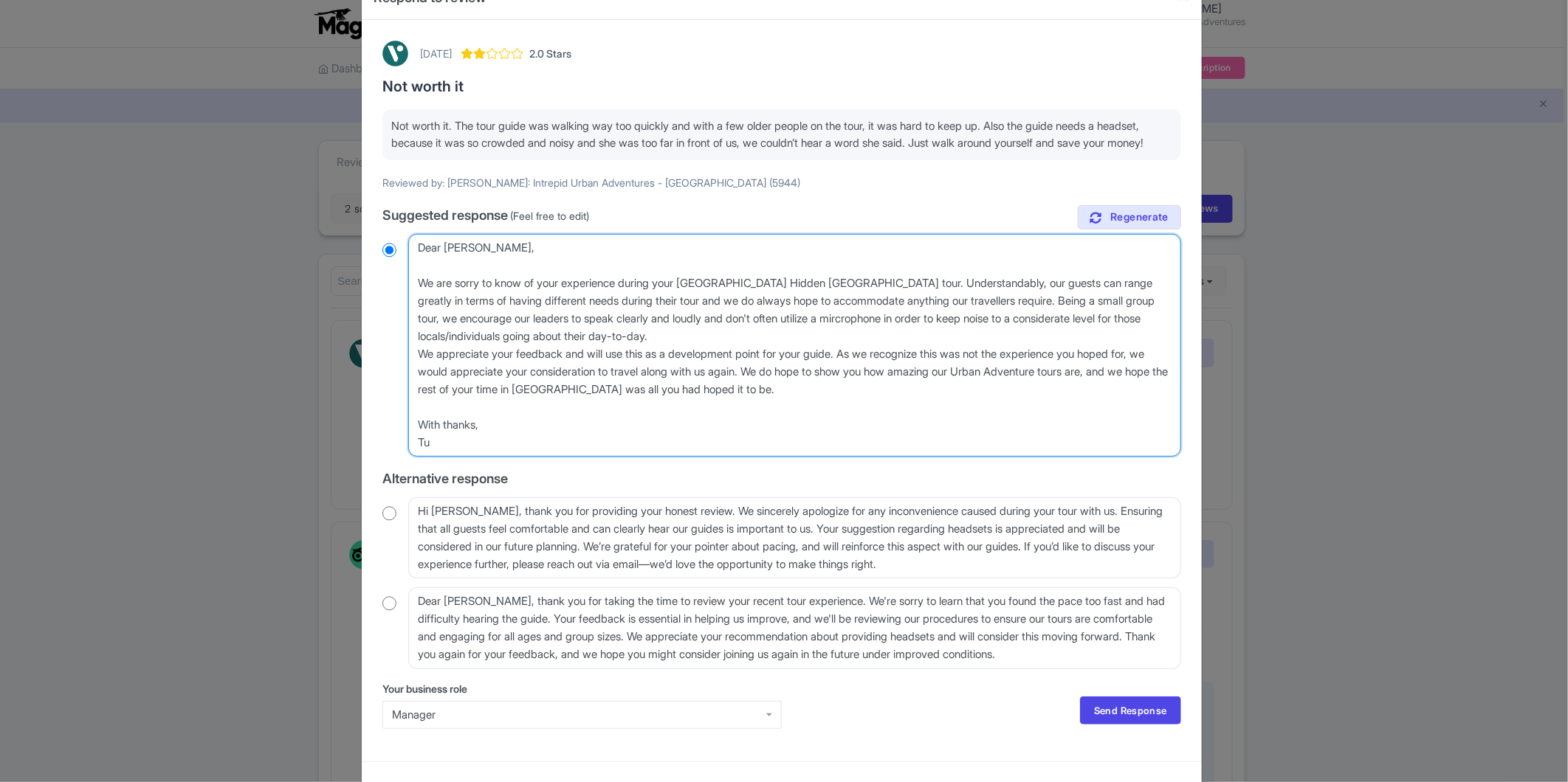
scroll to position [87, 0]
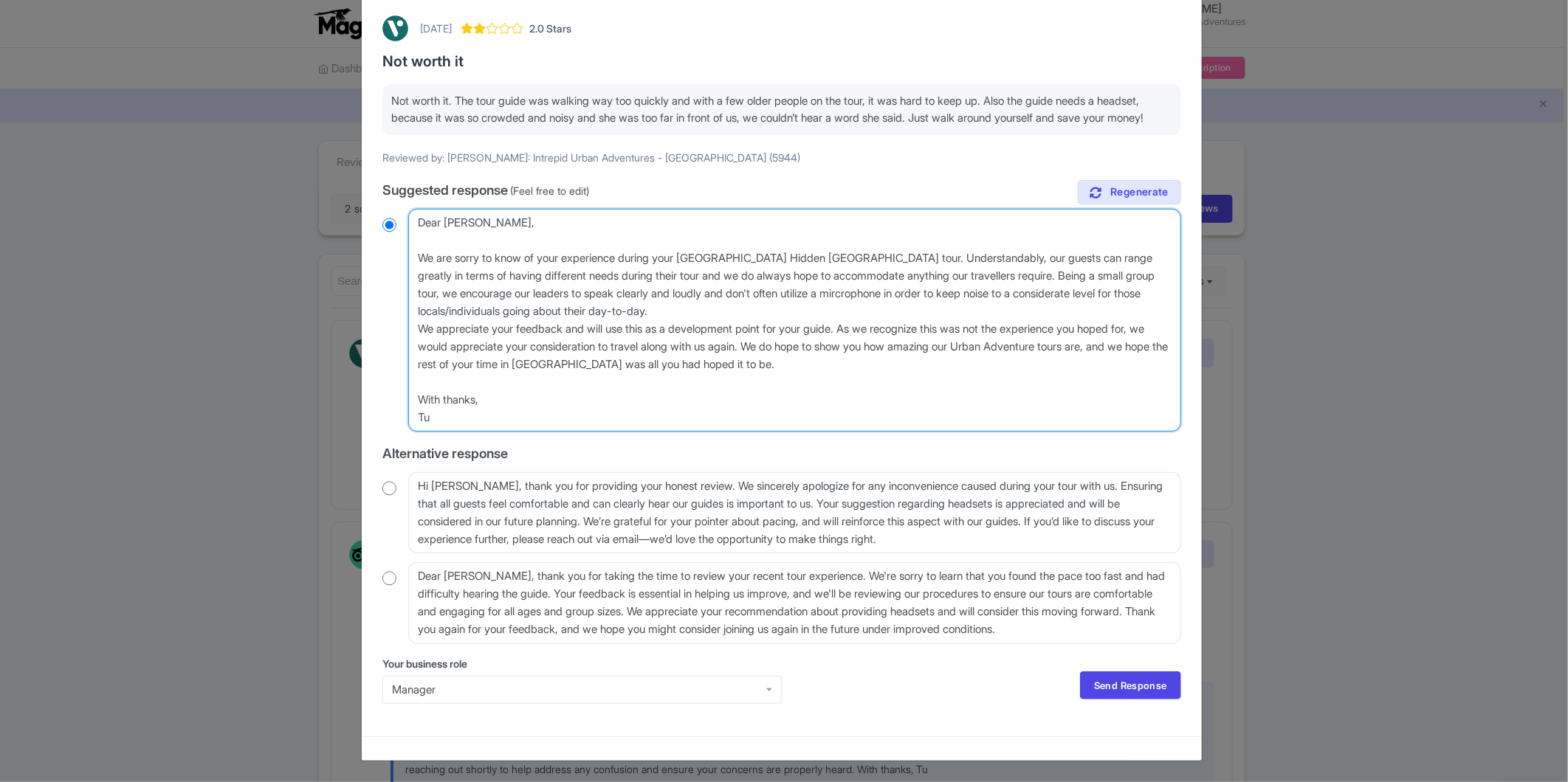
type textarea "Dear [PERSON_NAME], We are sorry to know of your experience during your [GEOGRA…"
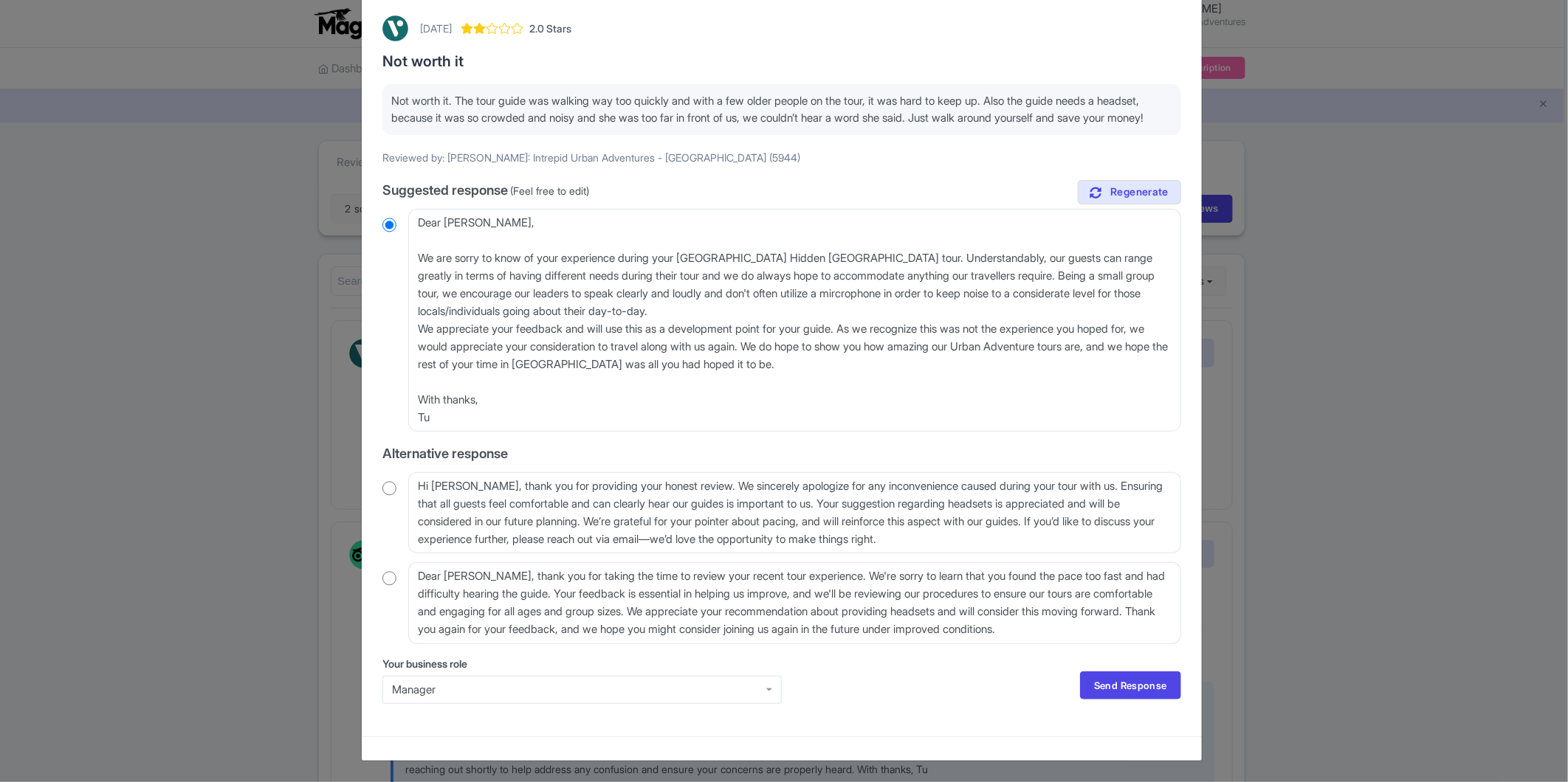
click at [519, 691] on div "Manager" at bounding box center [583, 690] width 400 height 28
click at [1116, 688] on link "Send Response" at bounding box center [1131, 685] width 102 height 28
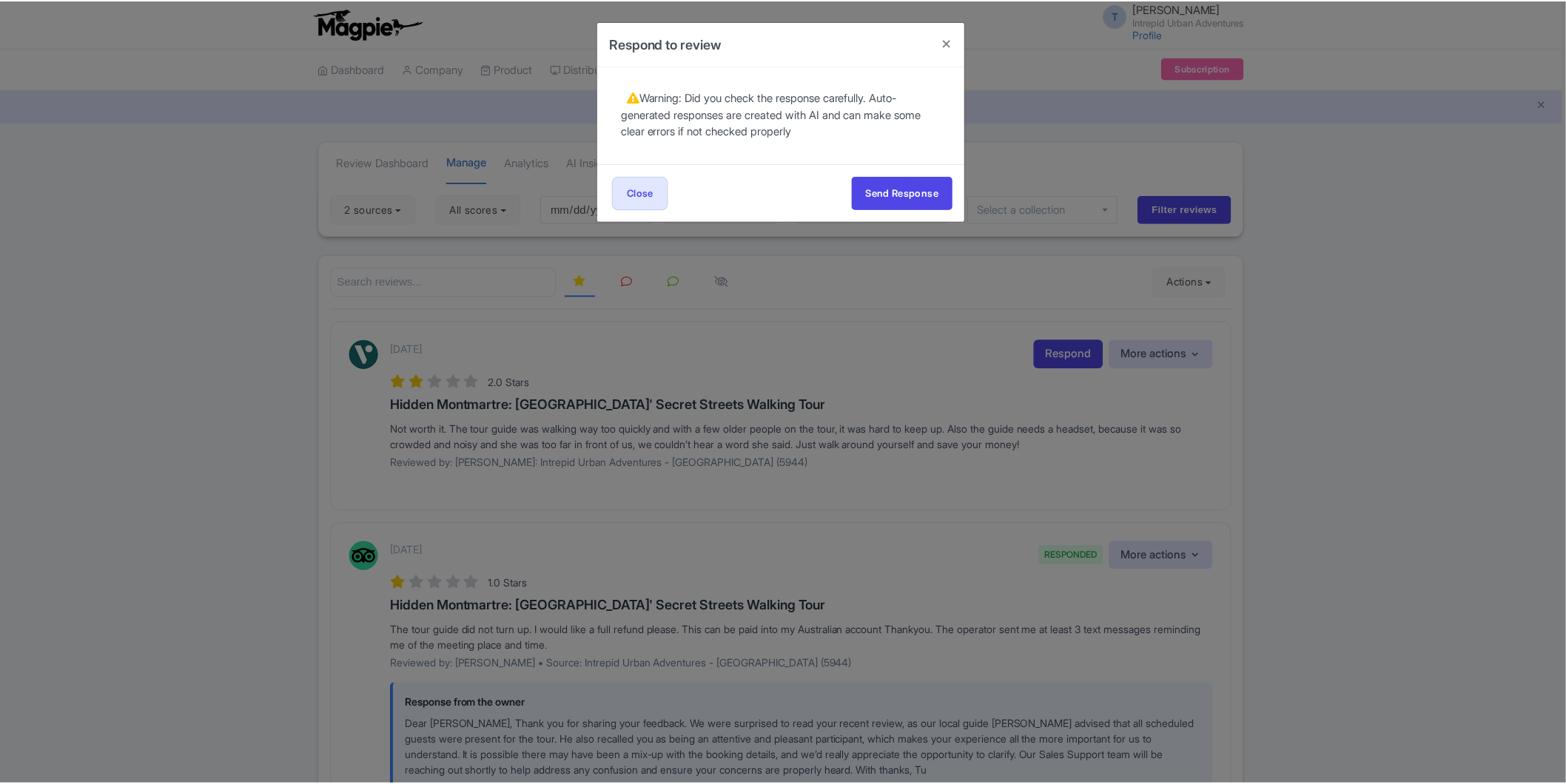
scroll to position [0, 0]
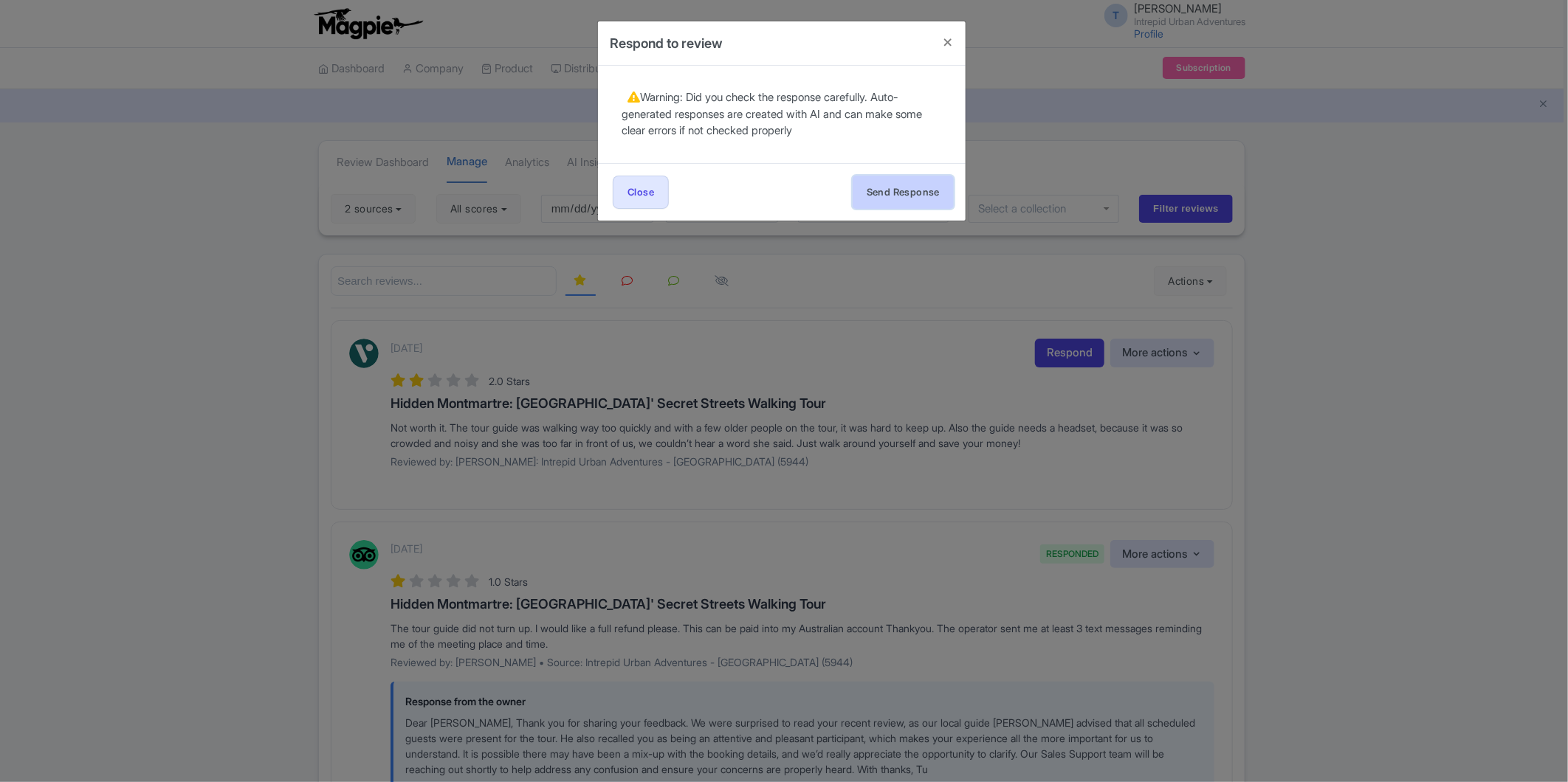
click at [898, 190] on button "Send Response" at bounding box center [903, 192] width 102 height 34
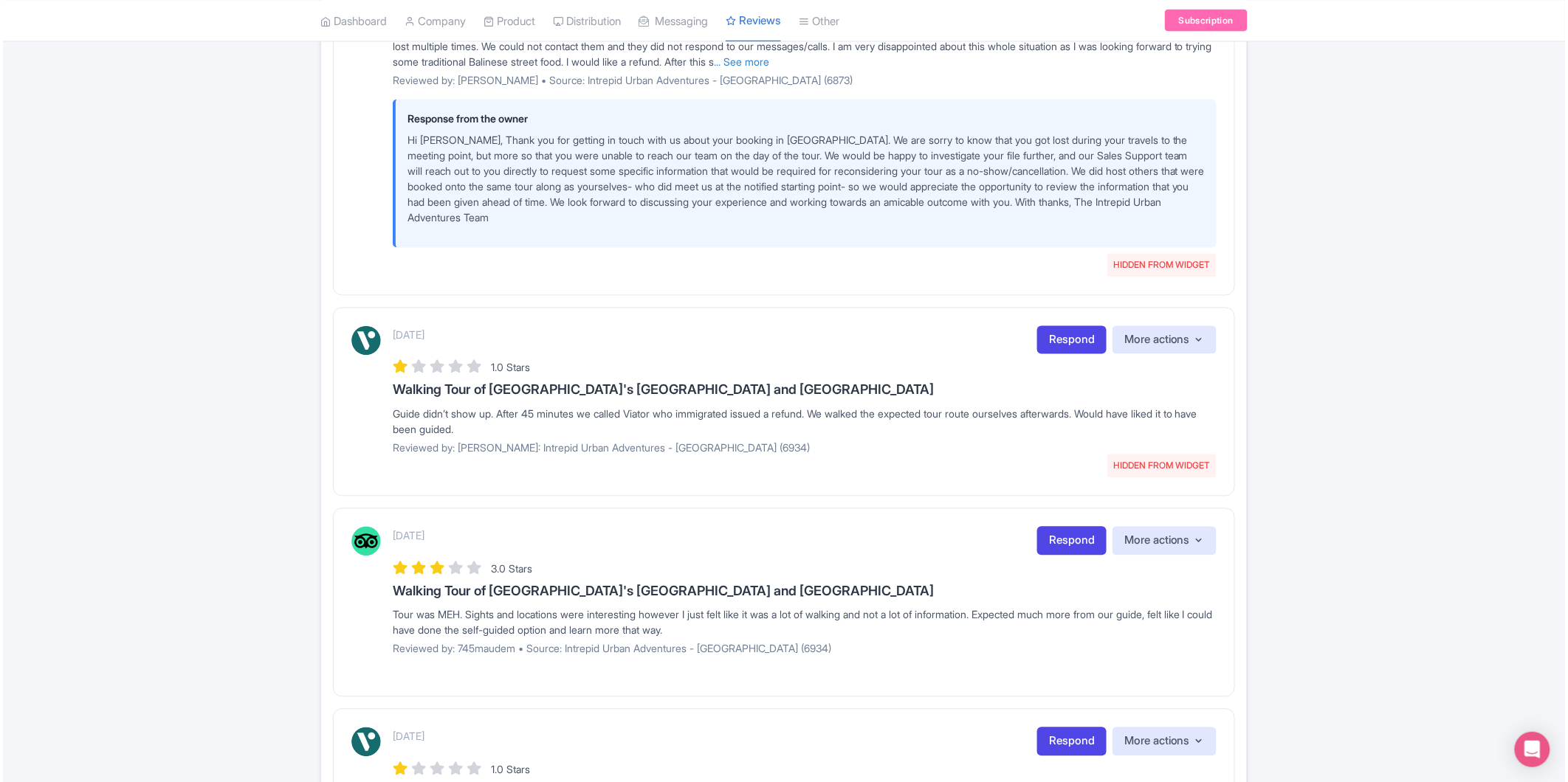
scroll to position [1066, 0]
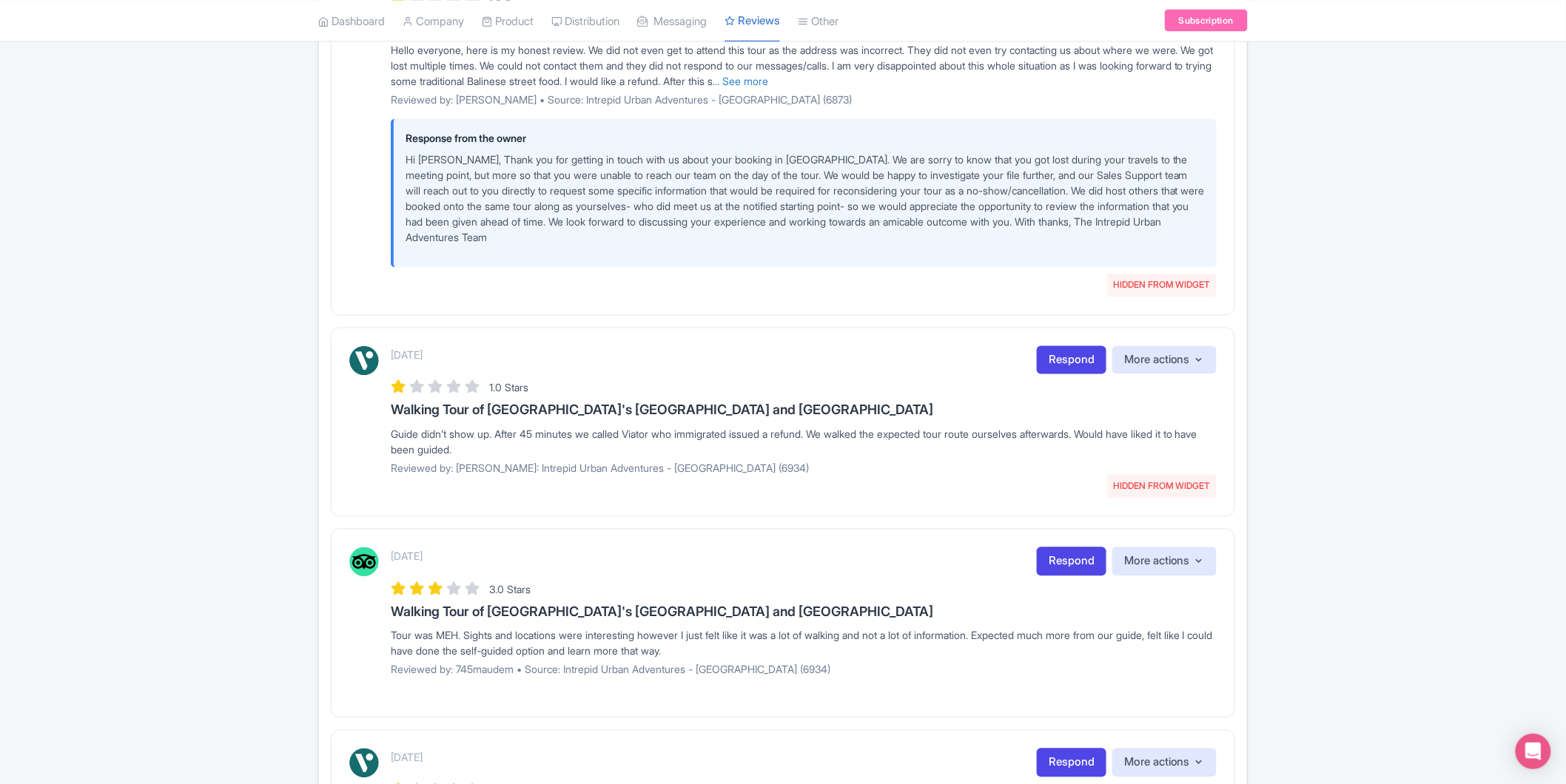
drag, startPoint x: 1078, startPoint y: 365, endPoint x: 1015, endPoint y: 381, distance: 65.0
click at [1078, 365] on link "Respond" at bounding box center [1071, 361] width 70 height 29
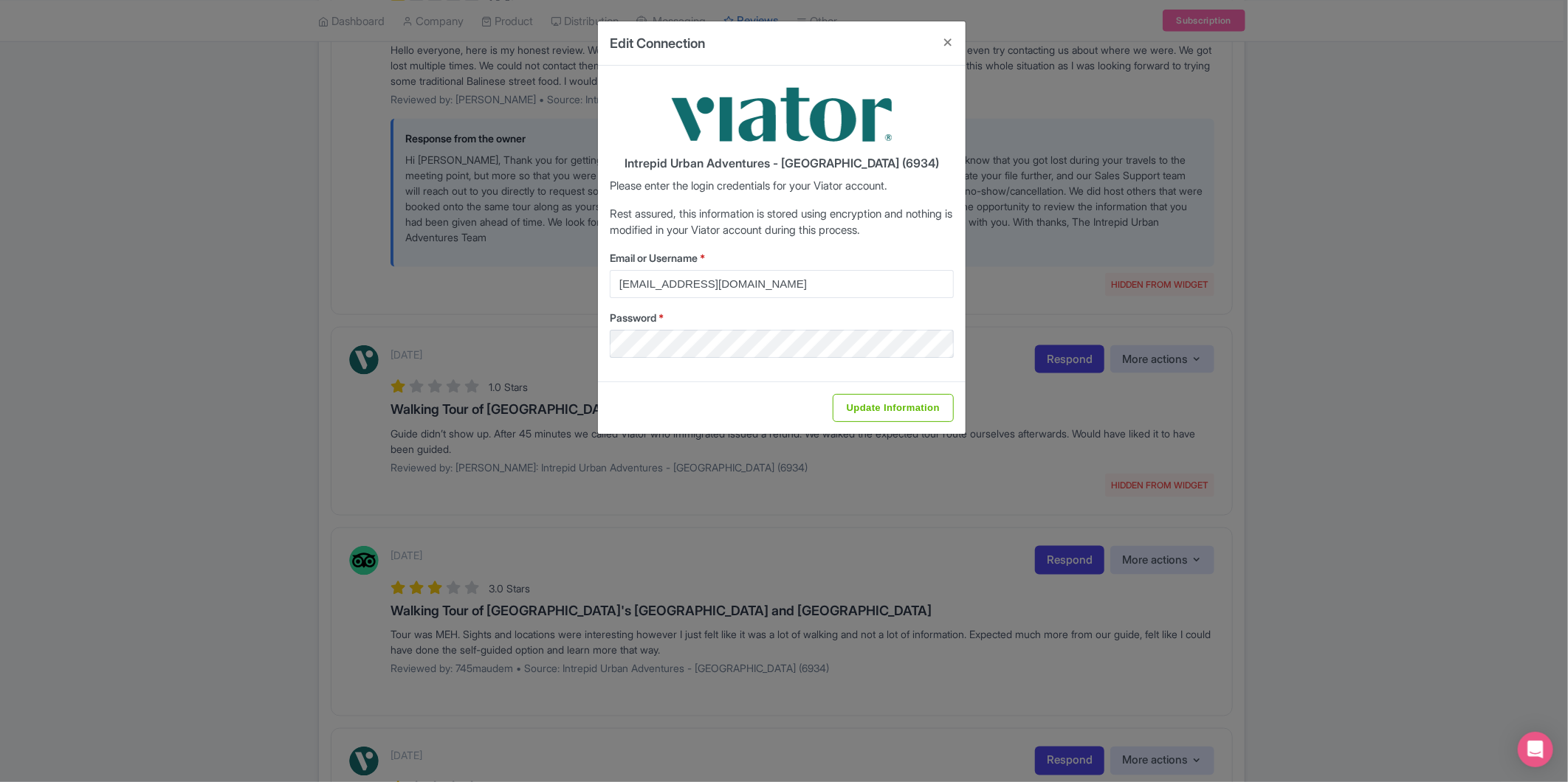
click at [875, 393] on div "Update Information" at bounding box center [782, 408] width 368 height 52
click at [876, 409] on input "Update Information" at bounding box center [893, 408] width 121 height 28
type input "Saving..."
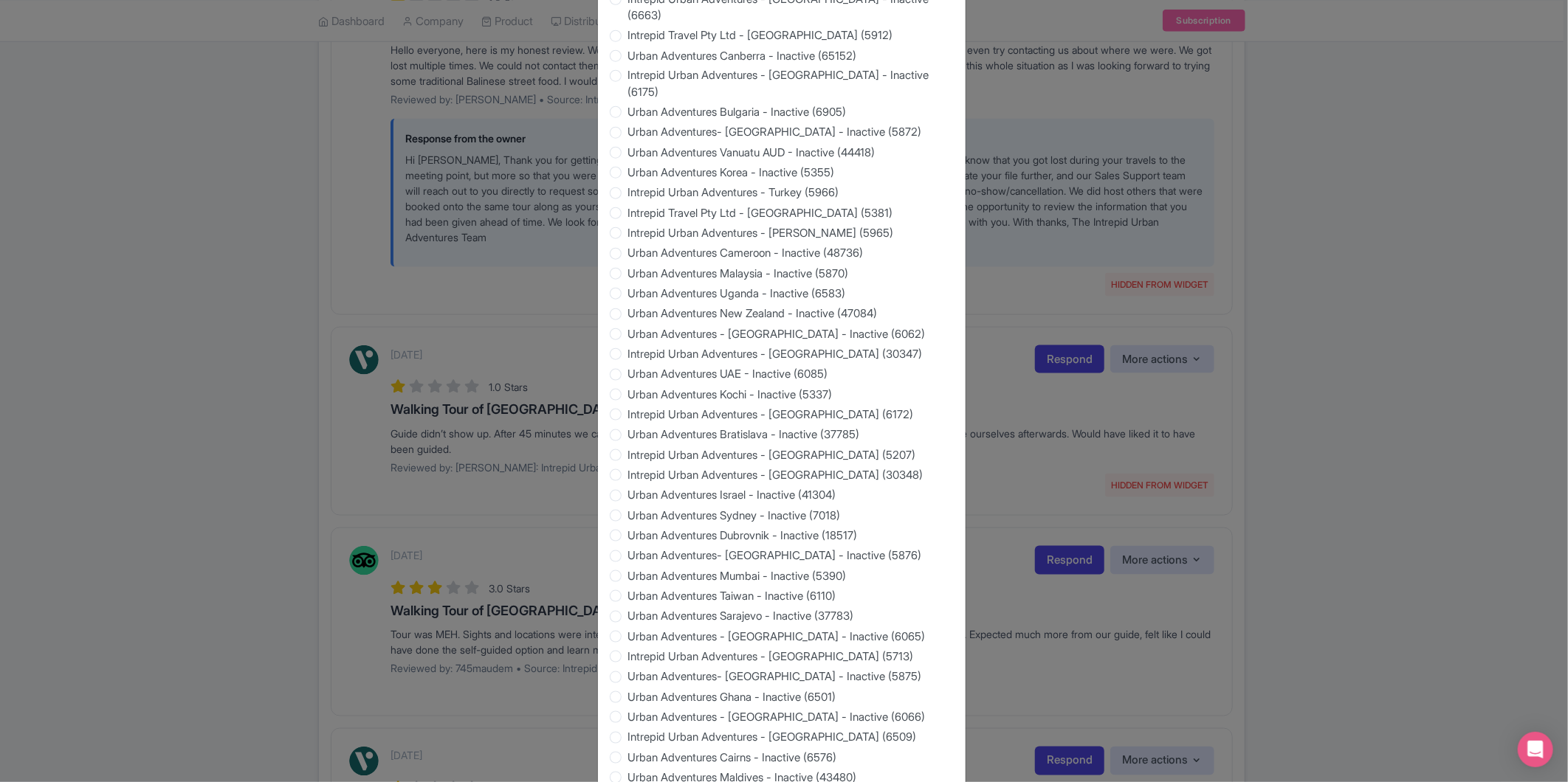
scroll to position [1170, 0]
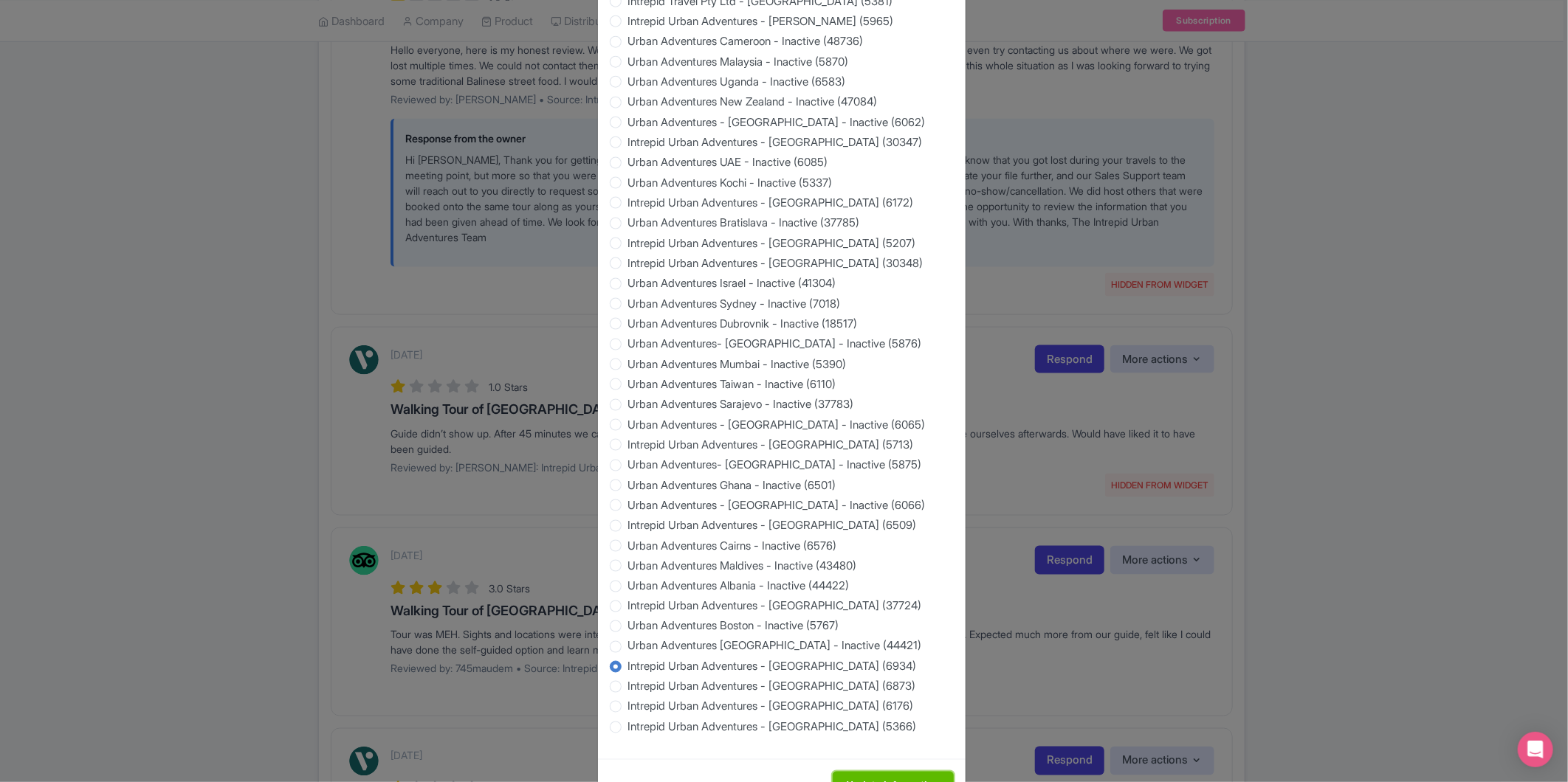
click at [868, 772] on input "Update Information" at bounding box center [893, 785] width 121 height 28
type input "Saving..."
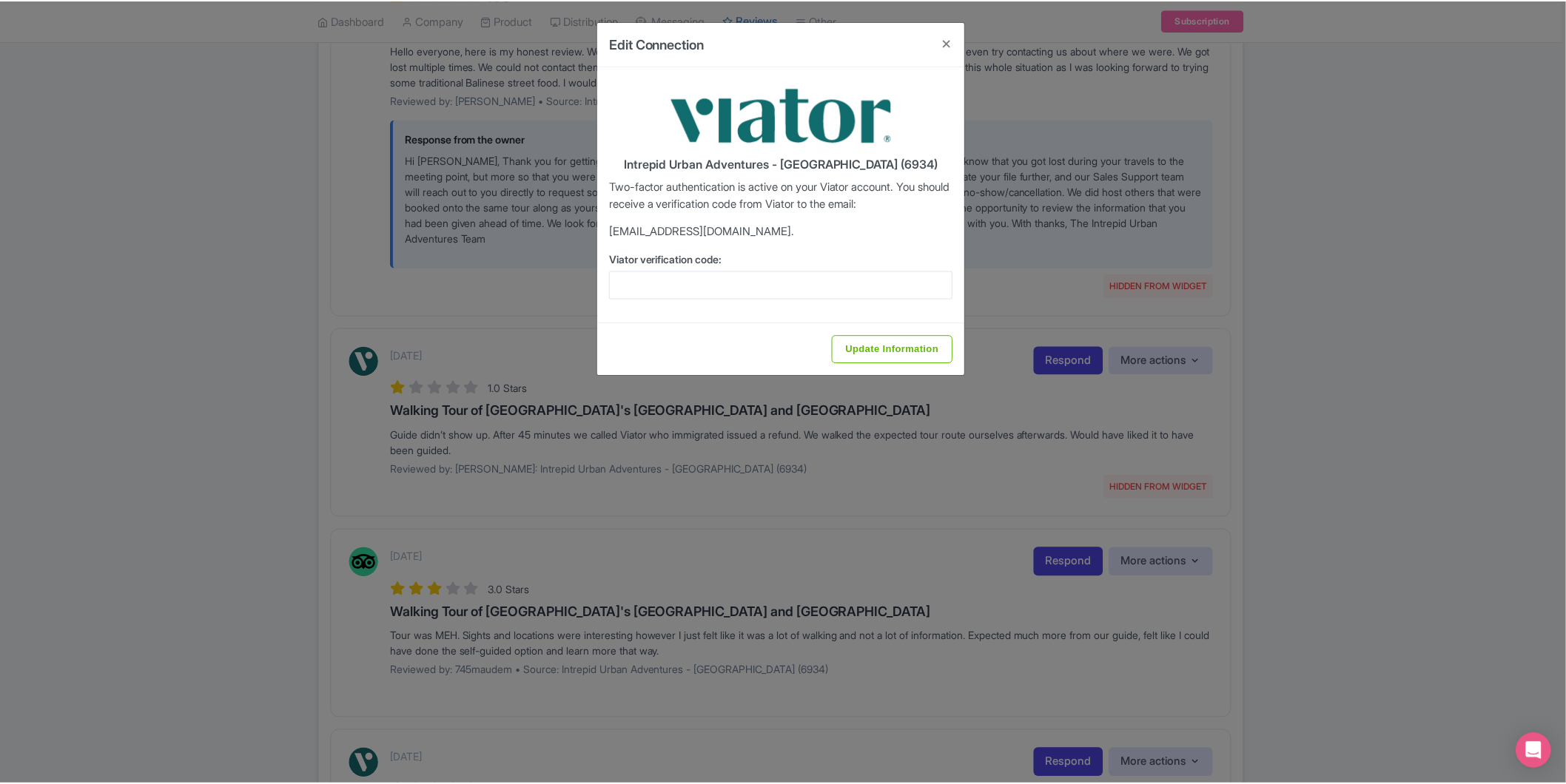
scroll to position [0, 0]
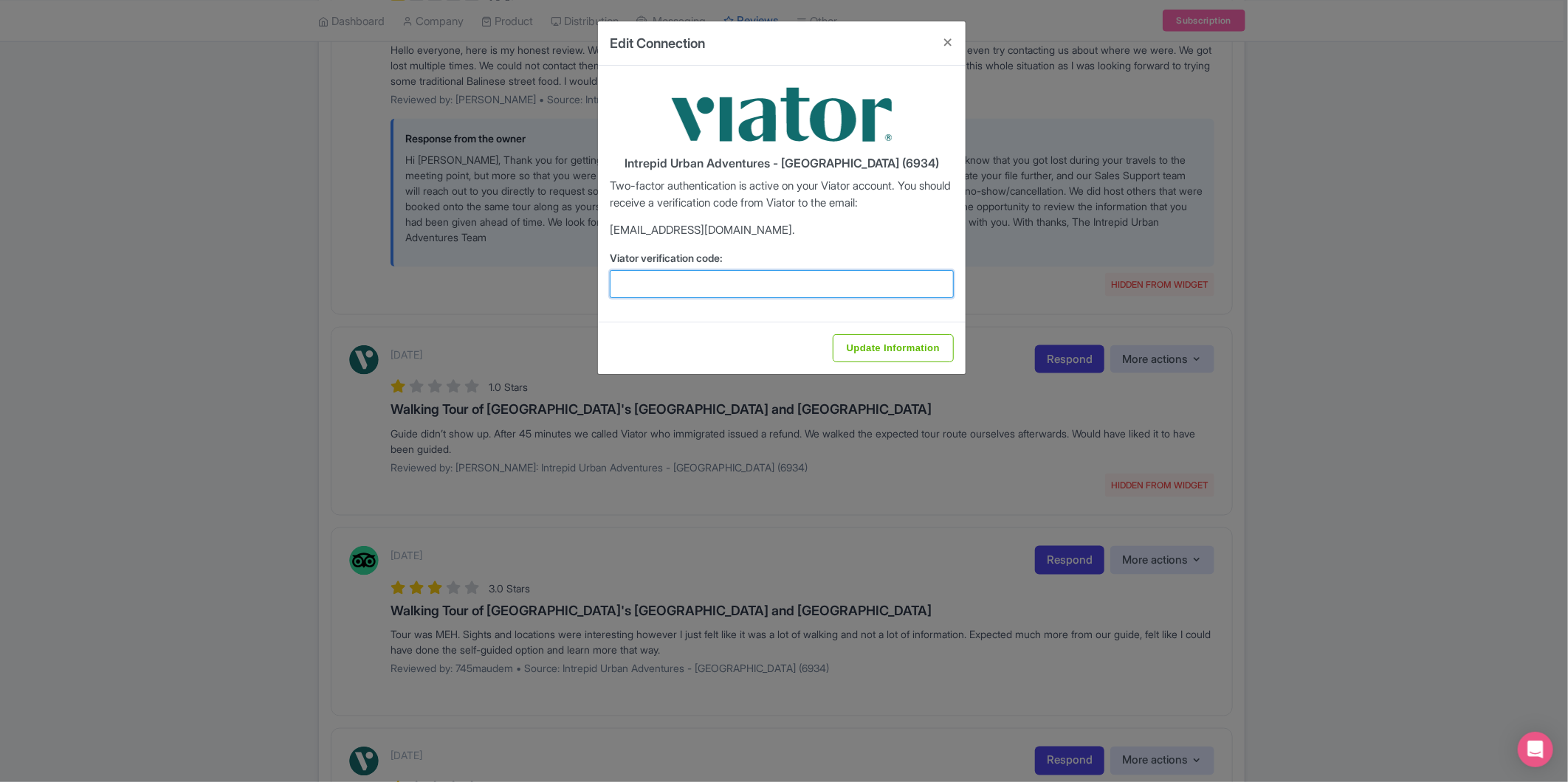
click at [748, 284] on input "Viator verification code:" at bounding box center [782, 284] width 344 height 28
paste input "273838"
type input "273838"
click at [905, 347] on input "Update Information" at bounding box center [893, 347] width 121 height 28
type input "Update Information"
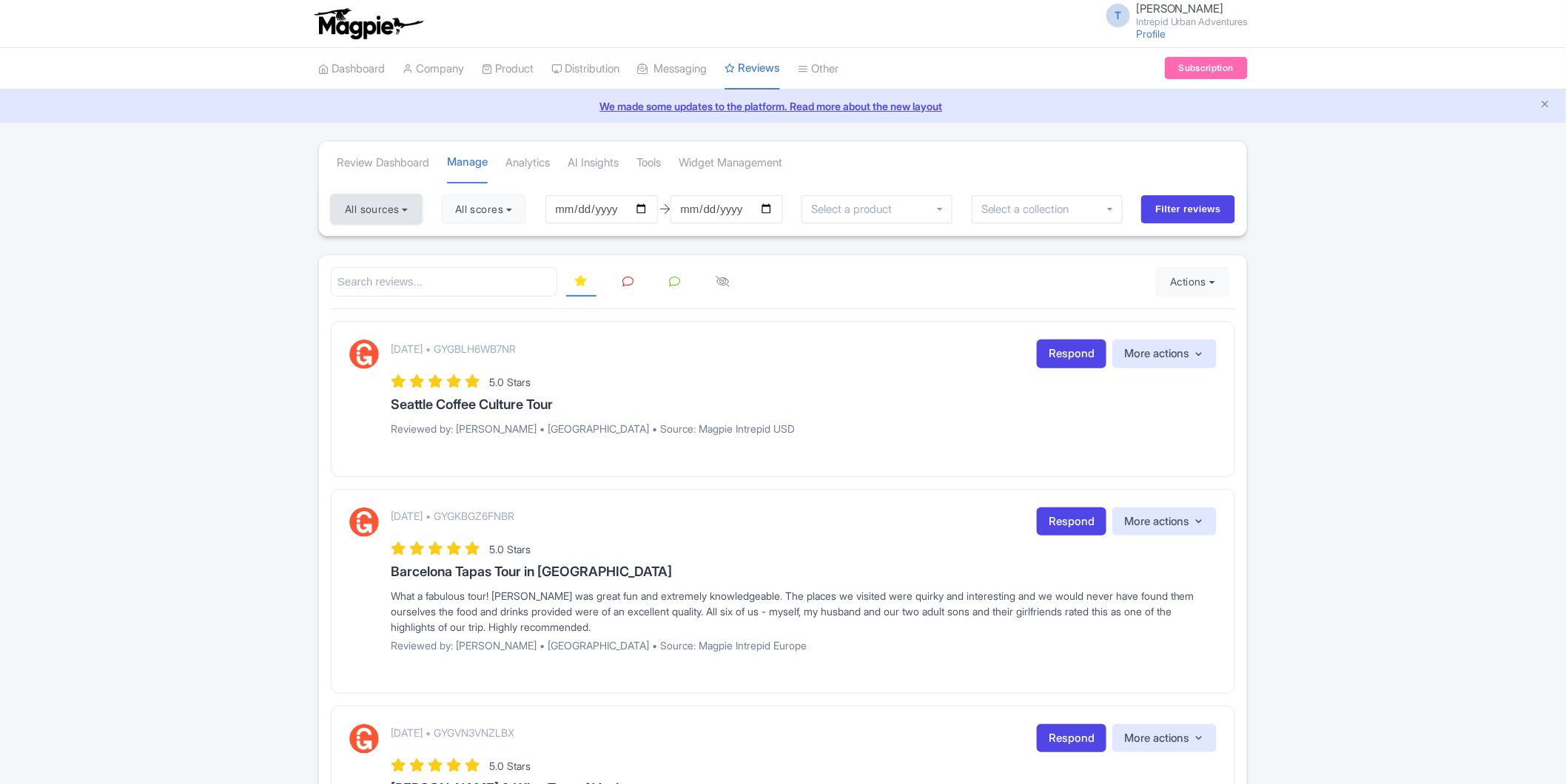
drag, startPoint x: 379, startPoint y: 217, endPoint x: 373, endPoint y: 275, distance: 58.3
click at [379, 219] on button "All sources" at bounding box center [376, 209] width 91 height 29
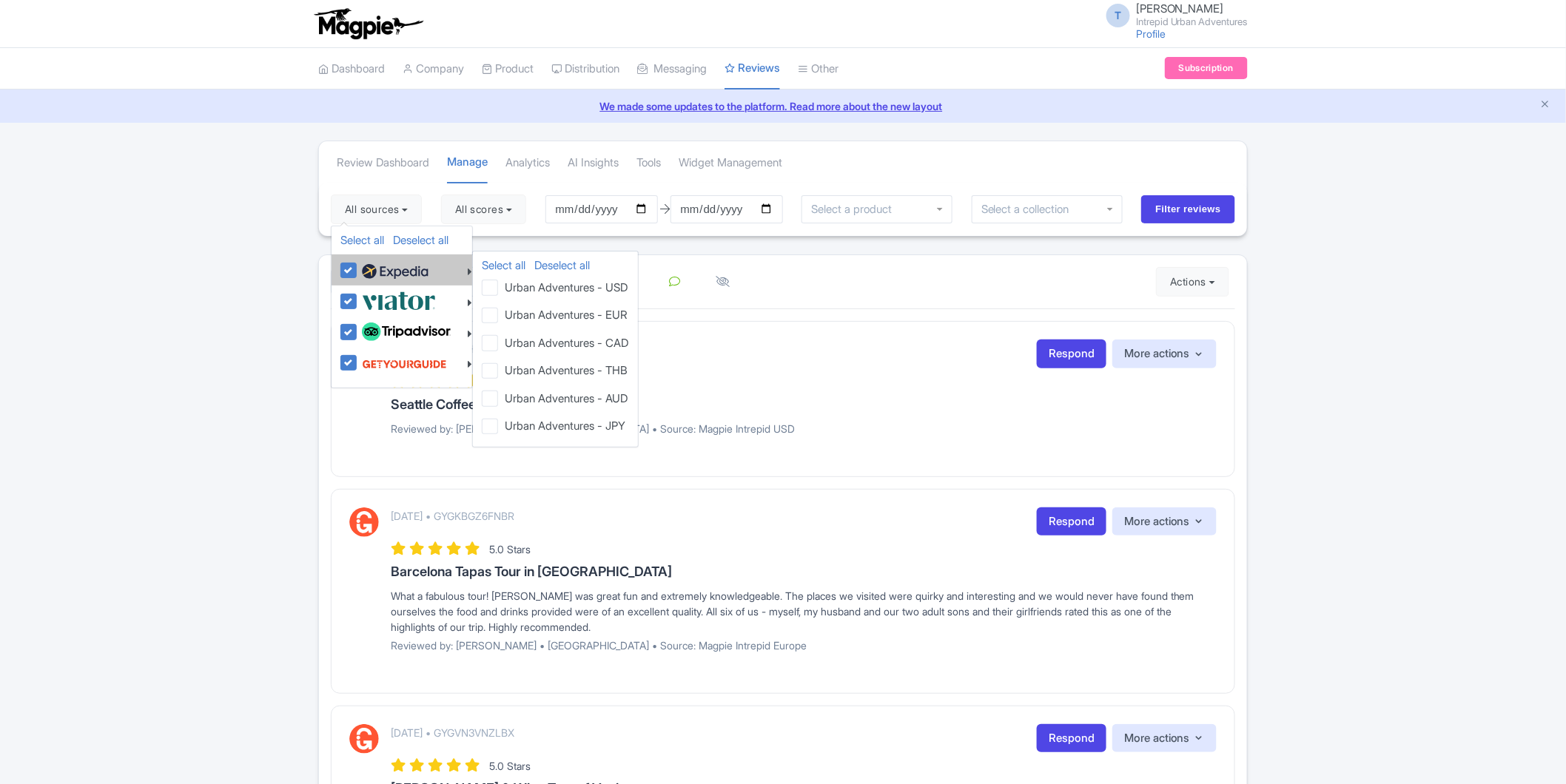
click at [358, 271] on label at bounding box center [394, 270] width 71 height 25
click at [358, 268] on input "checkbox" at bounding box center [363, 262] width 9 height 9
checkbox input "false"
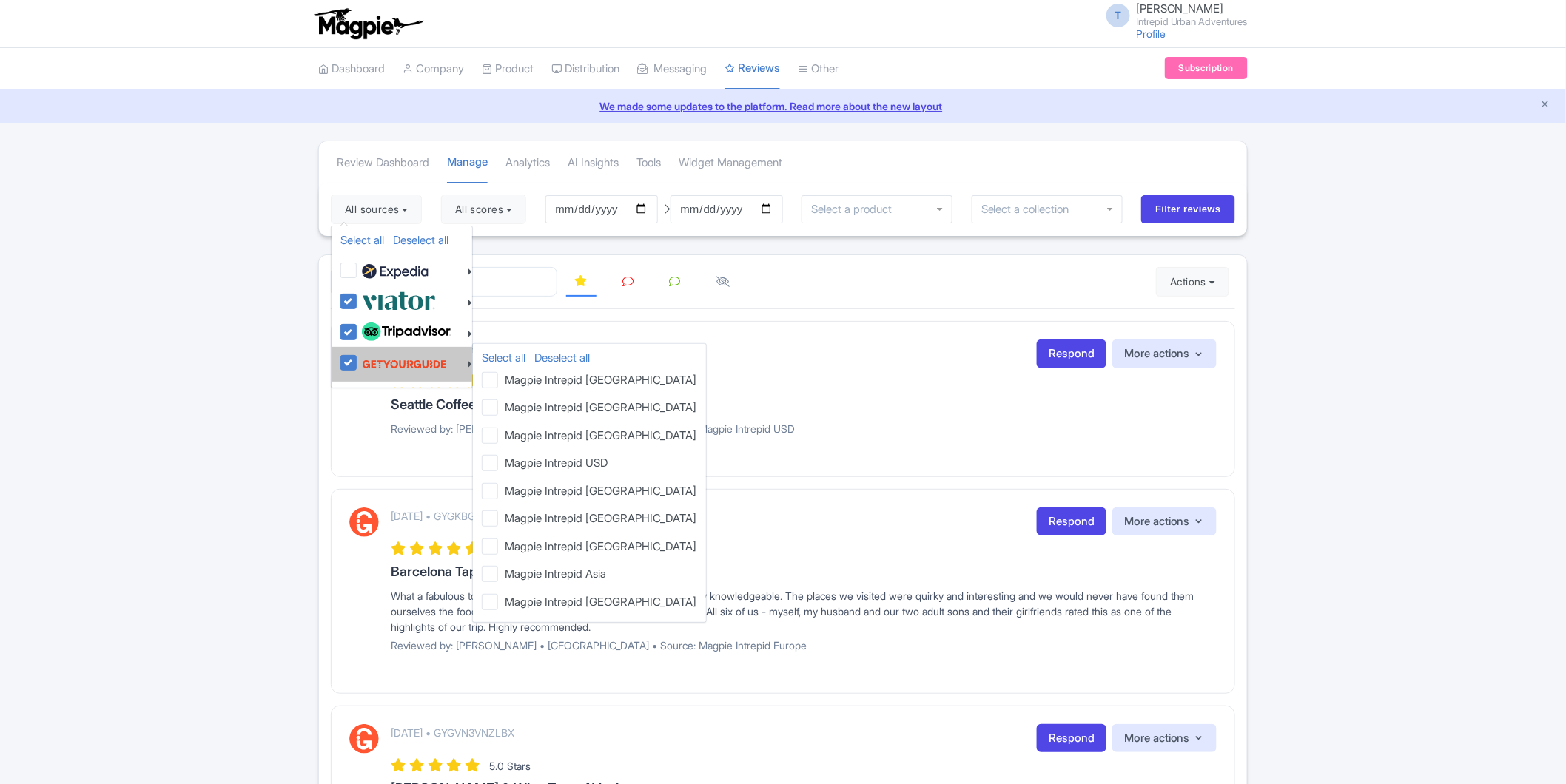
click at [358, 365] on label at bounding box center [403, 363] width 89 height 28
click at [358, 360] on input "checkbox" at bounding box center [363, 354] width 9 height 9
checkbox input "false"
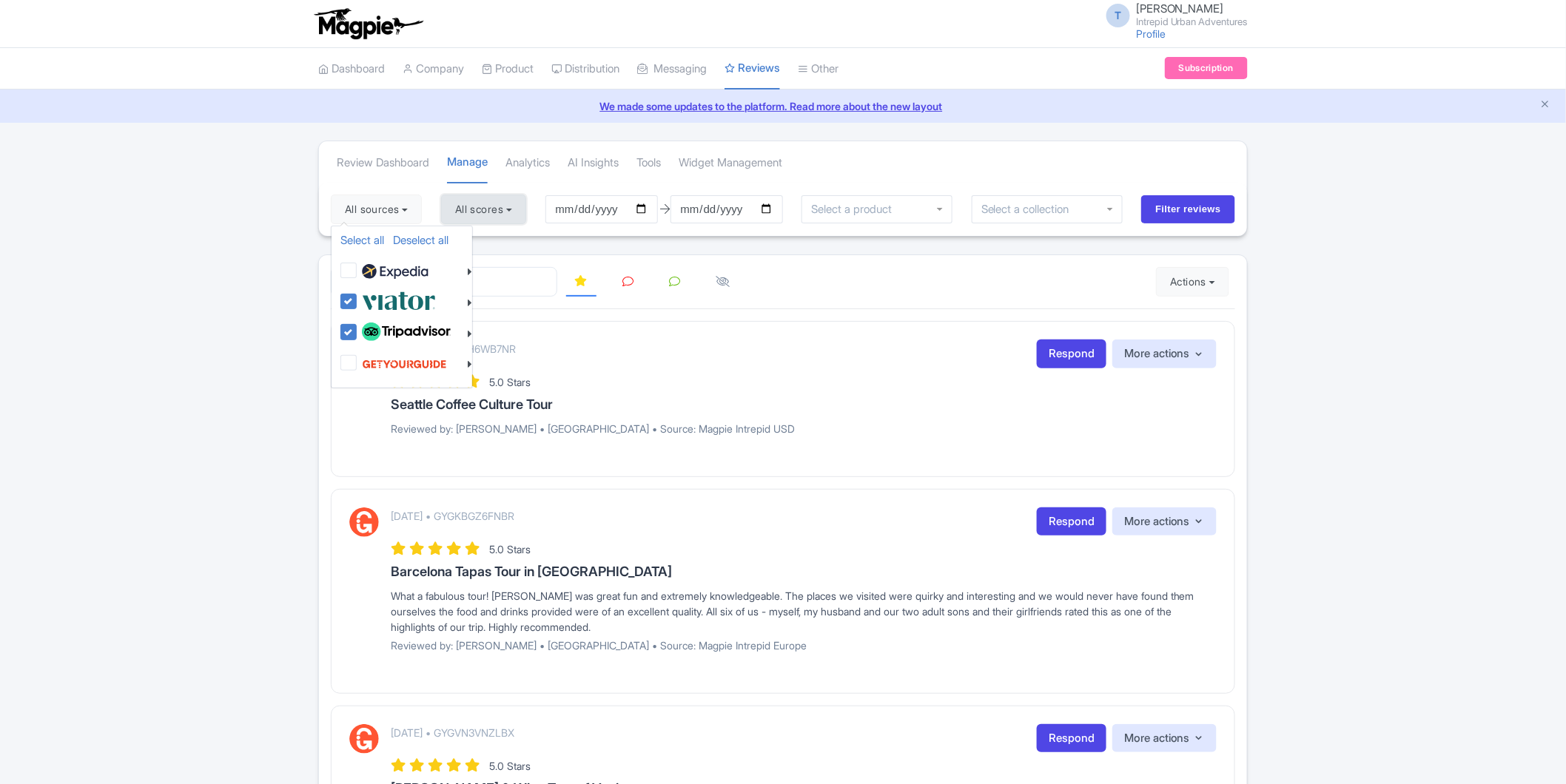
click at [469, 211] on button "All scores" at bounding box center [483, 209] width 85 height 29
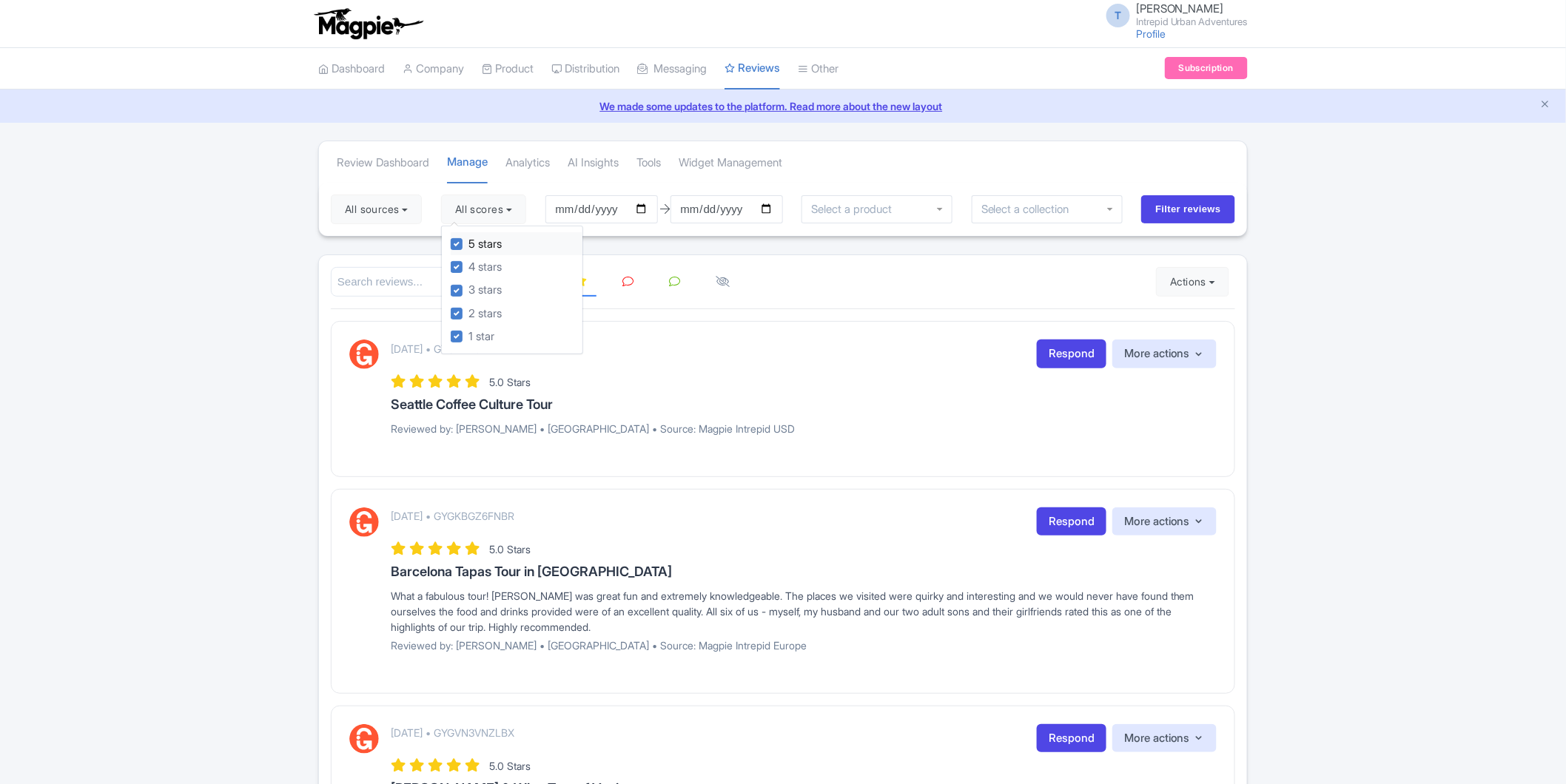
click at [469, 245] on label "5 stars" at bounding box center [486, 245] width 34 height 17
click at [469, 245] on input "5 stars" at bounding box center [473, 240] width 9 height 9
checkbox input "false"
click at [469, 272] on label "4 stars" at bounding box center [486, 268] width 34 height 17
click at [469, 268] on input "4 stars" at bounding box center [473, 262] width 9 height 9
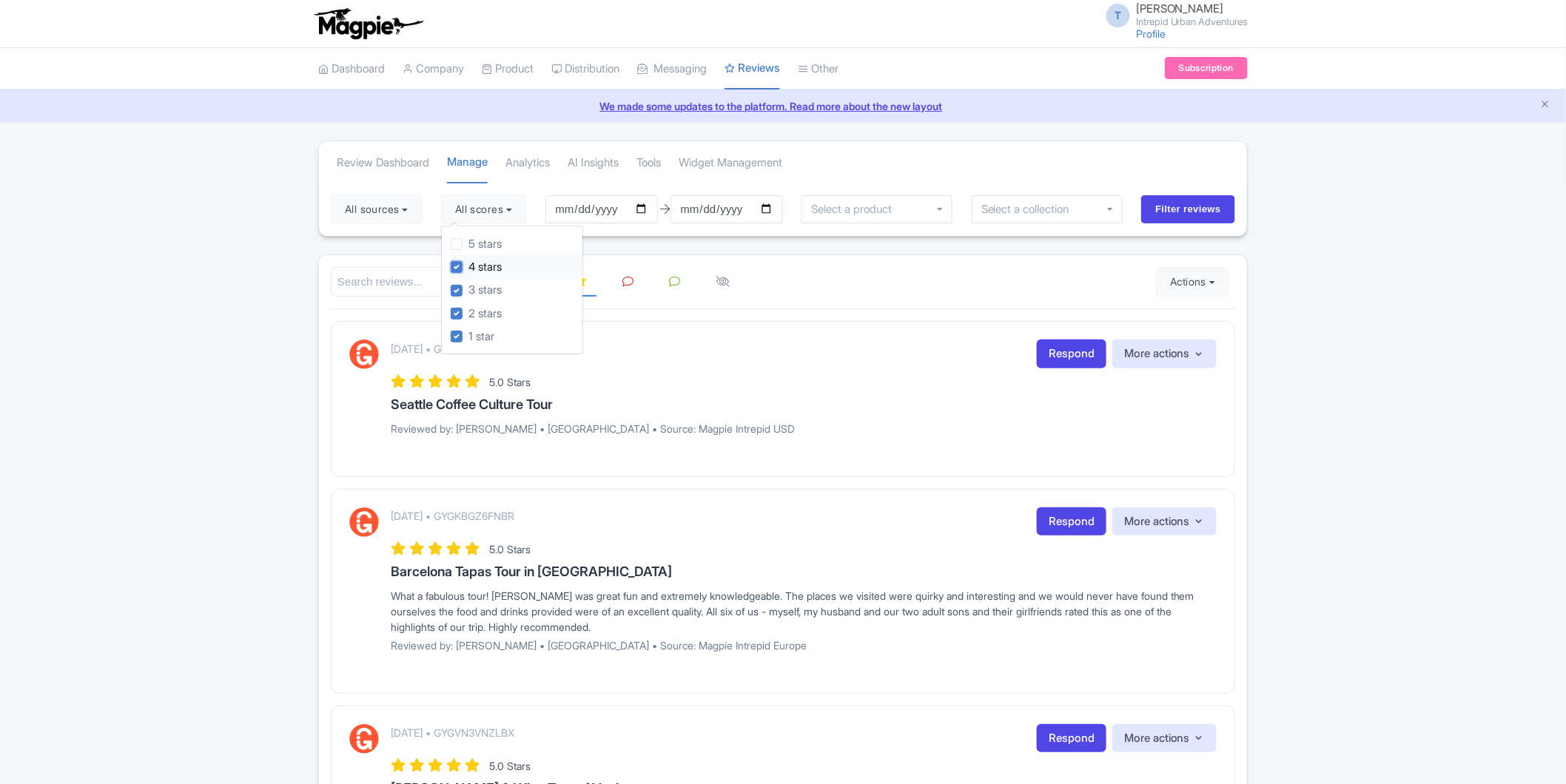
checkbox input "false"
click at [1182, 206] on input "Filter reviews" at bounding box center [1188, 209] width 94 height 28
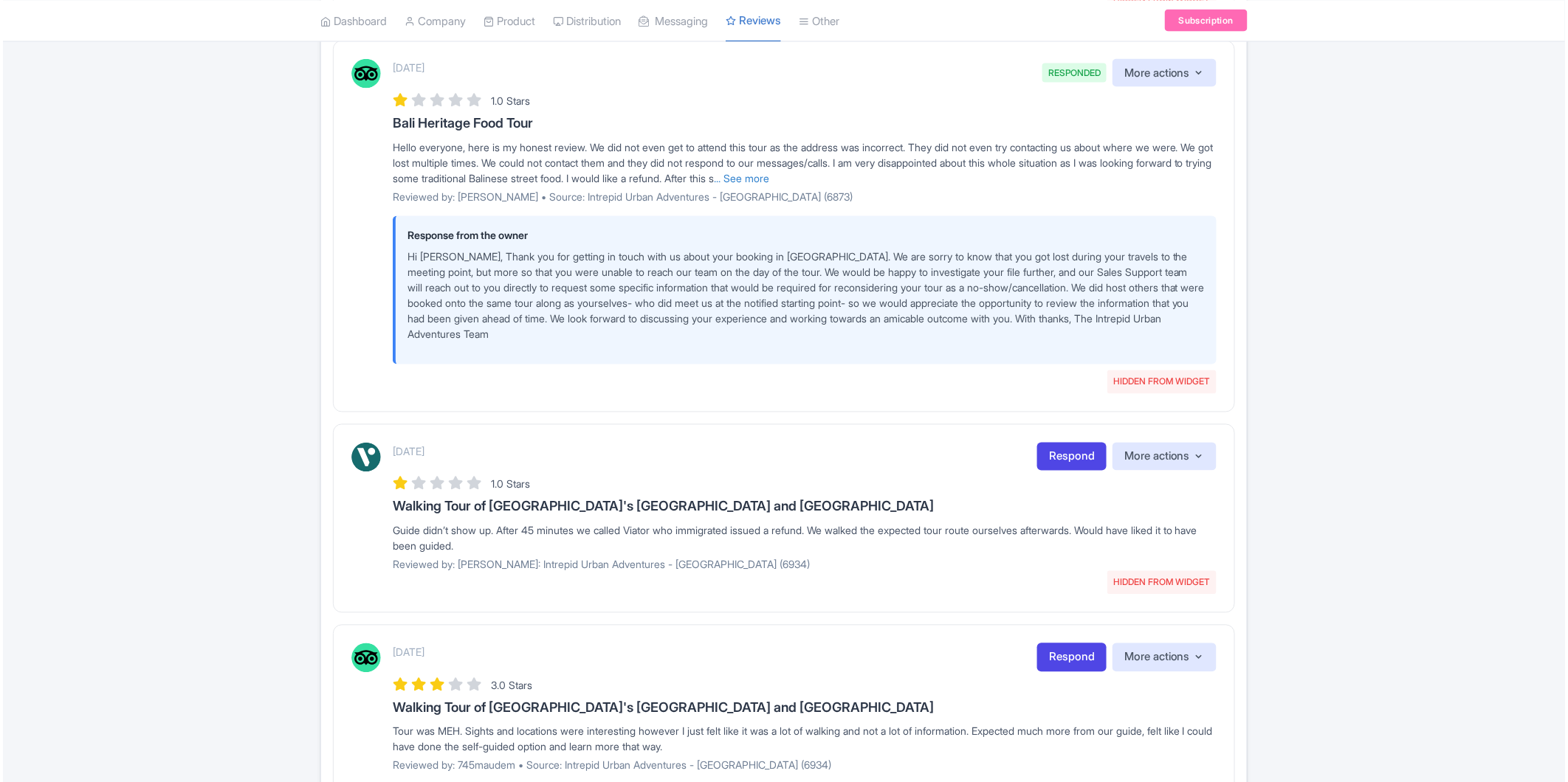
scroll to position [1066, 0]
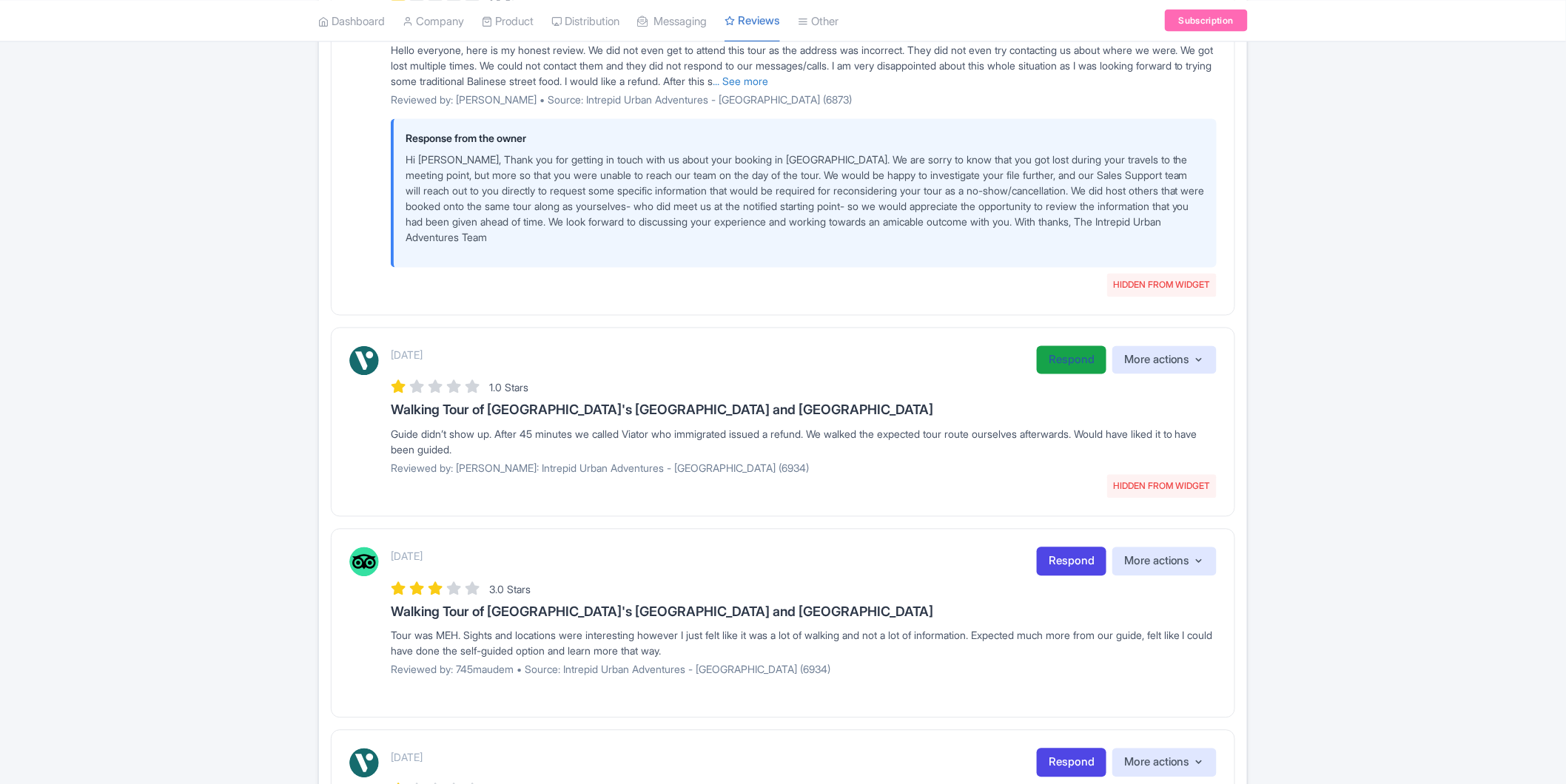
click at [1089, 372] on link "Respond" at bounding box center [1071, 361] width 70 height 29
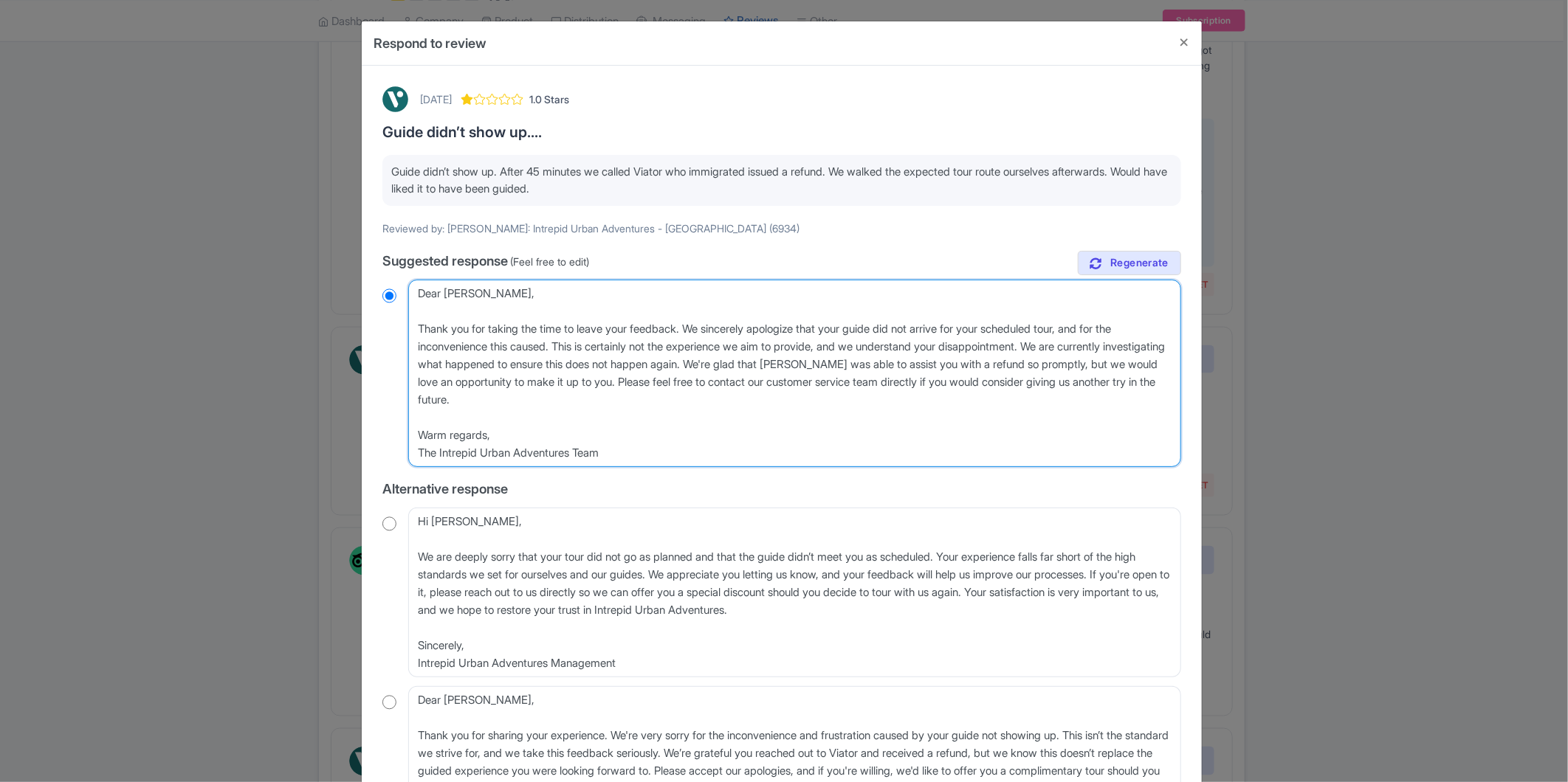
drag, startPoint x: 631, startPoint y: 455, endPoint x: 400, endPoint y: 344, distance: 256.3
click at [400, 344] on div "Dear [PERSON_NAME], Thank you for taking the time to leave your feedback. We si…" at bounding box center [782, 373] width 799 height 187
click at [494, 334] on textarea "Dear [PERSON_NAME], Thank you for taking the time to leave your feedback. We si…" at bounding box center [794, 373] width 773 height 187
drag, startPoint x: 581, startPoint y: 408, endPoint x: 317, endPoint y: 326, distance: 276.4
click at [317, 326] on div "Respond to review [DATE] 1.0 Stars Guide didn’t show up.... Guide didn’t show u…" at bounding box center [784, 391] width 1568 height 782
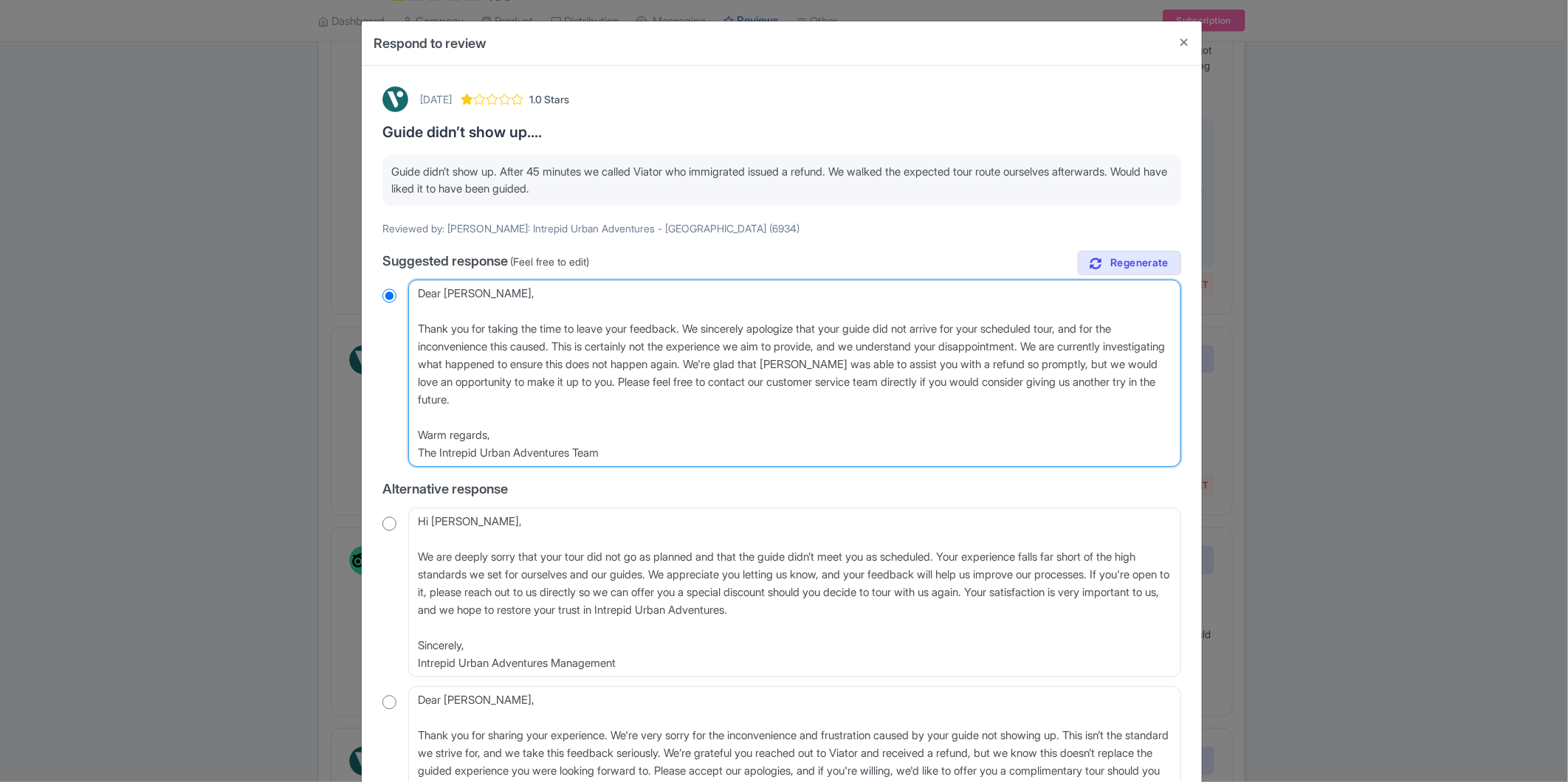
paste textarea "Hi [PERSON_NAME], We are sorry to learn of your recent experience while hoping …"
type textarea "Dear [PERSON_NAME], Hi [PERSON_NAME], We are sorry to learn of your recent expe…"
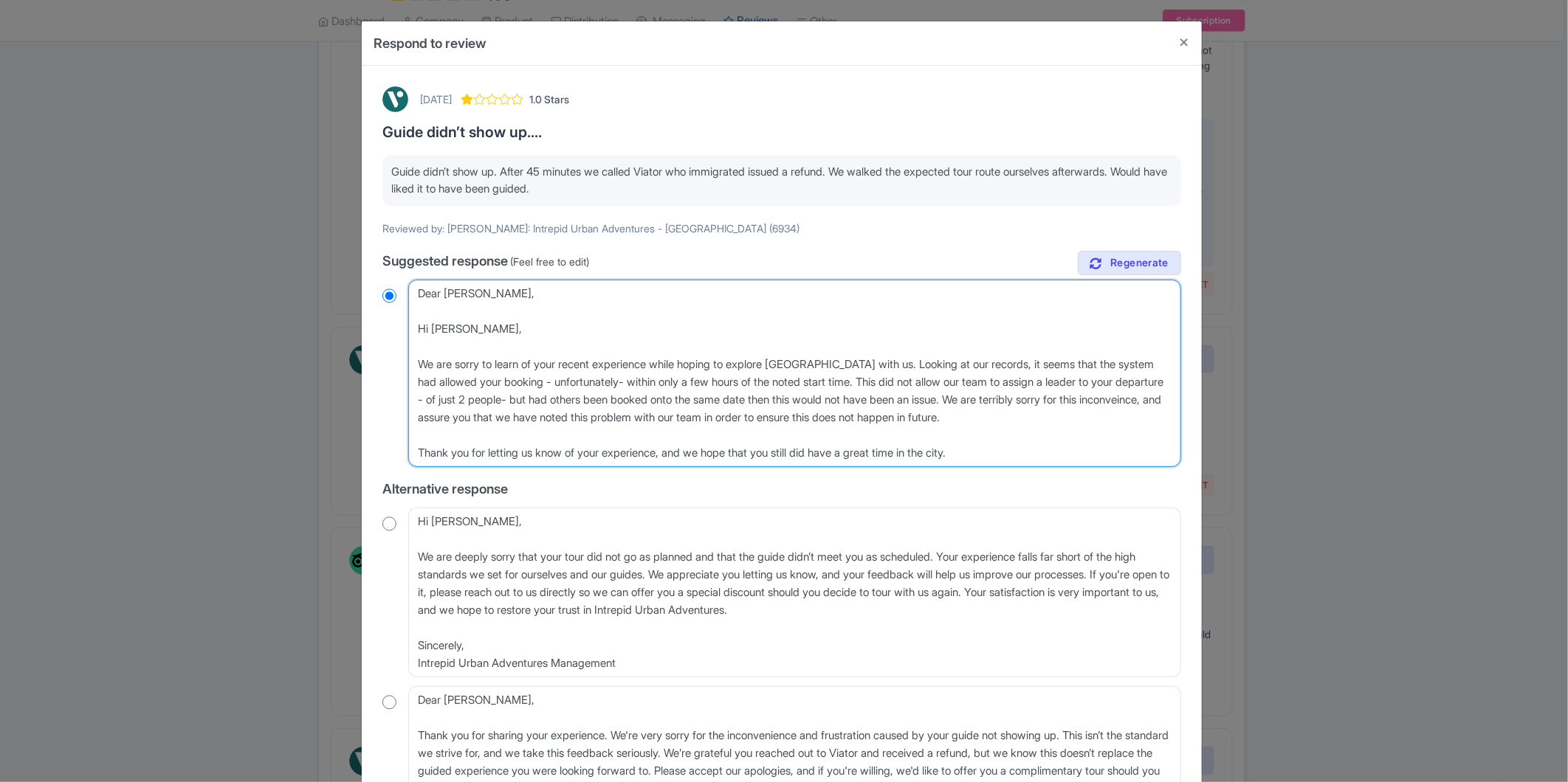
radio input "true"
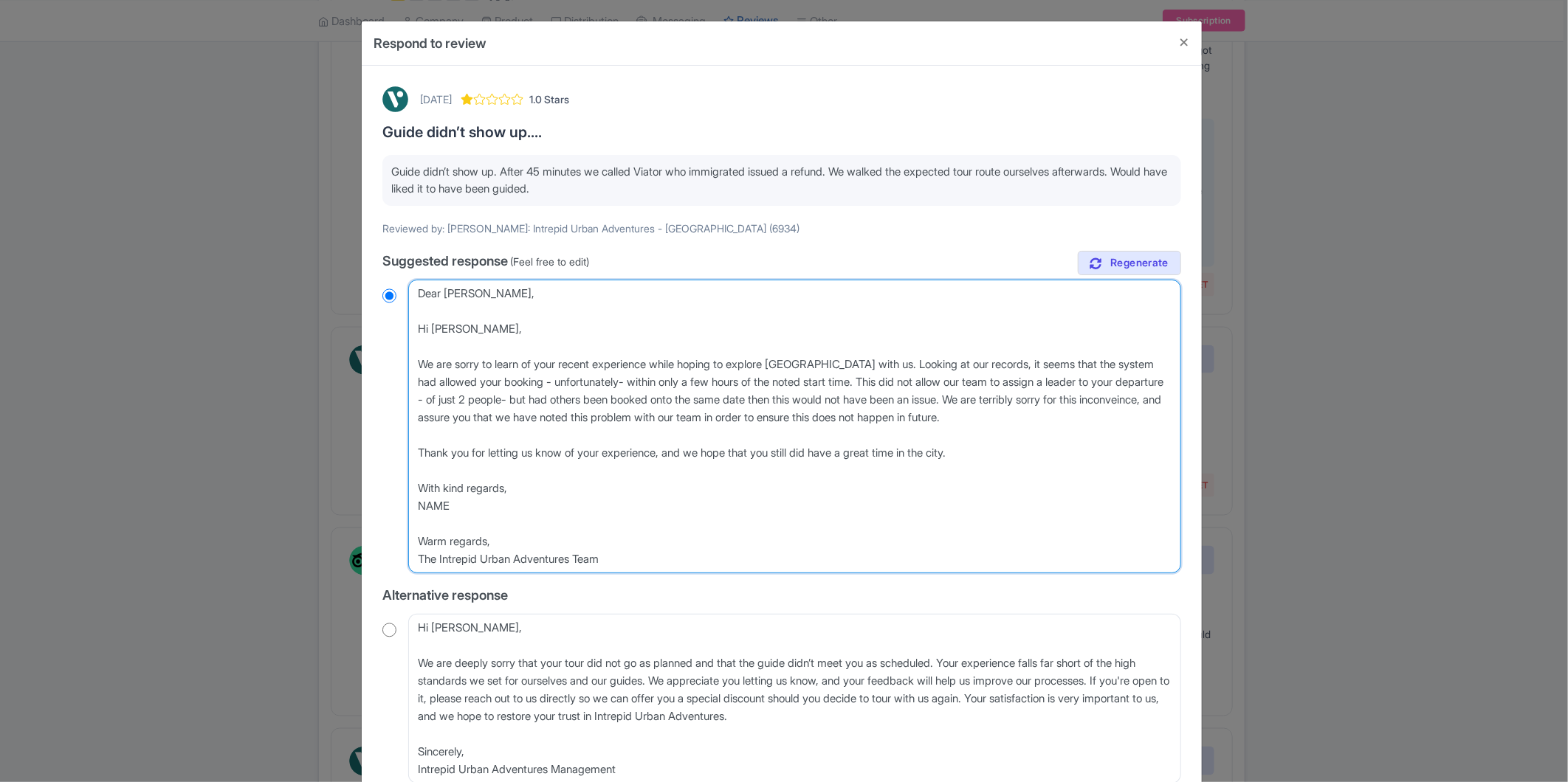
type textarea "Hi [PERSON_NAME], We are sorry to learn of your recent experience while hoping …"
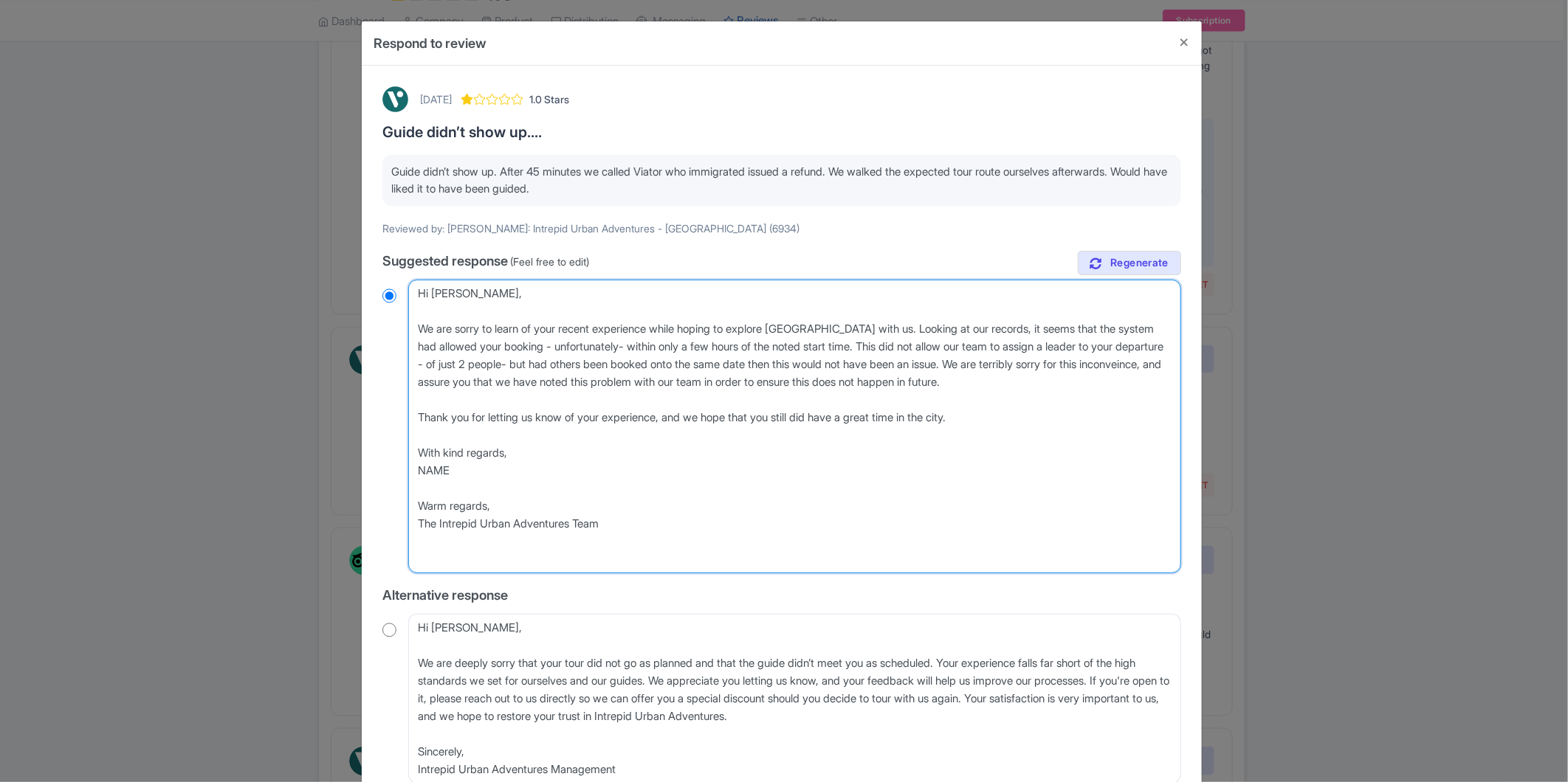
drag, startPoint x: 414, startPoint y: 325, endPoint x: 405, endPoint y: 252, distance: 73.6
click at [405, 252] on div "true Suggested response (Feel free to edit) Dear [PERSON_NAME], Thank you for t…" at bounding box center [782, 607] width 799 height 712
radio input "true"
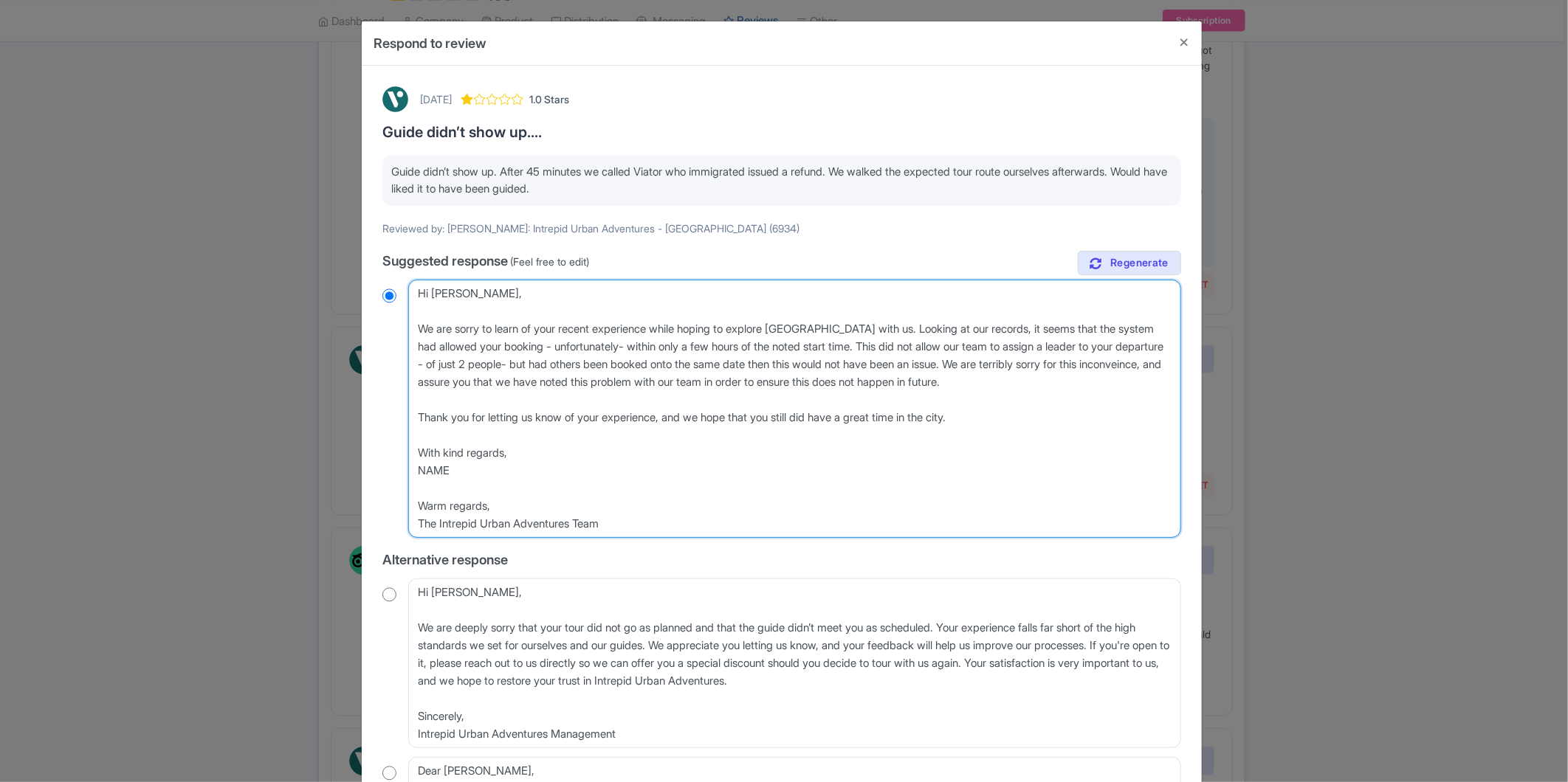
type textarea "Hi [PERSON_NAME], We are sorry to learn of your recent experience while hoping …"
drag, startPoint x: 629, startPoint y: 519, endPoint x: 380, endPoint y: 473, distance: 253.2
click at [383, 473] on div "Dear [PERSON_NAME], Thank you for taking the time to leave your feedback. We si…" at bounding box center [782, 409] width 799 height 258
radio input "true"
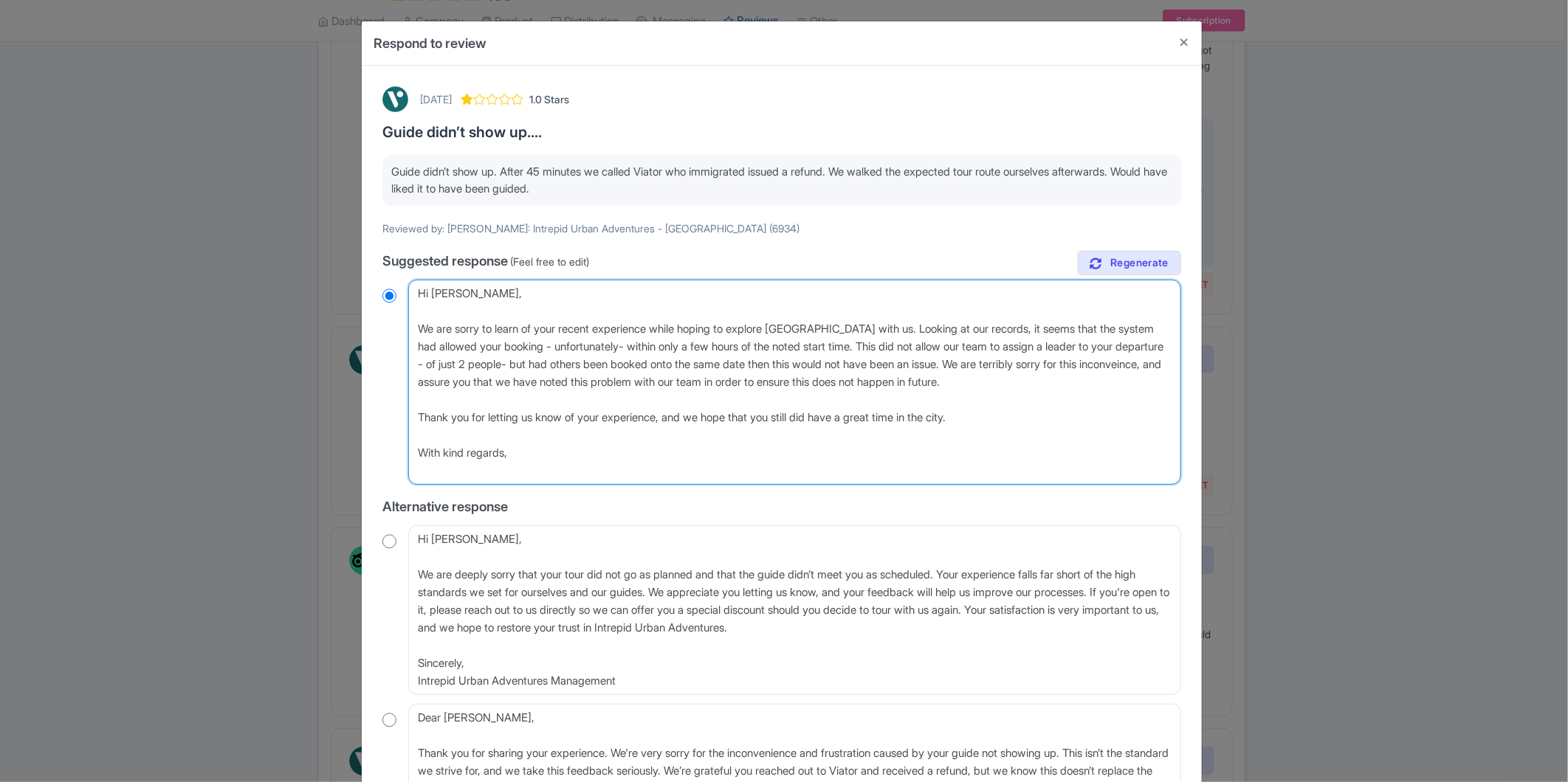
type textarea "Hi [PERSON_NAME], We are sorry to learn of your recent experience while hoping …"
radio input "true"
type textarea "Hi [PERSON_NAME], We are sorry to learn of your recent experience while hoping …"
radio input "true"
click at [486, 385] on textarea "Dear [PERSON_NAME], Thank you for taking the time to leave your feedback. We si…" at bounding box center [794, 382] width 773 height 206
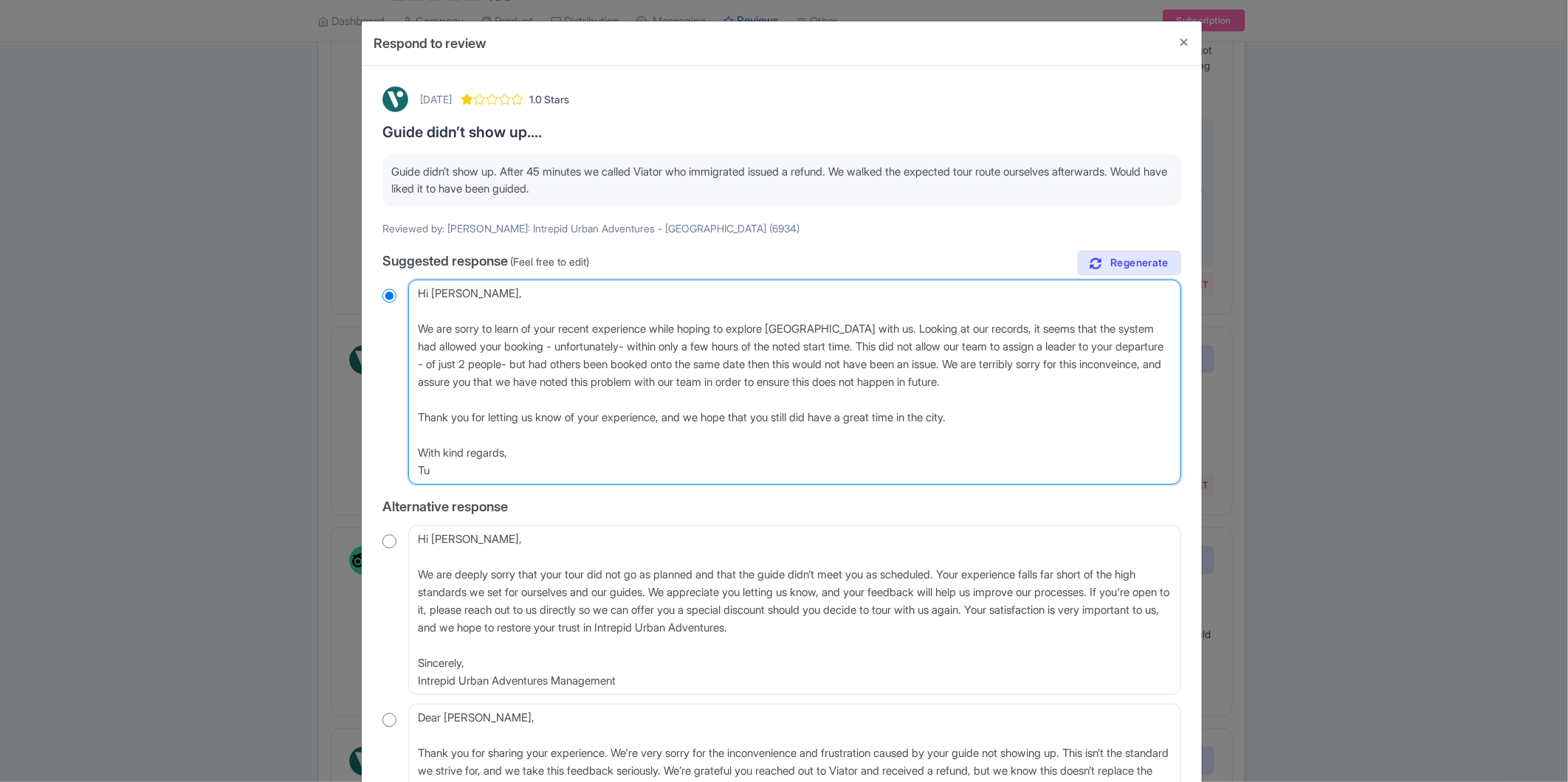
type textarea "Hi [PERSON_NAME], We are sorry to learn of your recent experience while hoping …"
radio input "true"
type textarea "Hi [PERSON_NAME], We are sorry to learn of your recent experience while hoping …"
radio input "true"
type textarea "Hi [PERSON_NAME], We are sorry to learn of your recent experience while hoping …"
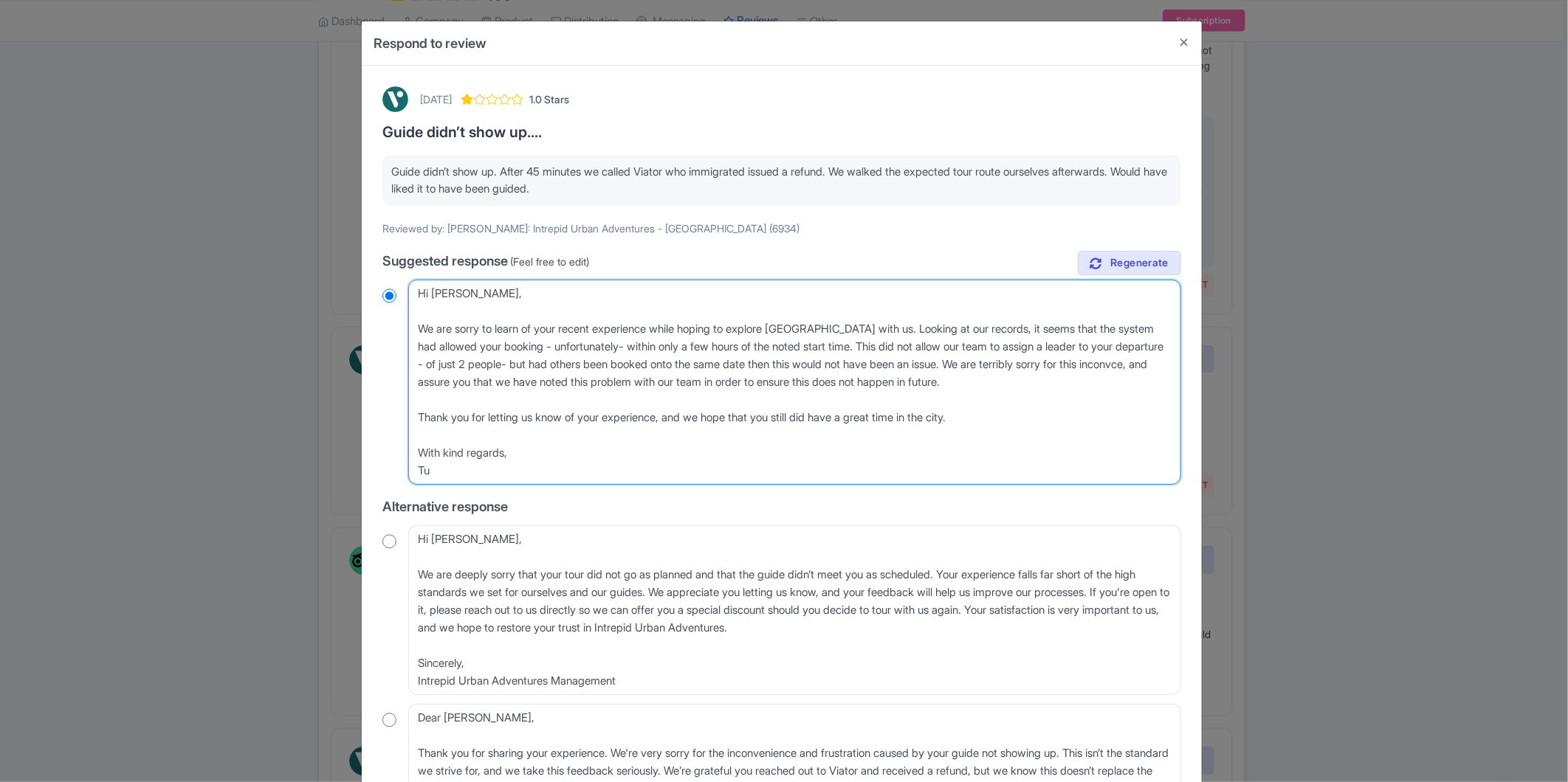
radio input "true"
type textarea "Hi [PERSON_NAME], We are sorry to learn of your recent experience while hoping …"
radio input "true"
type textarea "Hi [PERSON_NAME], We are sorry to learn of your recent experience while hoping …"
radio input "true"
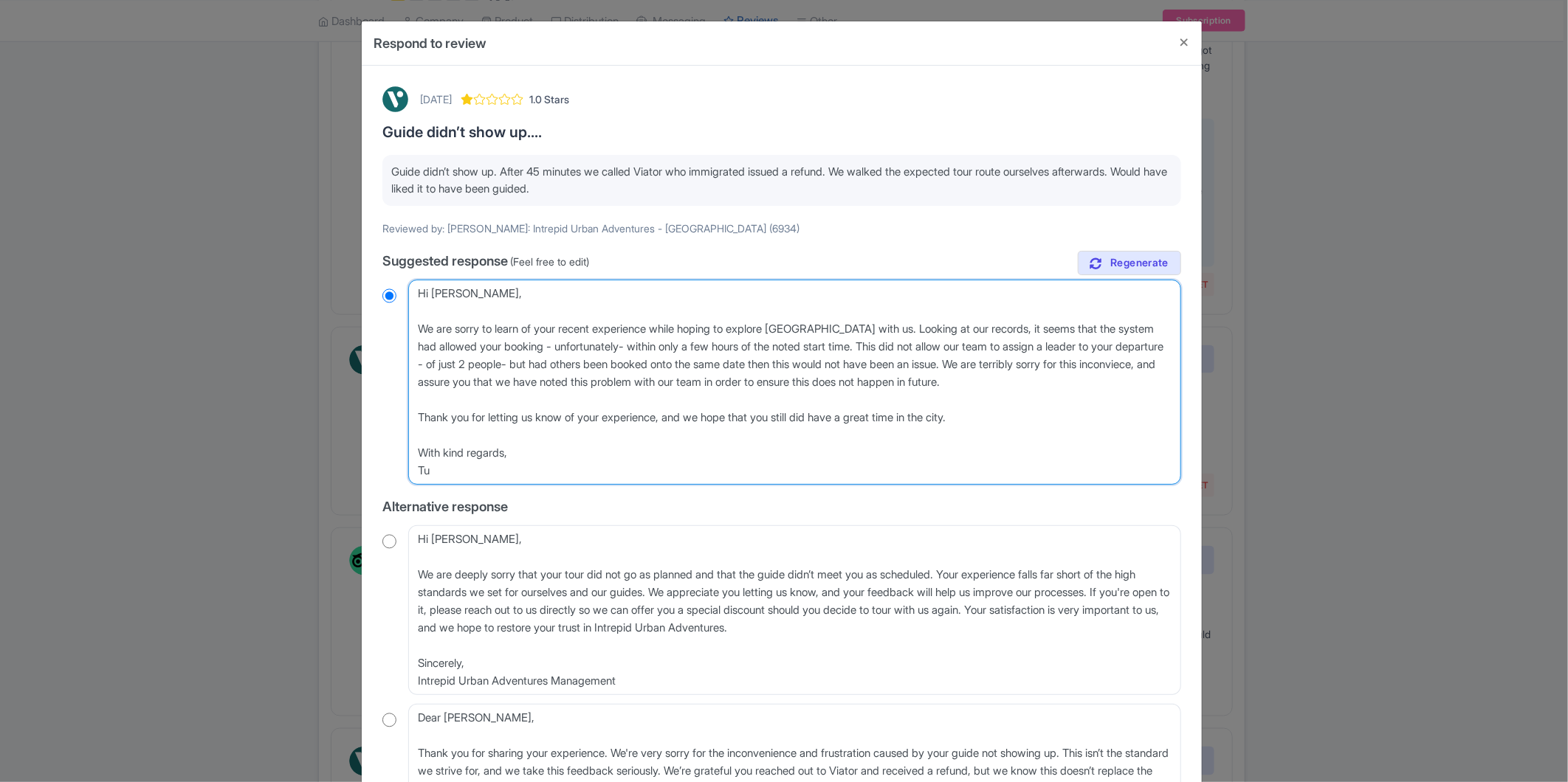
type textarea "Hi [PERSON_NAME], We are sorry to learn of your recent experience while hoping …"
radio input "true"
click at [572, 356] on textarea "Dear Chris, Thank you for taking the time to leave your feedback. We sincerely …" at bounding box center [794, 382] width 773 height 206
drag, startPoint x: 459, startPoint y: 345, endPoint x: 1085, endPoint y: 367, distance: 626.4
click at [1085, 367] on textarea "Dear Chris, Thank you for taking the time to leave your feedback. We sincerely …" at bounding box center [794, 382] width 773 height 206
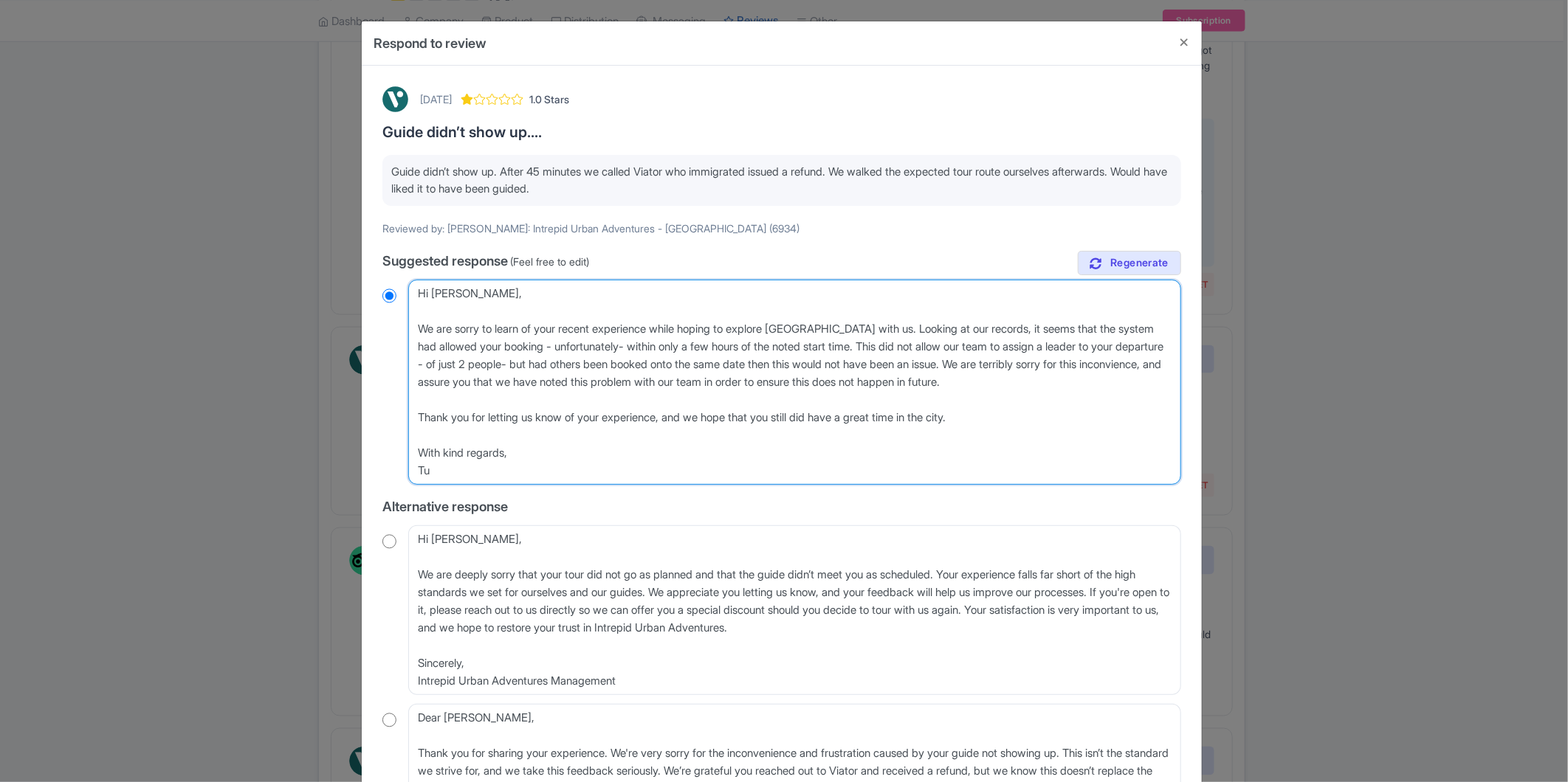
click at [562, 370] on textarea "Dear Chris, Thank you for taking the time to leave your feedback. We sincerely …" at bounding box center [794, 382] width 773 height 206
click at [463, 382] on textarea "Dear Chris, Thank you for taking the time to leave your feedback. We sincerely …" at bounding box center [794, 382] width 773 height 206
click at [483, 379] on textarea "Dear Chris, Thank you for taking the time to leave your feedback. We sincerely …" at bounding box center [794, 382] width 773 height 206
type textarea "Hi Chris, We are sorry to learn of your recent experience while hoping to explo…"
radio input "true"
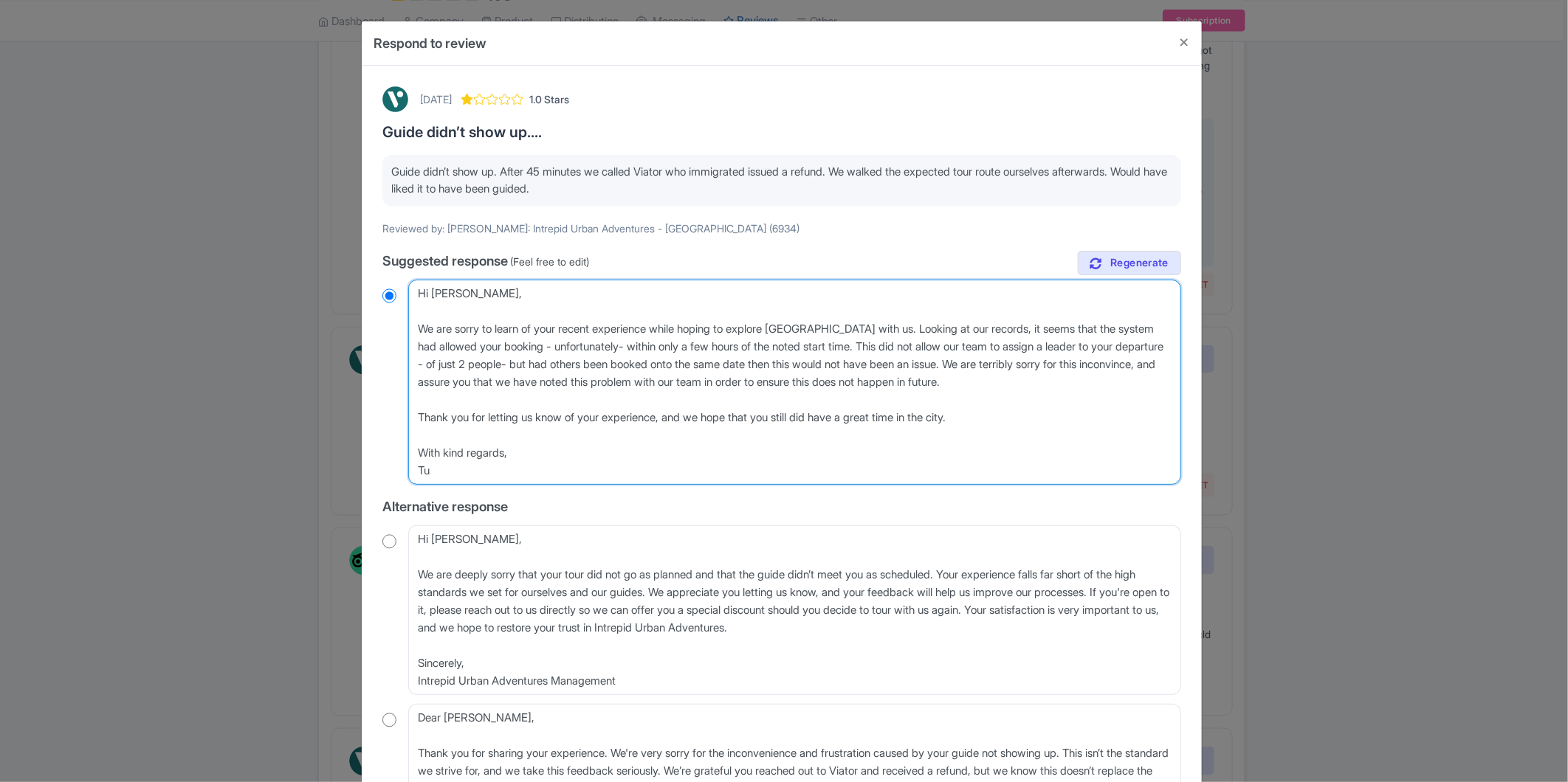
type textarea "Hi Chris, We are sorry to learn of your recent experience while hoping to explo…"
radio input "true"
type textarea "Hi Chris, We are sorry to learn of your recent experience while hoping to explo…"
radio input "true"
type textarea "Hi Chris, We are sorry to learn of your recent experience while hoping to explo…"
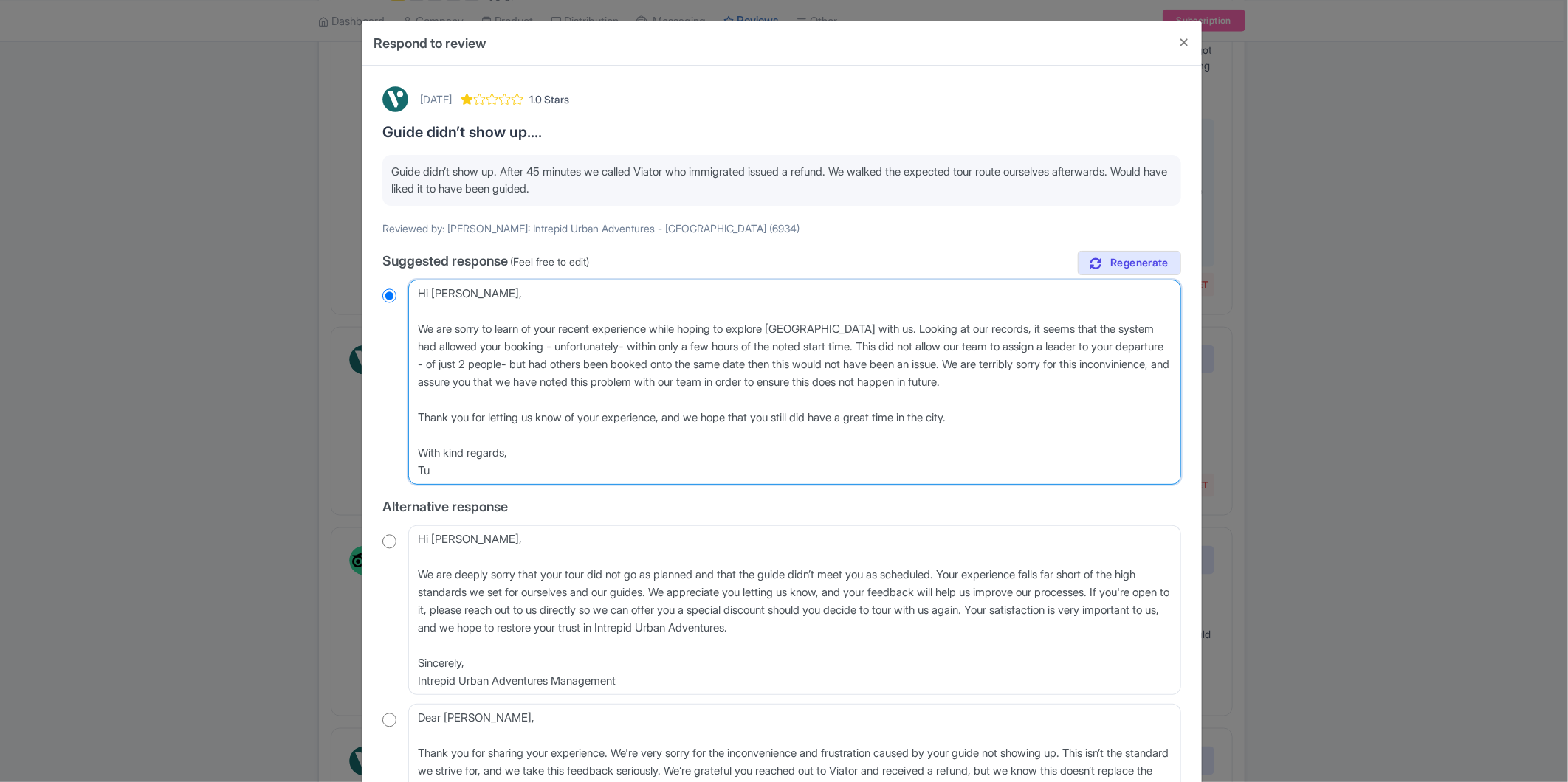
radio input "true"
type textarea "Hi Chris, We are sorry to learn of your recent experience while hoping to explo…"
radio input "true"
type textarea "Hi Chris, We are sorry to learn of your recent experience while hoping to explo…"
radio input "true"
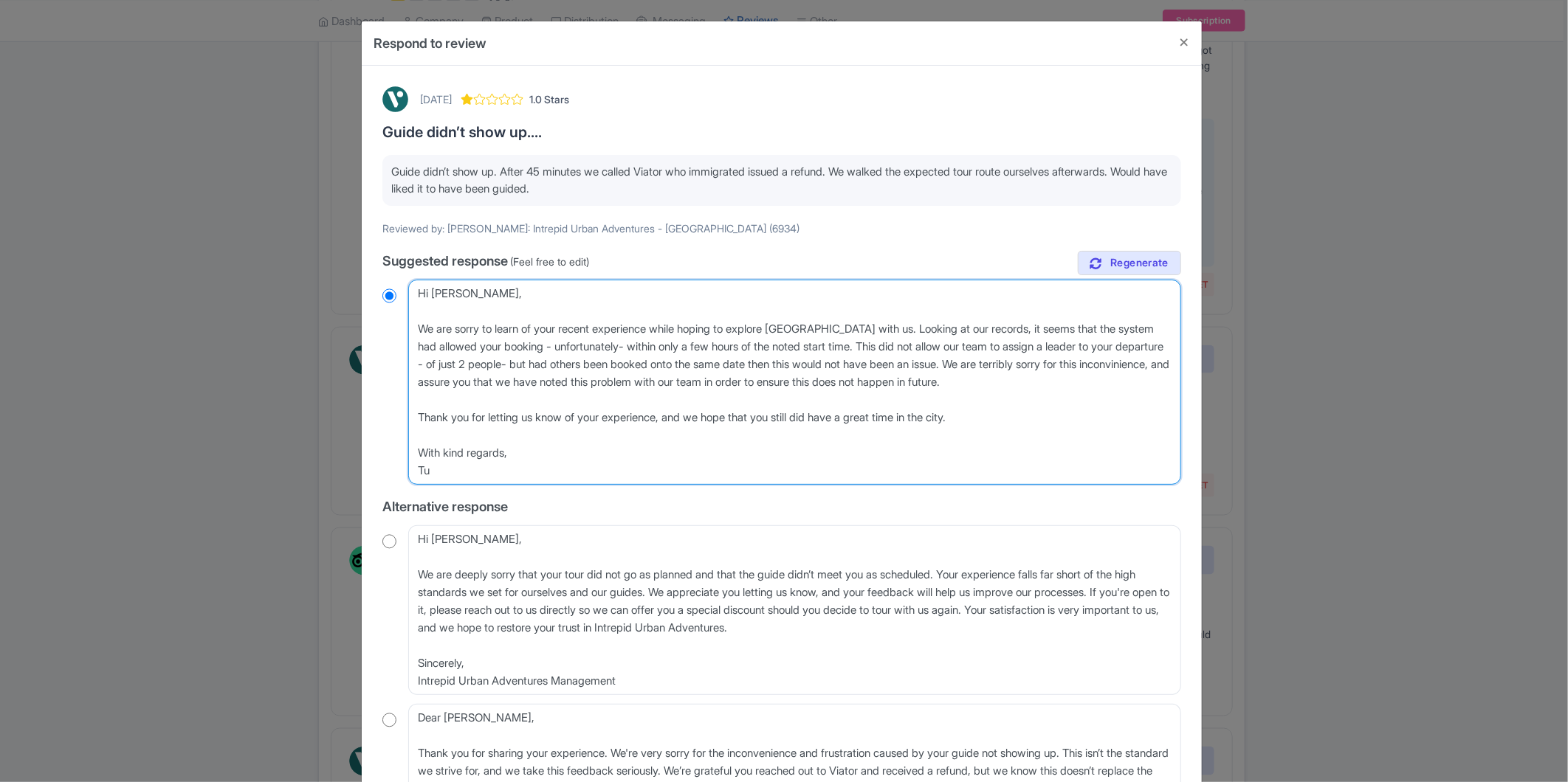
click at [506, 402] on textarea "Dear Chris, Thank you for taking the time to leave your feedback. We sincerely …" at bounding box center [794, 382] width 773 height 206
click at [484, 383] on textarea "Dear Chris, Thank you for taking the time to leave your feedback. We sincerely …" at bounding box center [794, 382] width 773 height 206
click at [476, 383] on textarea "Dear Chris, Thank you for taking the time to leave your feedback. We sincerely …" at bounding box center [794, 382] width 773 height 206
type textarea "Hi Chris, We are sorry to learn of your recent experience while hoping to explo…"
radio input "true"
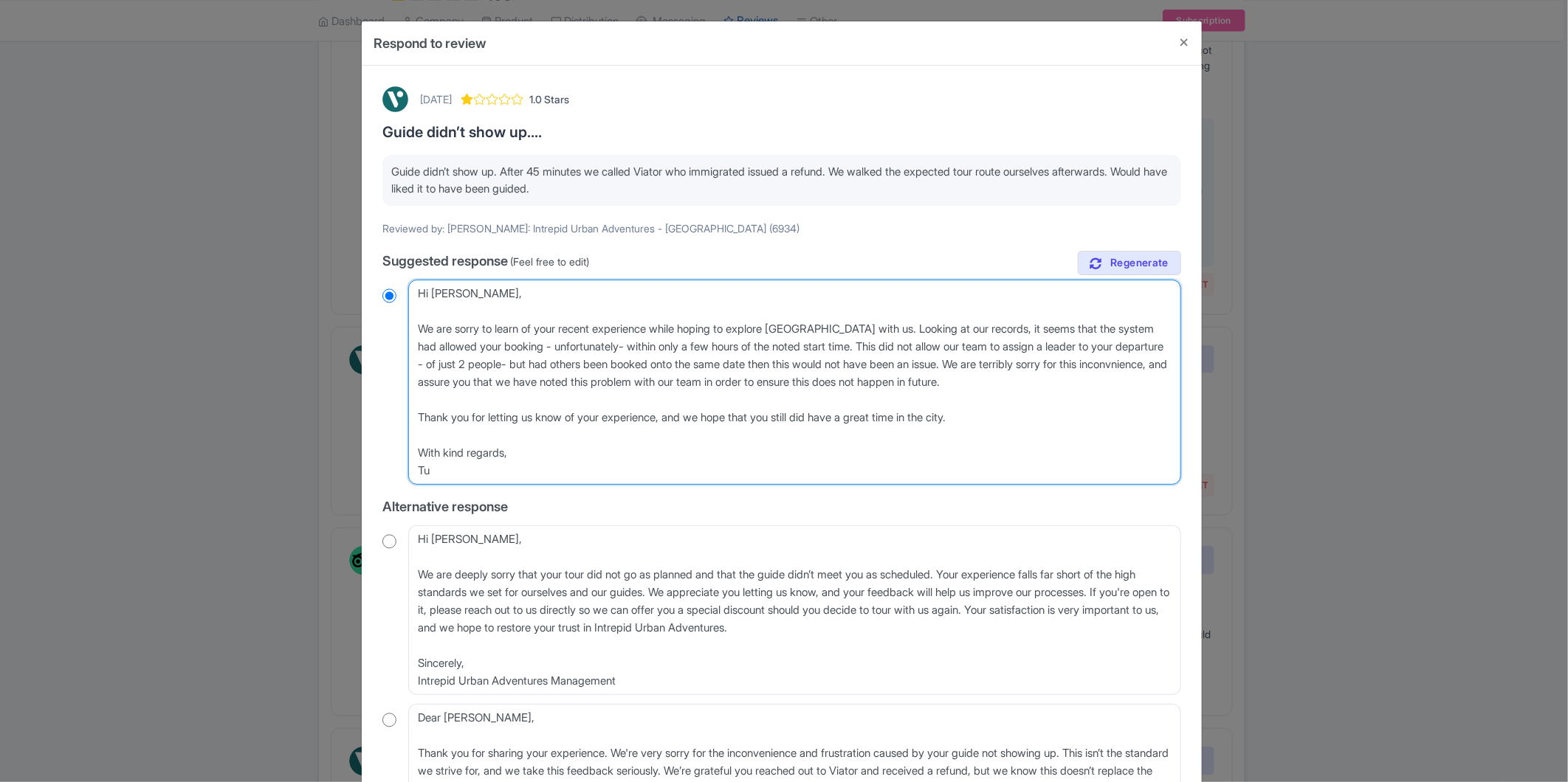
type textarea "Hi Chris, We are sorry to learn of your recent experience while hoping to explo…"
radio input "true"
type textarea "Hi Chris, We are sorry to learn of your recent experience while hoping to explo…"
radio input "true"
type textarea "Hi [PERSON_NAME], We are sorry to learn of your recent experience while hoping …"
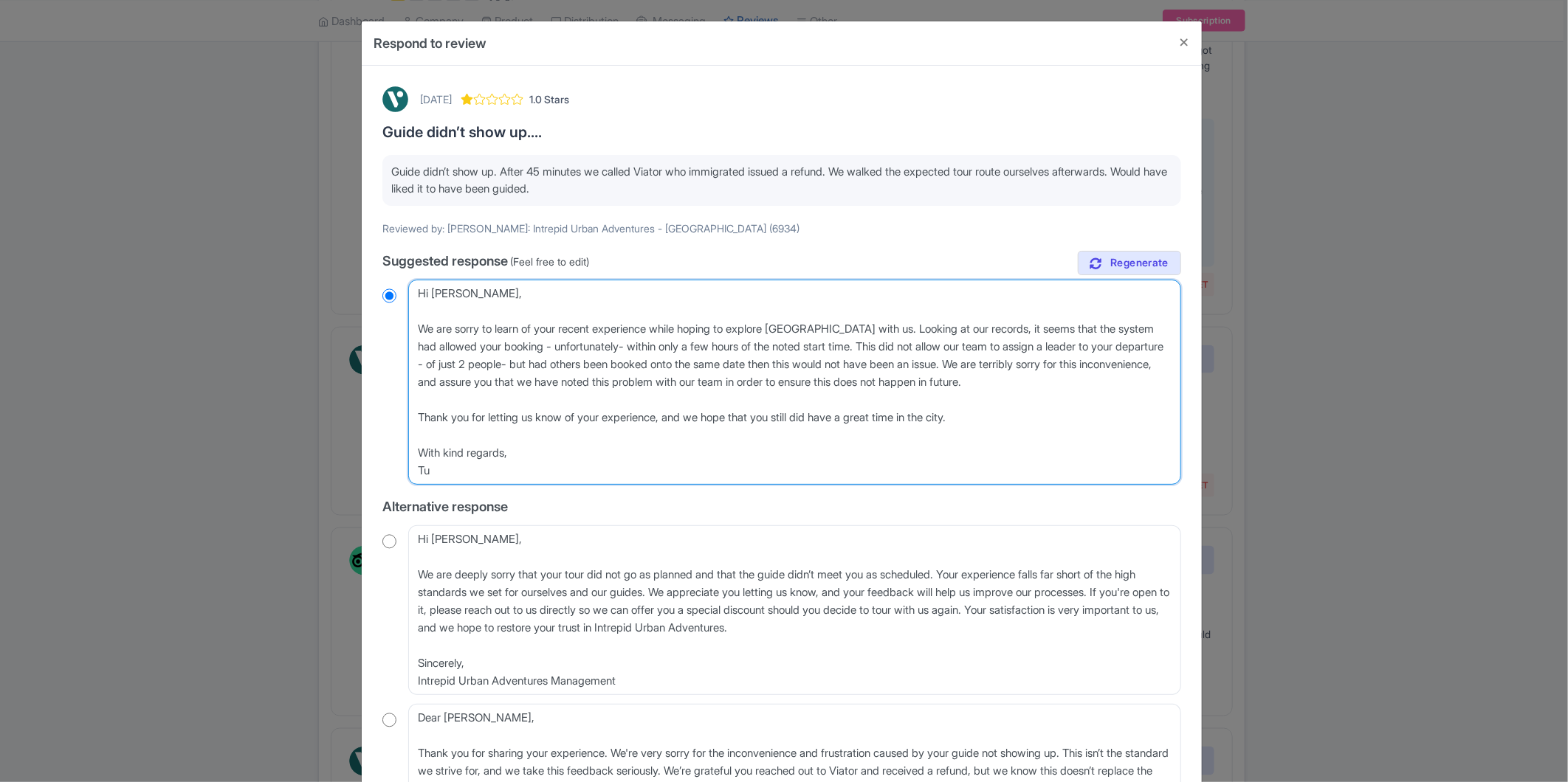
radio input "true"
click at [609, 400] on textarea "Dear Chris, Thank you for taking the time to leave your feedback. We sincerely …" at bounding box center [794, 382] width 773 height 206
click at [647, 417] on textarea "Dear Chris, Thank you for taking the time to leave your feedback. We sincerely …" at bounding box center [794, 382] width 773 height 206
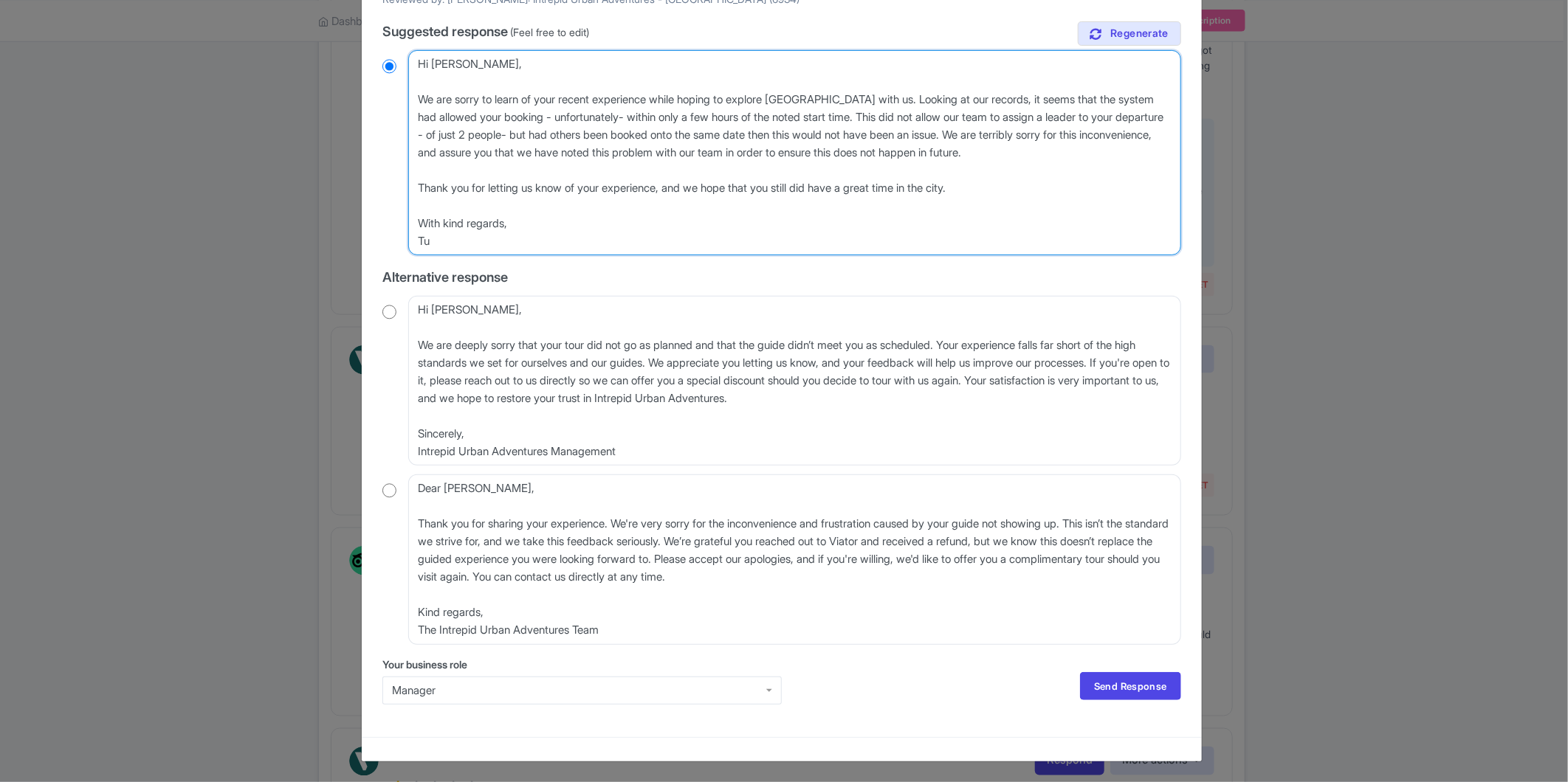
scroll to position [230, 0]
type textarea "Hi [PERSON_NAME], We are sorry to learn of your recent experience while hoping …"
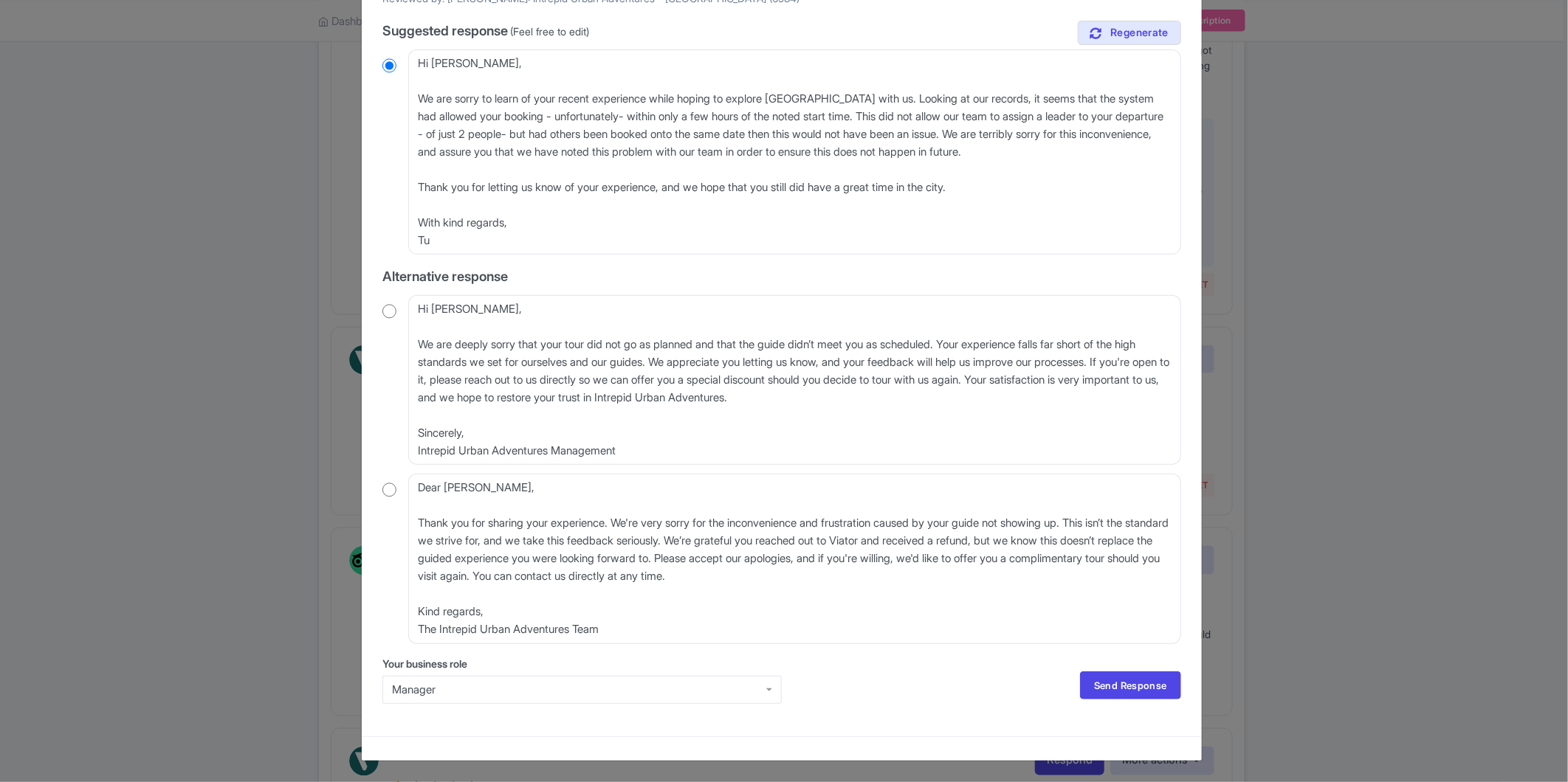
click at [432, 694] on div "Manager" at bounding box center [583, 690] width 400 height 28
click at [1147, 690] on link "Send Response" at bounding box center [1131, 685] width 102 height 28
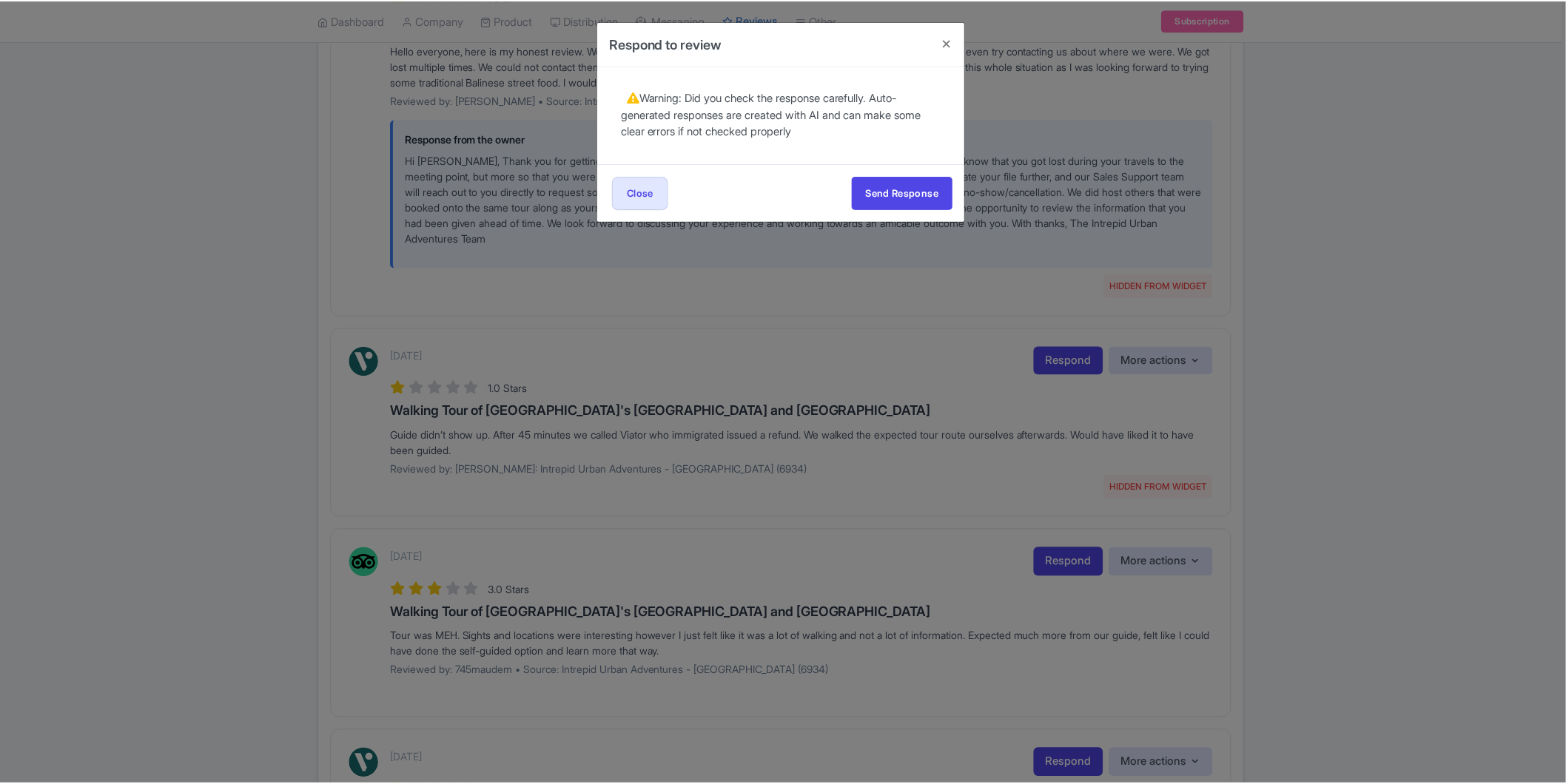
scroll to position [0, 0]
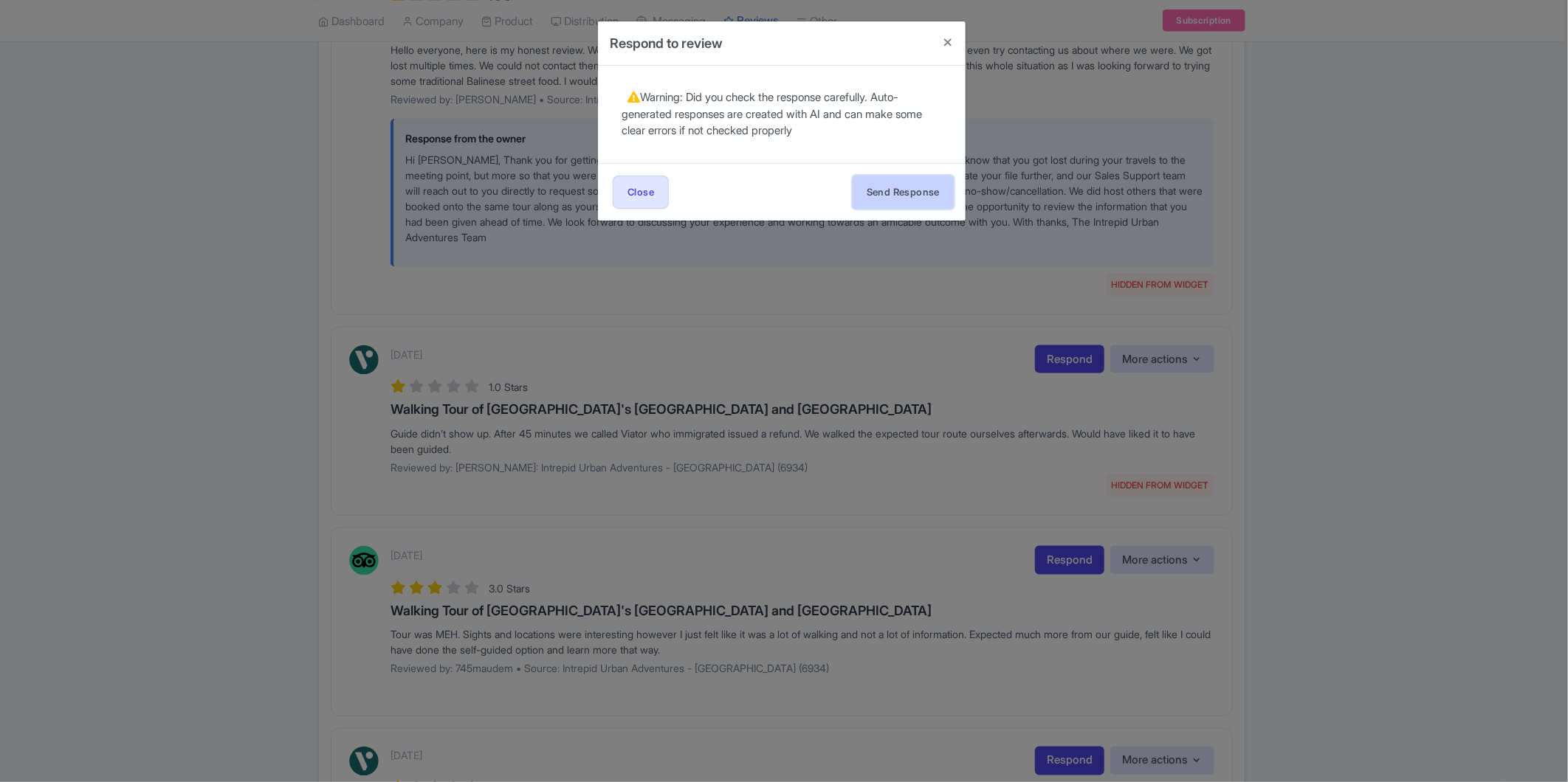
click at [881, 189] on button "Send Response" at bounding box center [903, 192] width 102 height 34
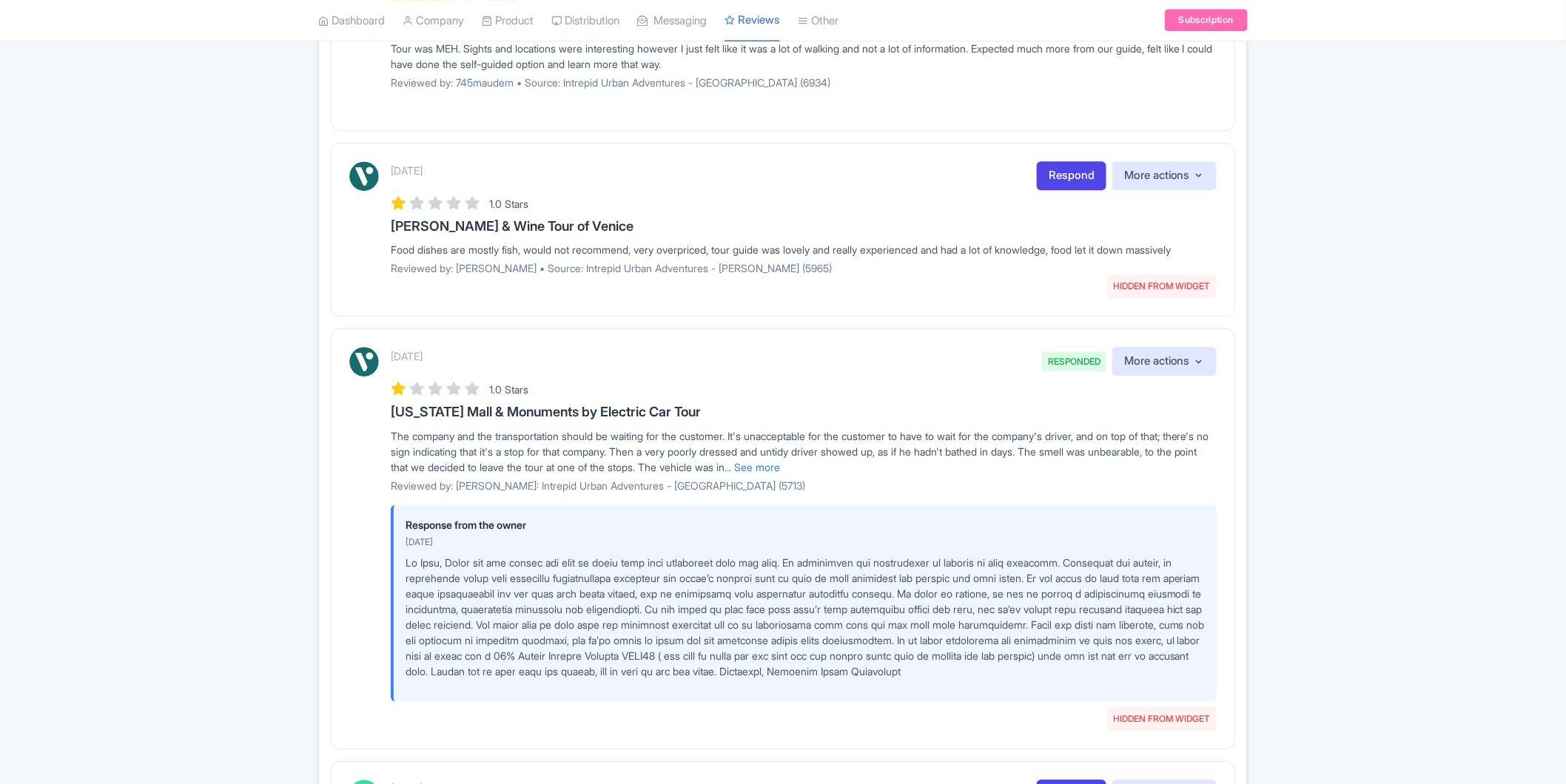
scroll to position [1726, 0]
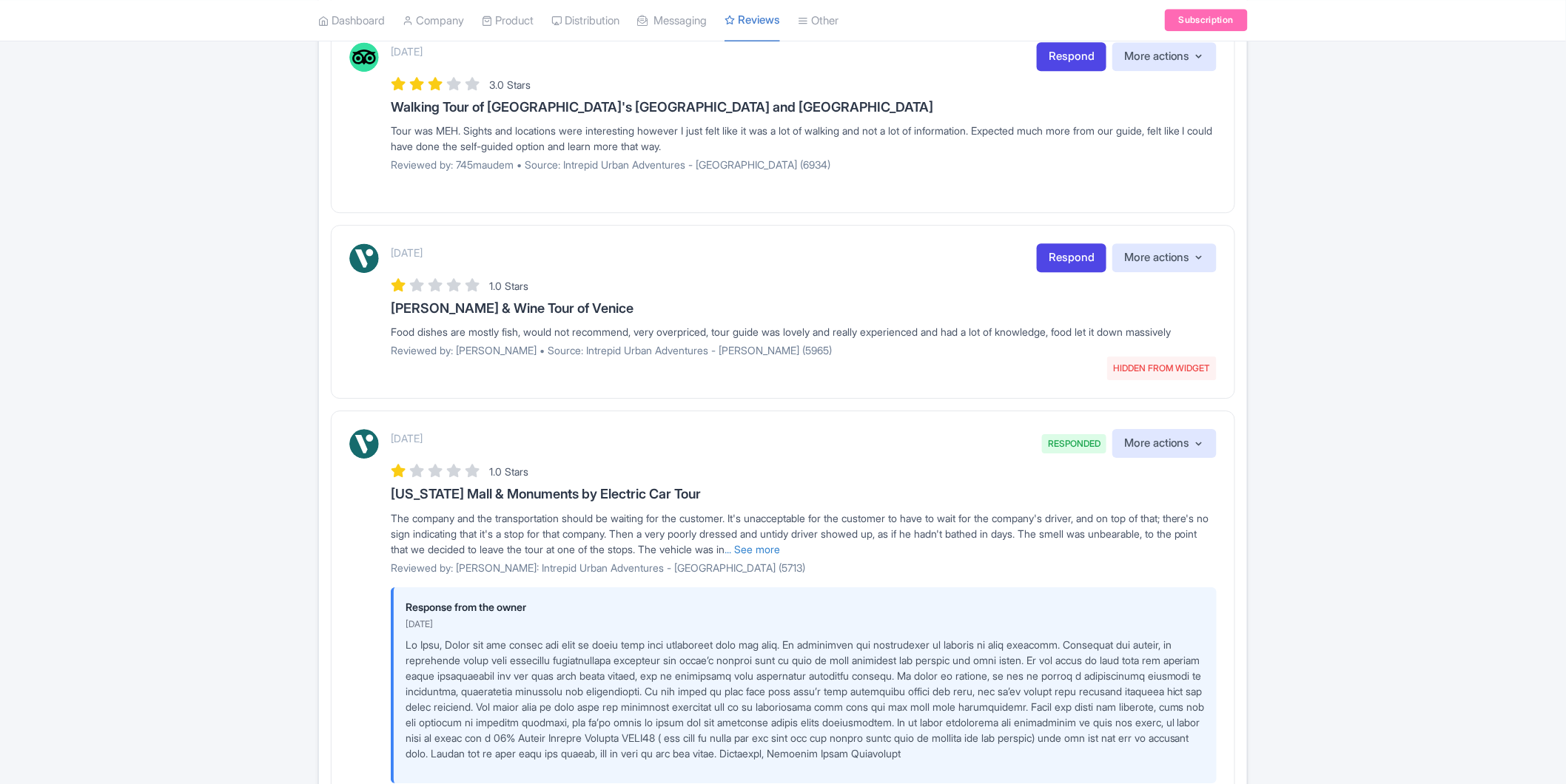
drag, startPoint x: 390, startPoint y: 329, endPoint x: 459, endPoint y: 350, distance: 72.1
click at [459, 340] on div "Food dishes are mostly fish, would not recommend, very overpriced, tour guide w…" at bounding box center [804, 331] width 826 height 15
copy div "Food dishes are mostly fish, would not recommend, very overpriced, tour guide w…"
